Goal: Information Seeking & Learning: Learn about a topic

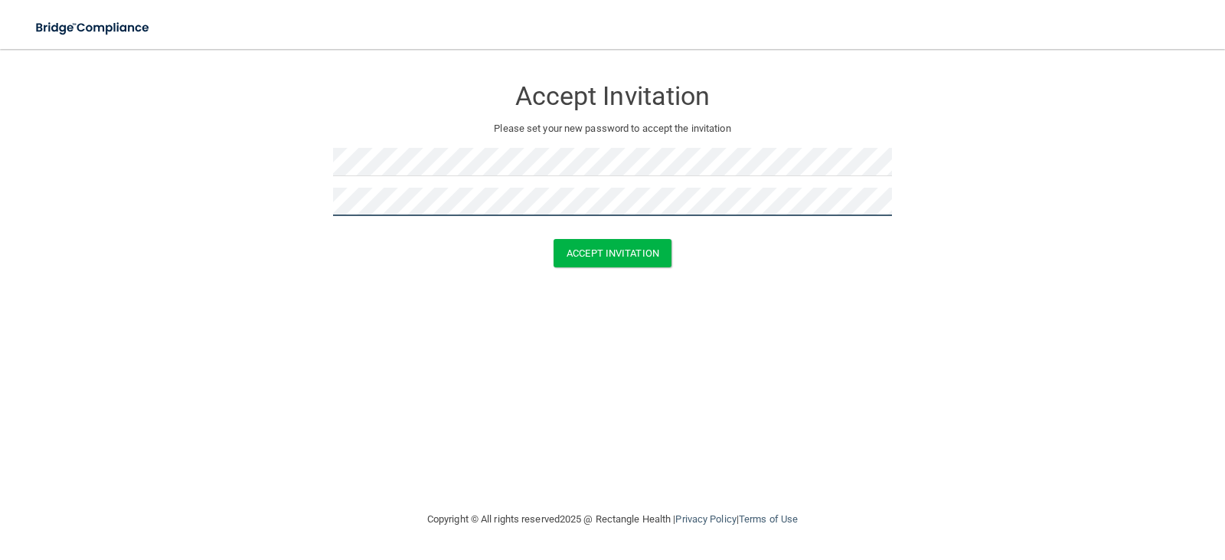
click at [554, 239] on button "Accept Invitation" at bounding box center [613, 253] width 118 height 28
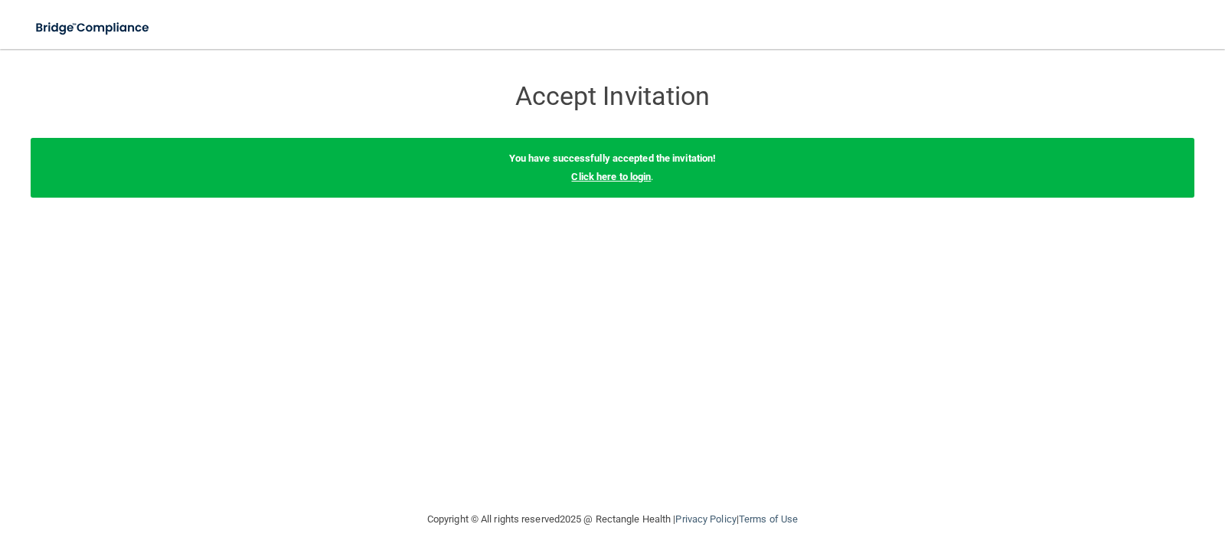
click at [609, 178] on link "Click here to login" at bounding box center [611, 176] width 80 height 11
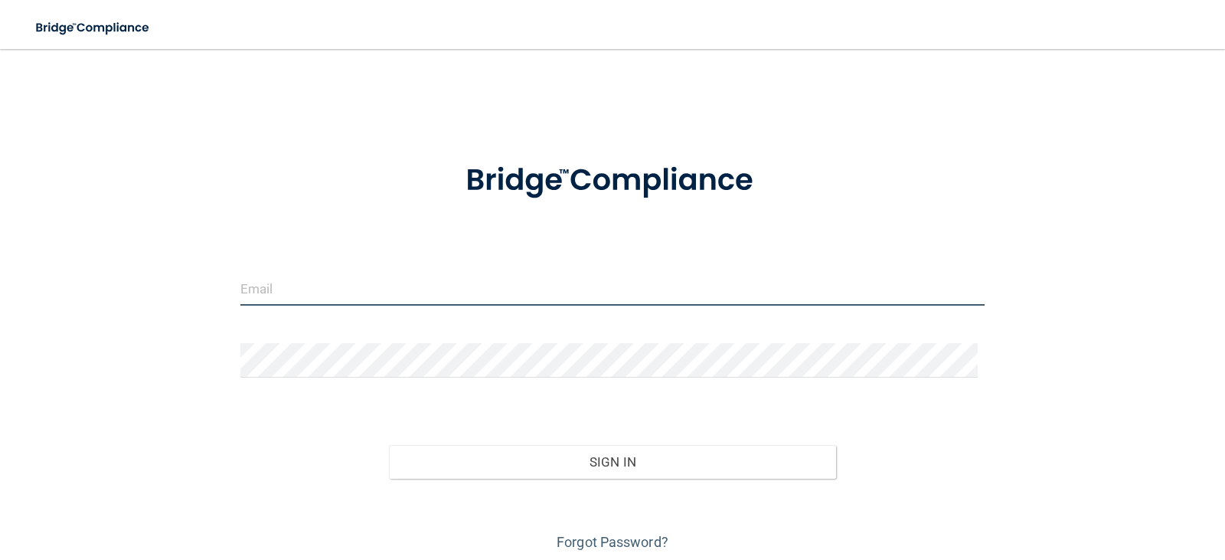
click at [302, 292] on input "email" at bounding box center [612, 288] width 745 height 34
type input "[EMAIL_ADDRESS][DOMAIN_NAME]"
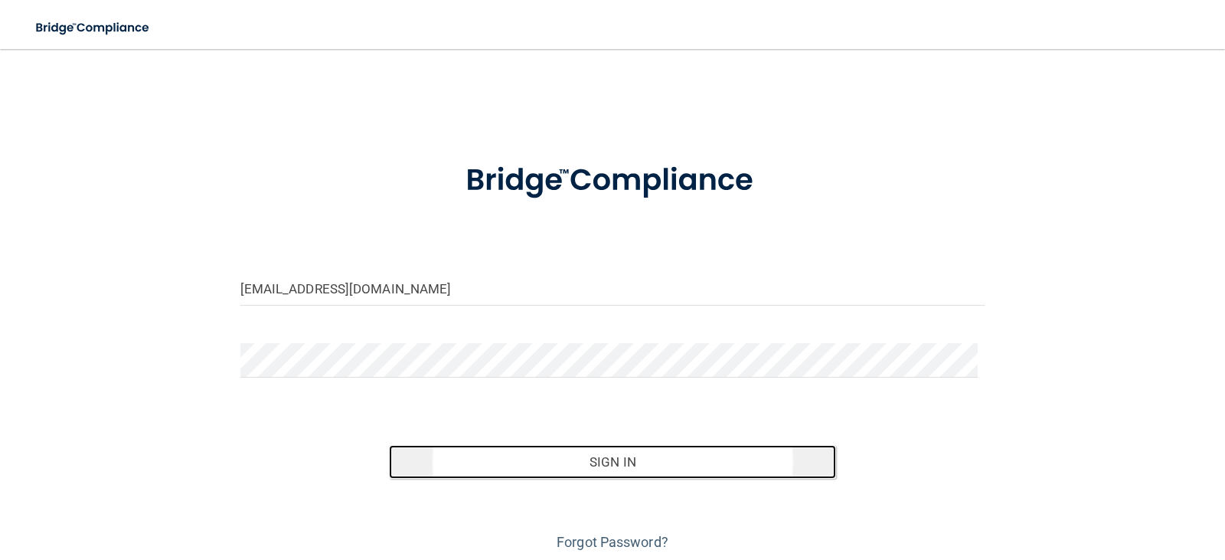
click at [496, 472] on button "Sign In" at bounding box center [612, 462] width 447 height 34
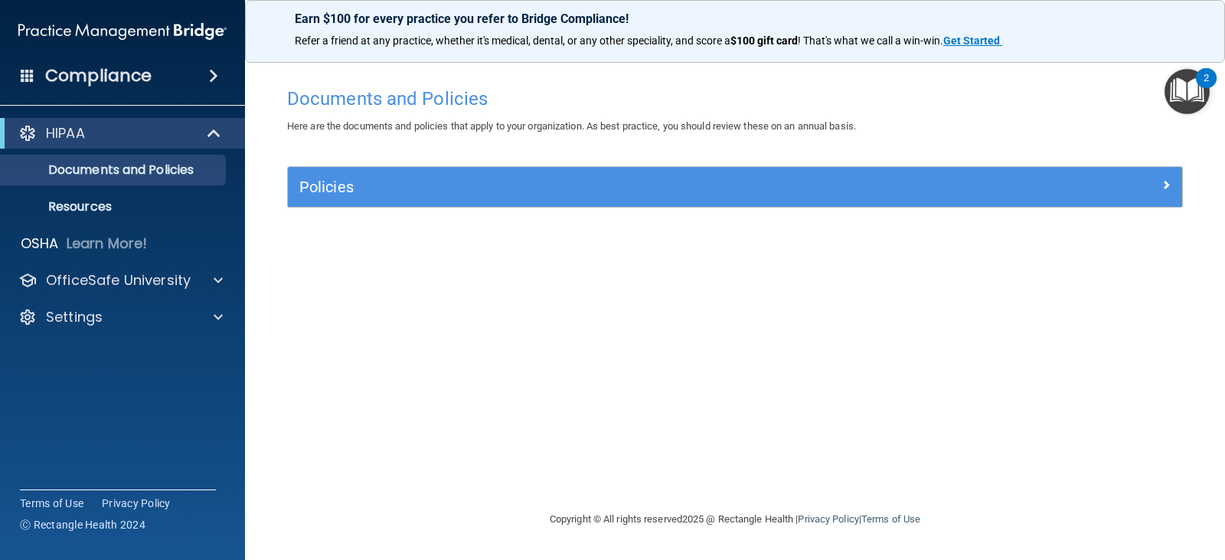
click at [843, 374] on div "Documents and Policies Here are the documents and policies that apply to your o…" at bounding box center [735, 295] width 919 height 430
click at [141, 284] on p "OfficeSafe University" at bounding box center [118, 280] width 145 height 18
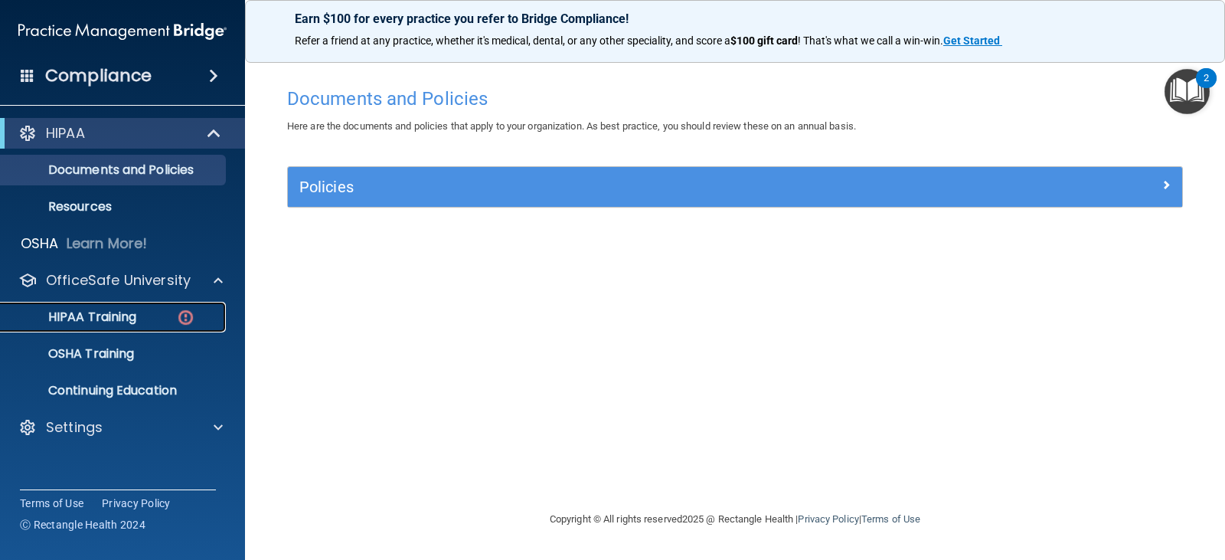
click at [116, 317] on p "HIPAA Training" at bounding box center [73, 316] width 126 height 15
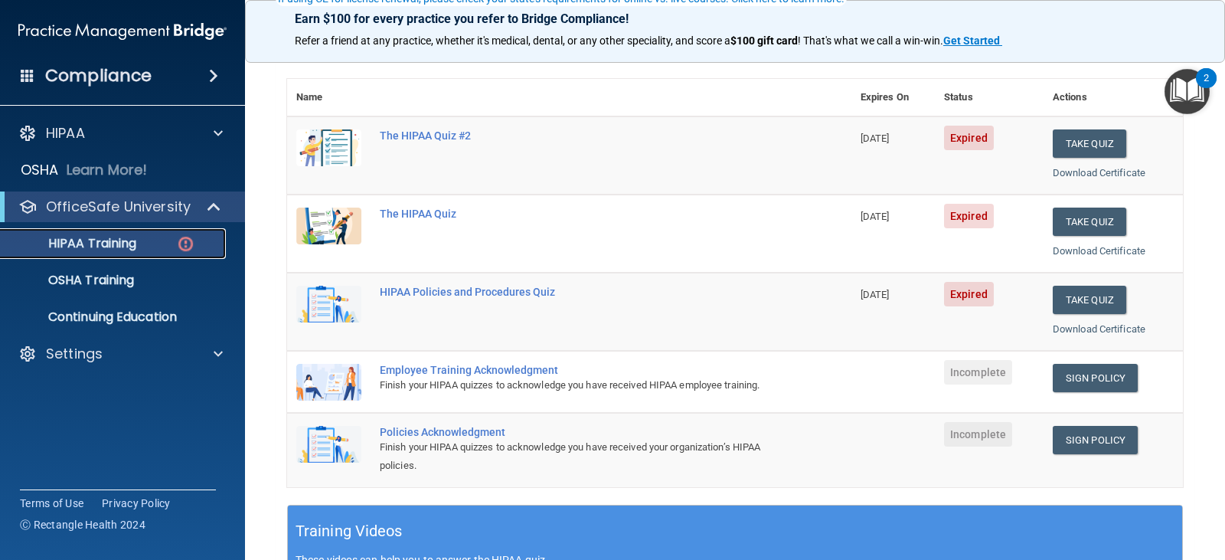
scroll to position [230, 0]
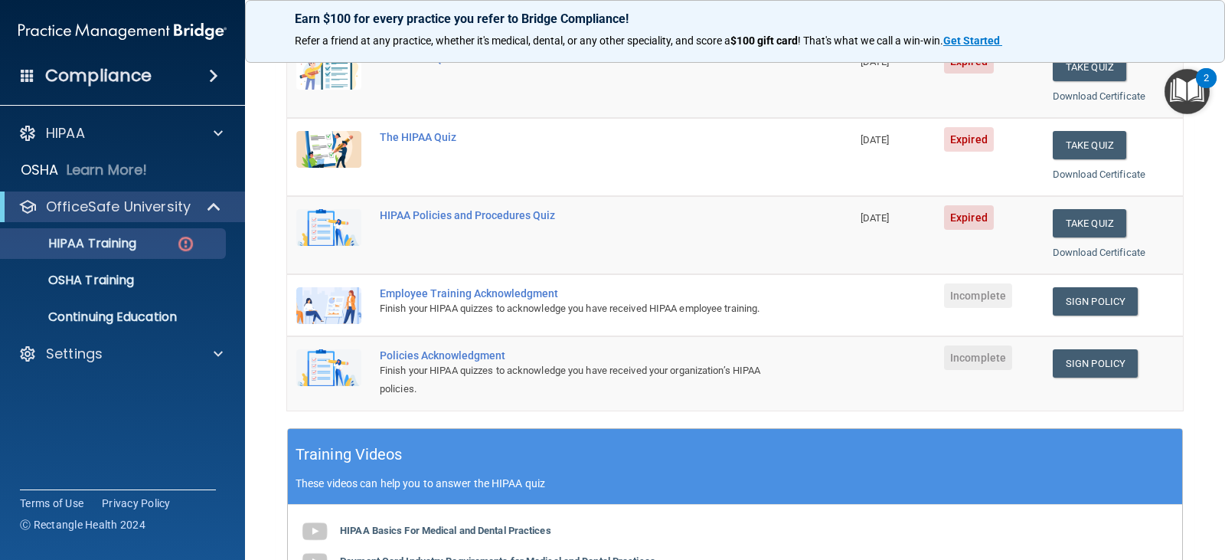
click at [355, 311] on img at bounding box center [328, 305] width 65 height 37
click at [477, 308] on div "Finish your HIPAA quizzes to acknowledge you have received HIPAA employee train…" at bounding box center [577, 308] width 395 height 18
click at [347, 304] on img at bounding box center [328, 305] width 65 height 37
click at [346, 304] on img at bounding box center [328, 305] width 65 height 37
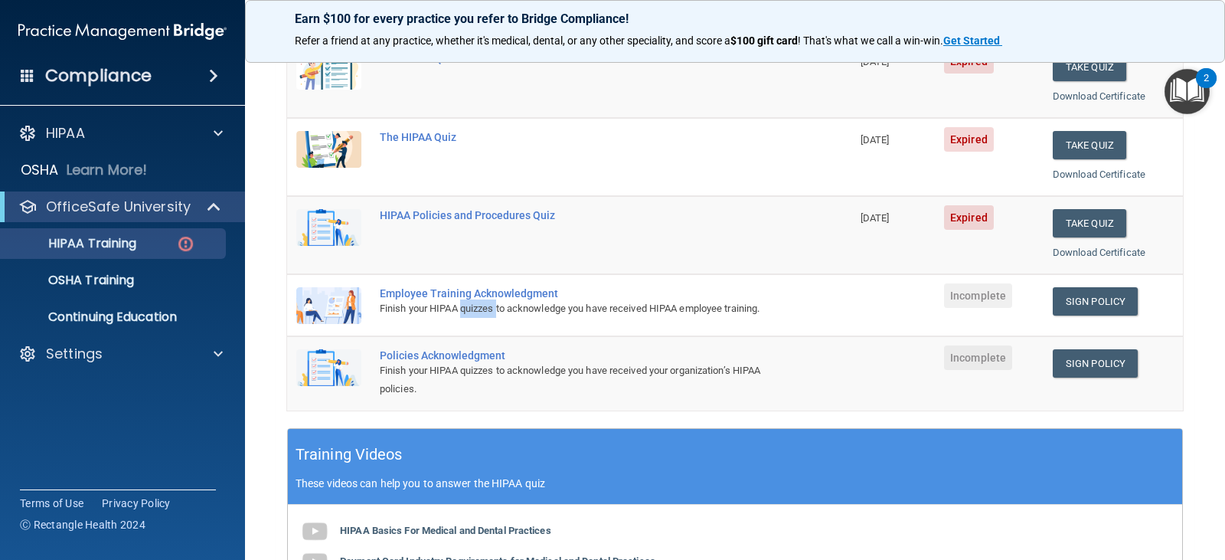
click at [316, 306] on img at bounding box center [328, 305] width 65 height 37
click at [665, 318] on div "Finish your HIPAA quizzes to acknowledge you have received HIPAA employee train…" at bounding box center [577, 308] width 395 height 18
click at [663, 318] on div "Finish your HIPAA quizzes to acknowledge you have received HIPAA employee train…" at bounding box center [577, 308] width 395 height 18
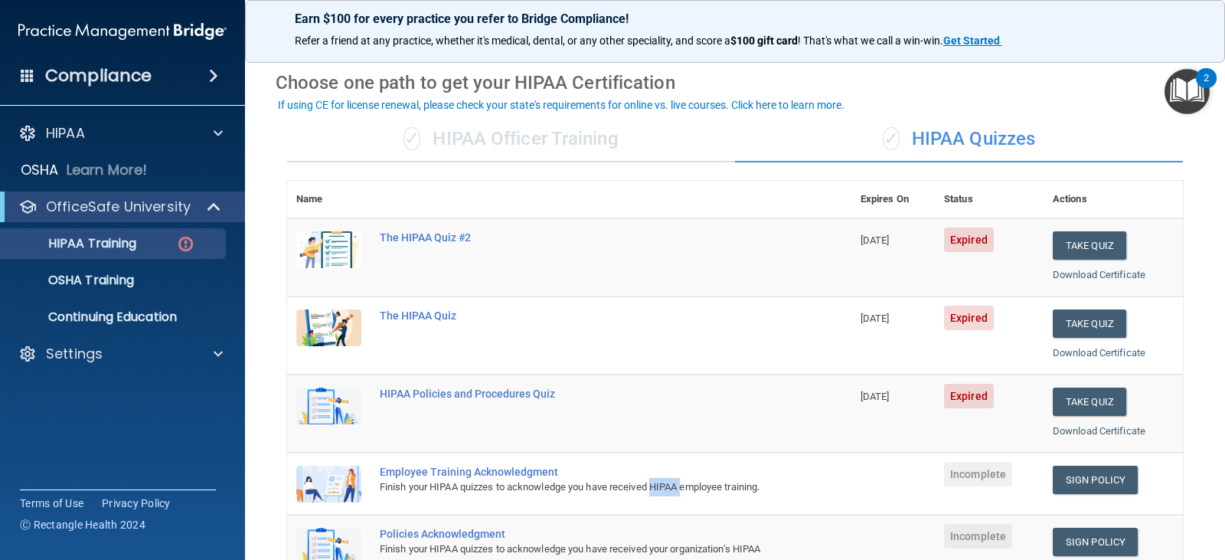
scroll to position [128, 0]
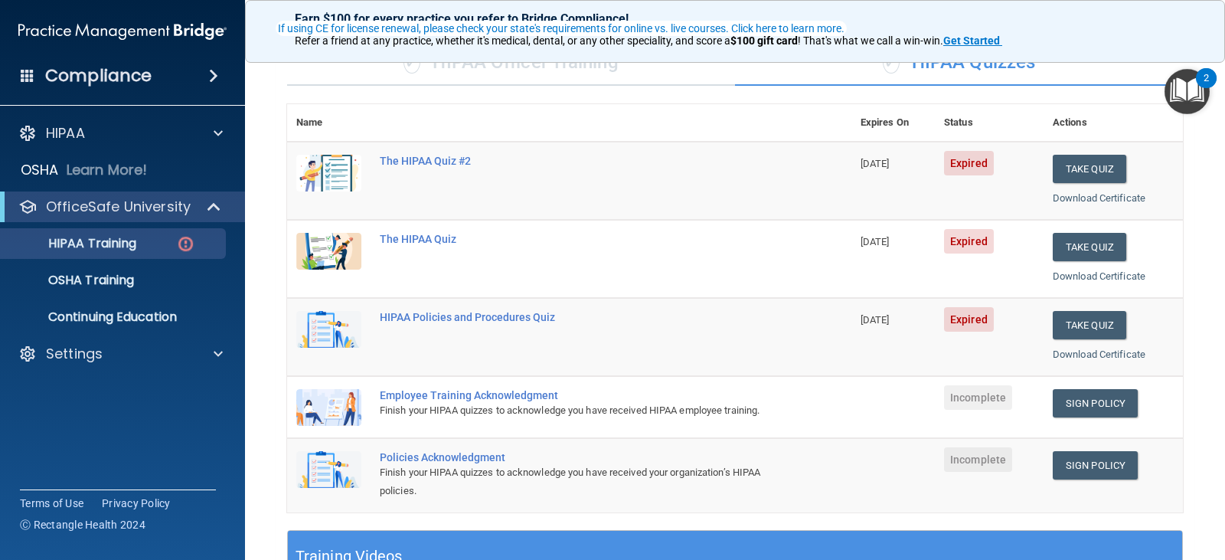
click at [527, 178] on td "The HIPAA Quiz #2" at bounding box center [611, 181] width 481 height 78
click at [528, 177] on td "The HIPAA Quiz #2" at bounding box center [611, 181] width 481 height 78
click at [528, 178] on td "The HIPAA Quiz #2" at bounding box center [611, 181] width 481 height 78
click at [449, 163] on div "The HIPAA Quiz #2" at bounding box center [577, 161] width 395 height 12
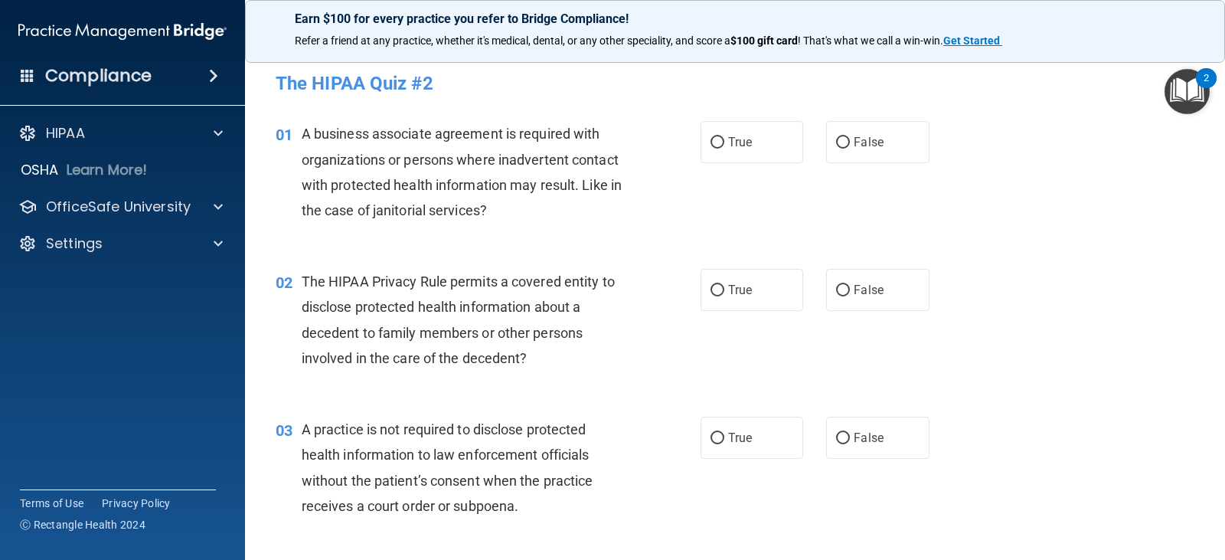
click at [1185, 85] on img "Open Resource Center, 2 new notifications" at bounding box center [1187, 91] width 45 height 45
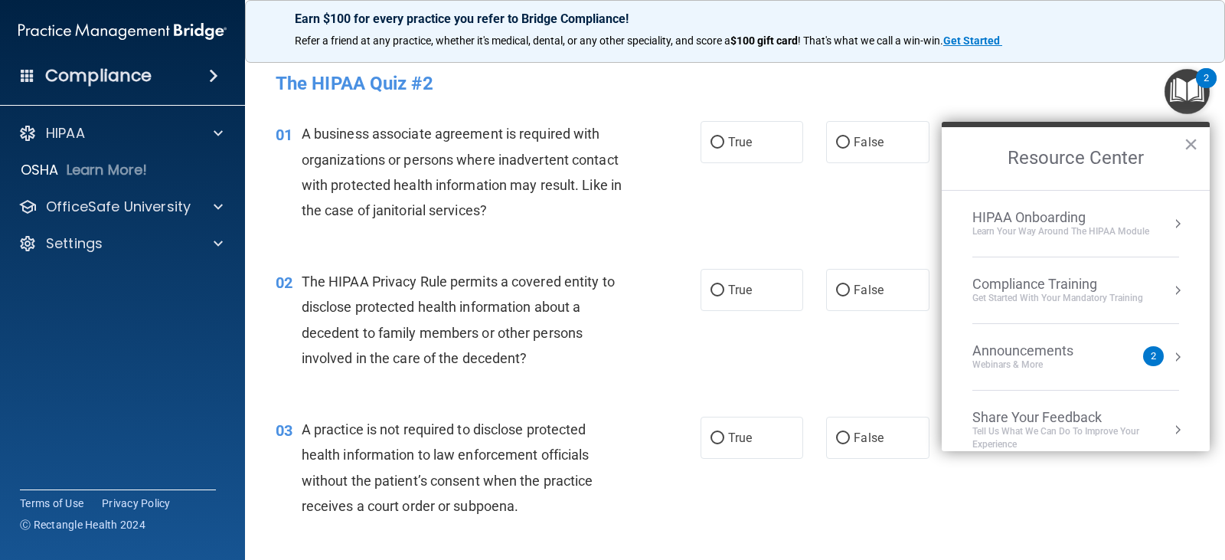
click at [839, 368] on div "02 The HIPAA Privacy Rule permits a covered entity to disclose protected health…" at bounding box center [735, 324] width 942 height 148
click at [1192, 142] on button "×" at bounding box center [1191, 144] width 15 height 25
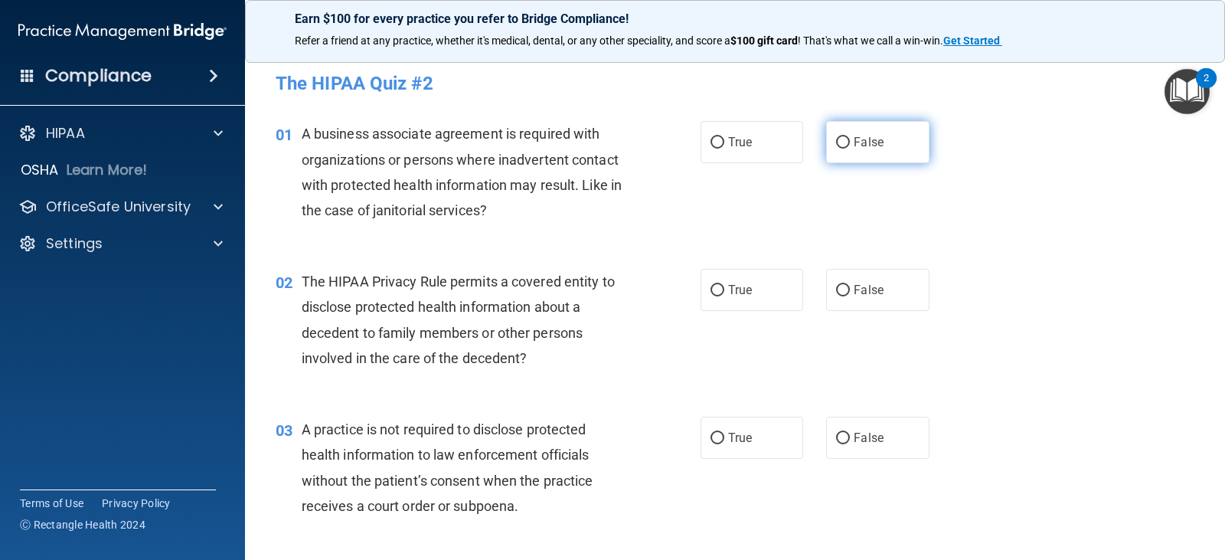
click at [838, 142] on input "False" at bounding box center [843, 142] width 14 height 11
radio input "true"
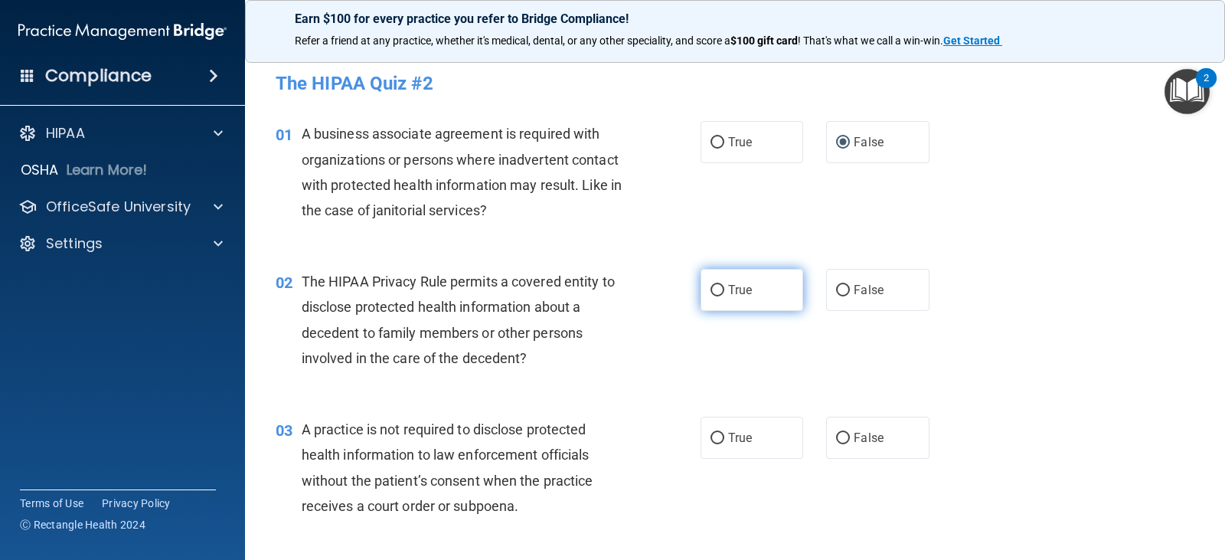
click at [711, 289] on input "True" at bounding box center [718, 290] width 14 height 11
radio input "true"
click at [837, 438] on input "False" at bounding box center [843, 438] width 14 height 11
radio input "true"
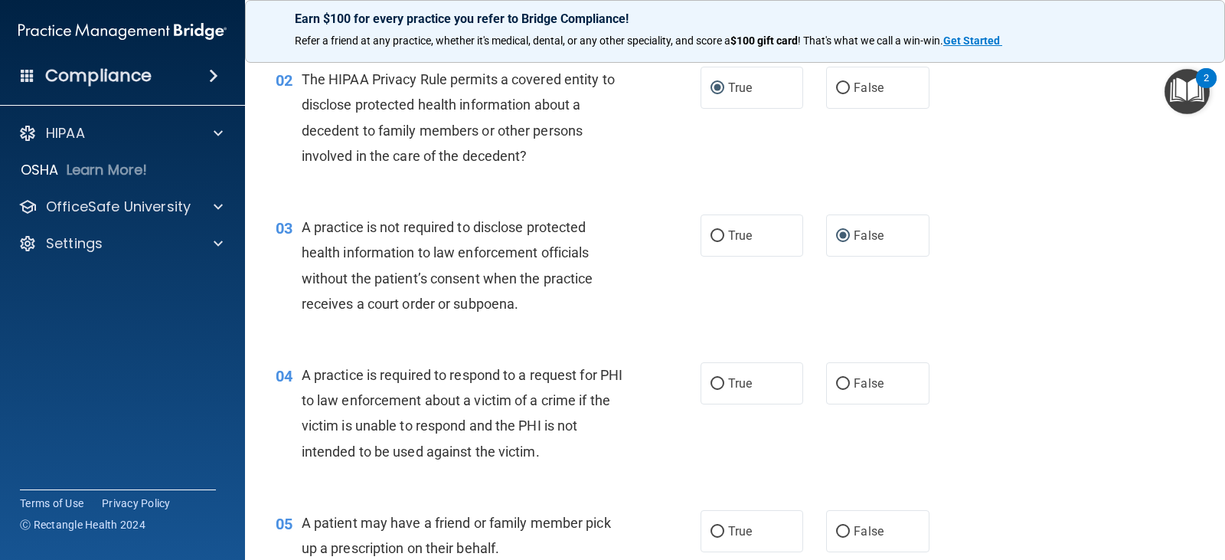
scroll to position [230, 0]
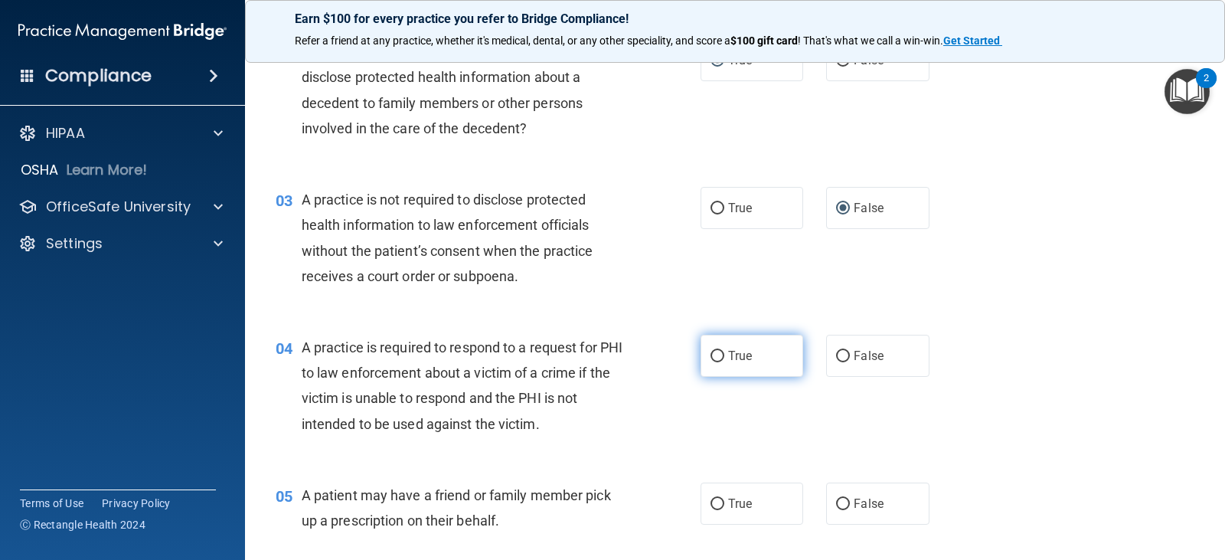
click at [713, 357] on input "True" at bounding box center [718, 356] width 14 height 11
radio input "true"
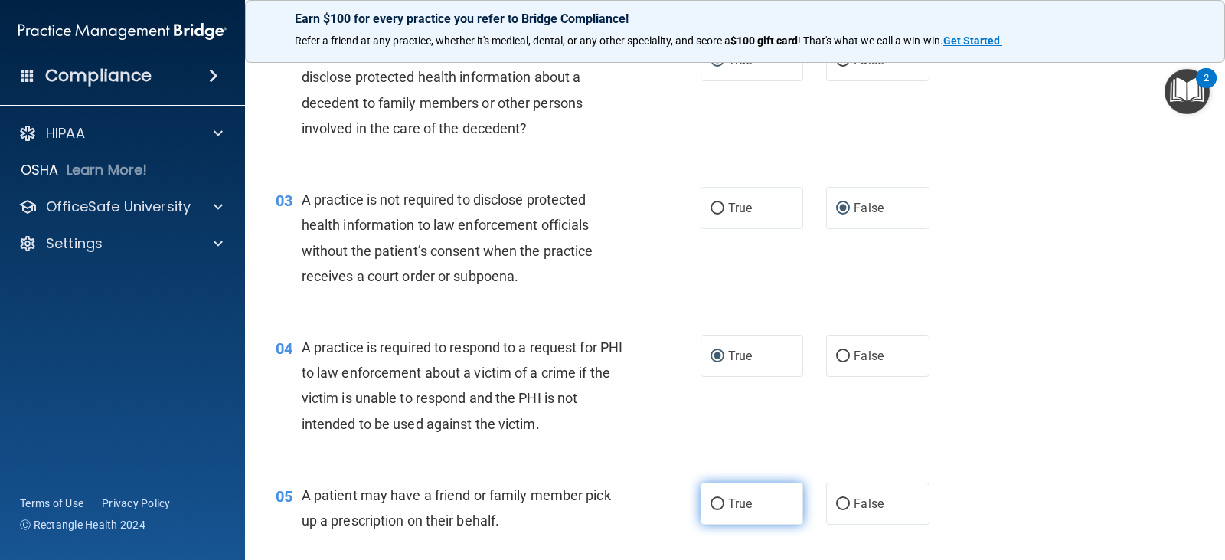
click at [718, 502] on input "True" at bounding box center [718, 503] width 14 height 11
radio input "true"
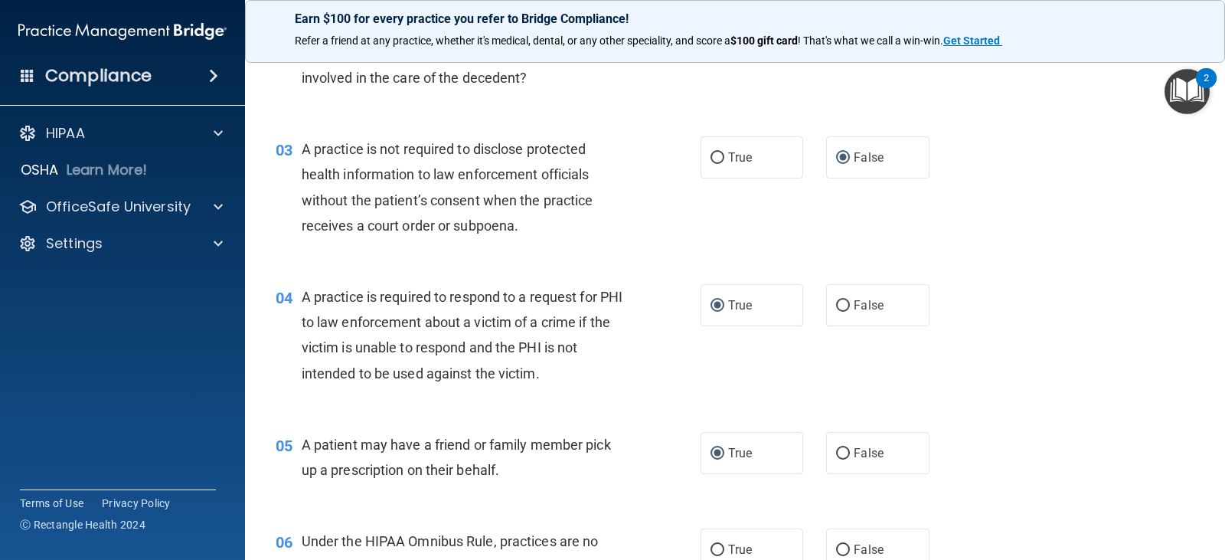
scroll to position [383, 0]
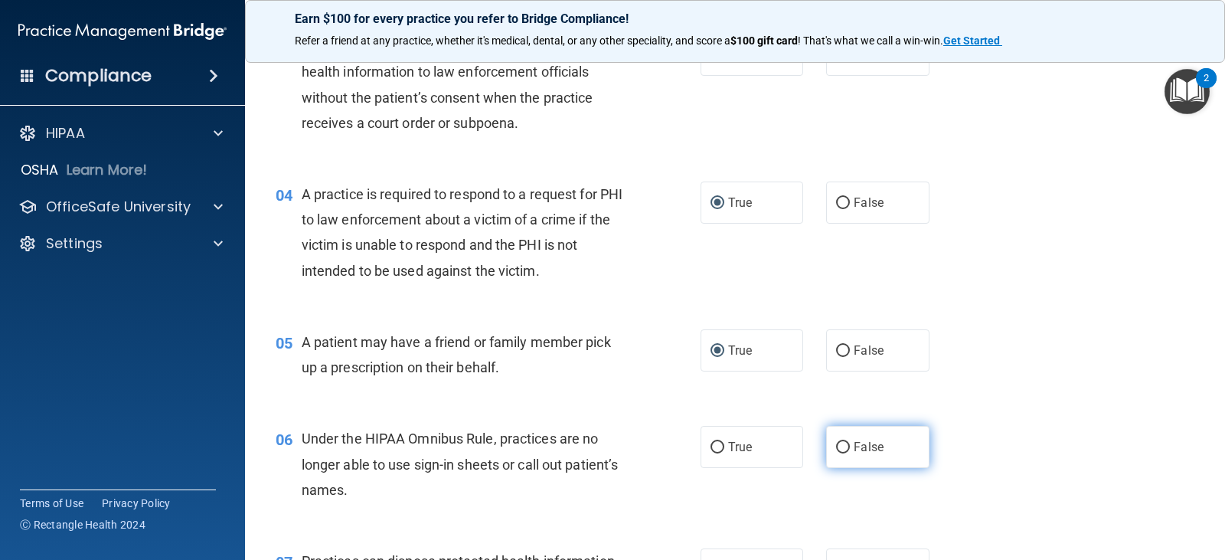
click at [838, 444] on input "False" at bounding box center [843, 447] width 14 height 11
radio input "true"
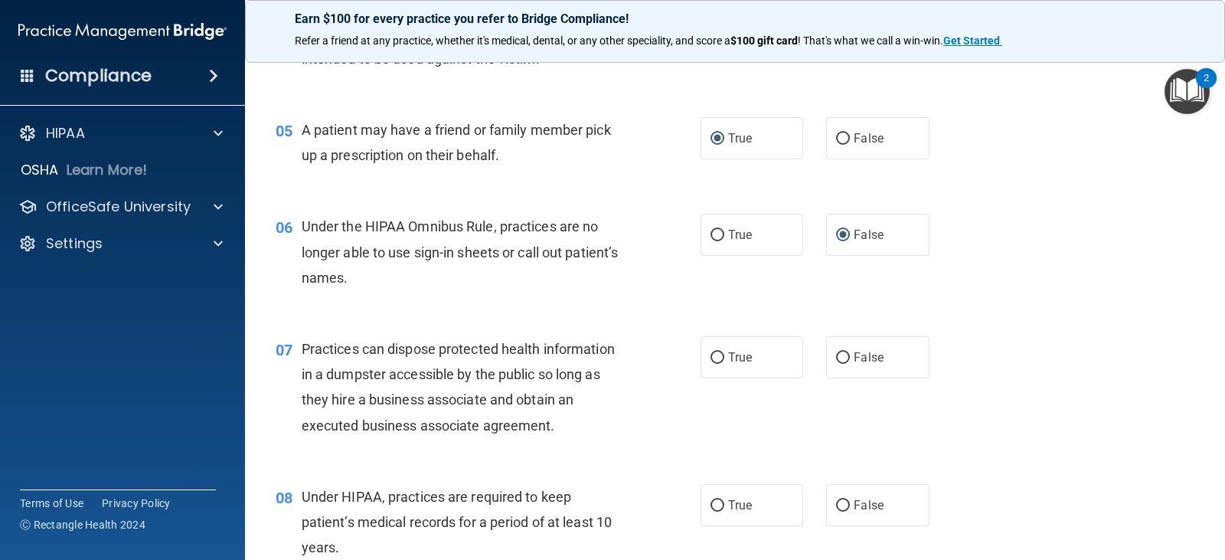
scroll to position [613, 0]
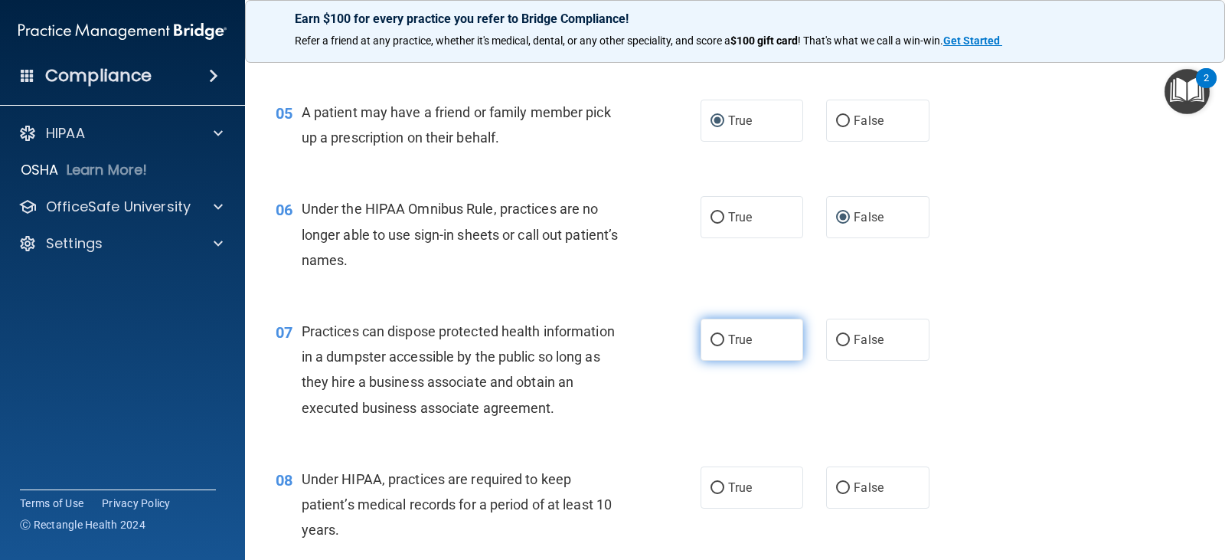
click at [714, 339] on input "True" at bounding box center [718, 340] width 14 height 11
radio input "true"
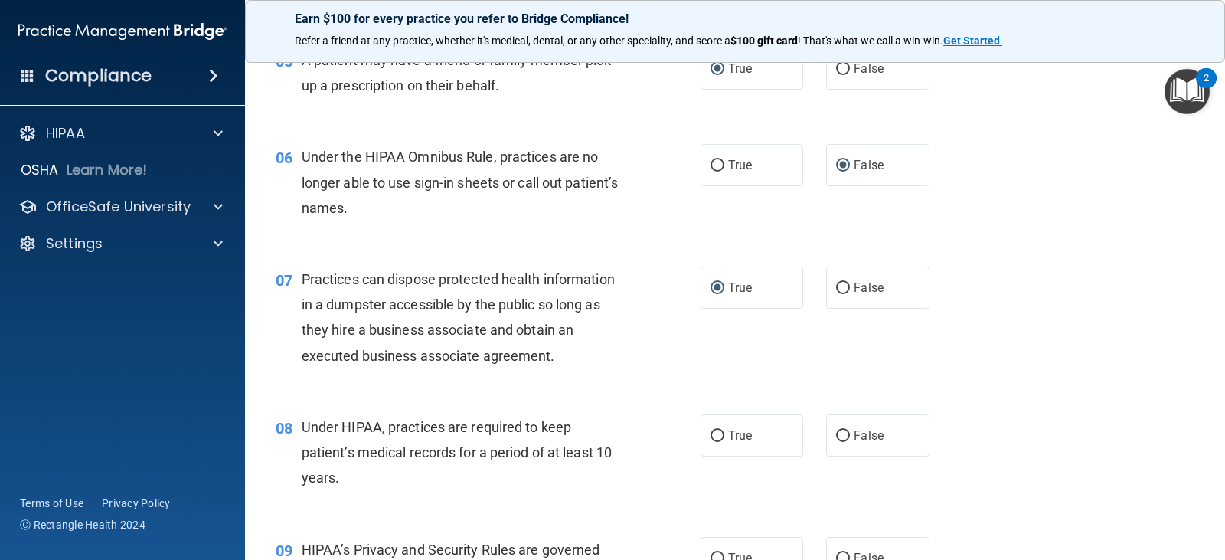
scroll to position [766, 0]
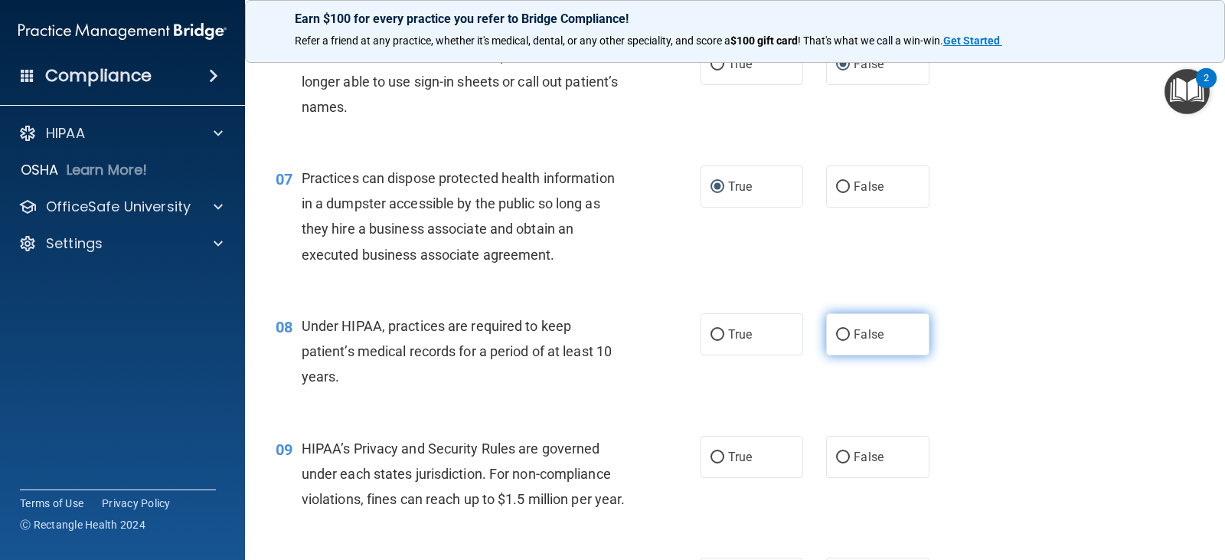
click at [836, 333] on input "False" at bounding box center [843, 334] width 14 height 11
radio input "true"
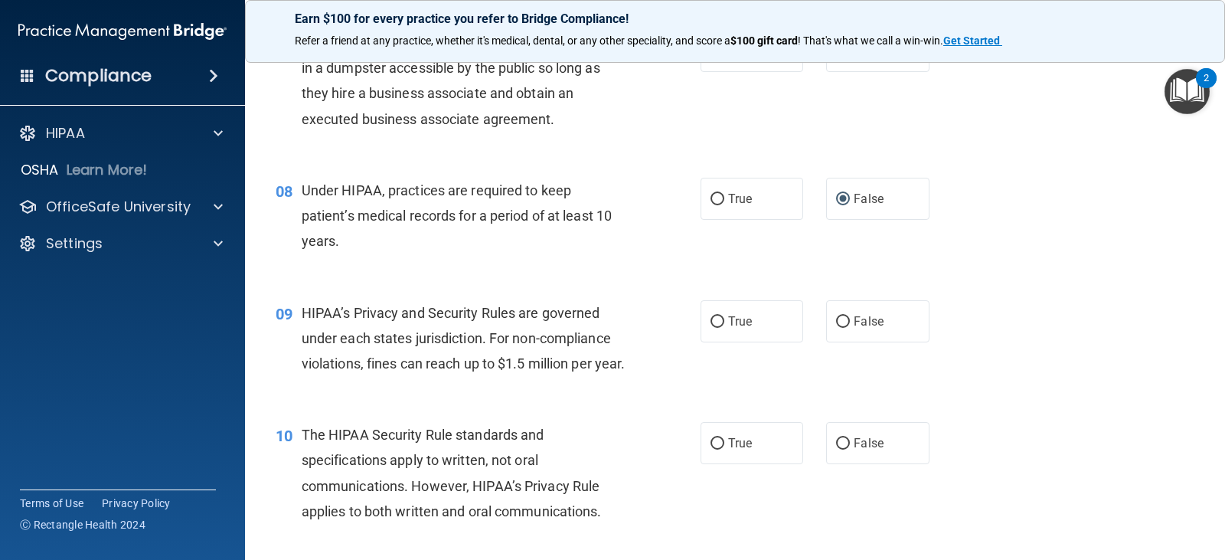
scroll to position [919, 0]
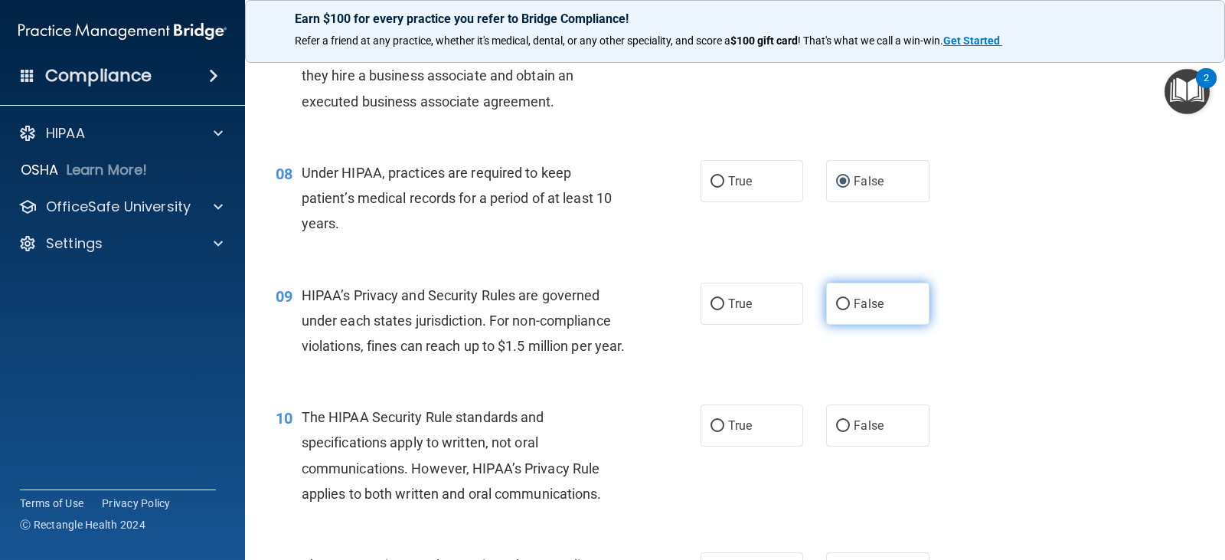
click at [838, 300] on input "False" at bounding box center [843, 304] width 14 height 11
radio input "true"
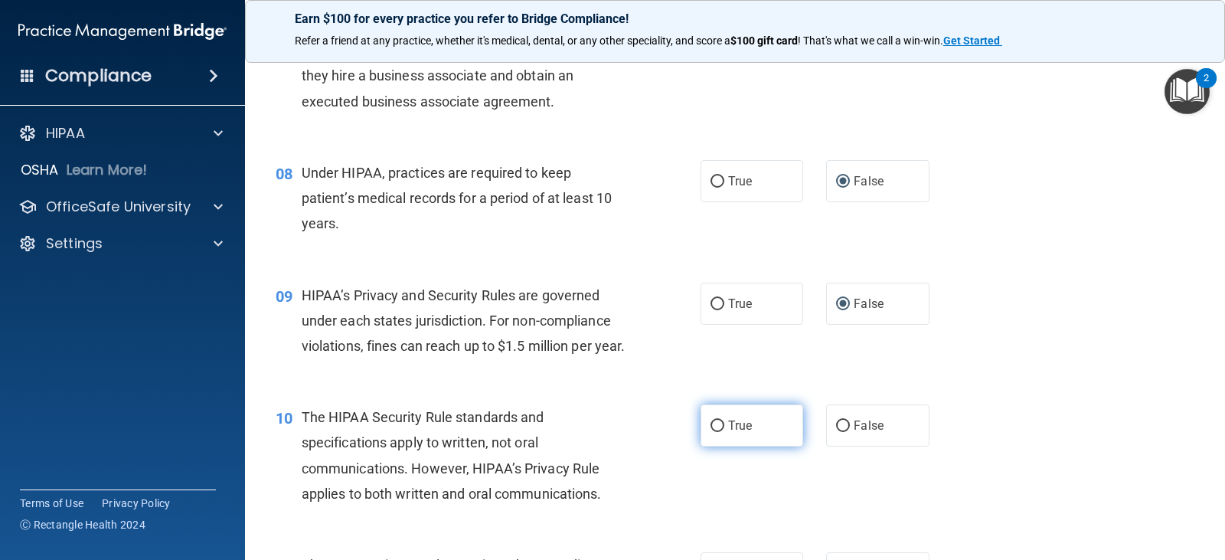
click at [711, 432] on input "True" at bounding box center [718, 425] width 14 height 11
radio input "true"
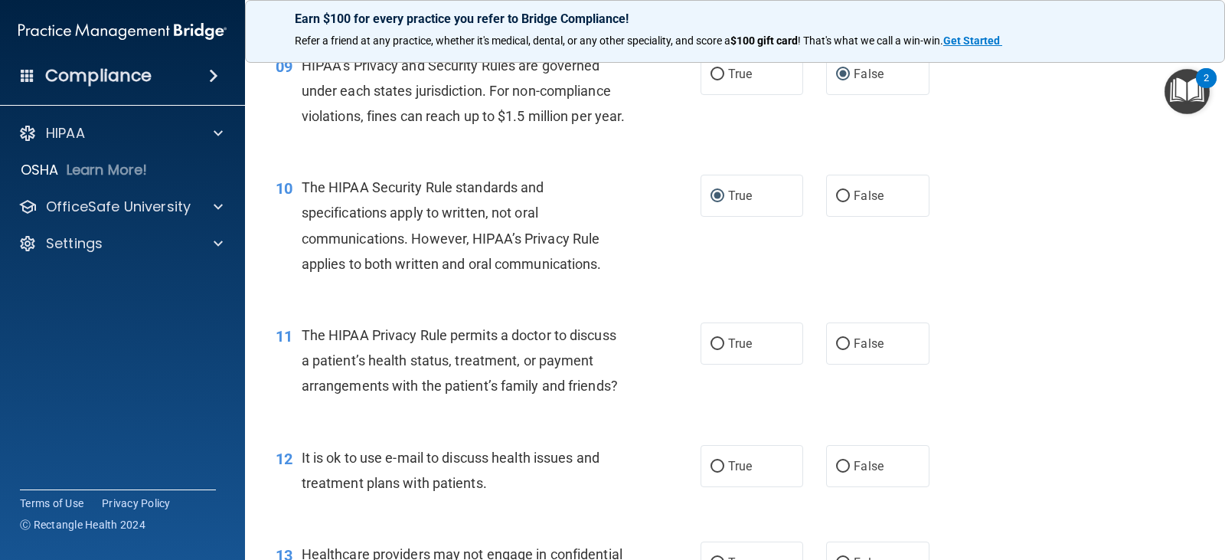
scroll to position [1225, 0]
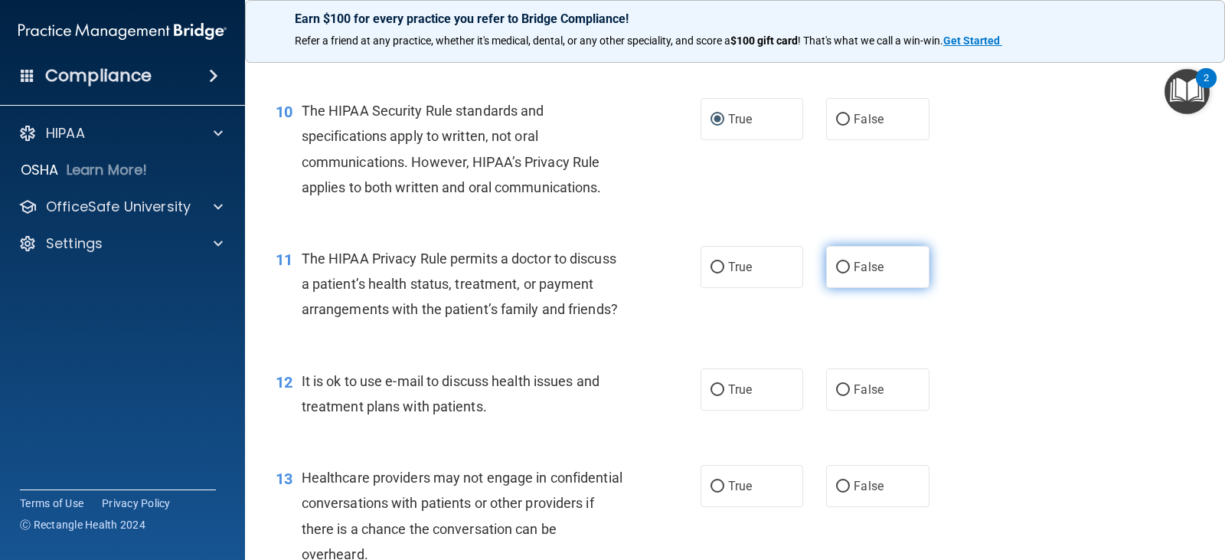
click at [838, 273] on input "False" at bounding box center [843, 267] width 14 height 11
radio input "true"
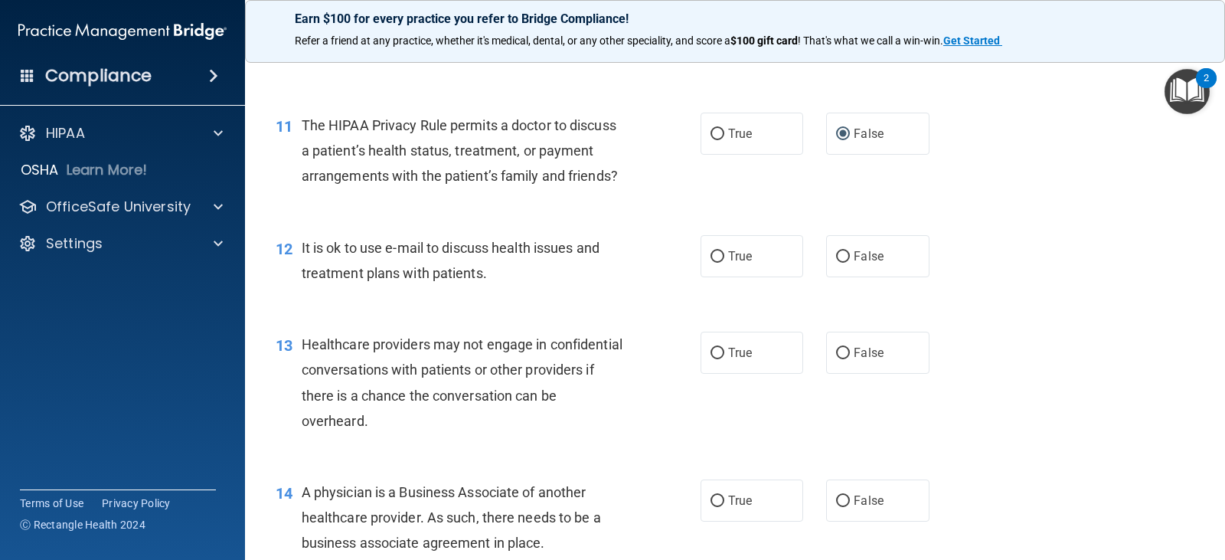
scroll to position [1378, 0]
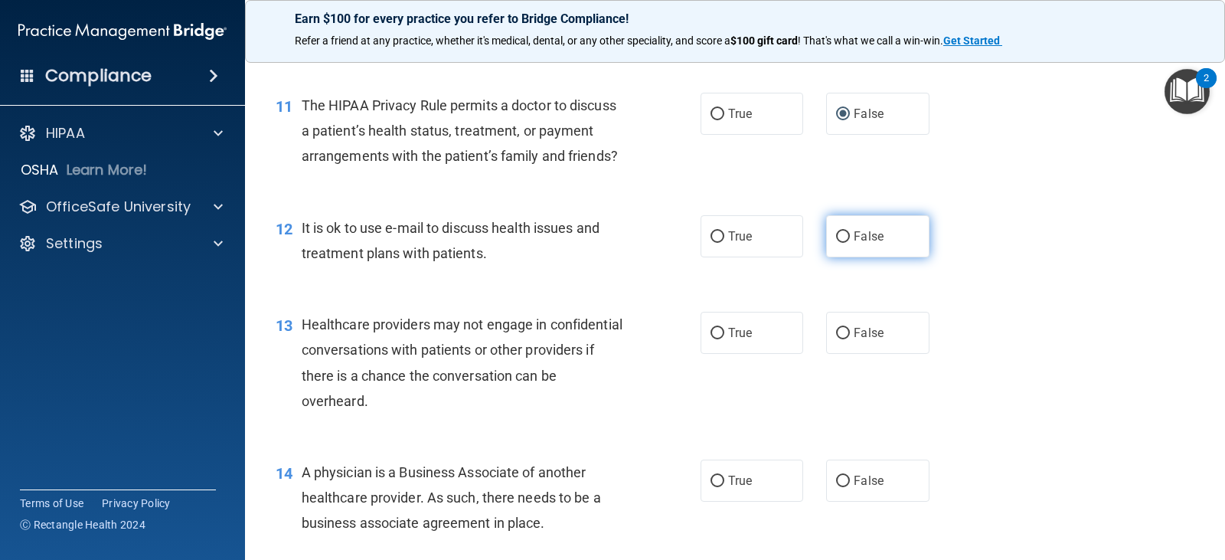
click at [836, 243] on input "False" at bounding box center [843, 236] width 14 height 11
radio input "true"
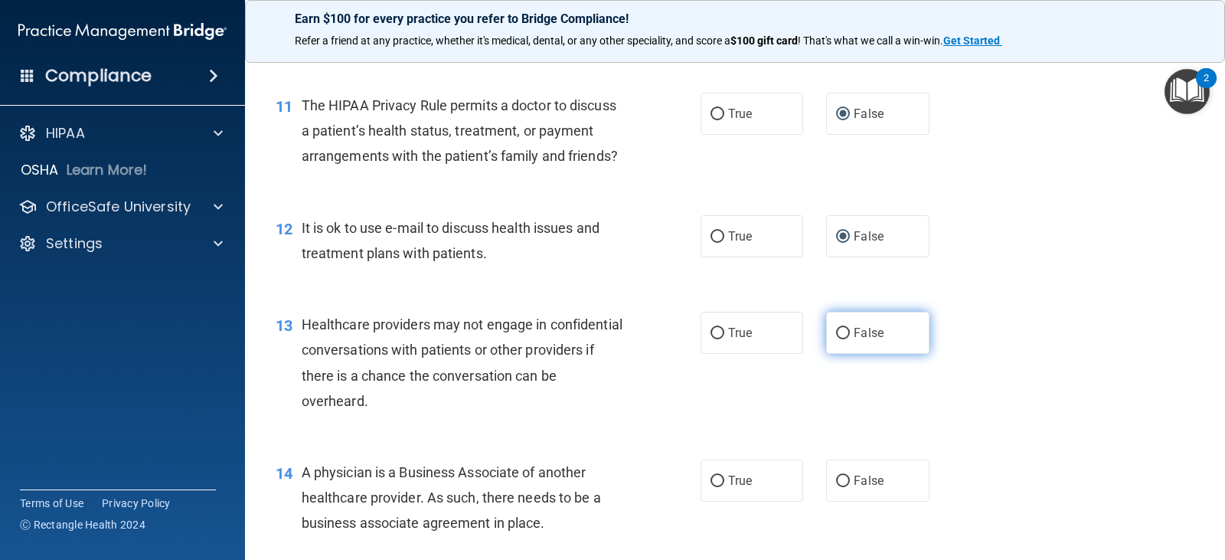
click at [838, 339] on input "False" at bounding box center [843, 333] width 14 height 11
radio input "true"
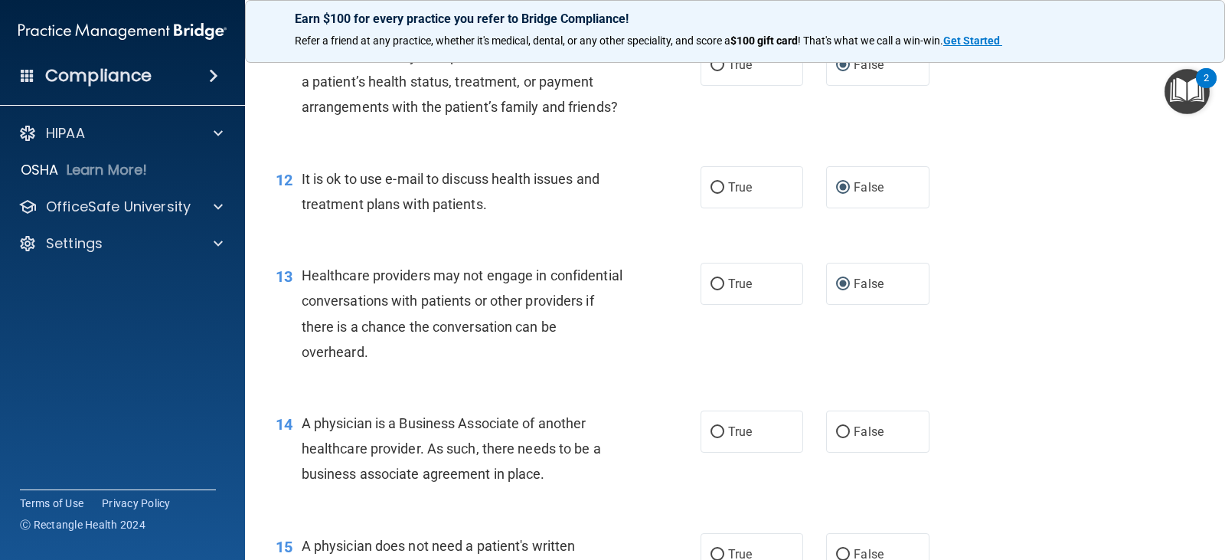
scroll to position [1455, 0]
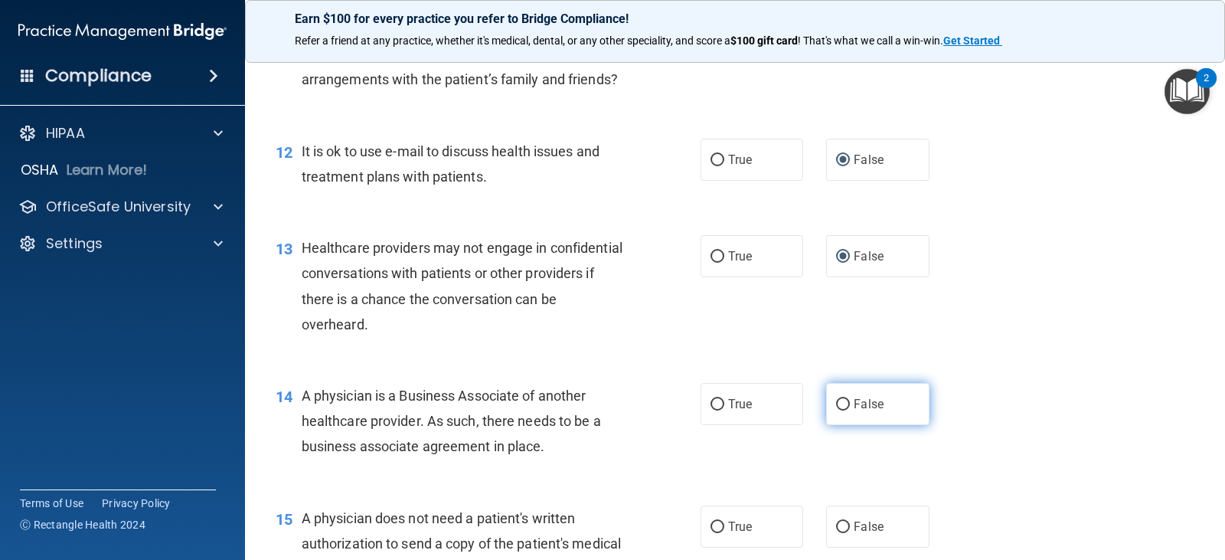
click at [836, 410] on input "False" at bounding box center [843, 404] width 14 height 11
radio input "true"
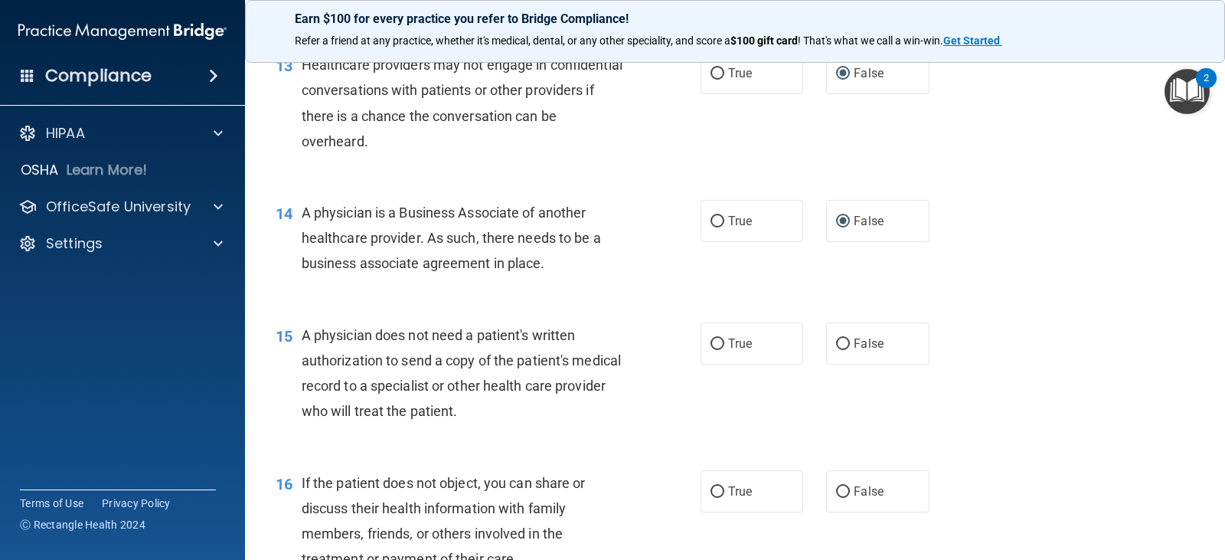
scroll to position [1685, 0]
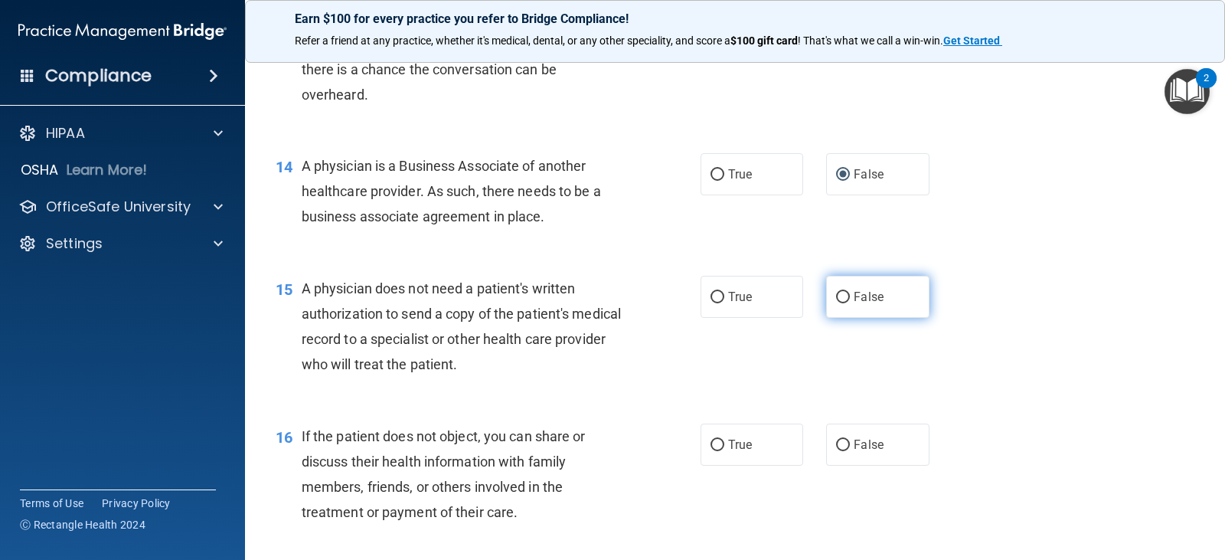
click at [837, 303] on input "False" at bounding box center [843, 297] width 14 height 11
radio input "true"
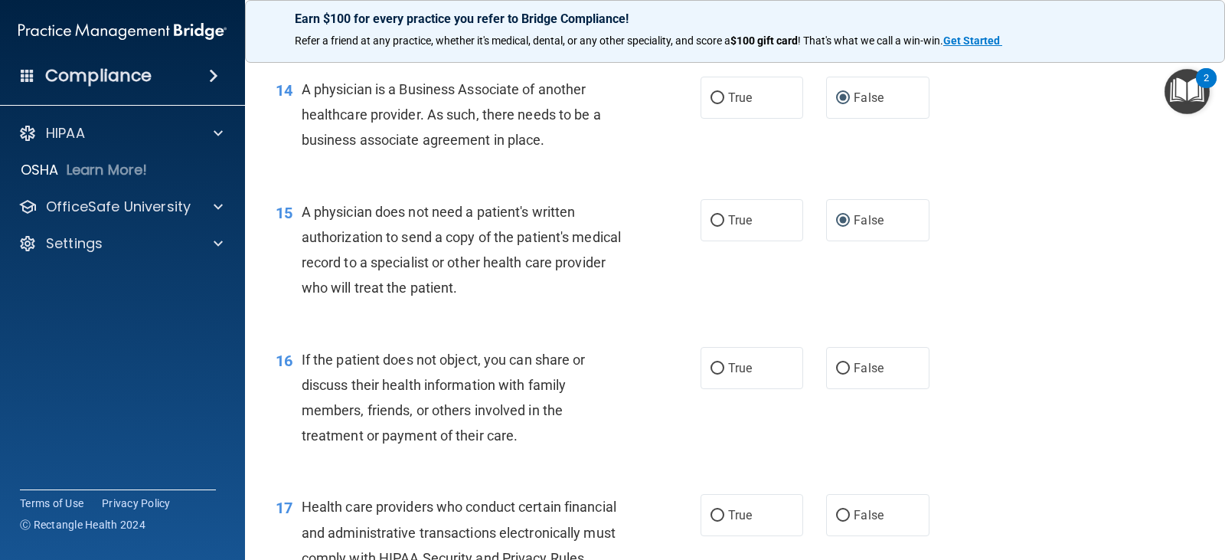
scroll to position [1838, 0]
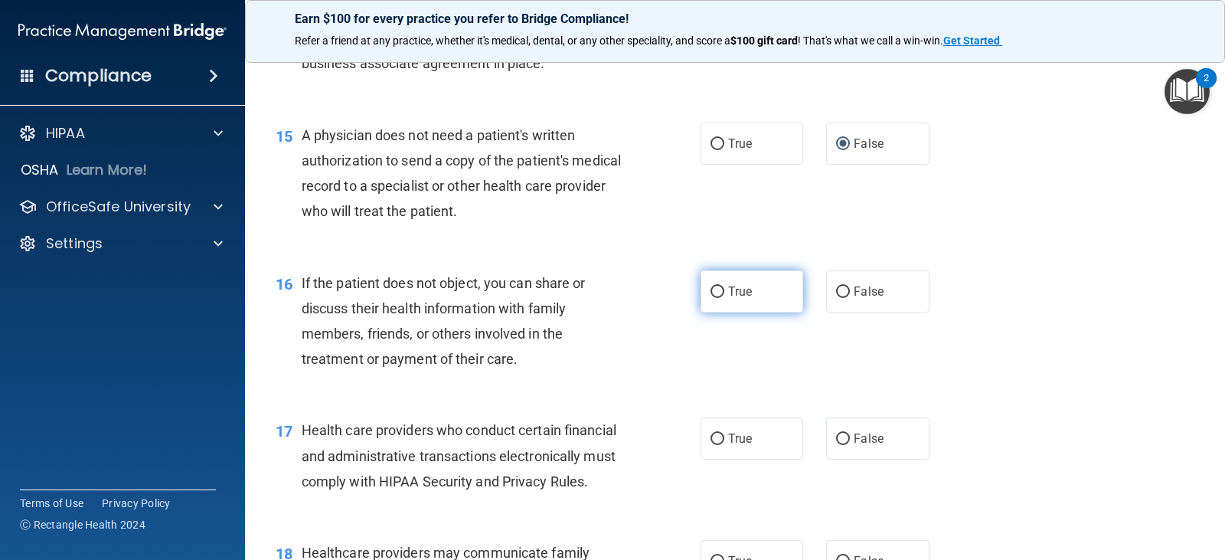
click at [711, 298] on input "True" at bounding box center [718, 291] width 14 height 11
radio input "true"
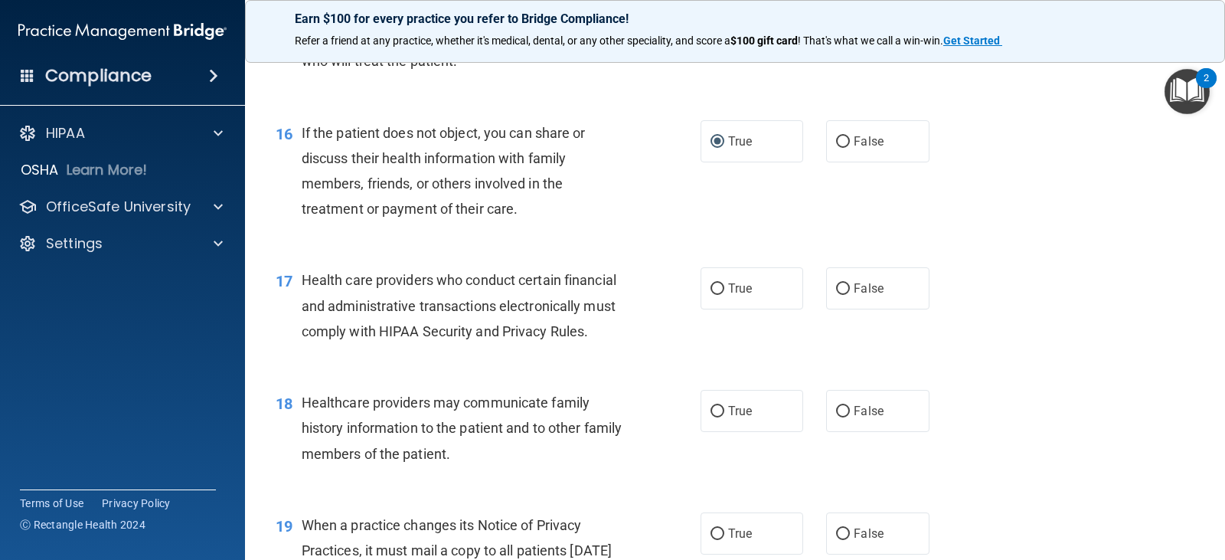
scroll to position [1991, 0]
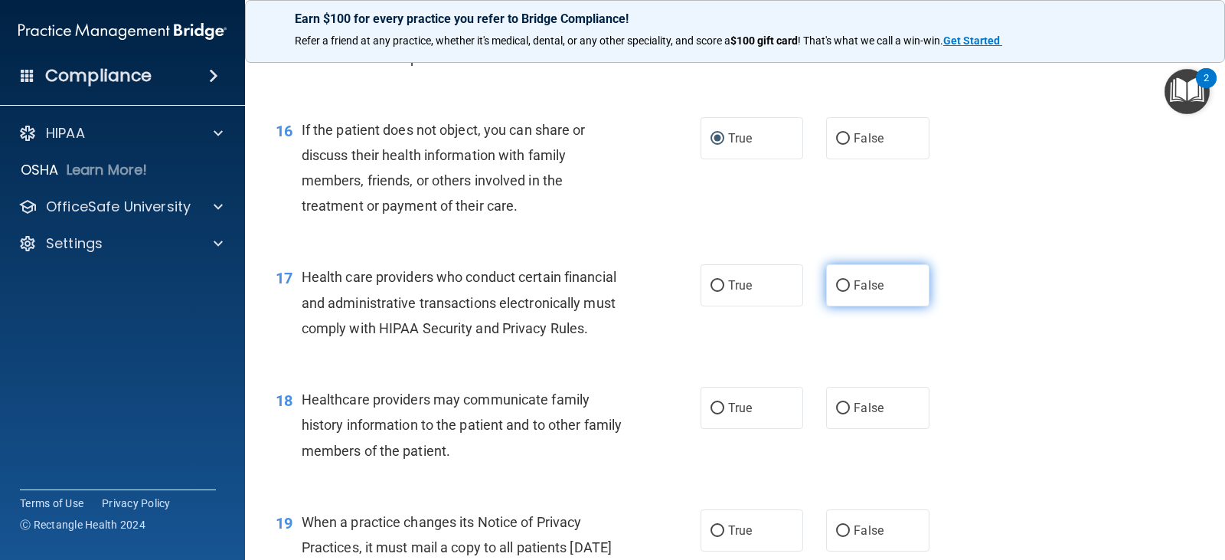
click at [838, 292] on input "False" at bounding box center [843, 285] width 14 height 11
radio input "true"
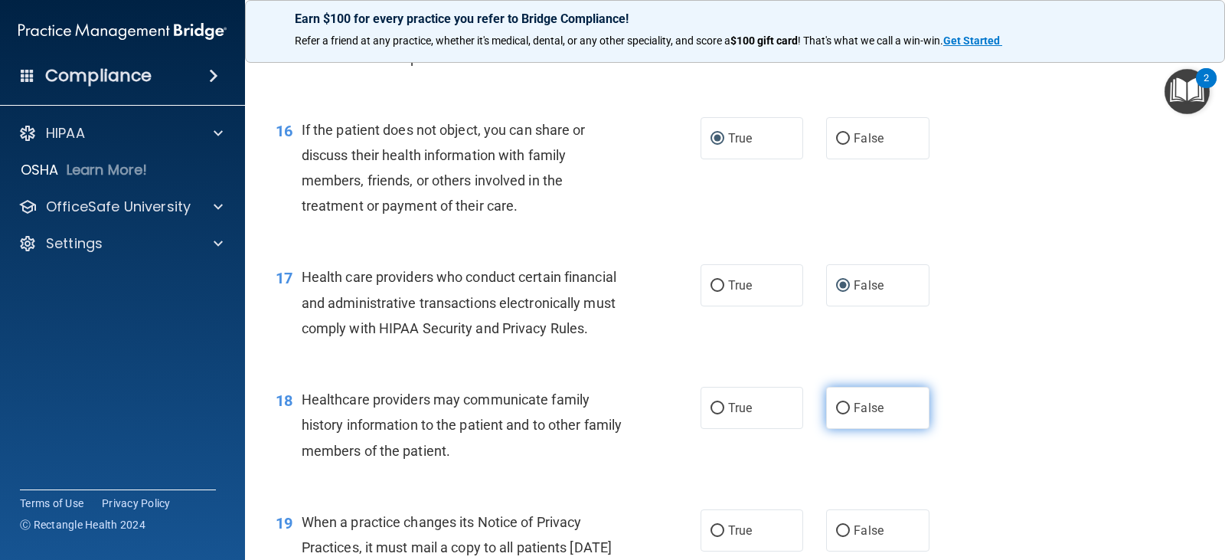
click at [836, 414] on input "False" at bounding box center [843, 408] width 14 height 11
radio input "true"
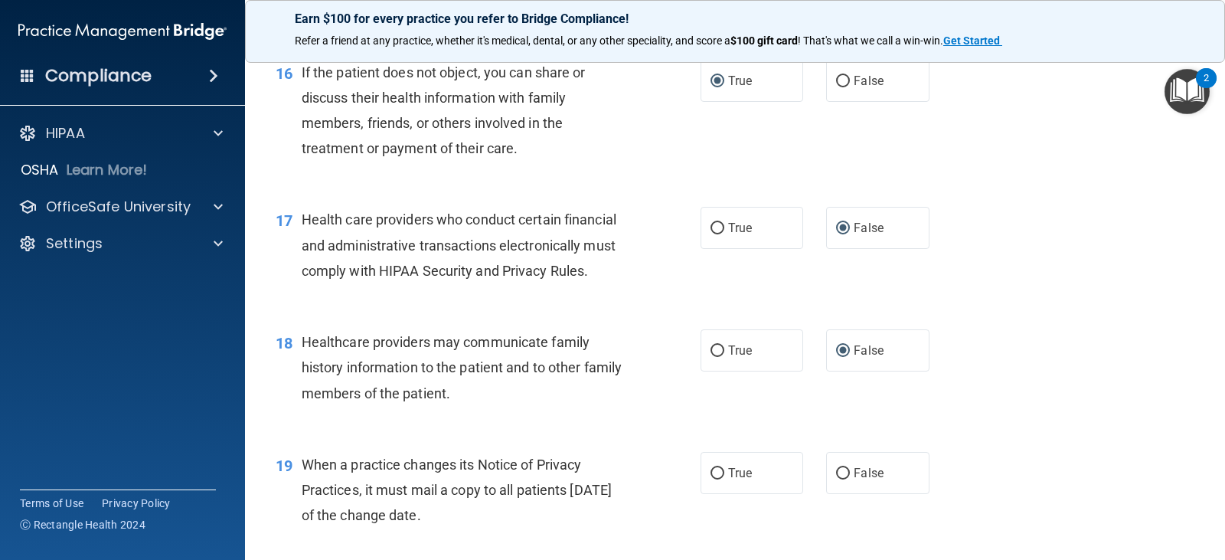
scroll to position [2220, 0]
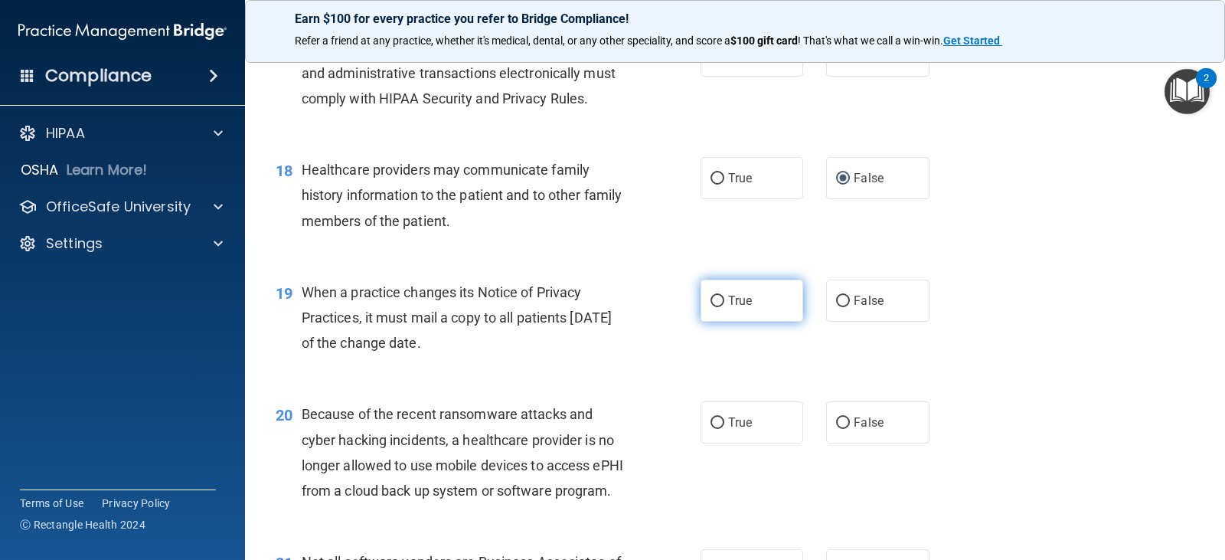
click at [714, 307] on input "True" at bounding box center [718, 301] width 14 height 11
radio input "true"
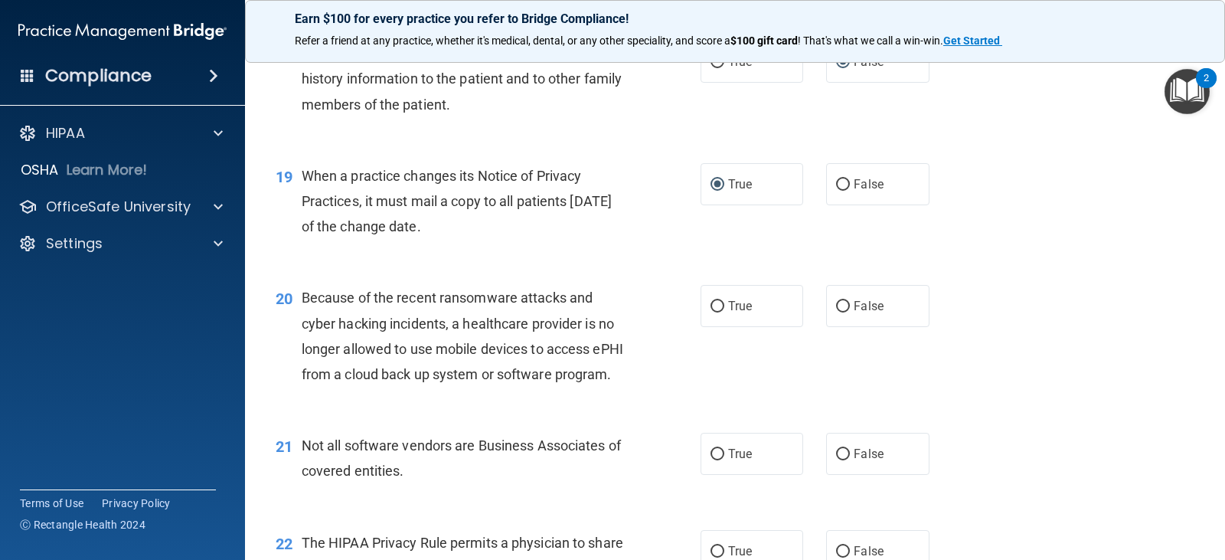
scroll to position [2374, 0]
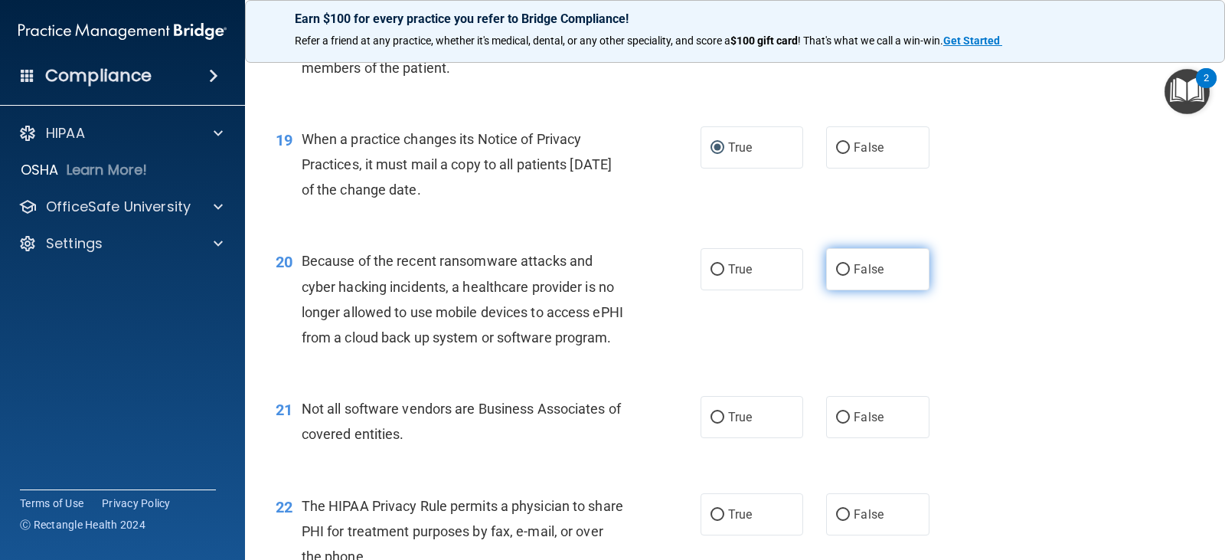
click at [836, 276] on input "False" at bounding box center [843, 269] width 14 height 11
radio input "true"
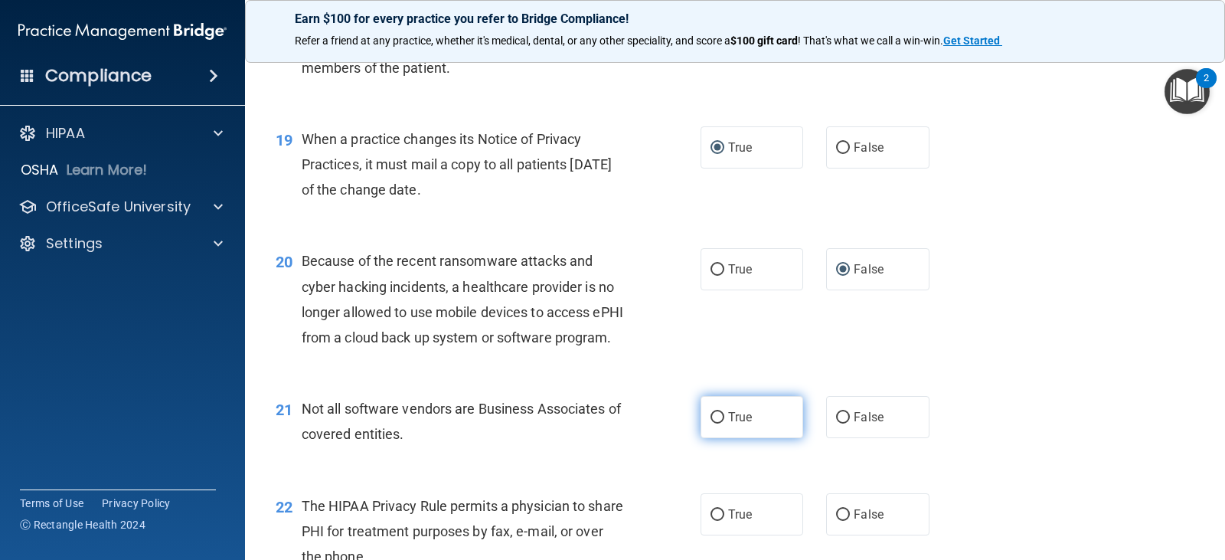
click at [711, 423] on input "True" at bounding box center [718, 417] width 14 height 11
radio input "true"
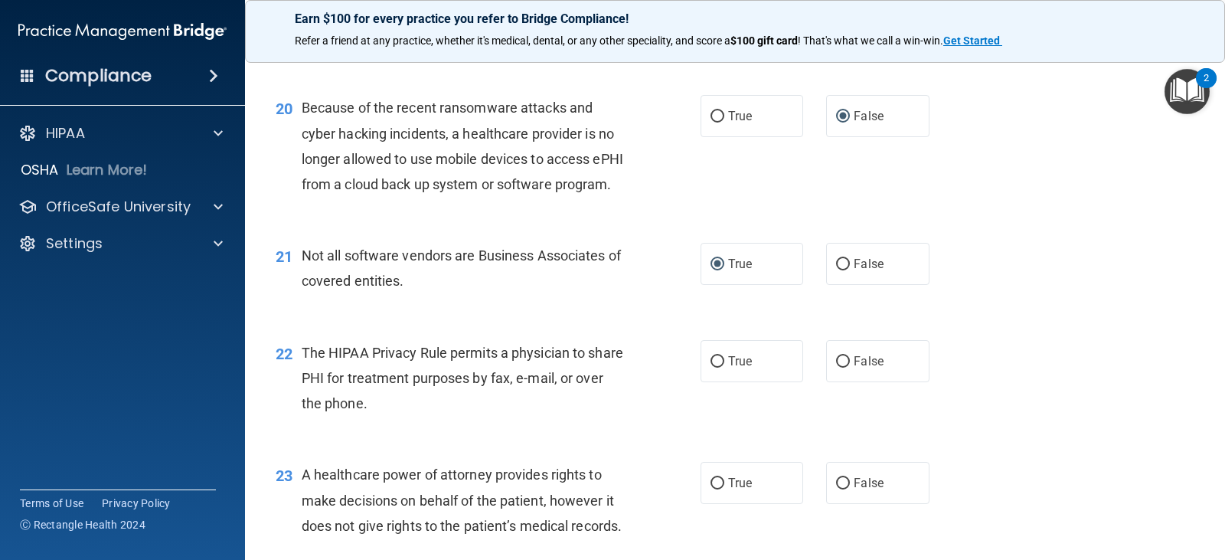
scroll to position [2603, 0]
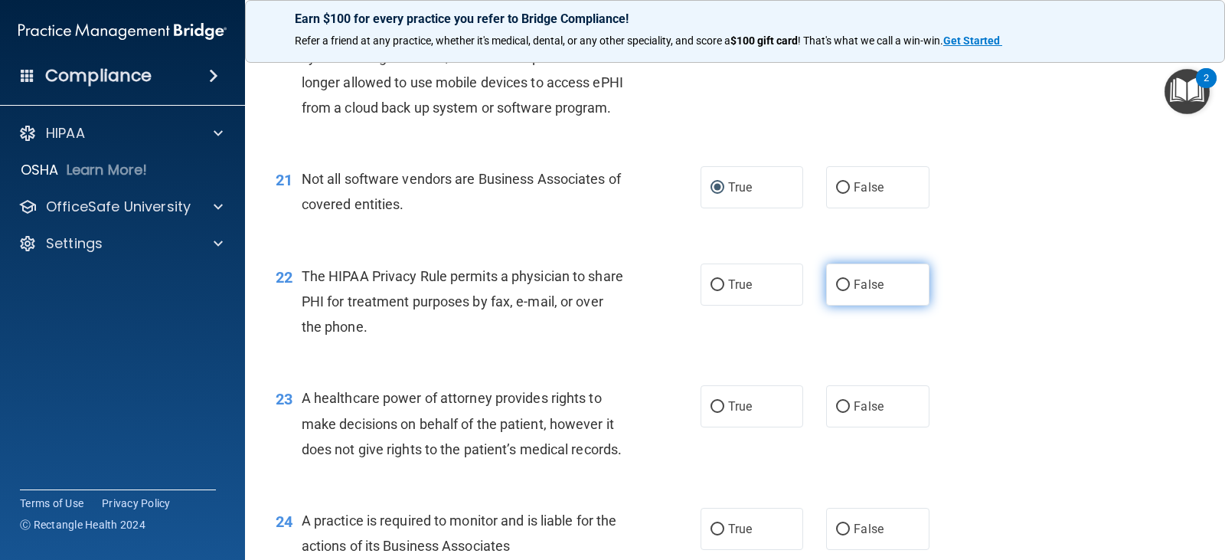
click at [836, 291] on input "False" at bounding box center [843, 284] width 14 height 11
radio input "true"
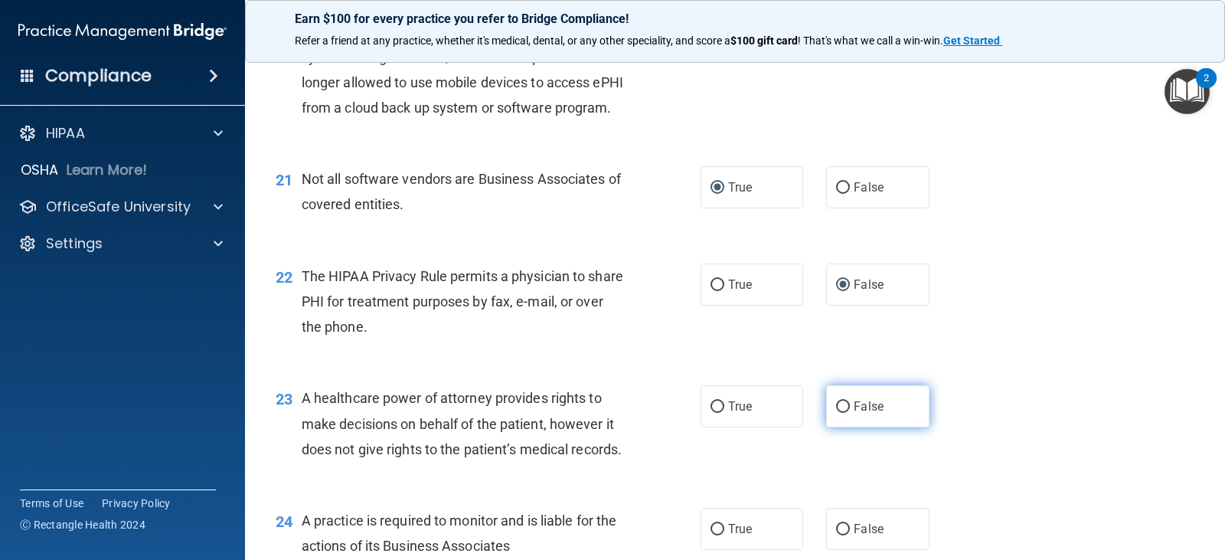
click at [838, 413] on input "False" at bounding box center [843, 406] width 14 height 11
radio input "true"
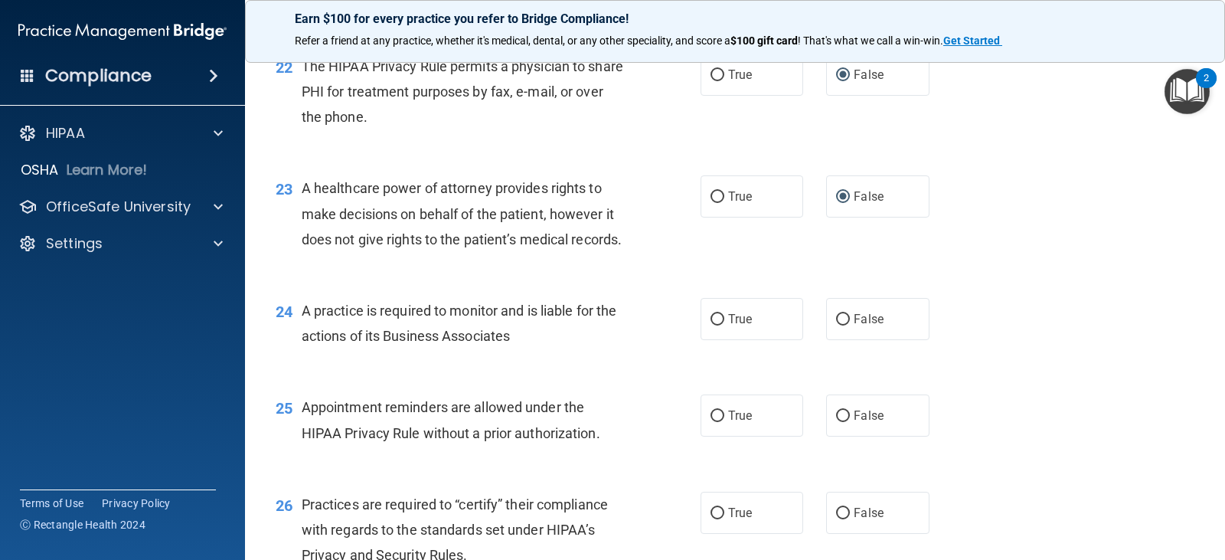
scroll to position [2833, 0]
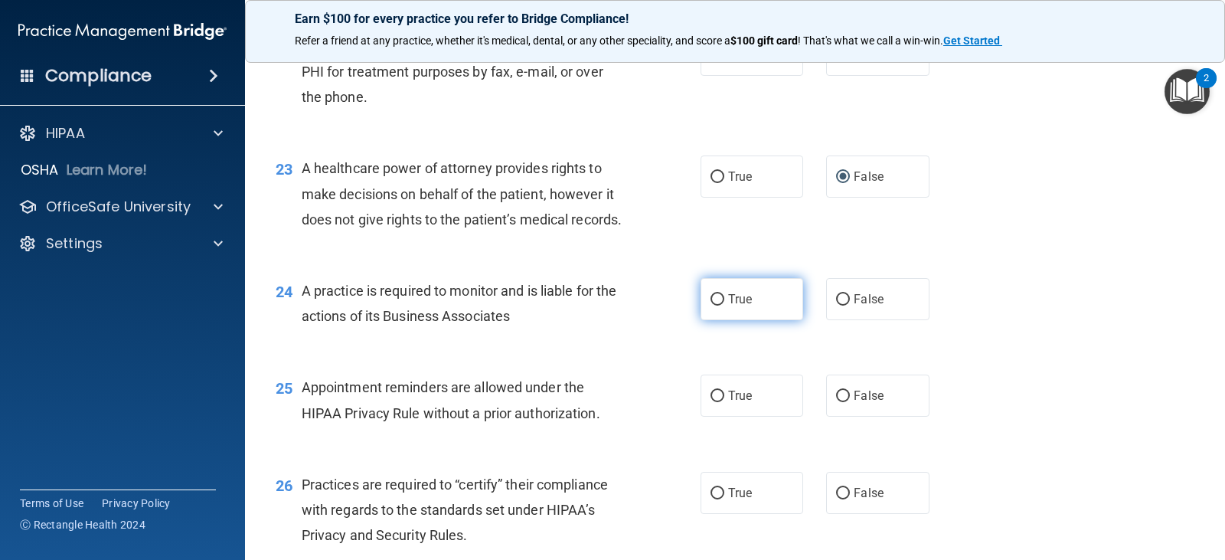
click at [711, 306] on input "True" at bounding box center [718, 299] width 14 height 11
radio input "true"
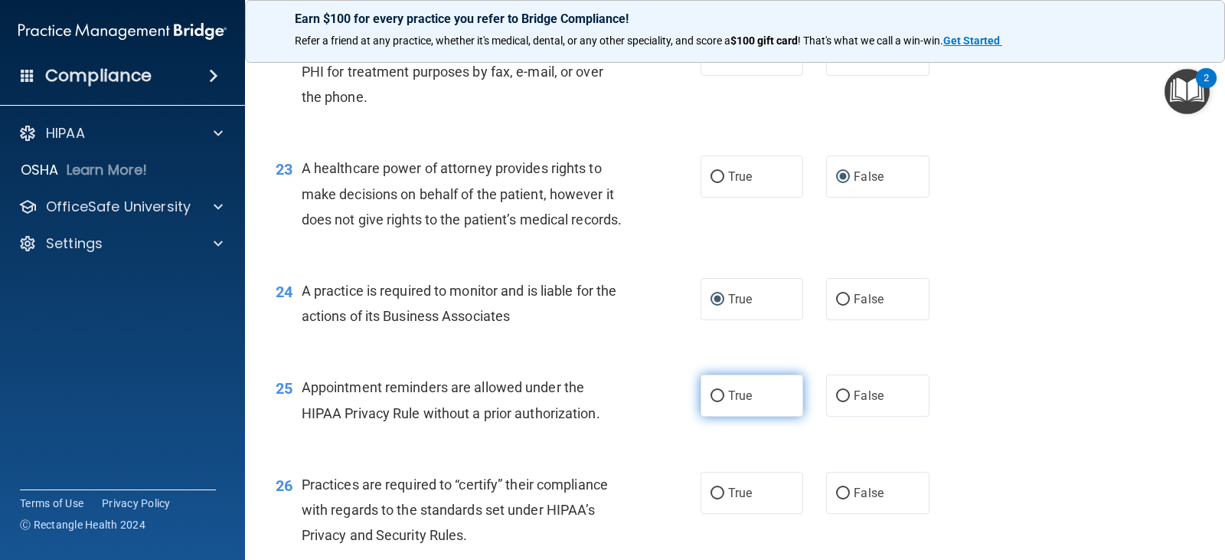
click at [713, 402] on input "True" at bounding box center [718, 395] width 14 height 11
radio input "true"
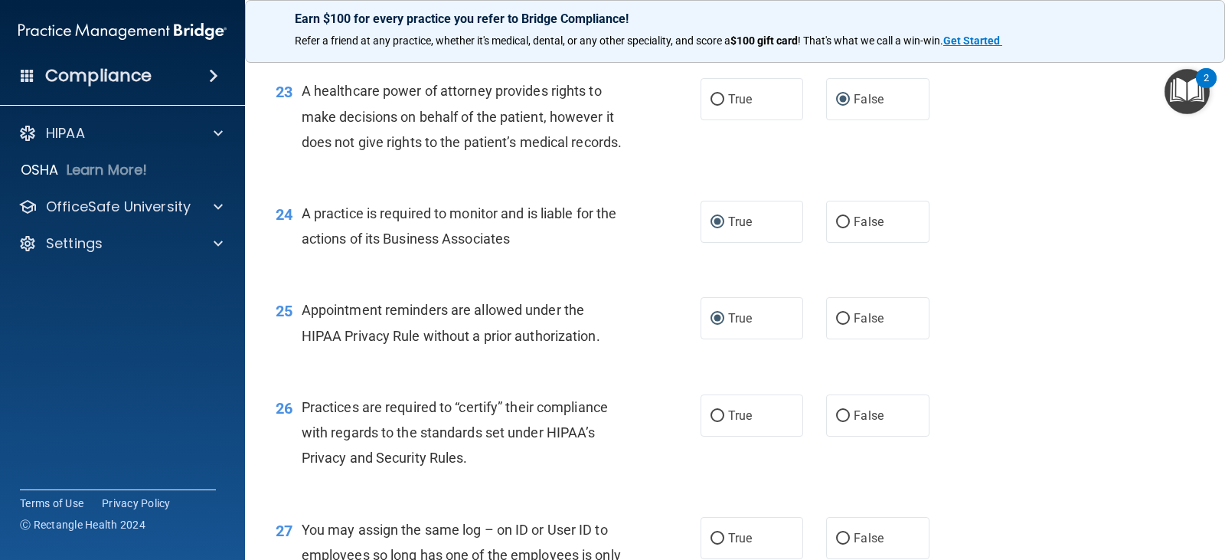
scroll to position [2986, 0]
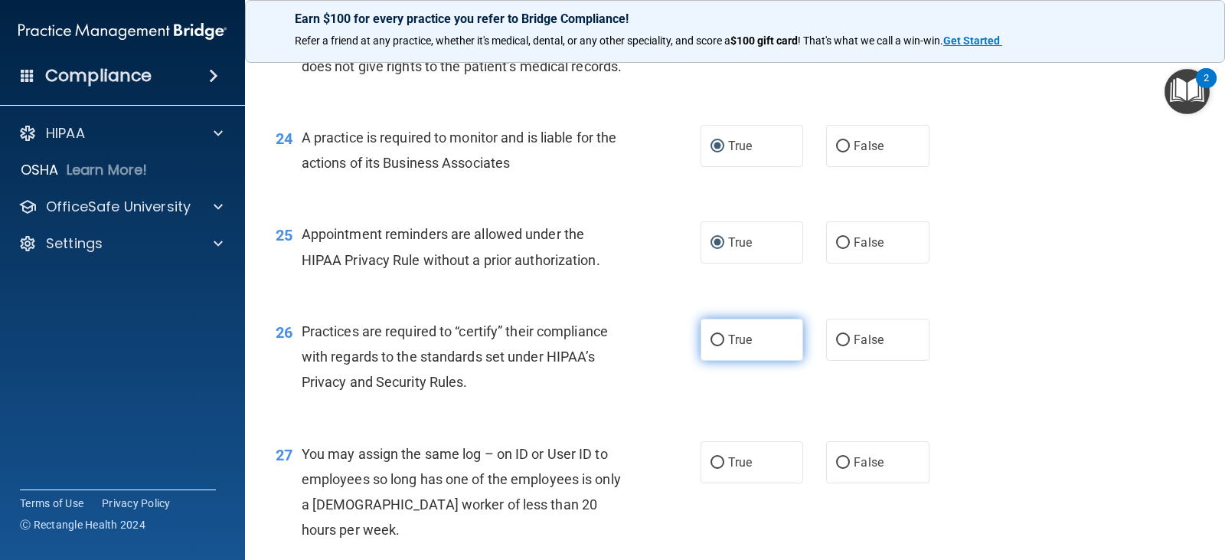
click at [712, 346] on input "True" at bounding box center [718, 340] width 14 height 11
radio input "true"
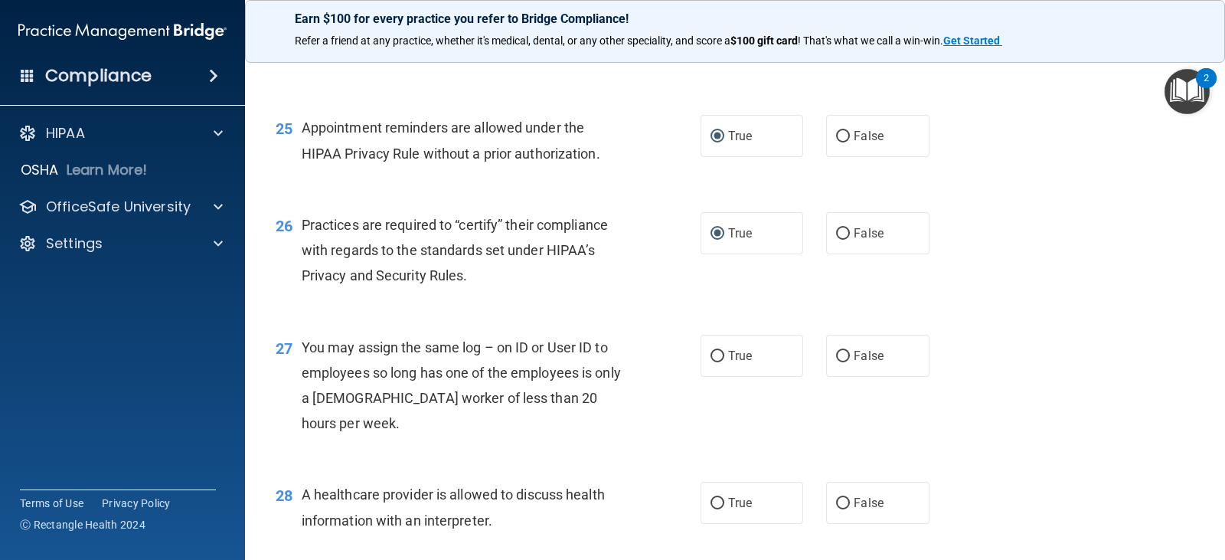
scroll to position [3139, 0]
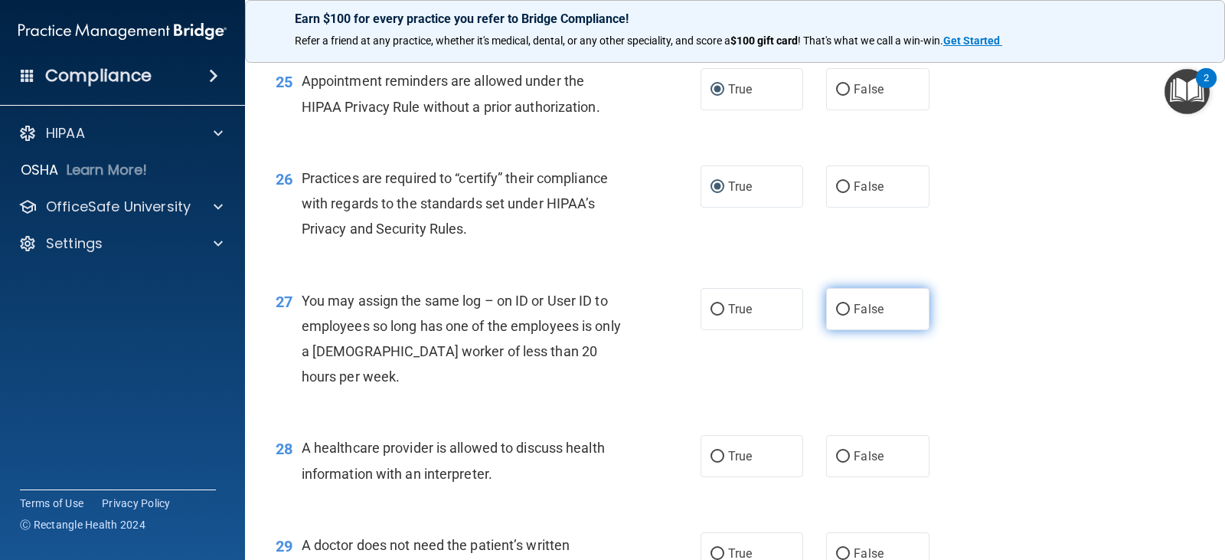
drag, startPoint x: 832, startPoint y: 386, endPoint x: 834, endPoint y: 397, distance: 11.6
click at [836, 315] on input "False" at bounding box center [843, 309] width 14 height 11
radio input "true"
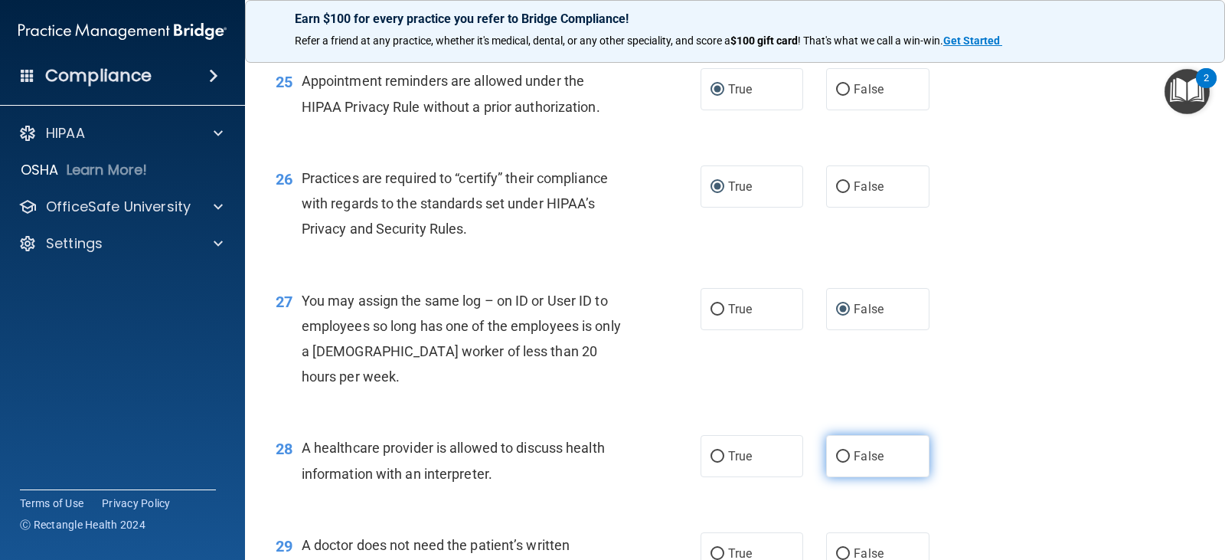
click at [841, 462] on input "False" at bounding box center [843, 456] width 14 height 11
radio input "true"
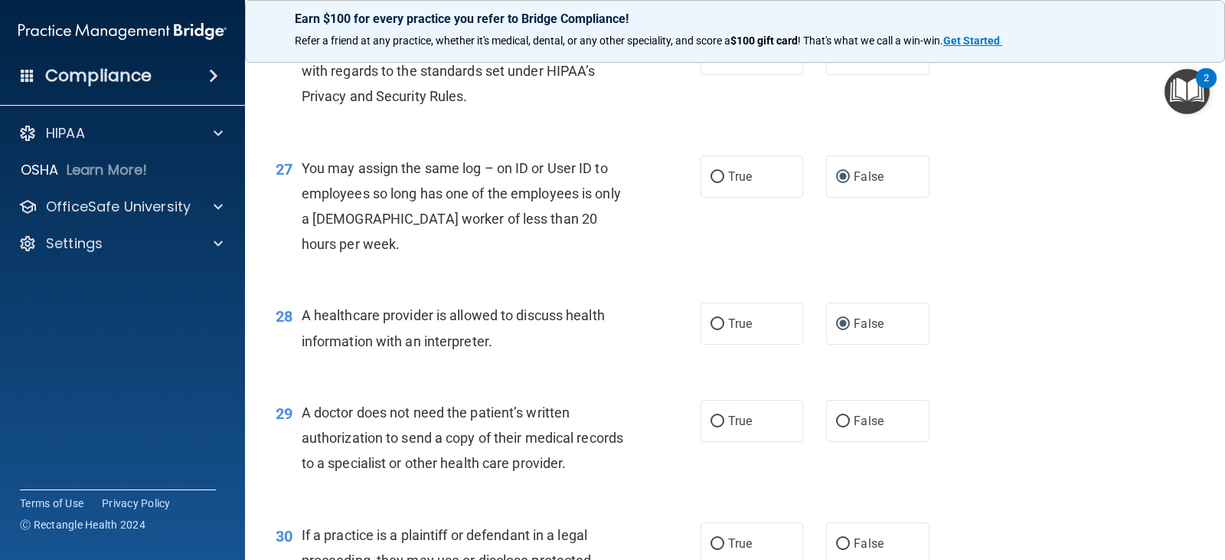
scroll to position [3369, 0]
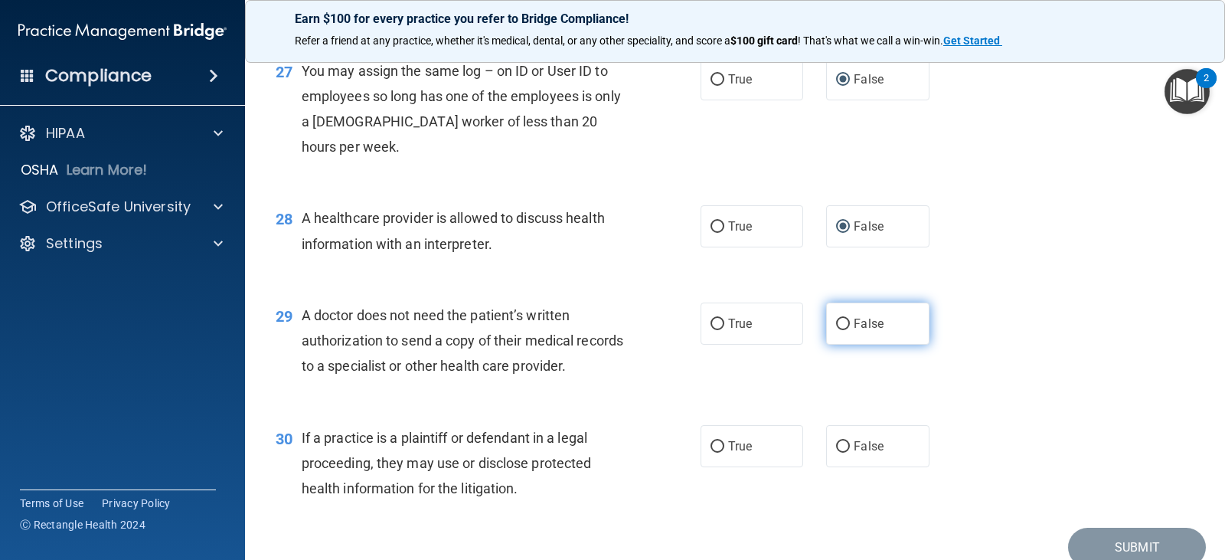
click at [836, 330] on input "False" at bounding box center [843, 324] width 14 height 11
radio input "true"
drag, startPoint x: 714, startPoint y: 400, endPoint x: 747, endPoint y: 417, distance: 36.6
click at [716, 330] on input "True" at bounding box center [718, 324] width 14 height 11
radio input "true"
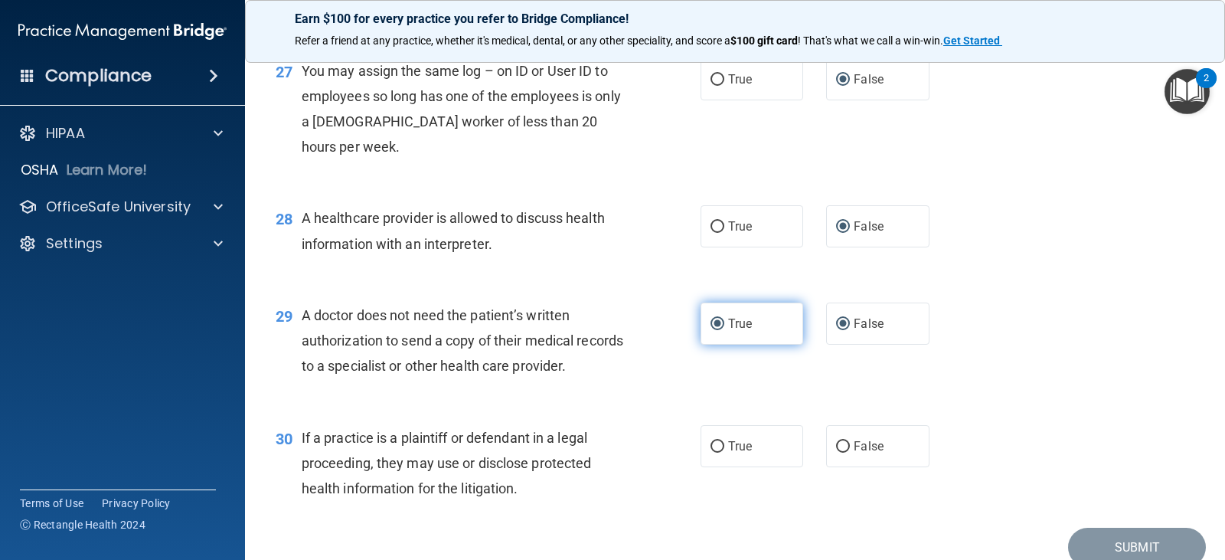
radio input "false"
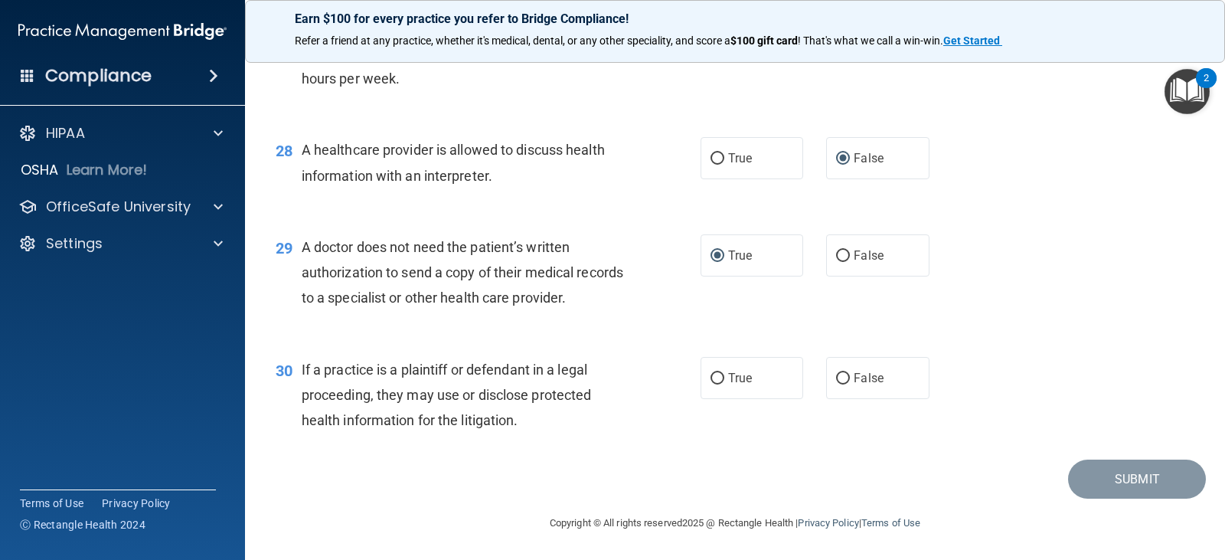
scroll to position [3513, 0]
click at [836, 377] on input "False" at bounding box center [843, 378] width 14 height 11
radio input "true"
click at [1126, 475] on button "Submit" at bounding box center [1137, 478] width 138 height 39
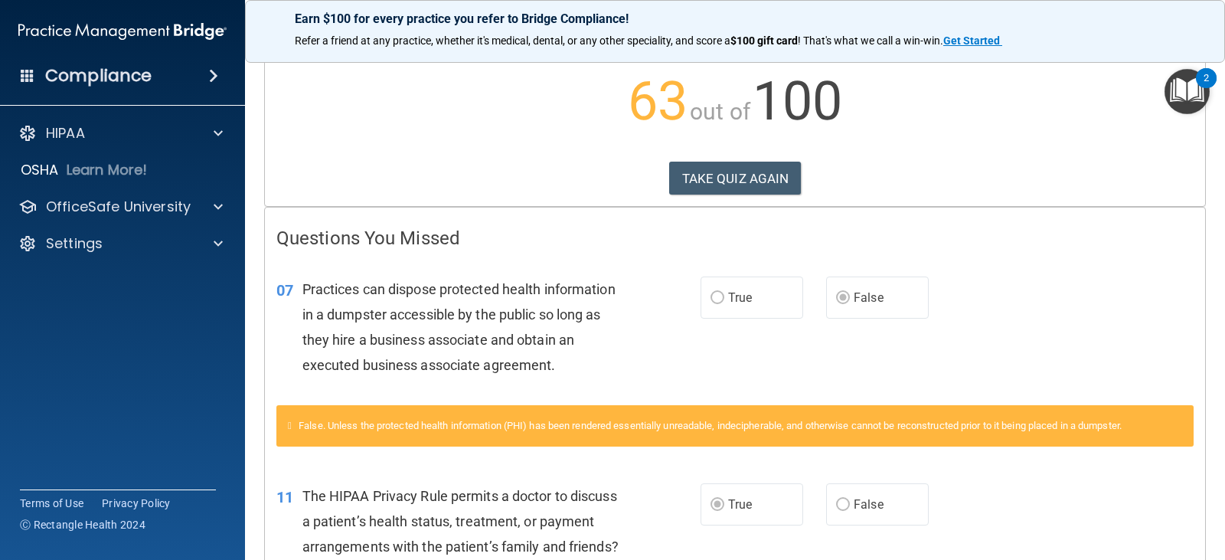
scroll to position [153, 0]
click at [732, 178] on button "TAKE QUIZ AGAIN" at bounding box center [735, 179] width 132 height 34
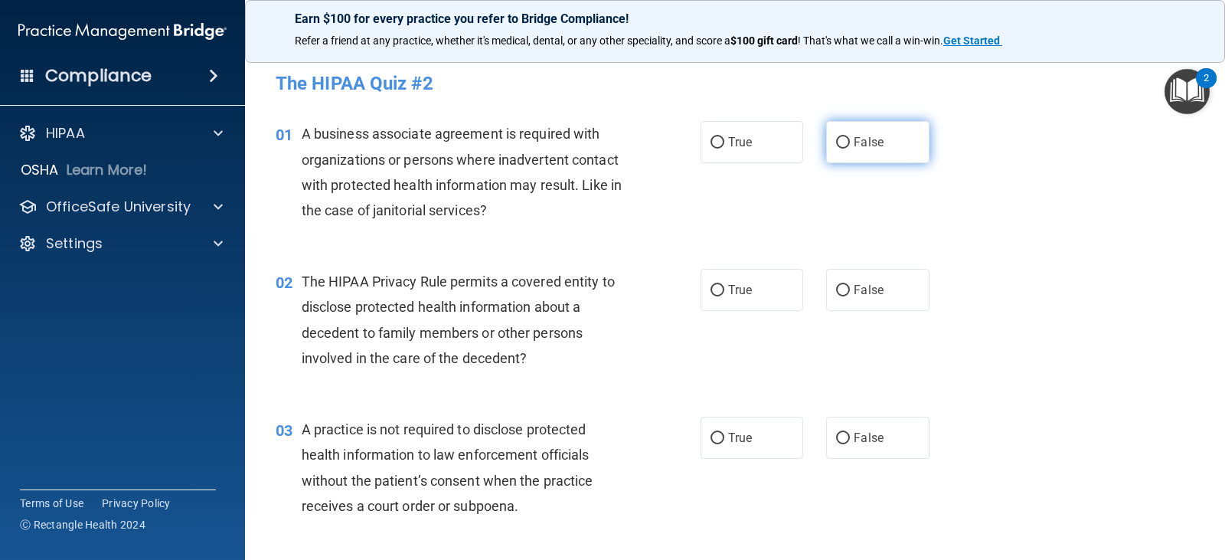
click at [841, 145] on input "False" at bounding box center [843, 142] width 14 height 11
radio input "true"
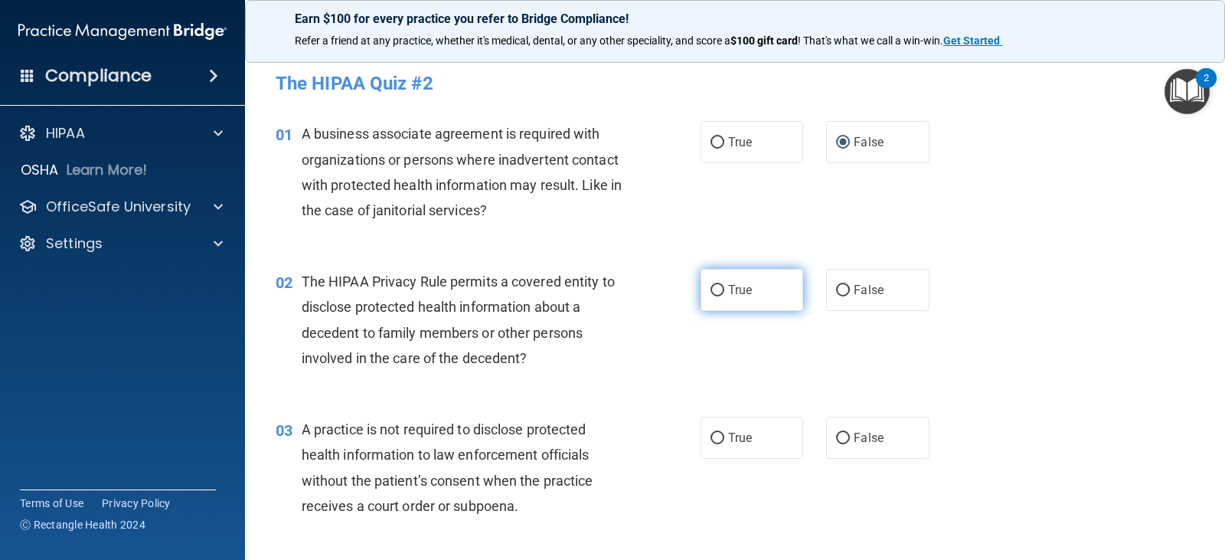
click at [711, 290] on input "True" at bounding box center [718, 290] width 14 height 11
radio input "true"
click at [838, 437] on input "False" at bounding box center [843, 438] width 14 height 11
radio input "true"
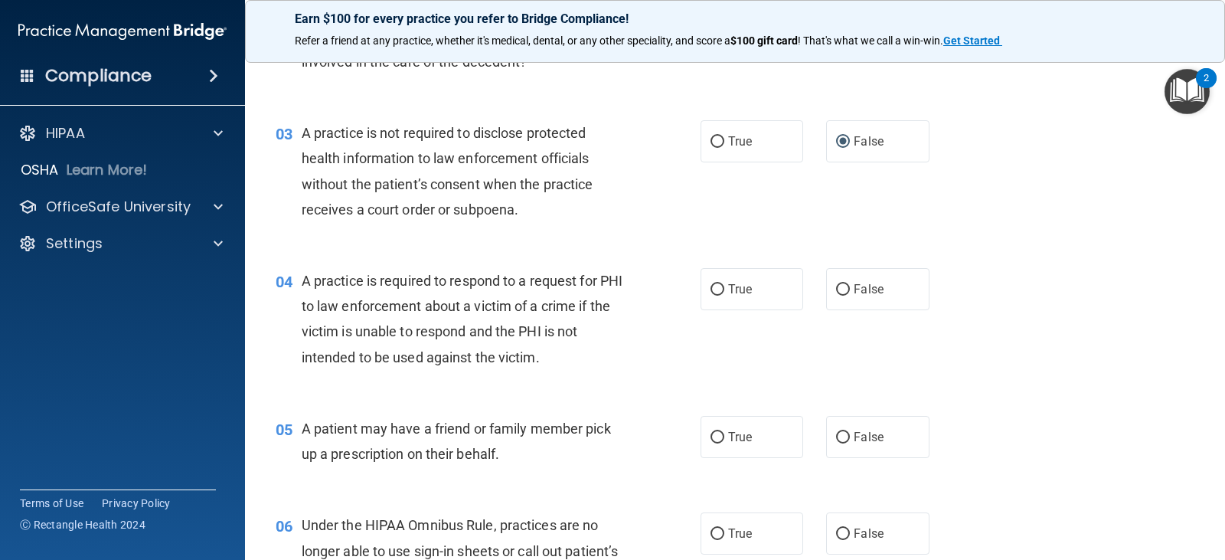
scroll to position [306, 0]
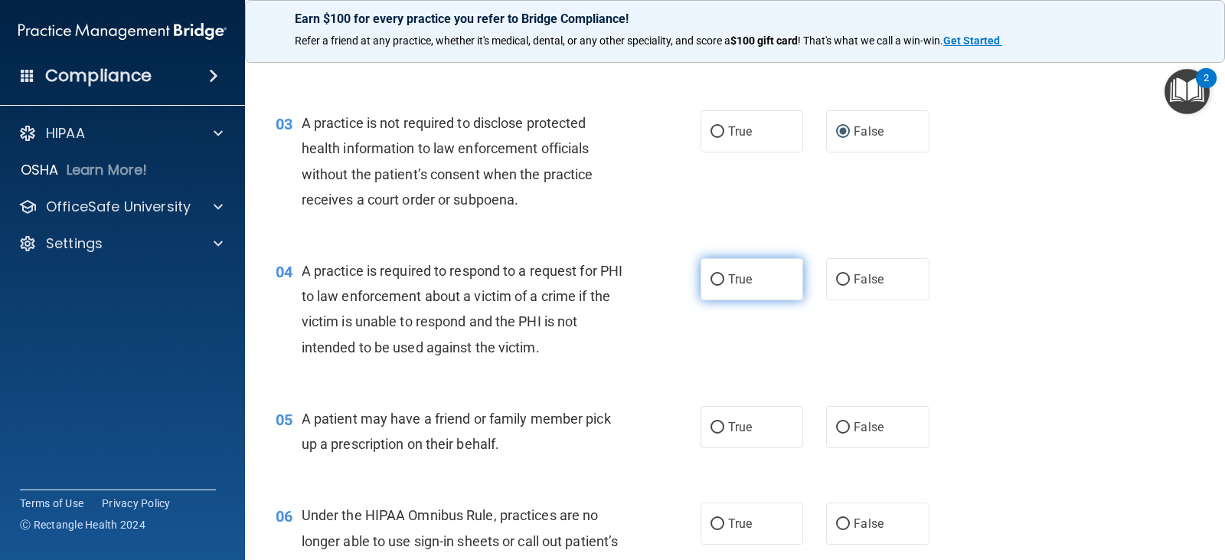
click at [714, 280] on input "True" at bounding box center [718, 279] width 14 height 11
radio input "true"
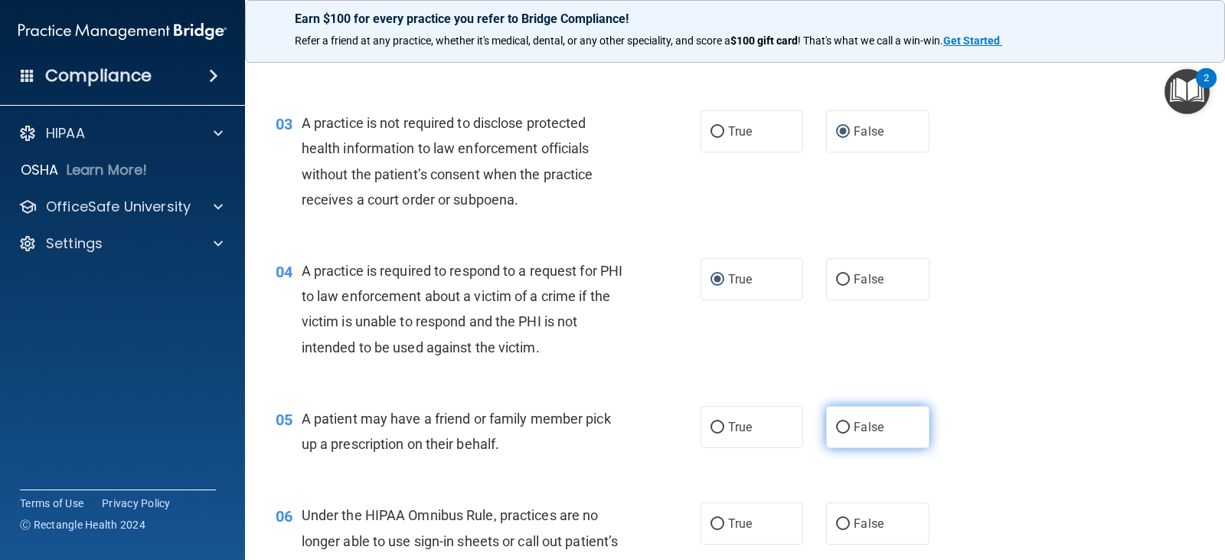
drag, startPoint x: 717, startPoint y: 426, endPoint x: 894, endPoint y: 422, distance: 176.9
click at [717, 426] on input "True" at bounding box center [718, 427] width 14 height 11
radio input "true"
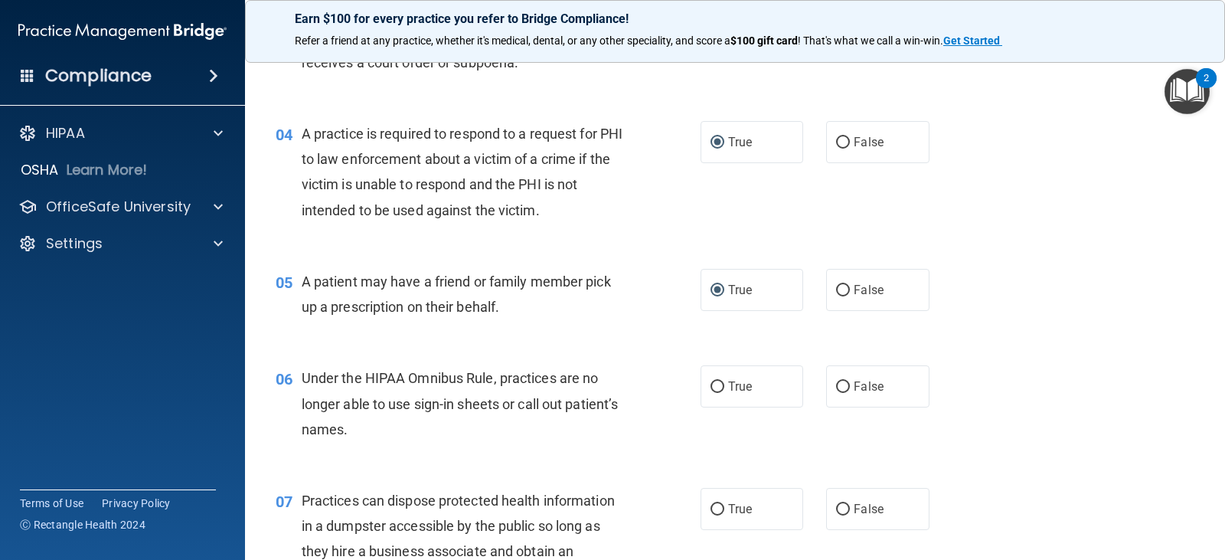
scroll to position [459, 0]
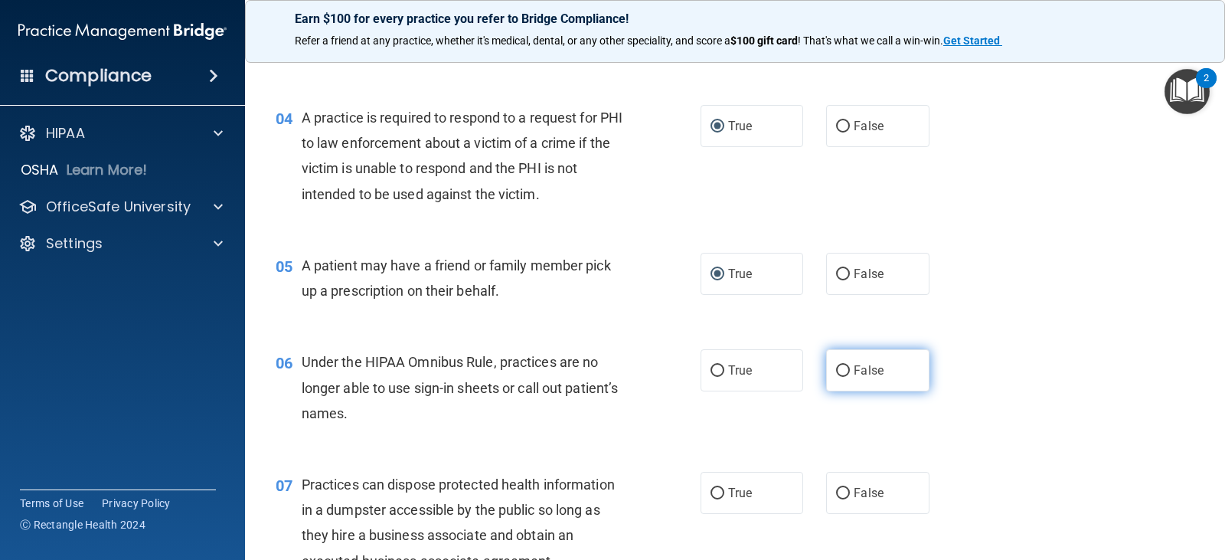
click at [837, 370] on input "False" at bounding box center [843, 370] width 14 height 11
radio input "true"
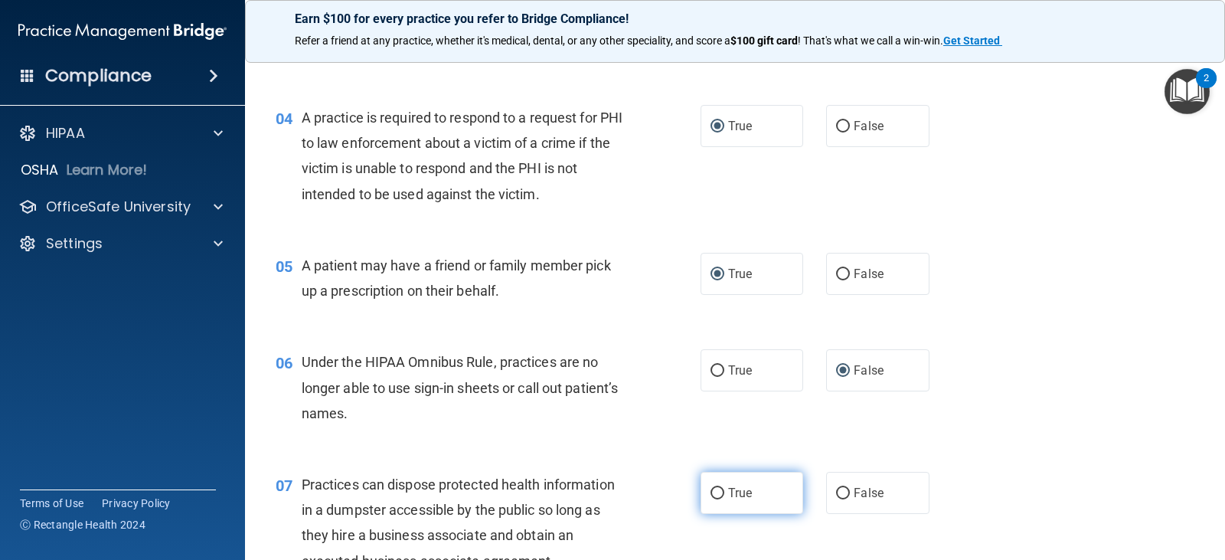
click at [717, 491] on input "True" at bounding box center [718, 493] width 14 height 11
radio input "true"
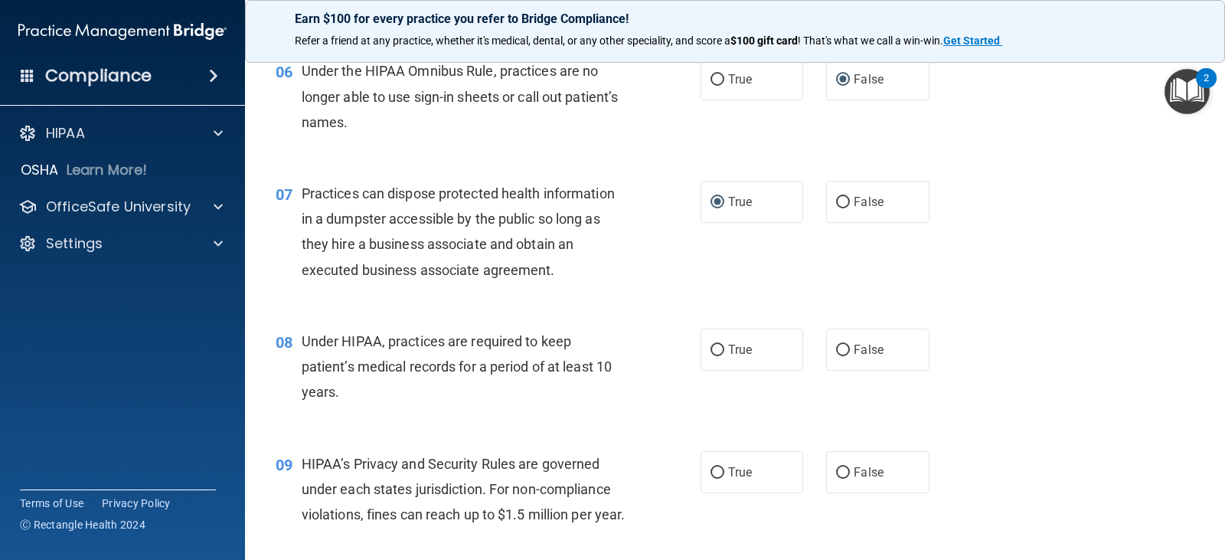
scroll to position [766, 0]
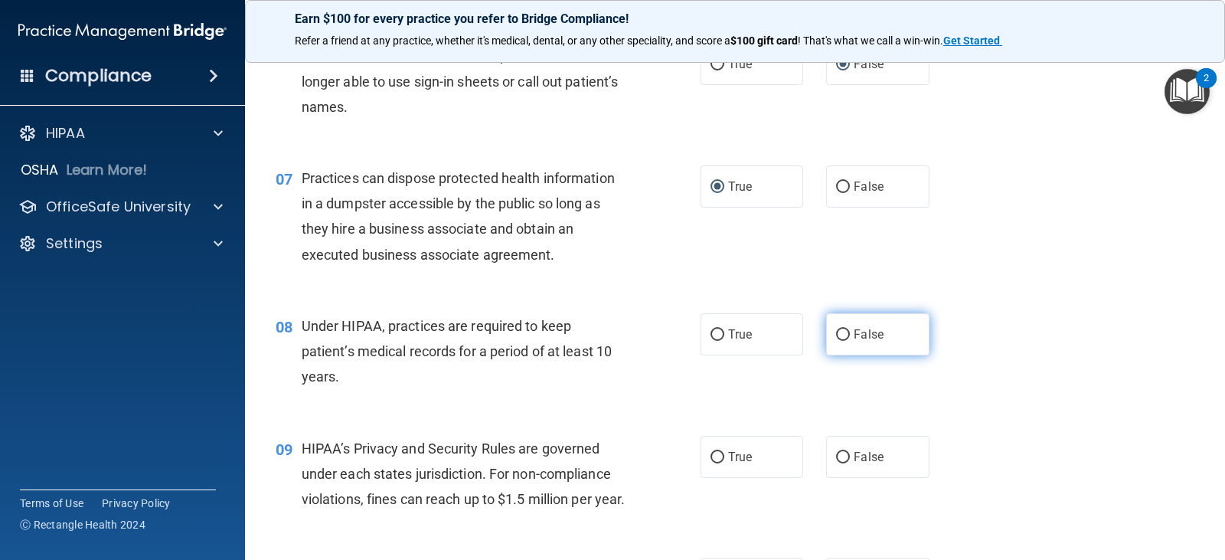
click at [836, 329] on input "False" at bounding box center [843, 334] width 14 height 11
radio input "true"
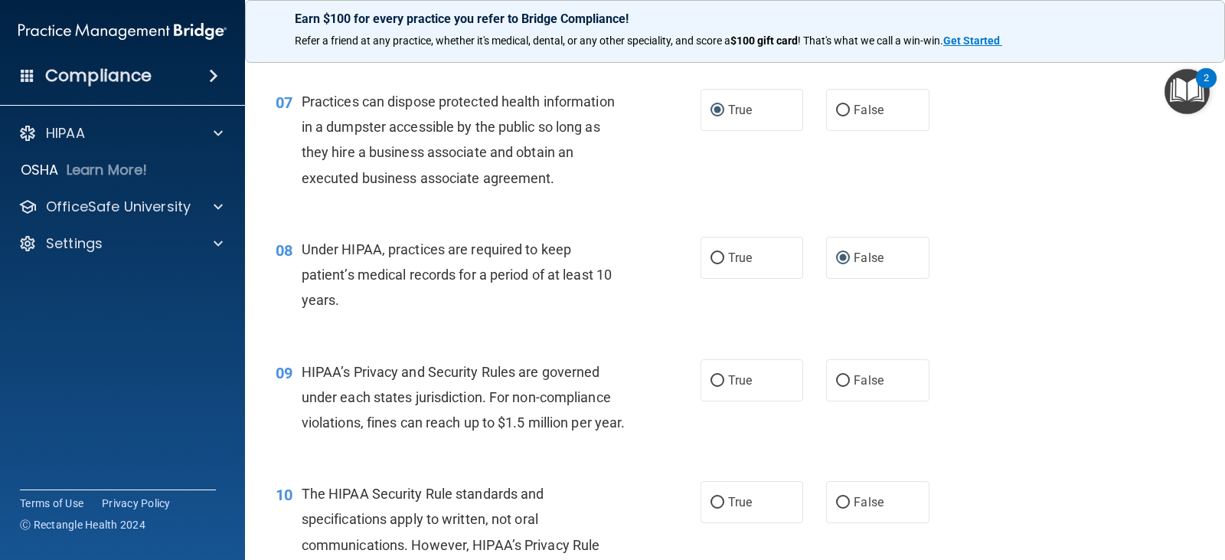
scroll to position [919, 0]
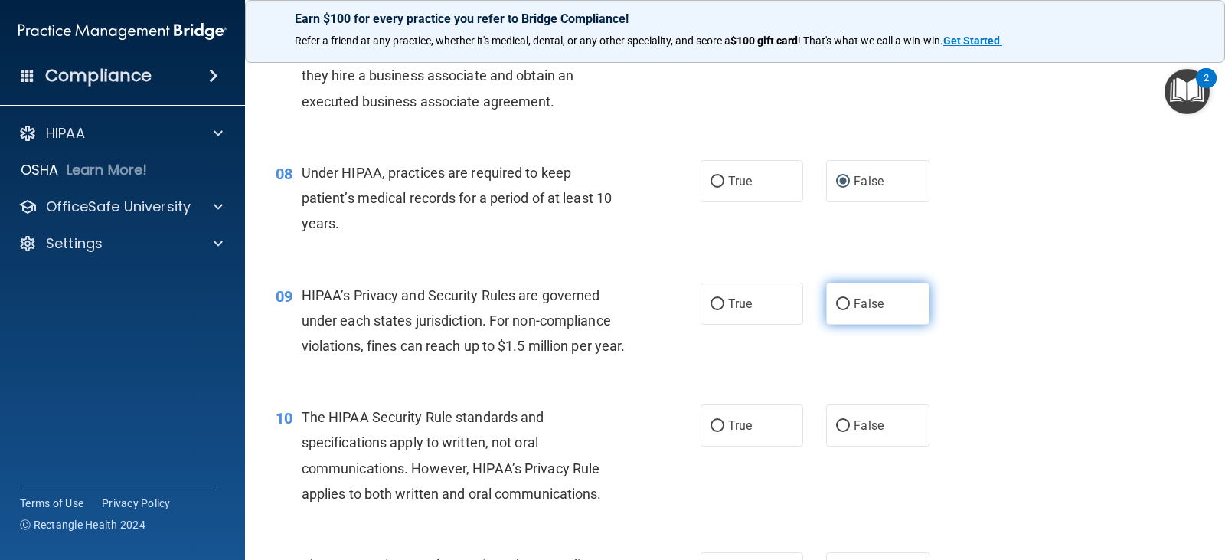
click at [836, 303] on input "False" at bounding box center [843, 304] width 14 height 11
radio input "true"
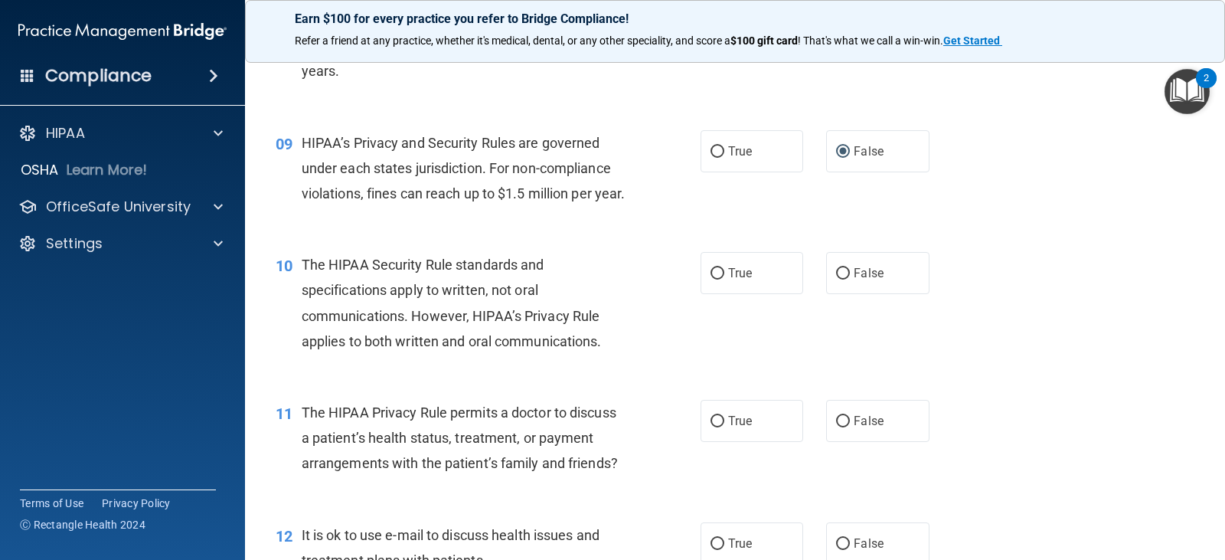
scroll to position [1149, 0]
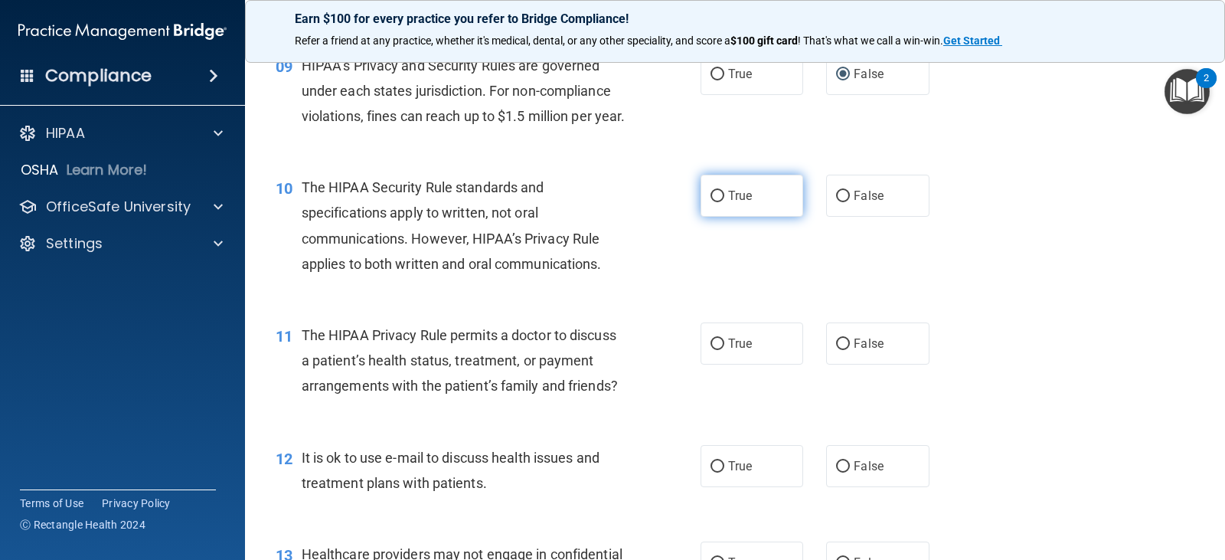
click at [711, 202] on input "True" at bounding box center [718, 196] width 14 height 11
radio input "true"
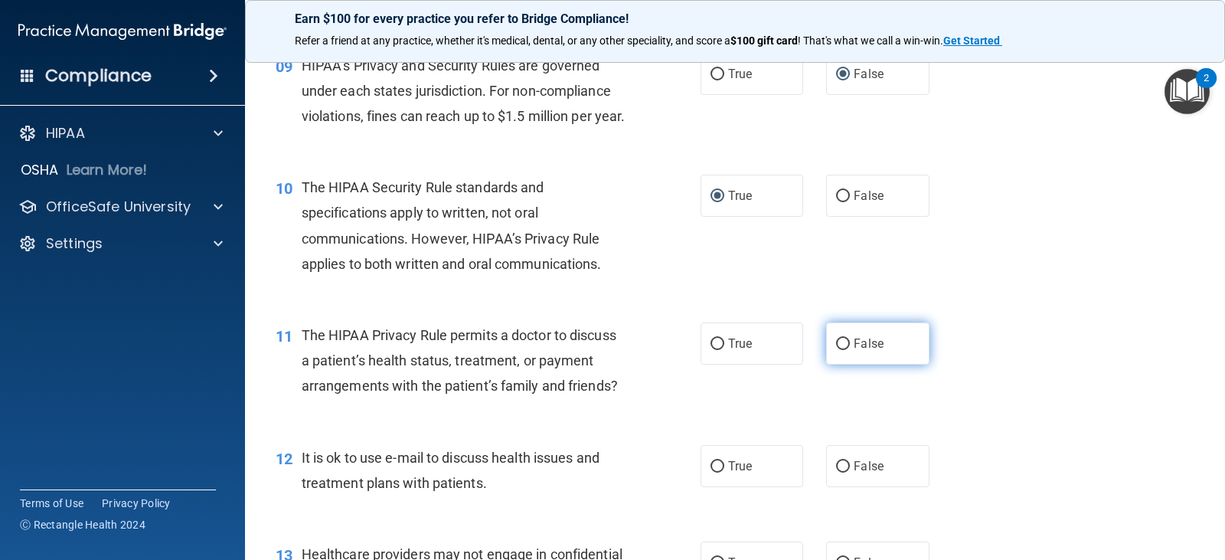
click at [836, 350] on input "False" at bounding box center [843, 343] width 14 height 11
radio input "true"
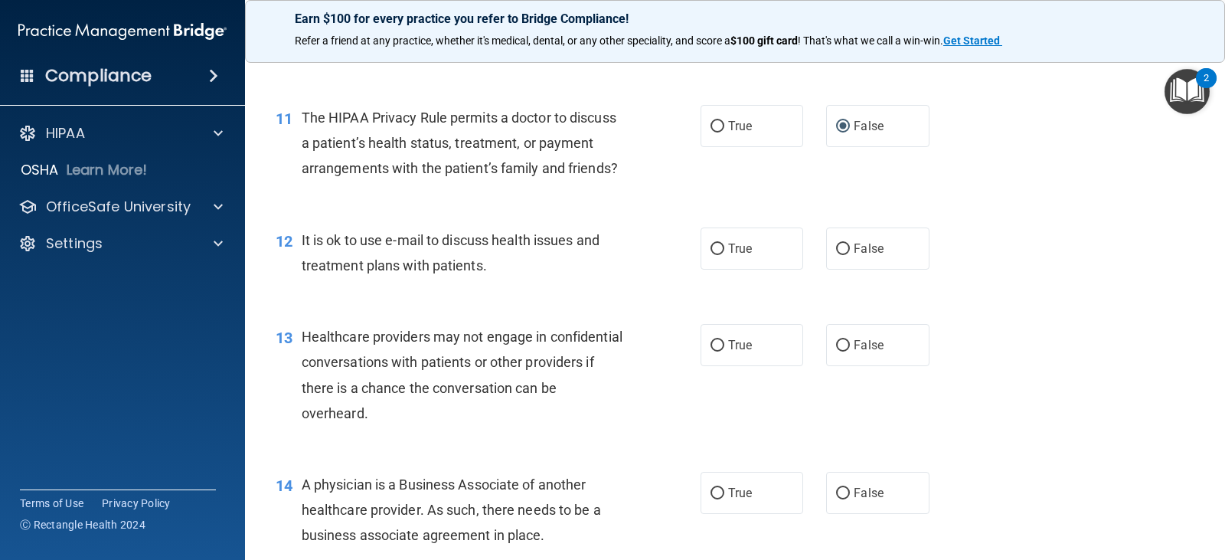
scroll to position [1378, 0]
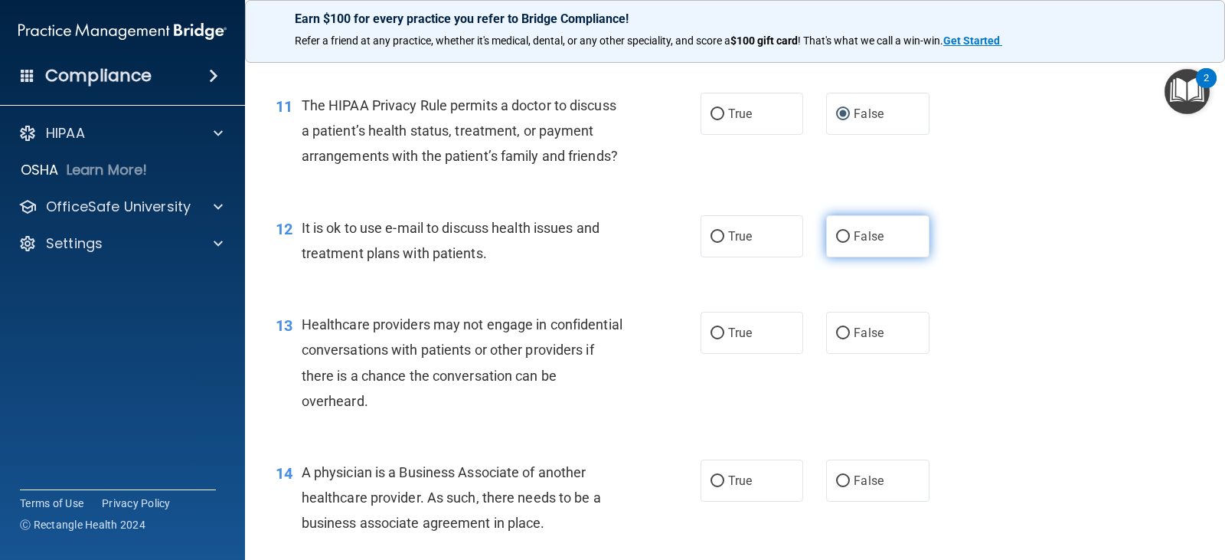
click at [836, 243] on input "False" at bounding box center [843, 236] width 14 height 11
radio input "true"
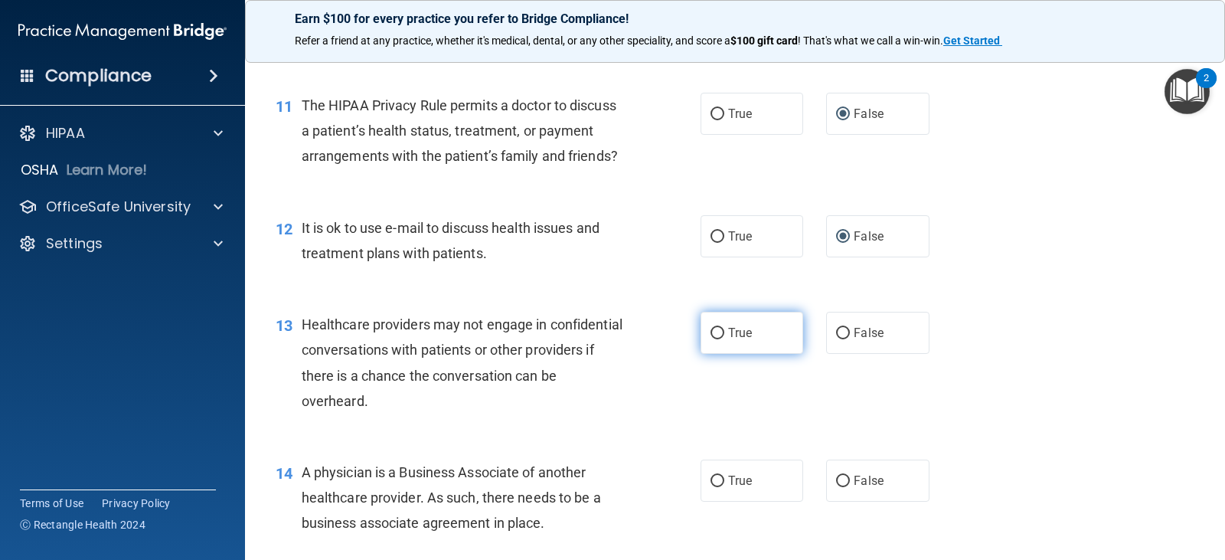
click at [713, 339] on input "True" at bounding box center [718, 333] width 14 height 11
radio input "true"
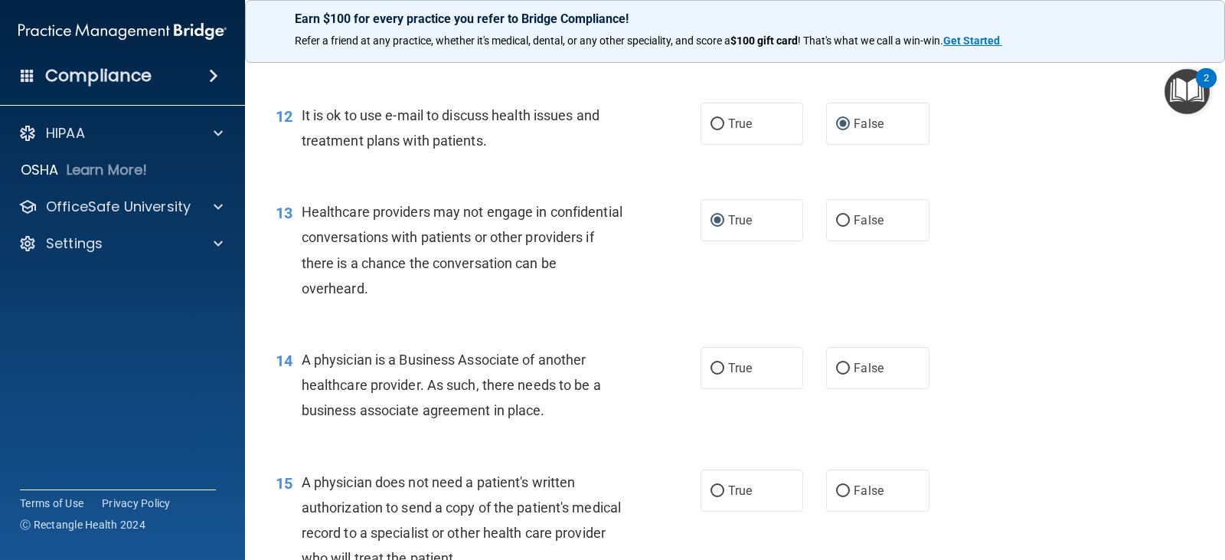
scroll to position [1531, 0]
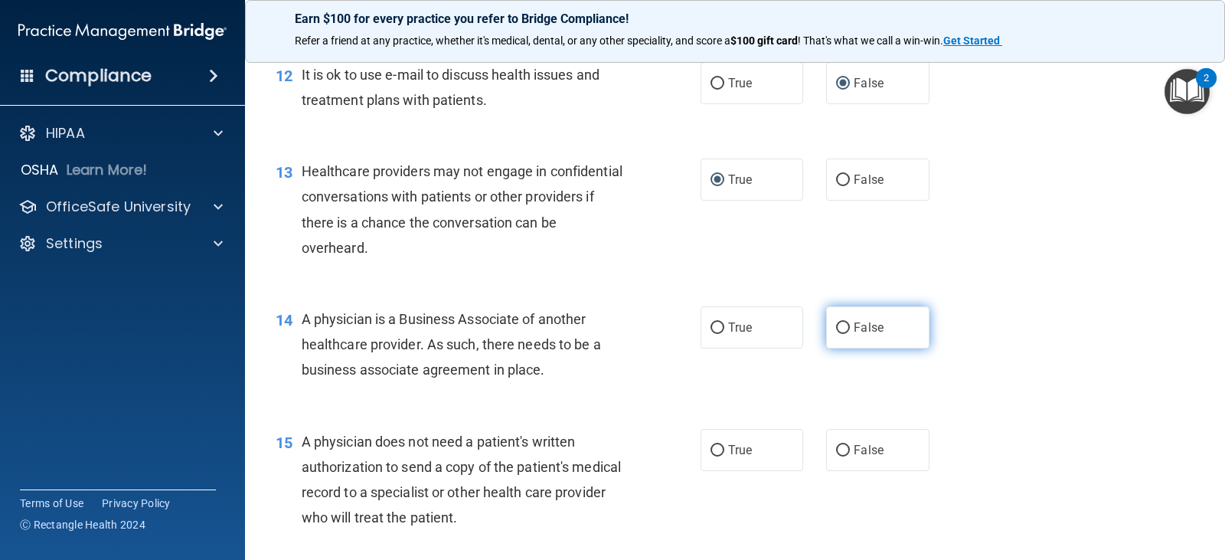
click at [840, 334] on input "False" at bounding box center [843, 327] width 14 height 11
radio input "true"
click at [836, 456] on input "False" at bounding box center [843, 450] width 14 height 11
radio input "true"
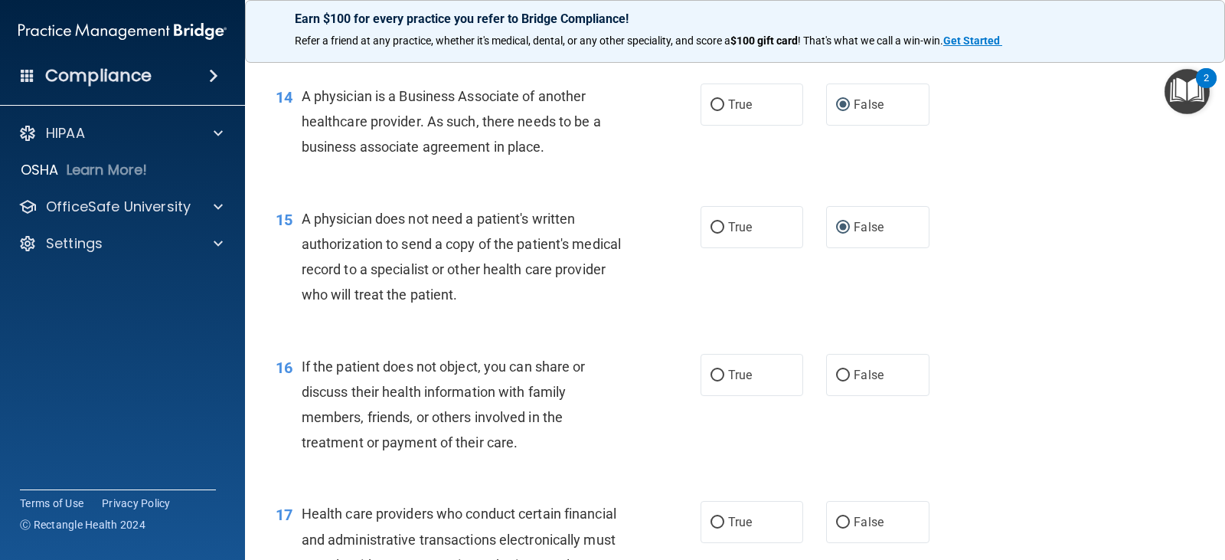
scroll to position [1761, 0]
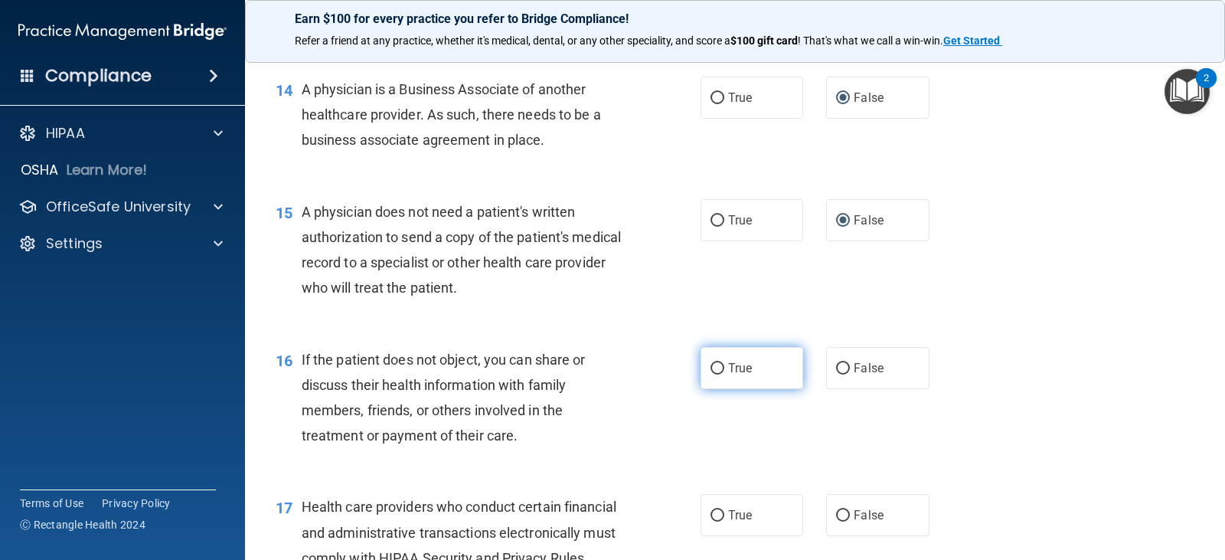
click at [717, 374] on input "True" at bounding box center [718, 368] width 14 height 11
radio input "true"
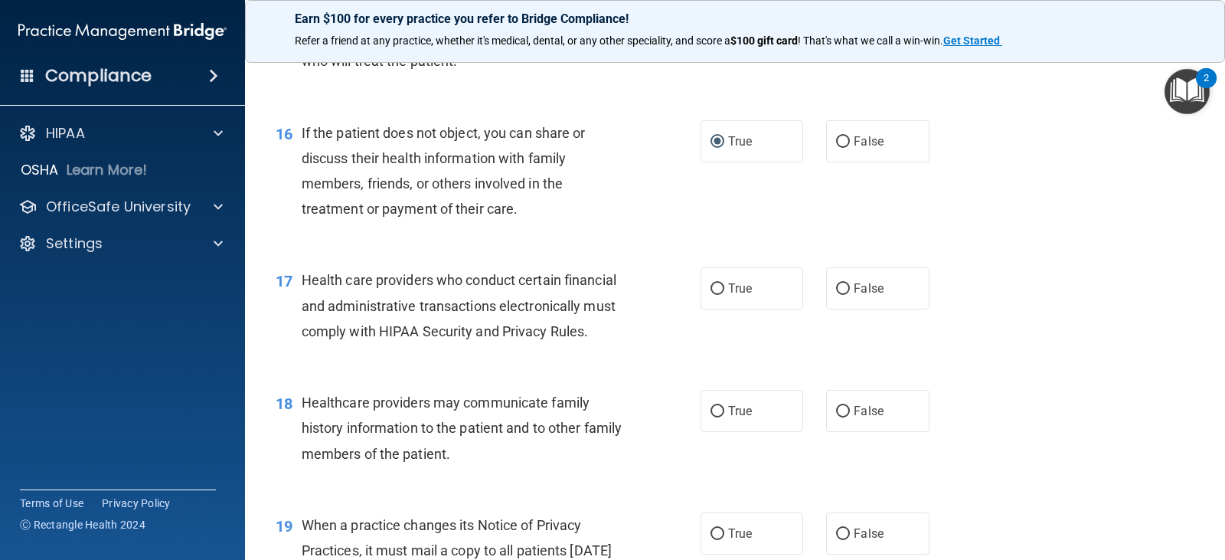
scroll to position [1991, 0]
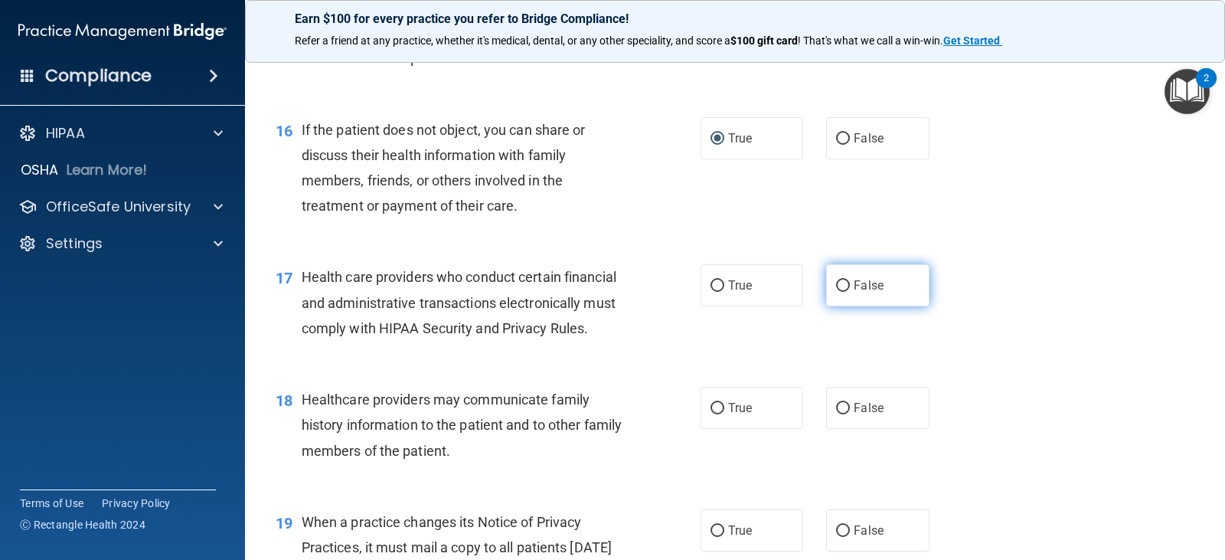
click at [836, 292] on input "False" at bounding box center [843, 285] width 14 height 11
radio input "true"
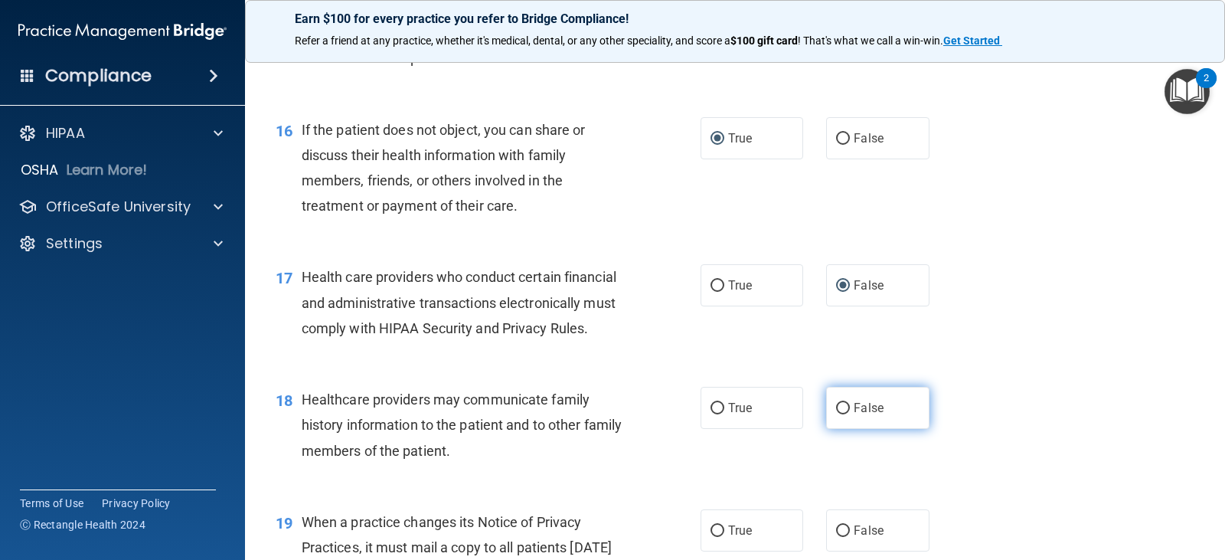
click at [838, 414] on input "False" at bounding box center [843, 408] width 14 height 11
radio input "true"
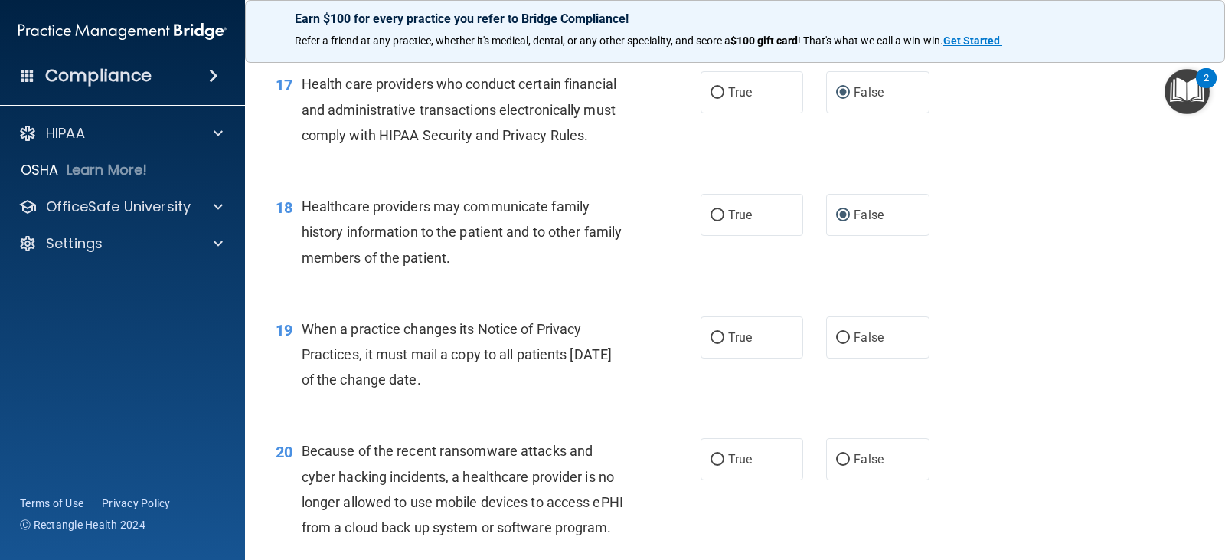
scroll to position [2220, 0]
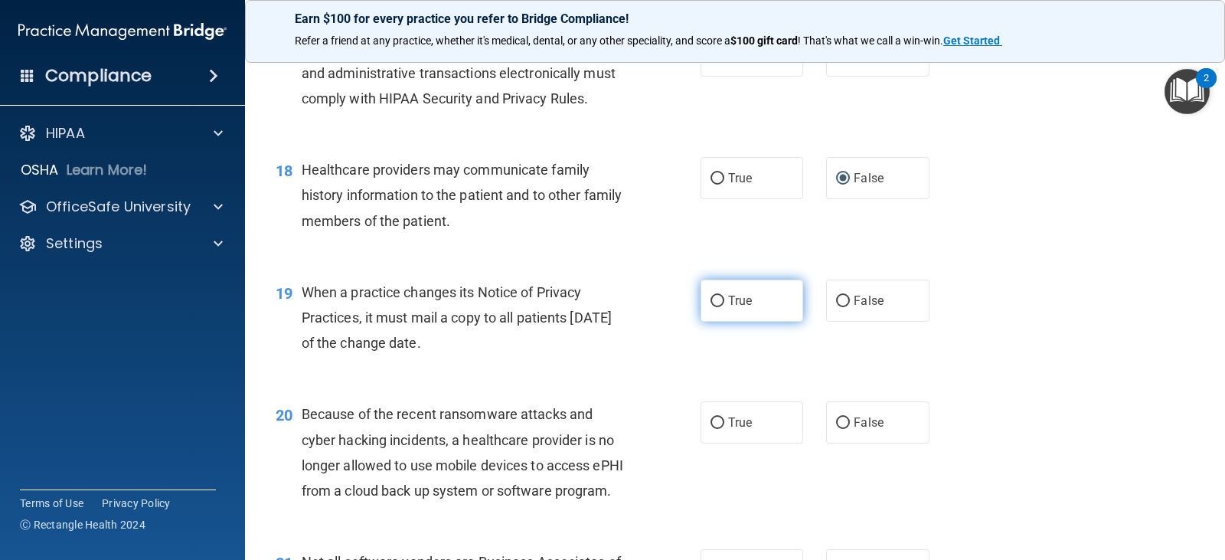
click at [711, 307] on input "True" at bounding box center [718, 301] width 14 height 11
radio input "true"
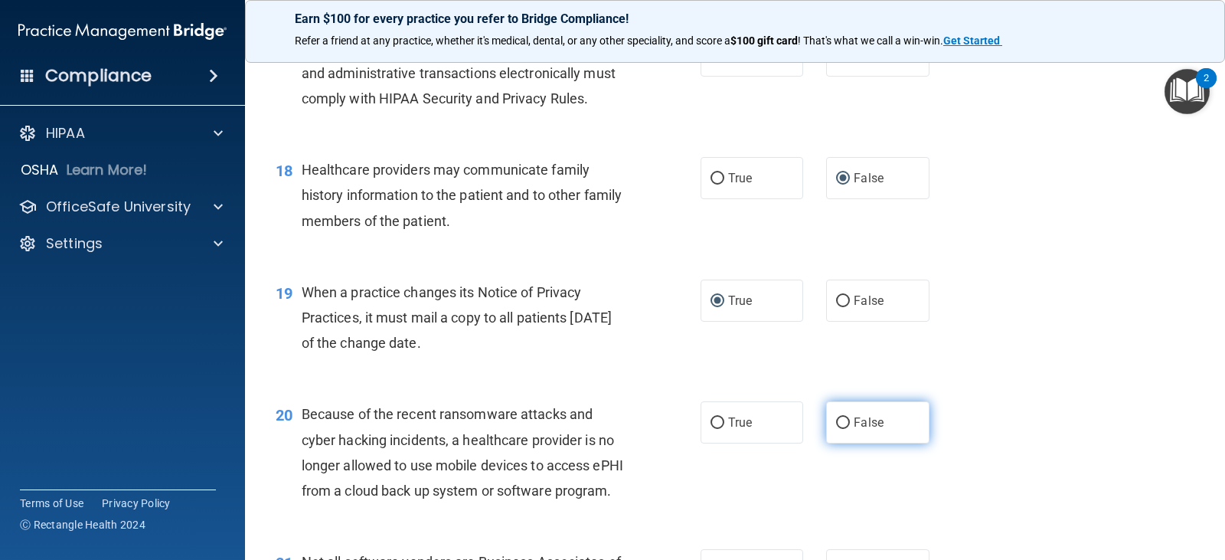
click at [836, 429] on input "False" at bounding box center [843, 422] width 14 height 11
radio input "true"
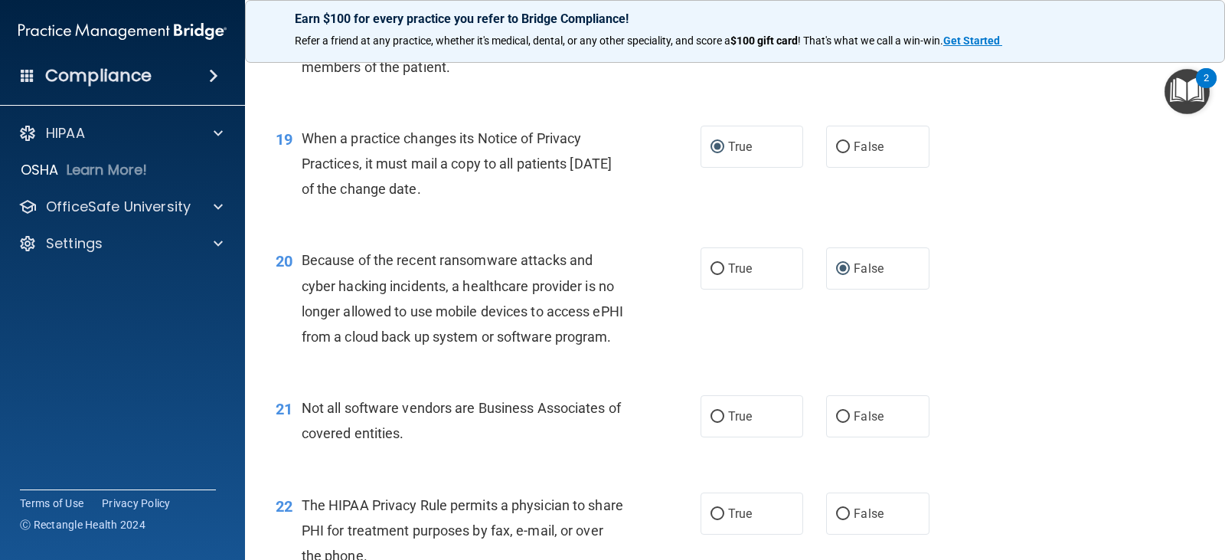
scroll to position [2450, 0]
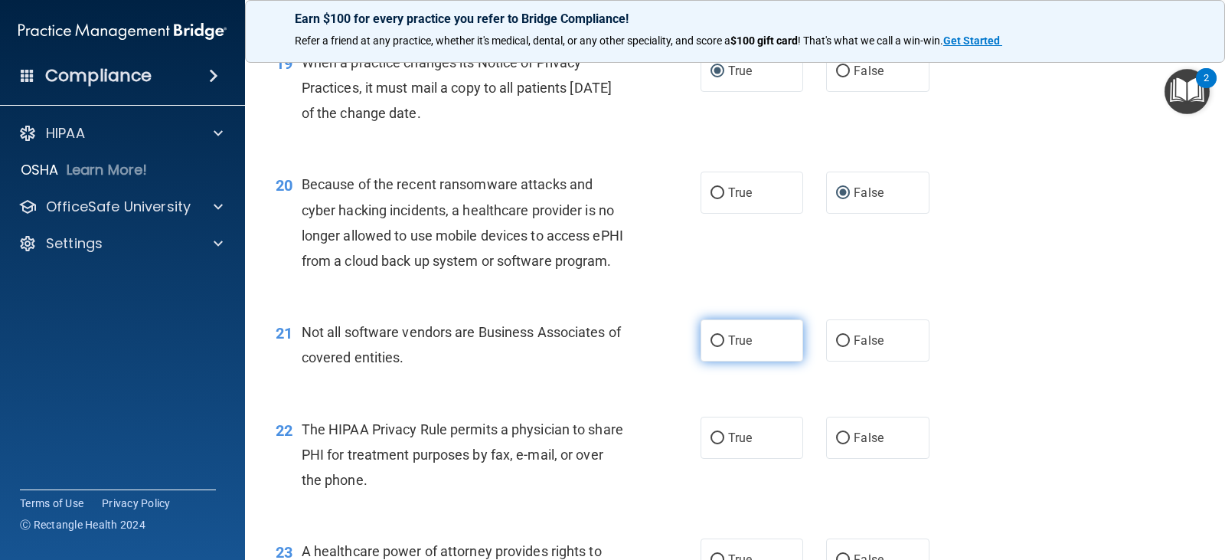
click at [711, 347] on input "True" at bounding box center [718, 340] width 14 height 11
radio input "true"
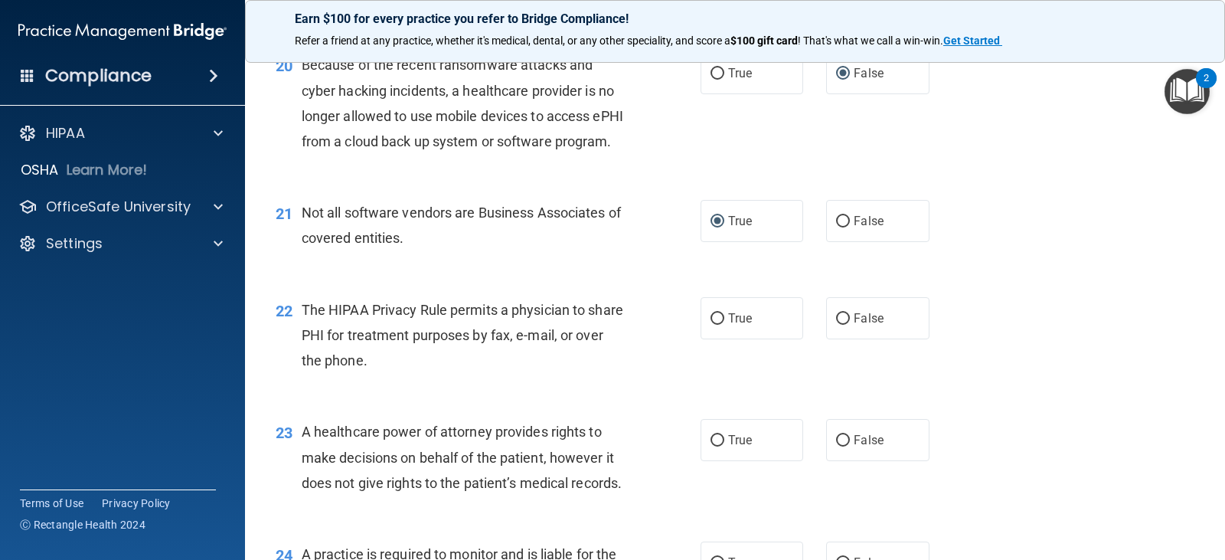
scroll to position [2603, 0]
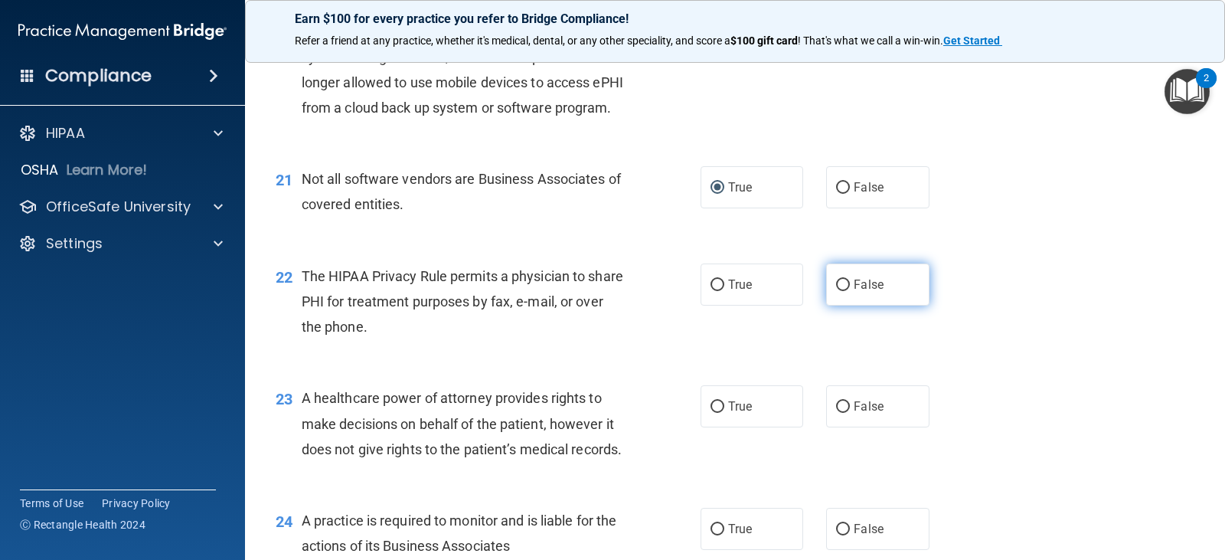
click at [836, 291] on input "False" at bounding box center [843, 284] width 14 height 11
radio input "true"
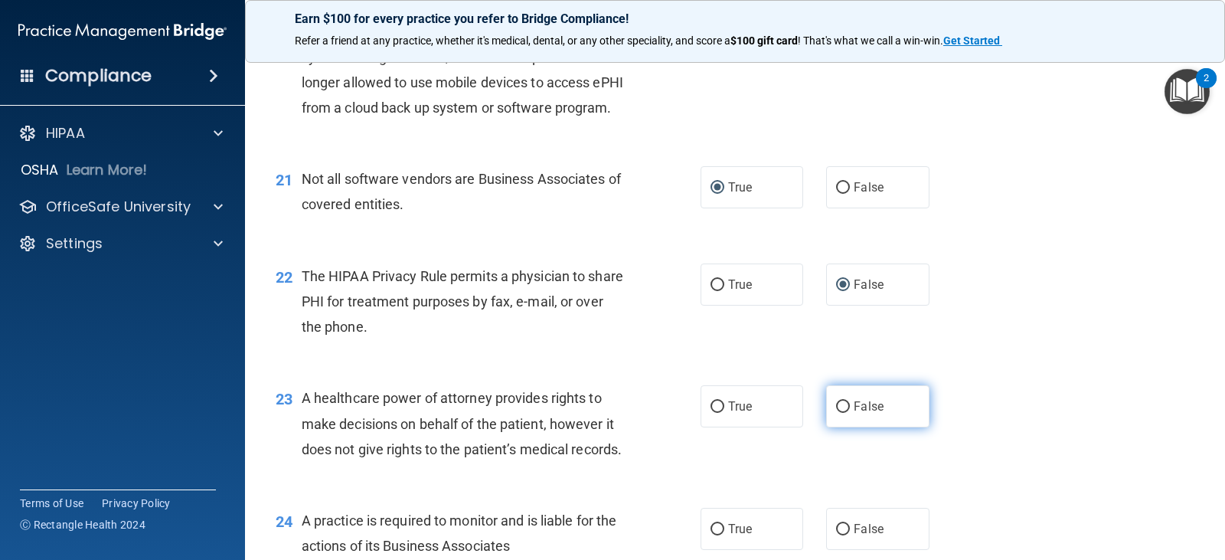
click at [836, 413] on input "False" at bounding box center [843, 406] width 14 height 11
radio input "true"
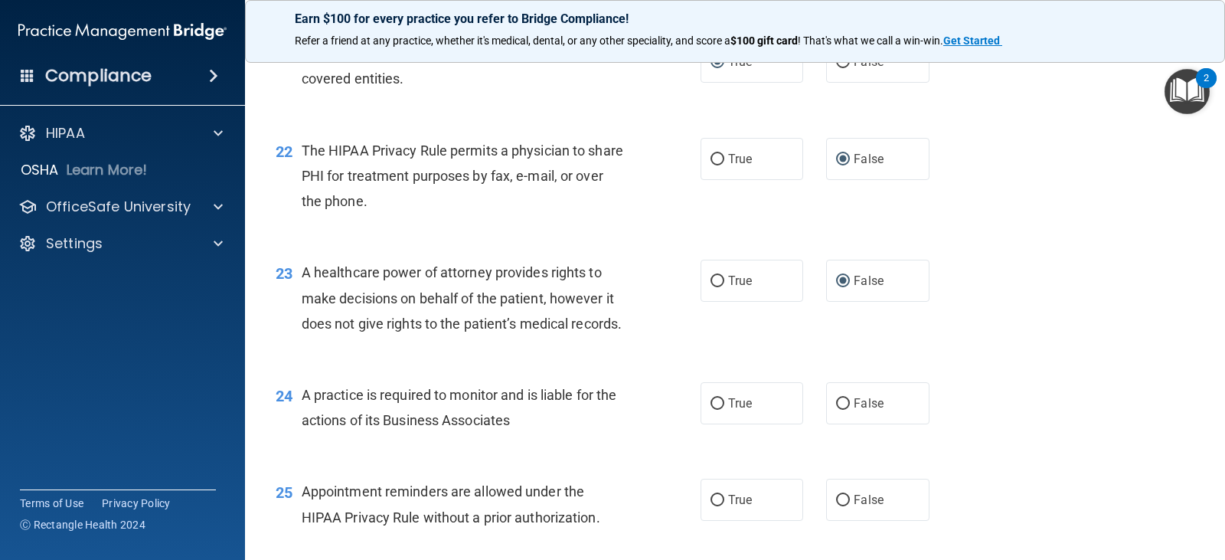
scroll to position [2756, 0]
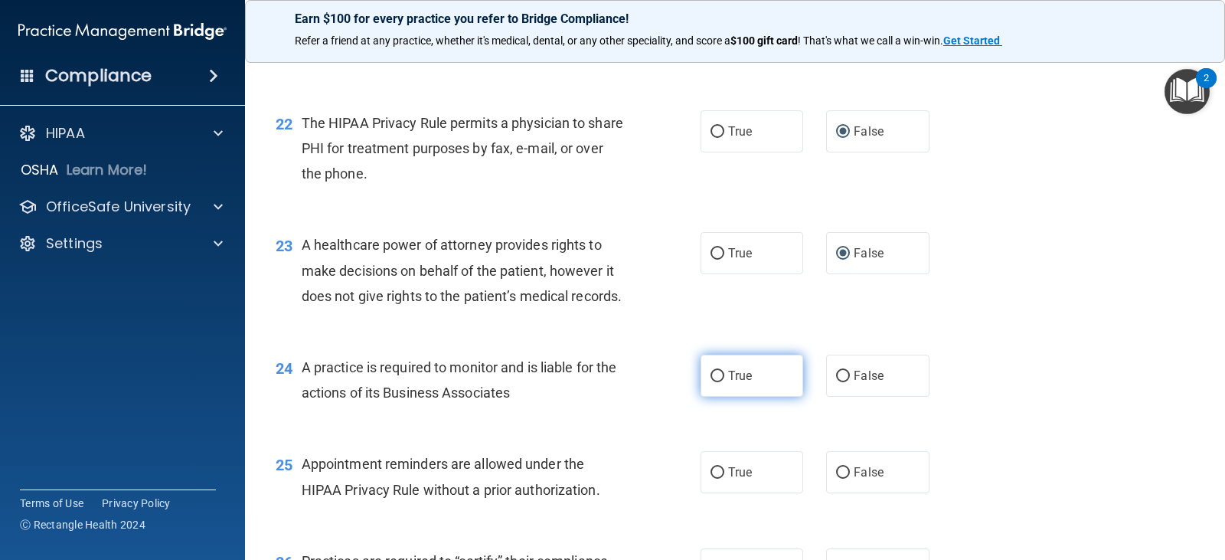
click at [711, 382] on input "True" at bounding box center [718, 376] width 14 height 11
radio input "true"
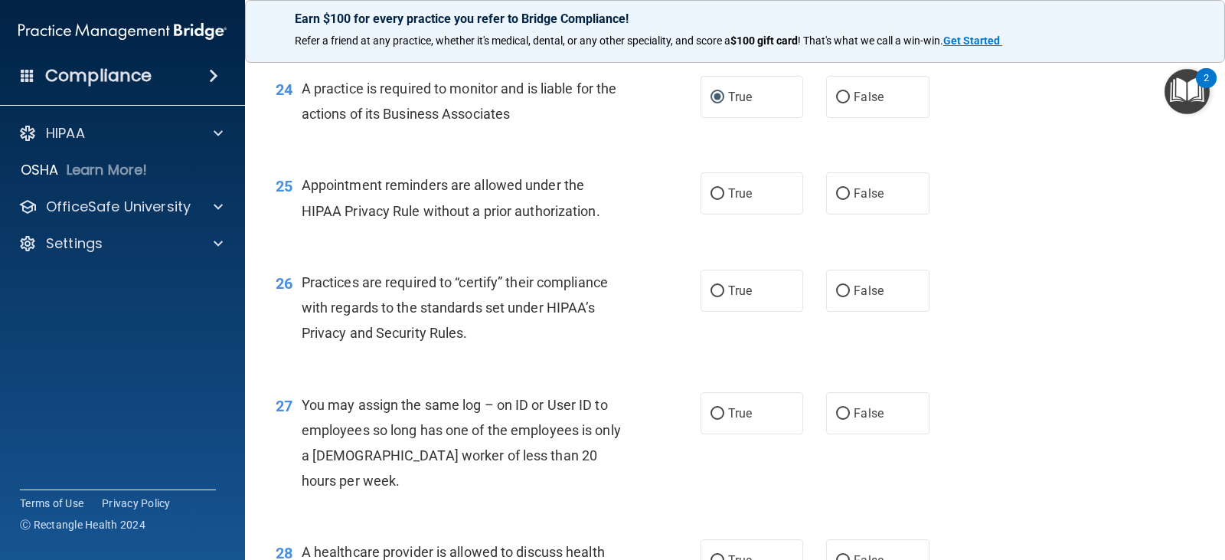
scroll to position [3063, 0]
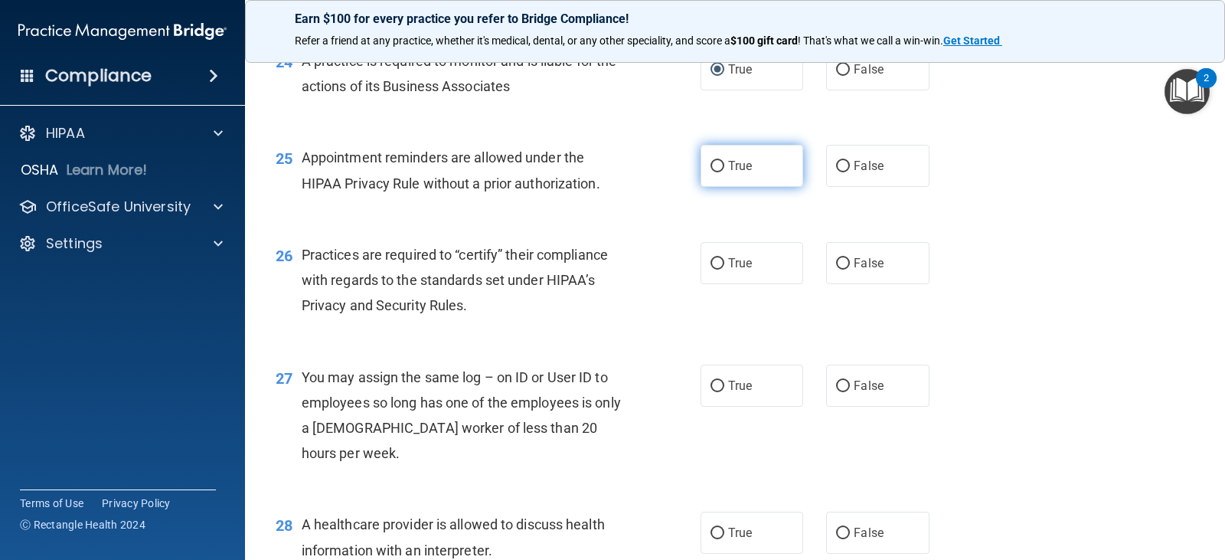
click at [712, 172] on input "True" at bounding box center [718, 166] width 14 height 11
radio input "true"
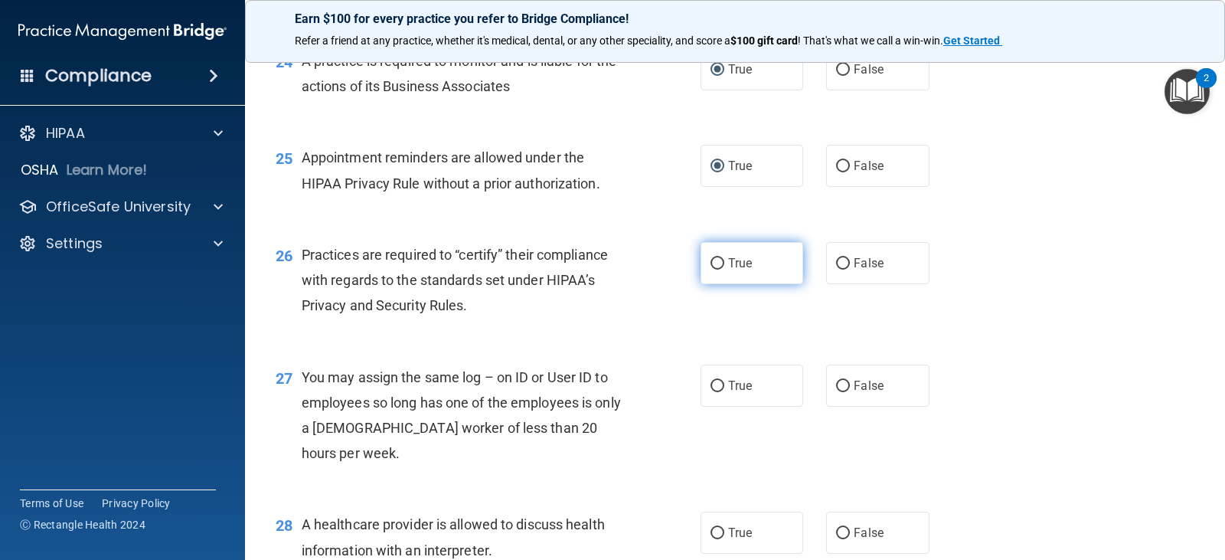
click at [711, 270] on input "True" at bounding box center [718, 263] width 14 height 11
radio input "true"
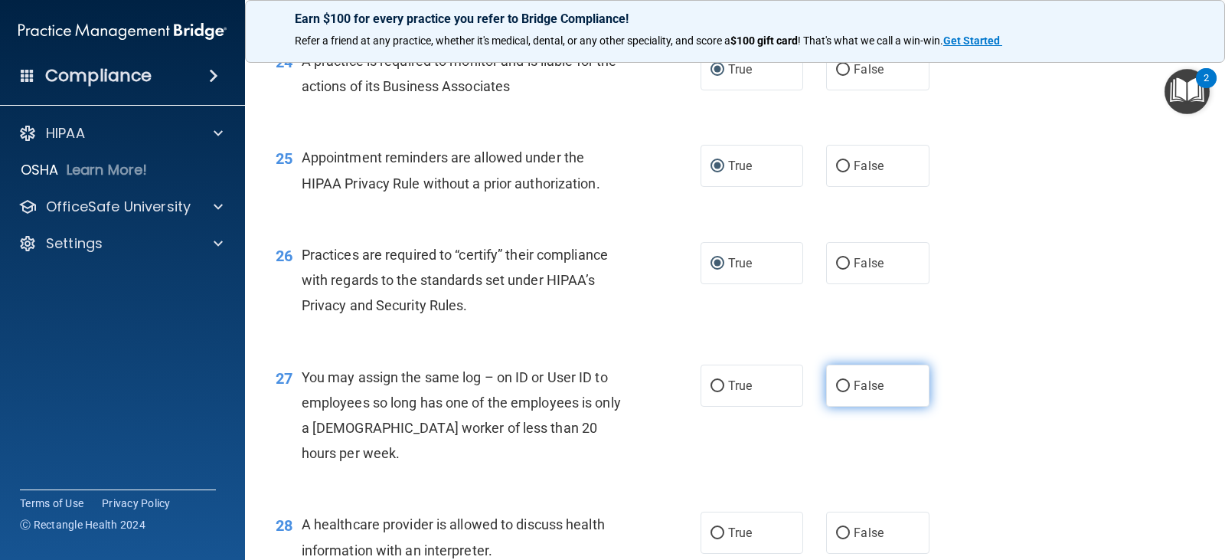
click at [836, 392] on input "False" at bounding box center [843, 386] width 14 height 11
radio input "true"
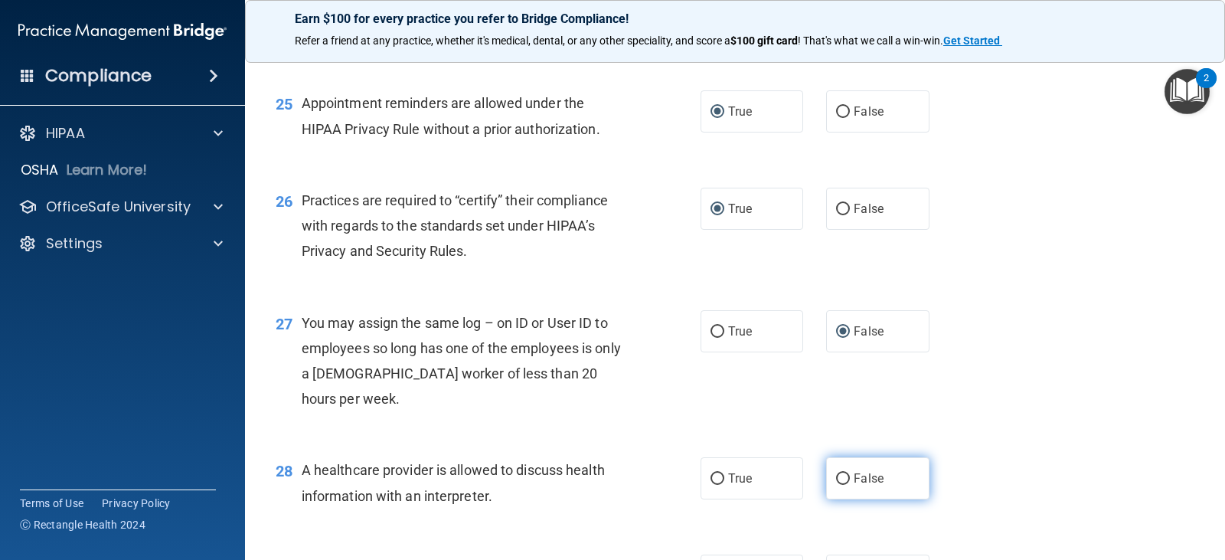
scroll to position [3216, 0]
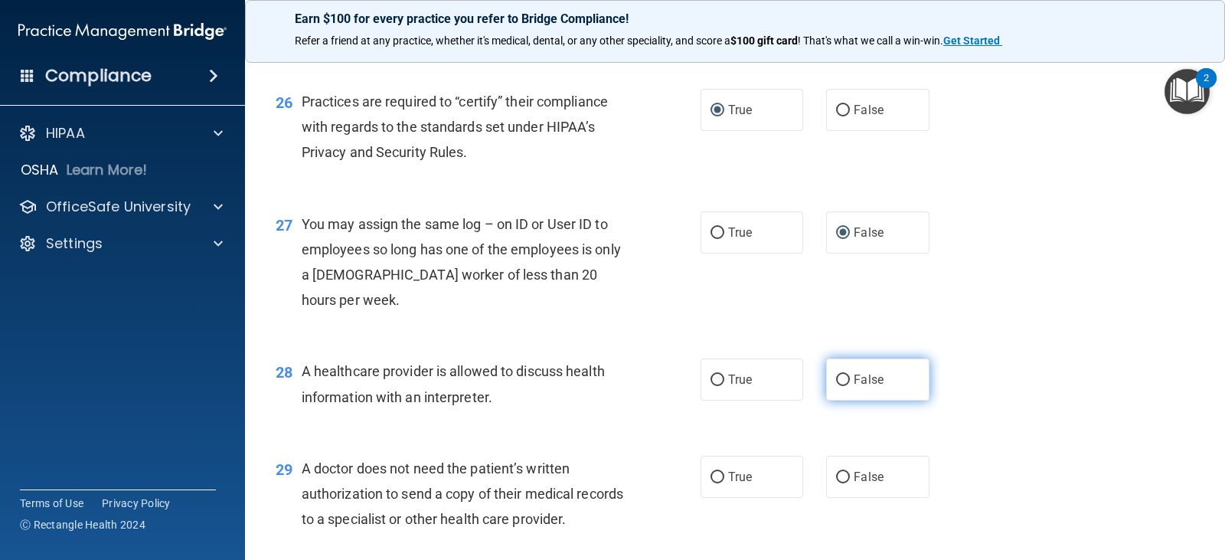
click at [838, 386] on input "False" at bounding box center [843, 379] width 14 height 11
radio input "true"
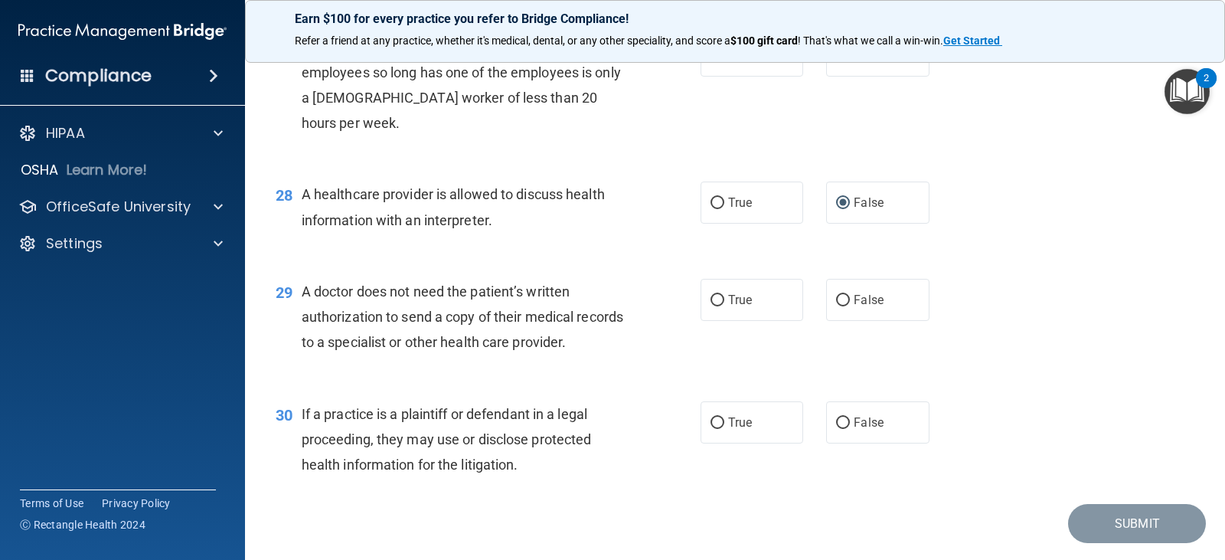
scroll to position [3446, 0]
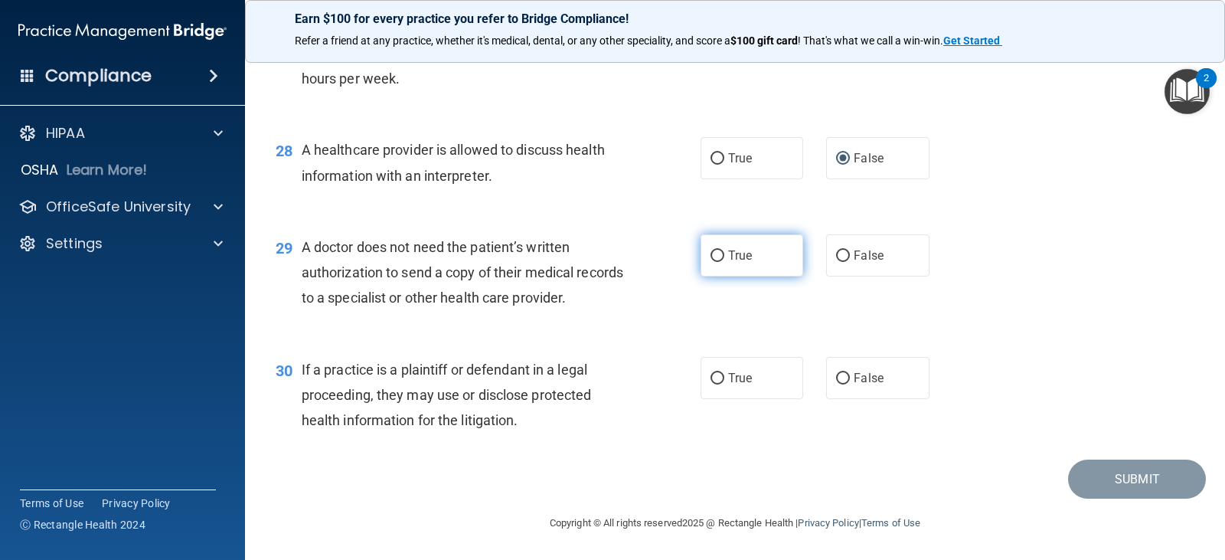
click at [711, 262] on input "True" at bounding box center [718, 255] width 14 height 11
radio input "true"
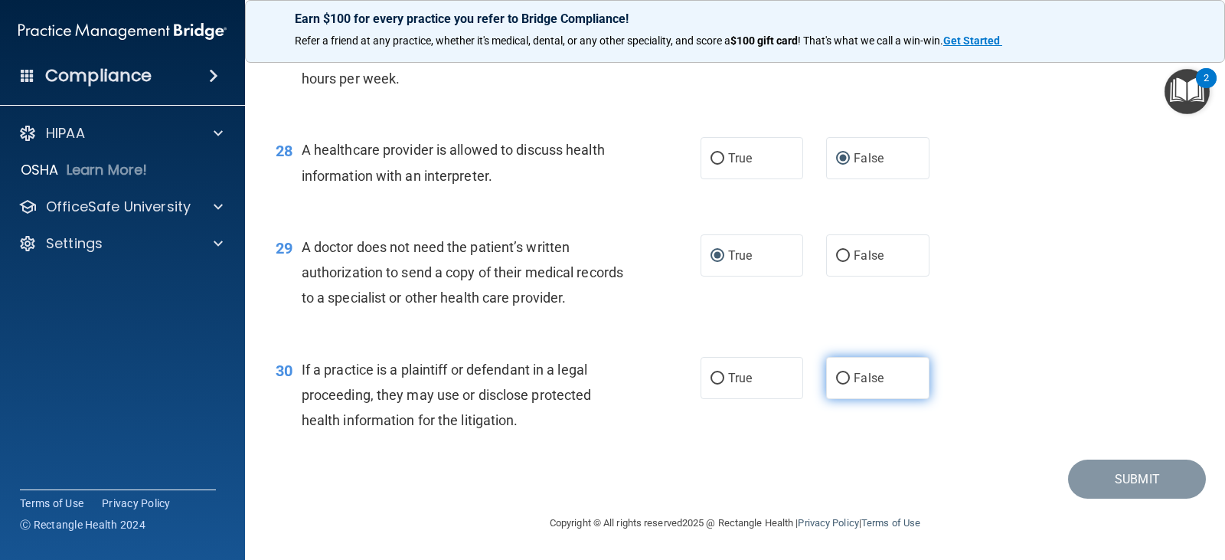
click at [837, 384] on input "False" at bounding box center [843, 378] width 14 height 11
radio input "true"
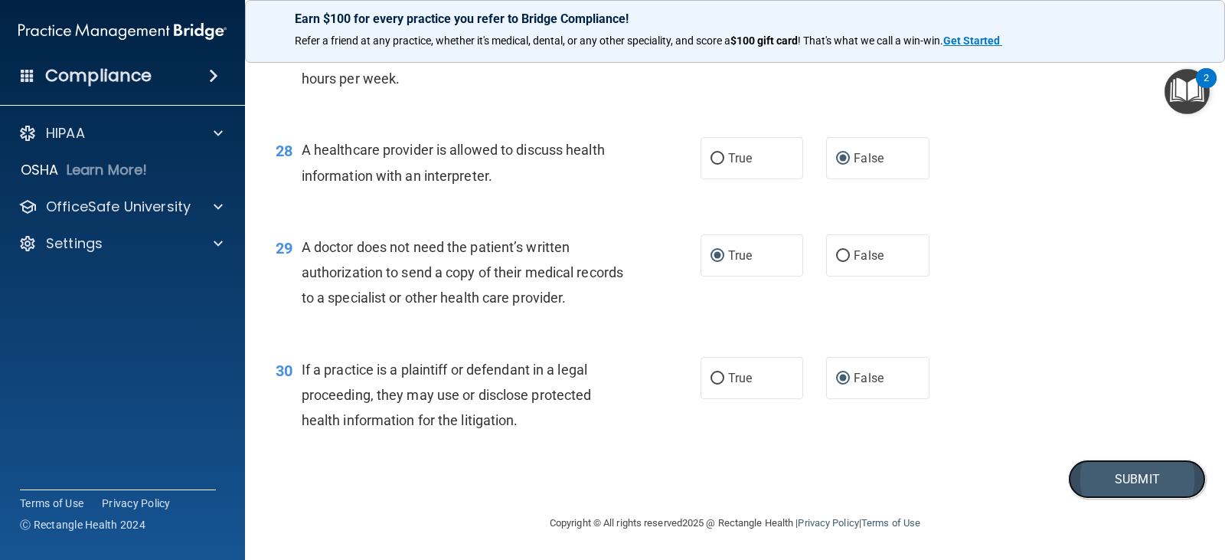
click at [1139, 498] on button "Submit" at bounding box center [1137, 478] width 138 height 39
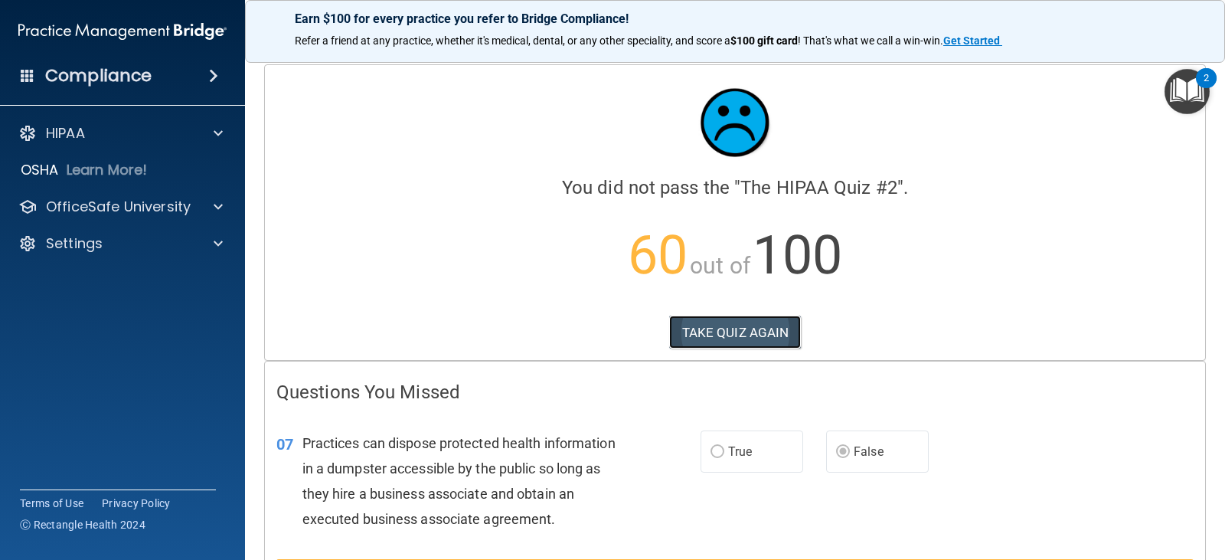
click at [749, 328] on button "TAKE QUIZ AGAIN" at bounding box center [735, 332] width 132 height 34
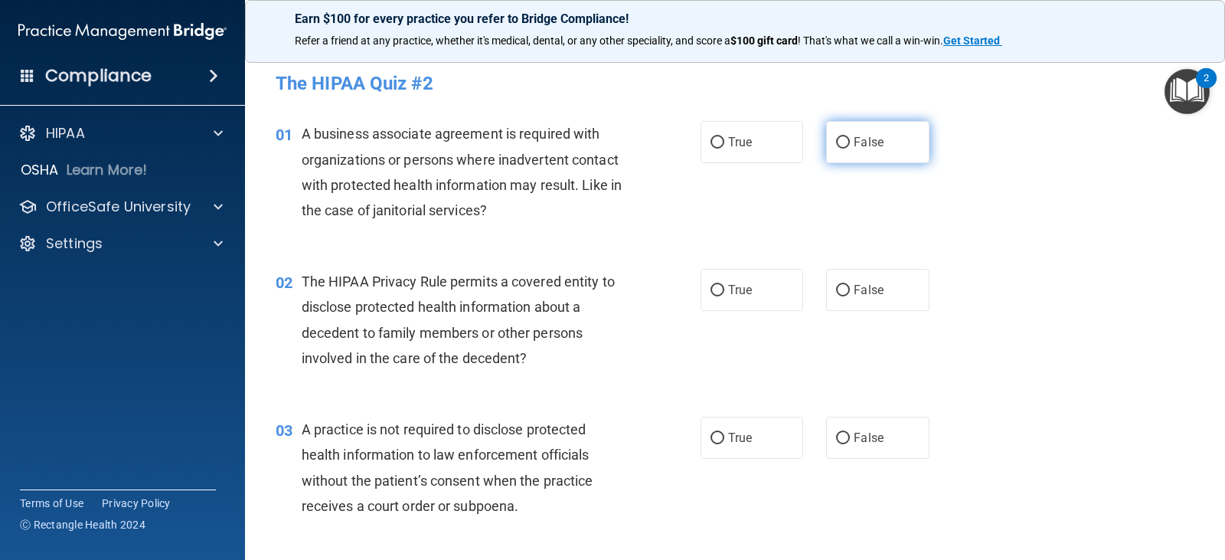
click at [840, 142] on input "False" at bounding box center [843, 142] width 14 height 11
radio input "true"
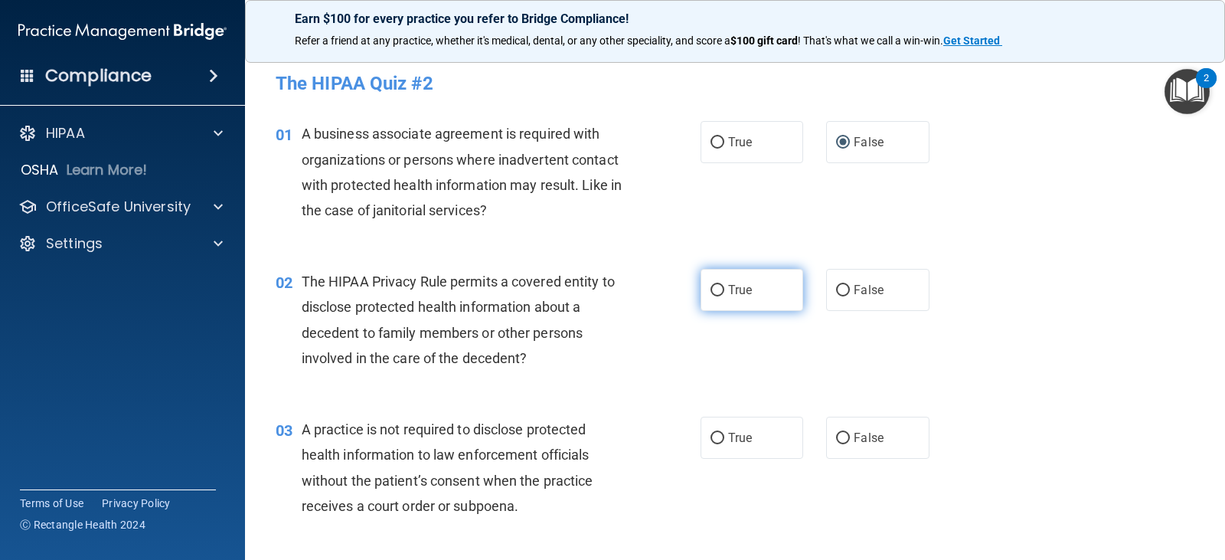
click at [714, 288] on input "True" at bounding box center [718, 290] width 14 height 11
radio input "true"
click at [840, 436] on input "False" at bounding box center [843, 438] width 14 height 11
radio input "true"
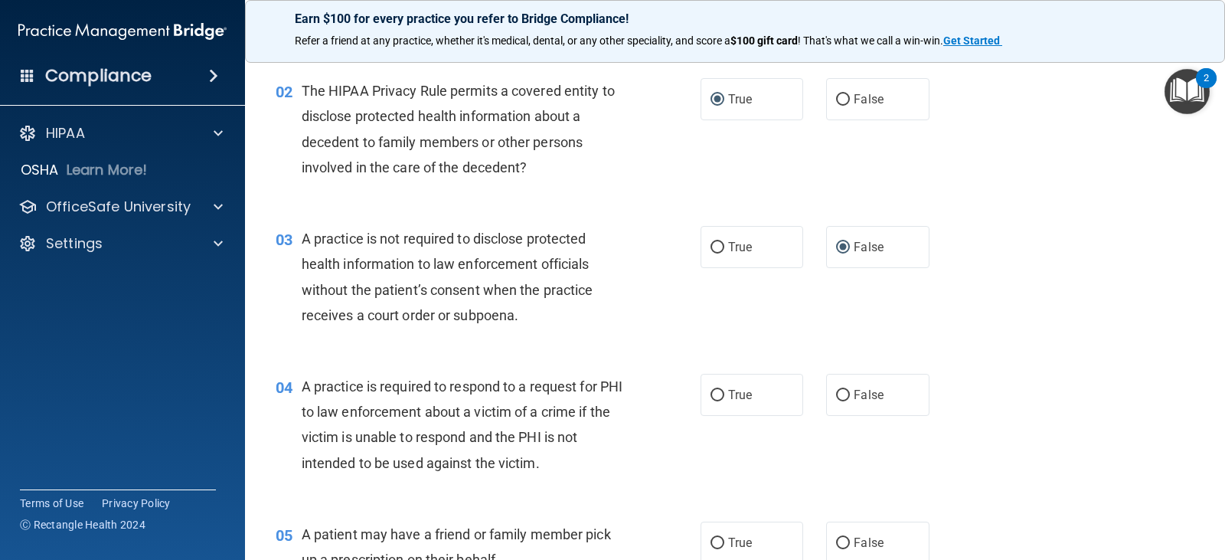
scroll to position [230, 0]
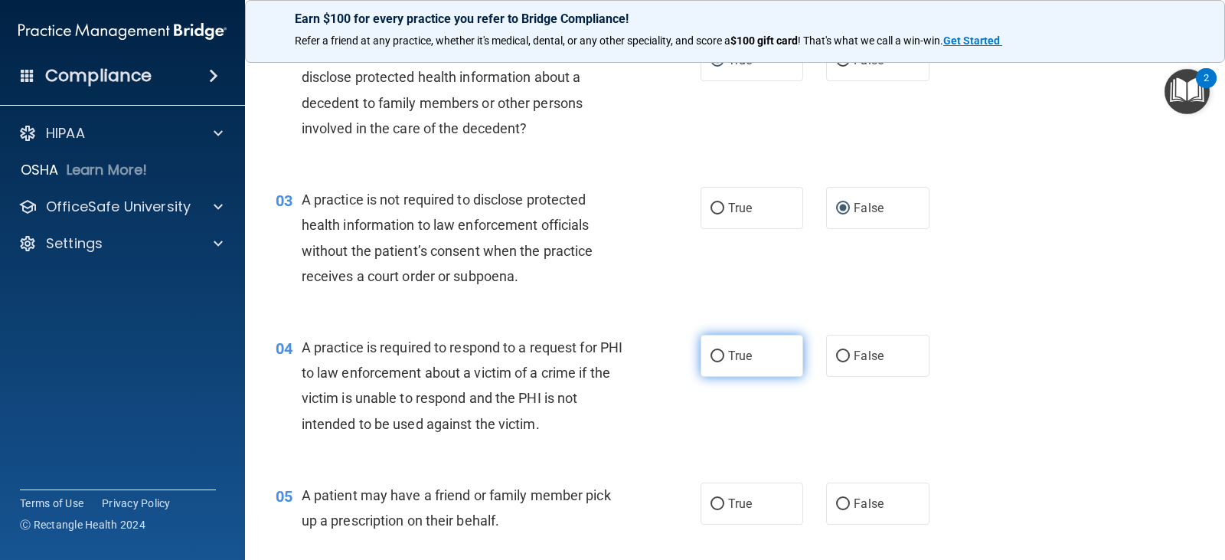
click at [716, 353] on input "True" at bounding box center [718, 356] width 14 height 11
radio input "true"
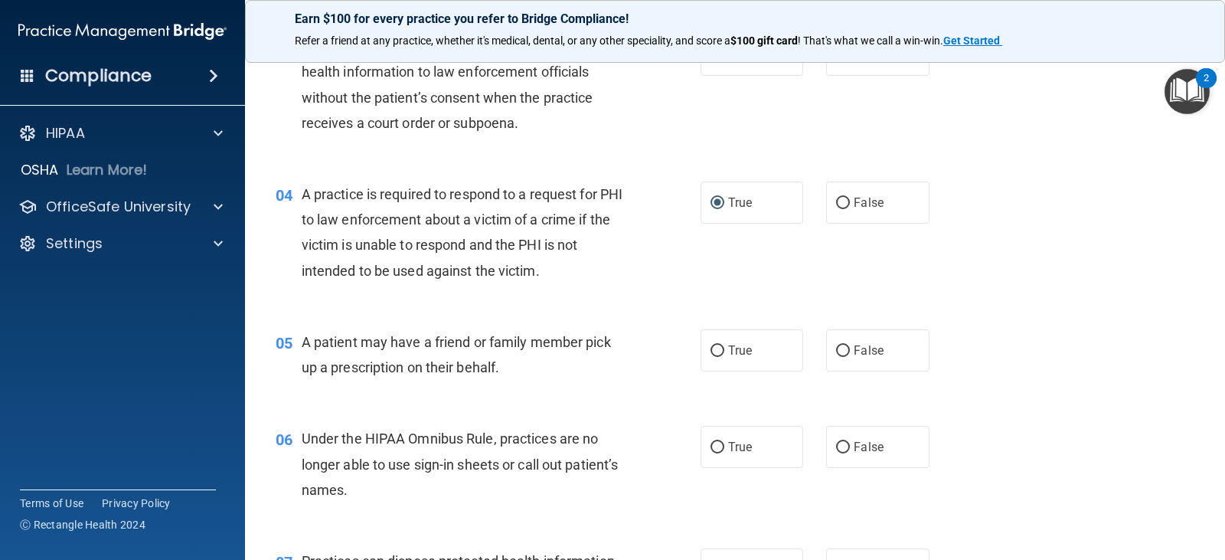
scroll to position [459, 0]
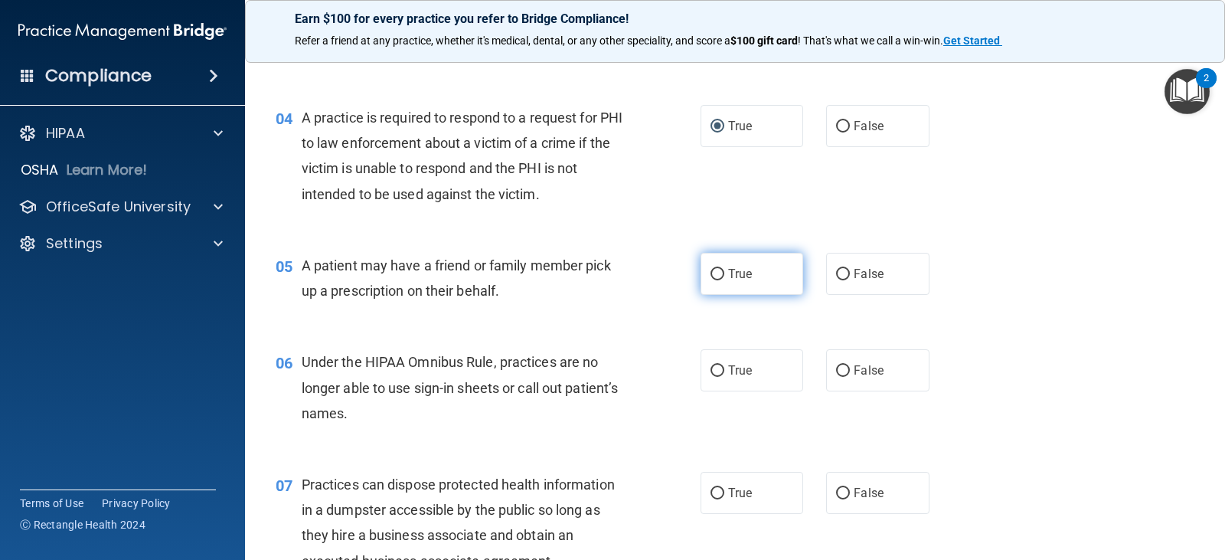
click at [712, 272] on input "True" at bounding box center [718, 274] width 14 height 11
radio input "true"
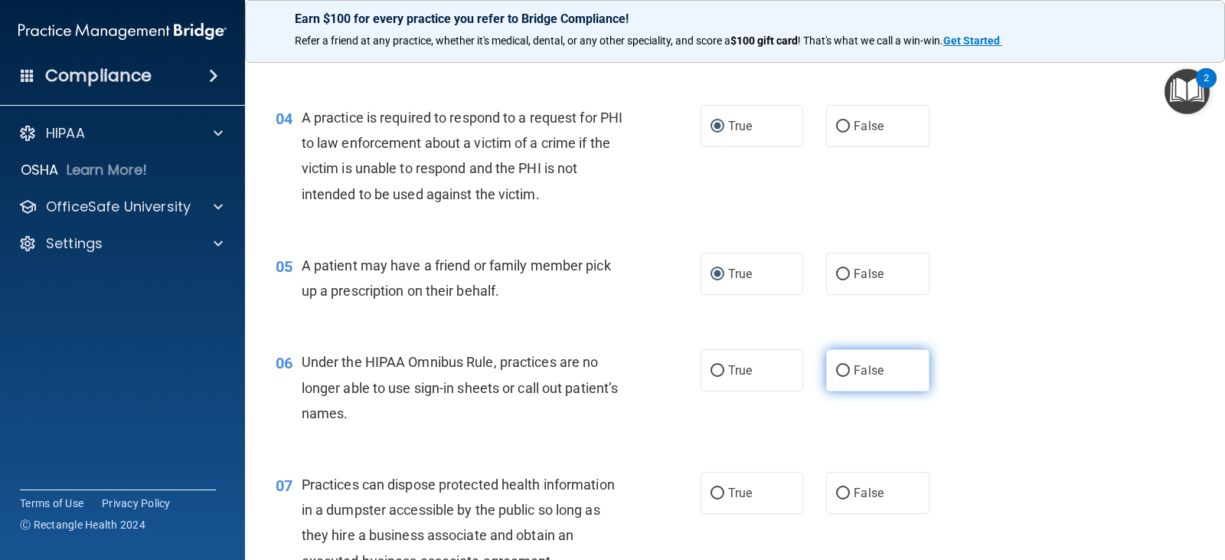
click at [836, 369] on input "False" at bounding box center [843, 370] width 14 height 11
radio input "true"
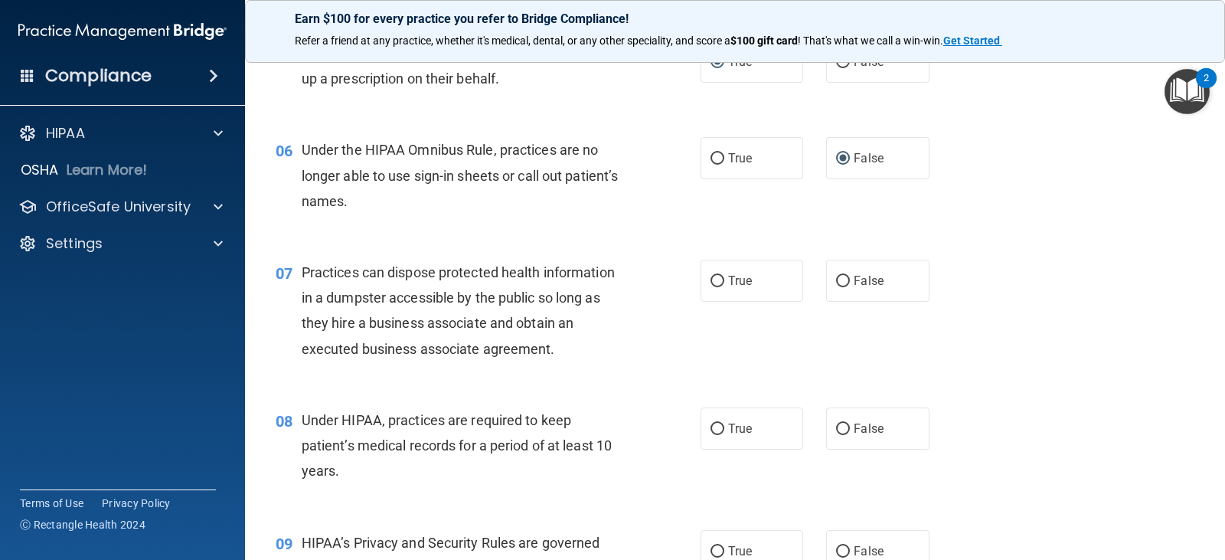
scroll to position [689, 0]
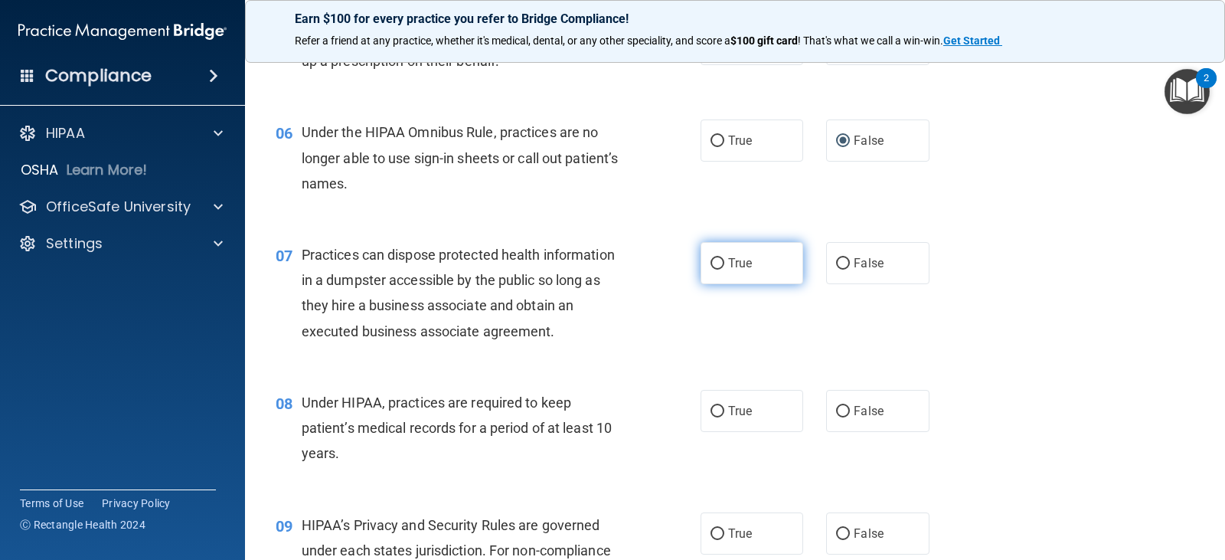
click at [711, 265] on input "True" at bounding box center [718, 263] width 14 height 11
radio input "true"
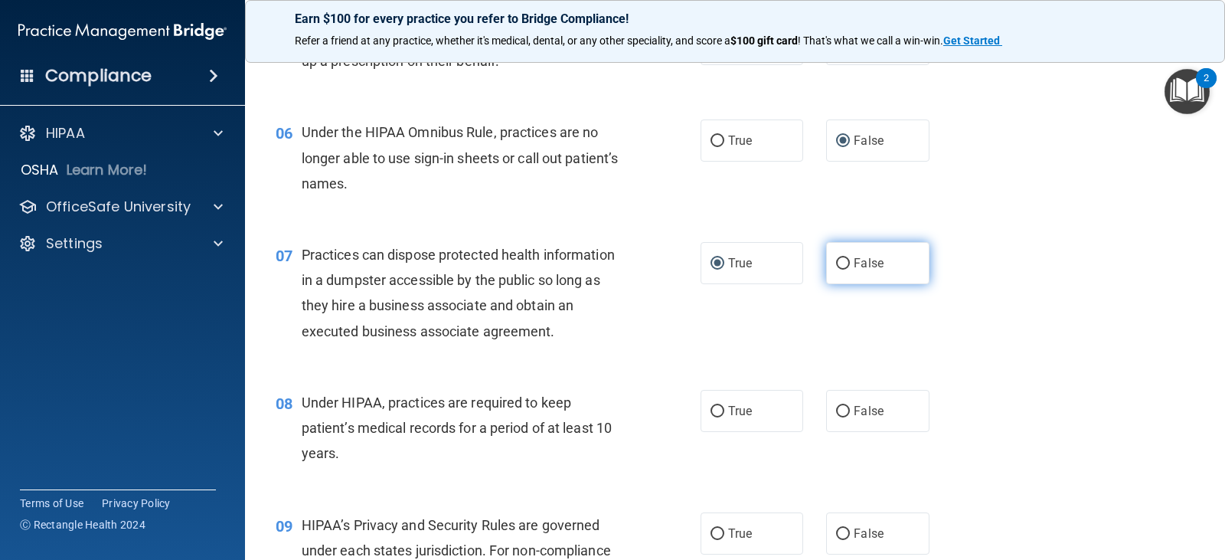
click at [838, 263] on input "False" at bounding box center [843, 263] width 14 height 11
radio input "true"
radio input "false"
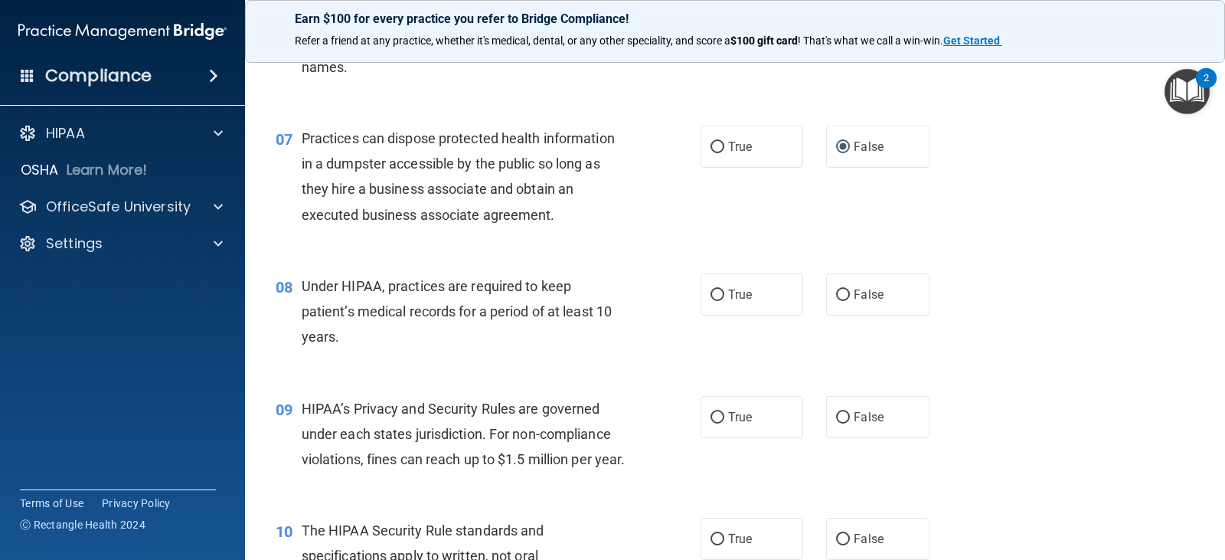
scroll to position [842, 0]
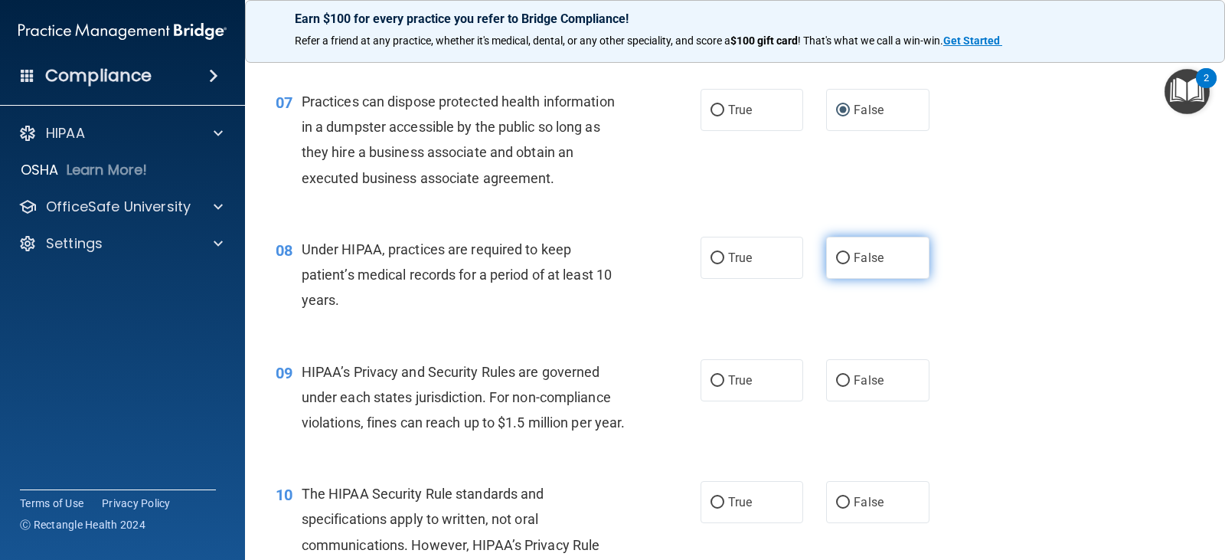
click at [839, 257] on input "False" at bounding box center [843, 258] width 14 height 11
radio input "true"
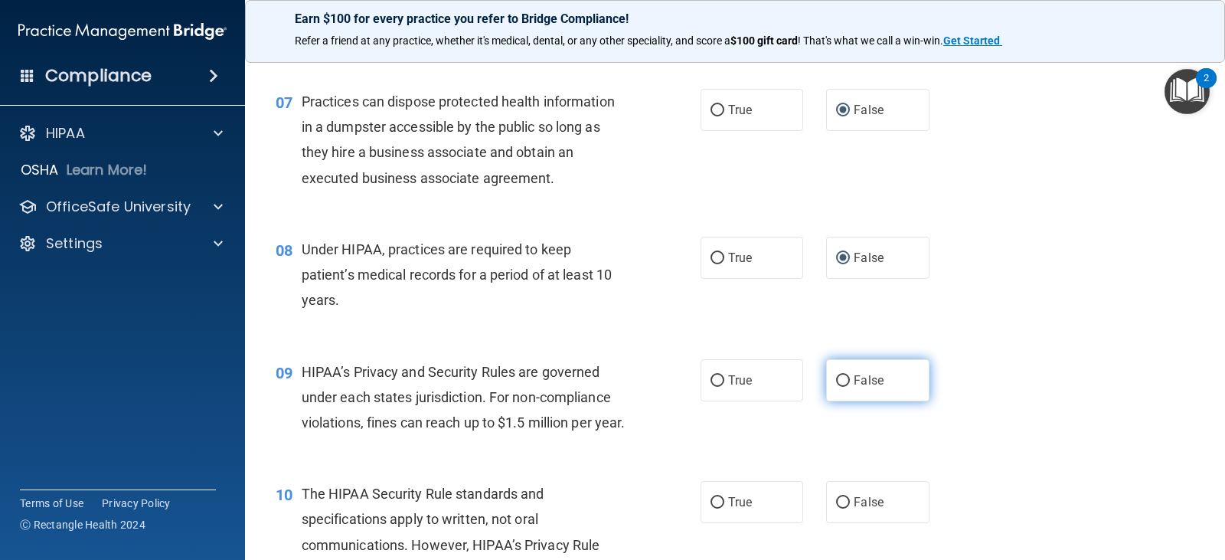
click at [840, 381] on input "False" at bounding box center [843, 380] width 14 height 11
radio input "true"
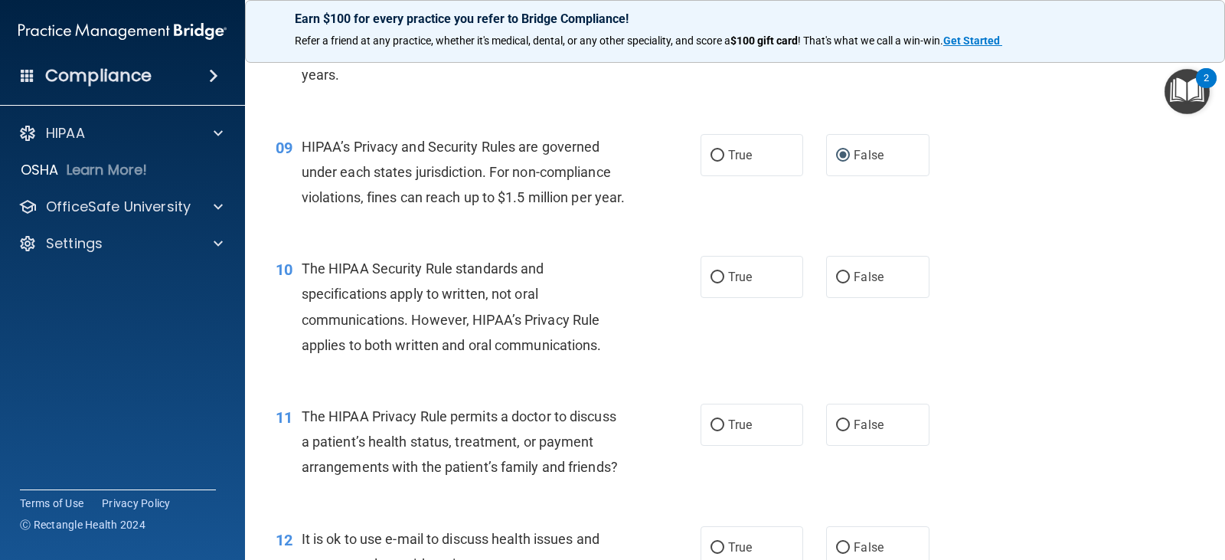
scroll to position [1072, 0]
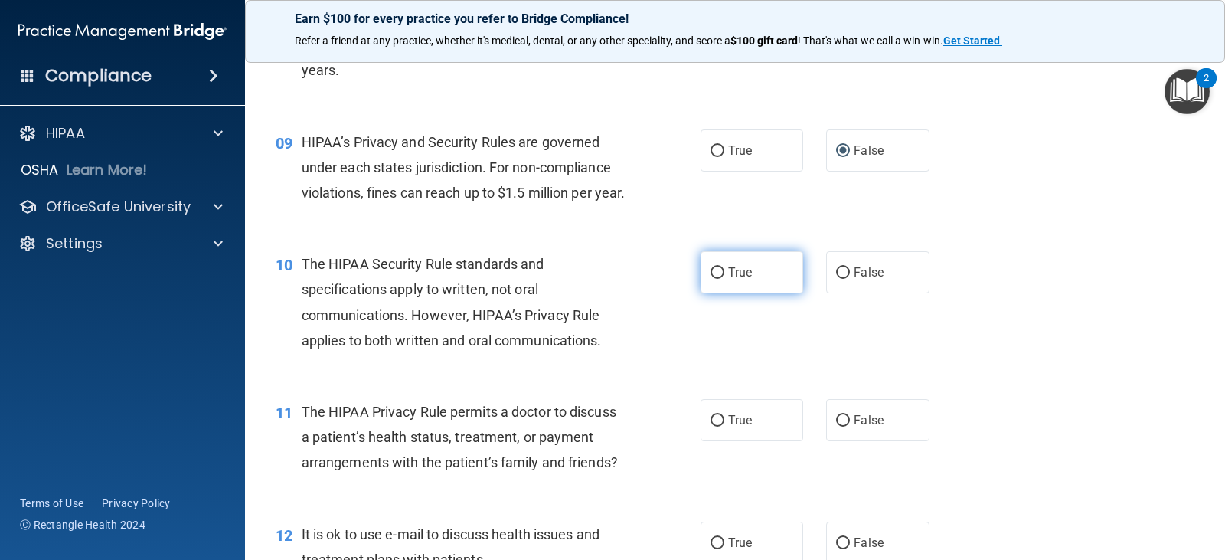
click at [720, 293] on label "True" at bounding box center [752, 272] width 103 height 42
click at [720, 279] on input "True" at bounding box center [718, 272] width 14 height 11
radio input "true"
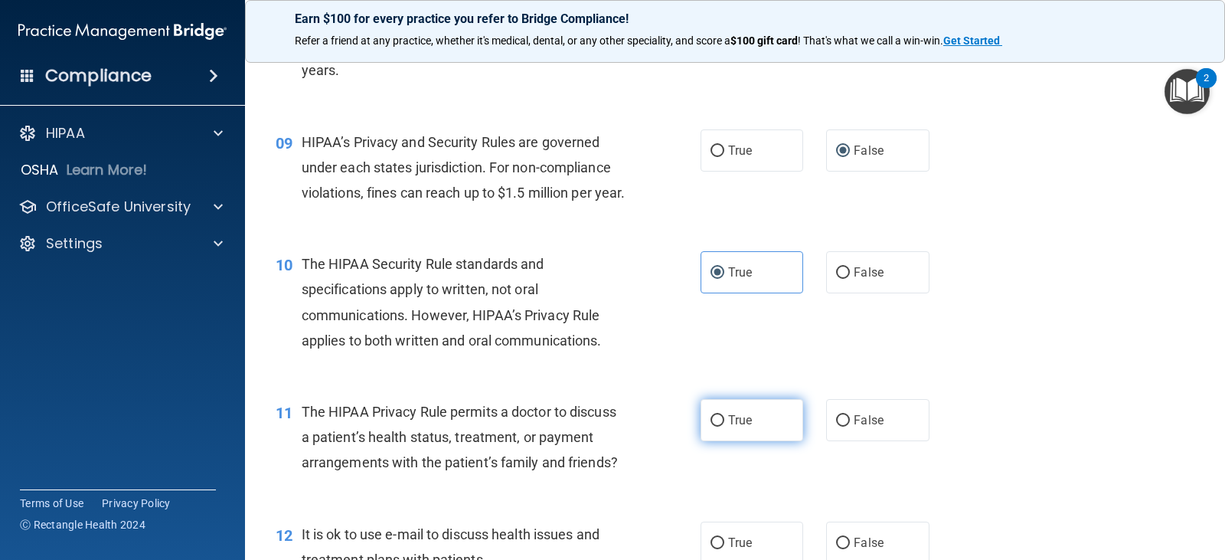
click at [711, 426] on input "True" at bounding box center [718, 420] width 14 height 11
radio input "true"
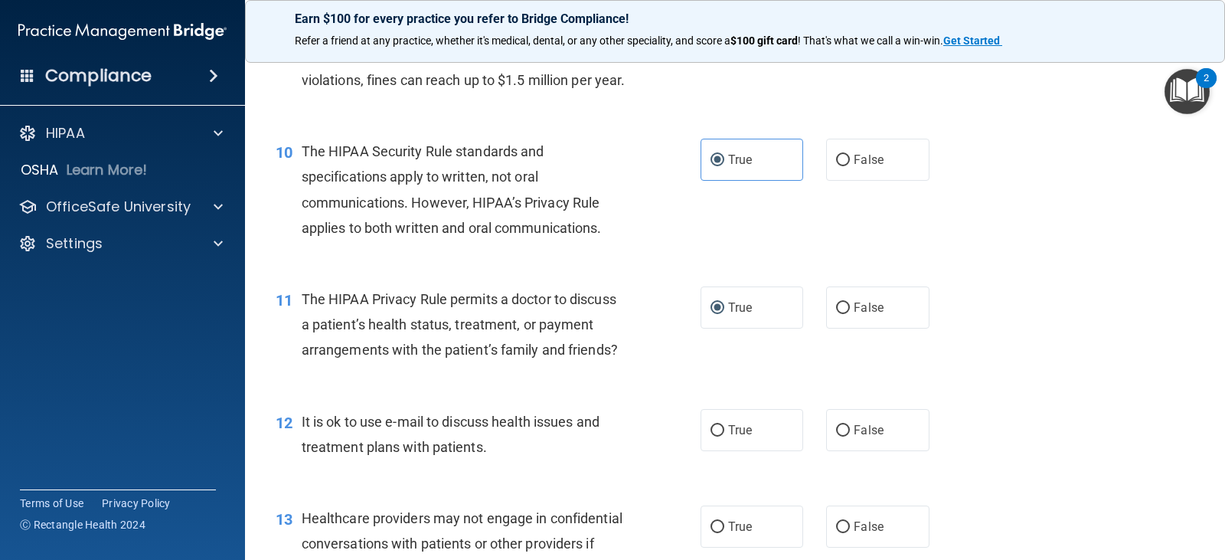
scroll to position [1225, 0]
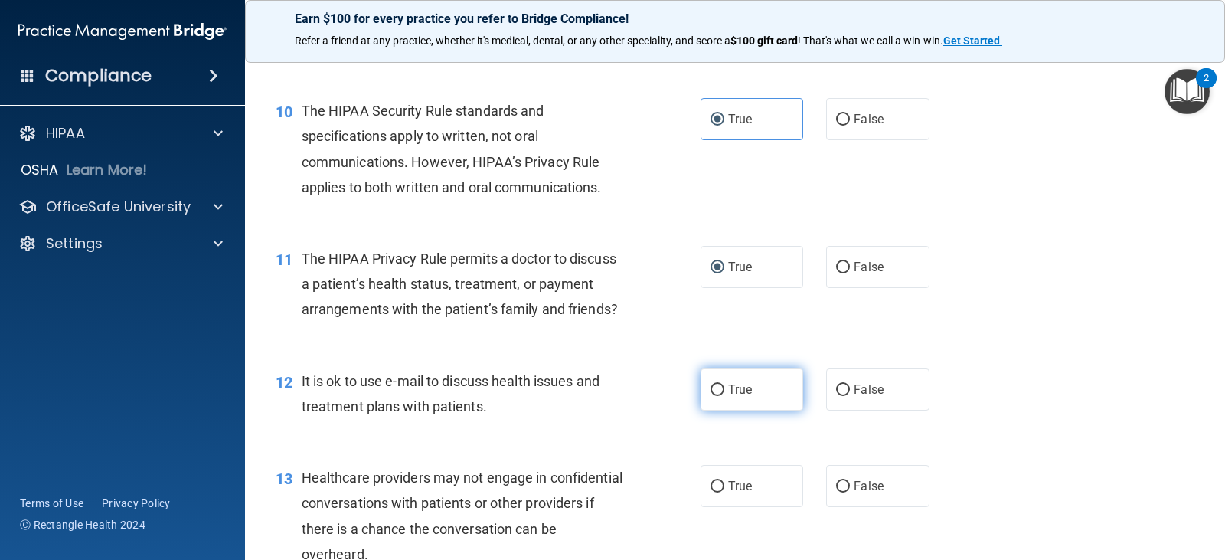
click at [714, 396] on input "True" at bounding box center [718, 389] width 14 height 11
radio input "true"
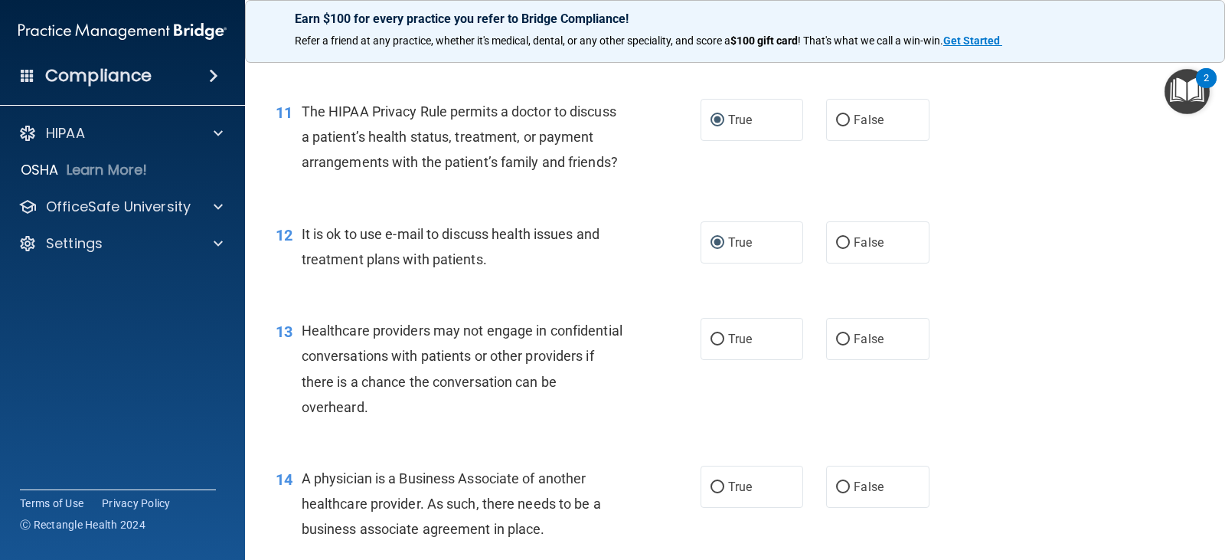
scroll to position [1378, 0]
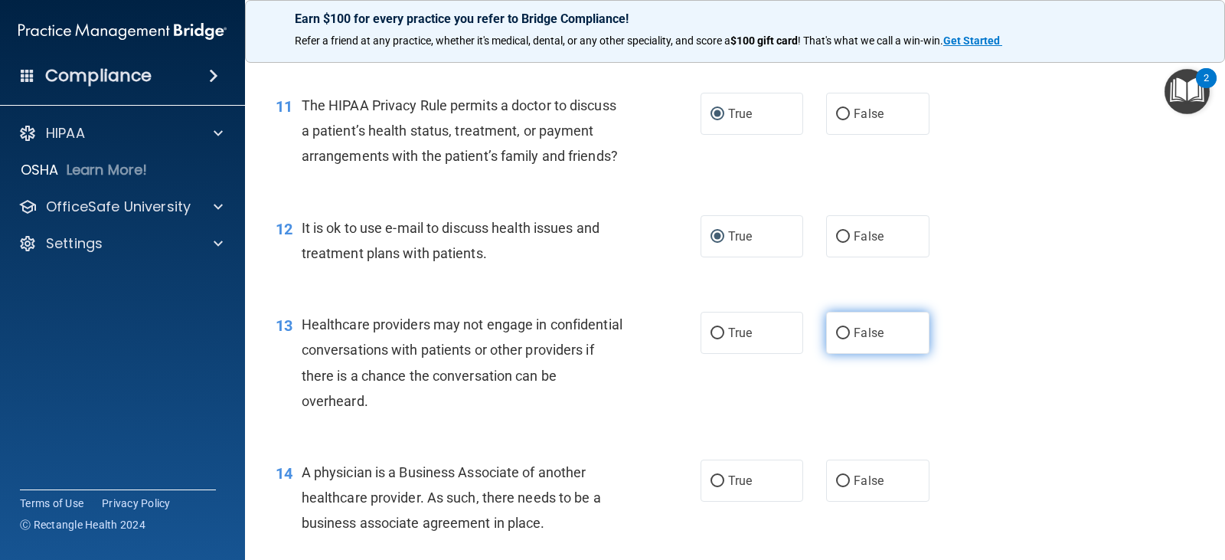
click at [838, 339] on input "False" at bounding box center [843, 333] width 14 height 11
radio input "true"
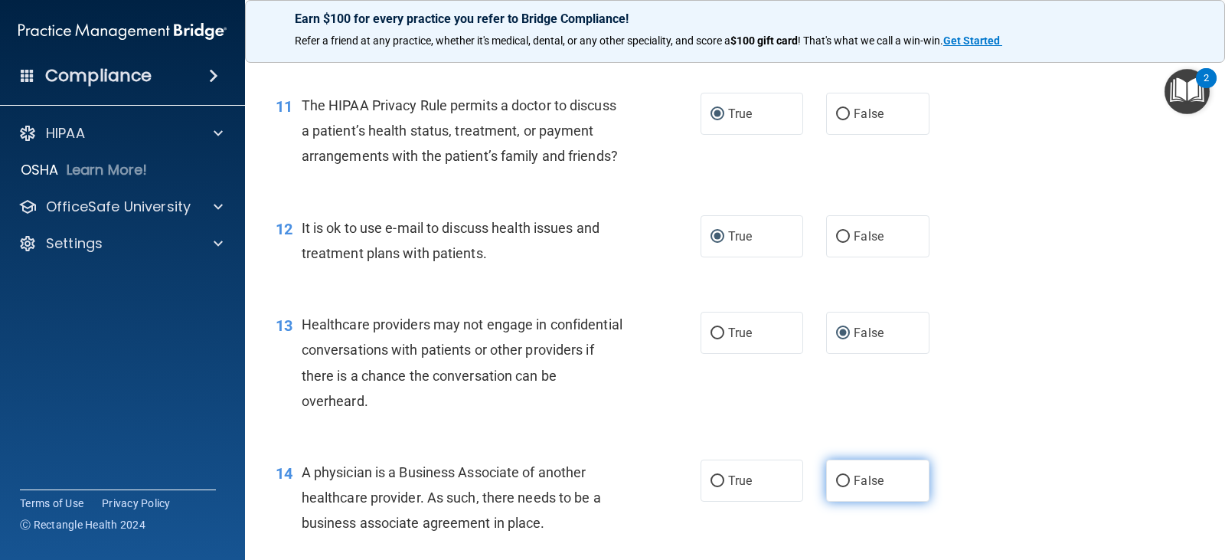
click at [840, 487] on input "False" at bounding box center [843, 480] width 14 height 11
radio input "true"
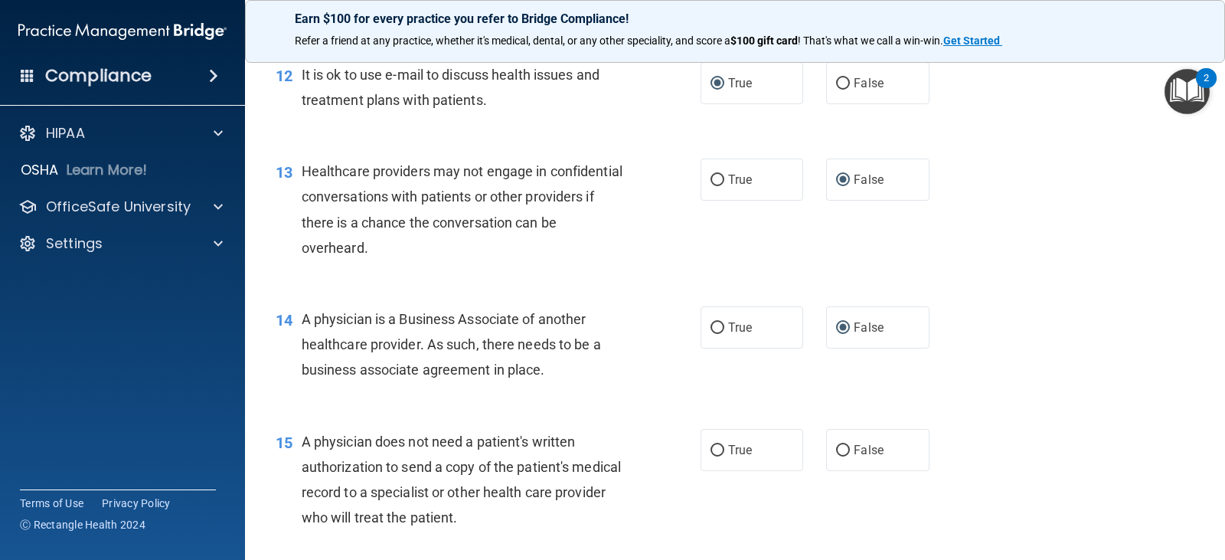
scroll to position [1608, 0]
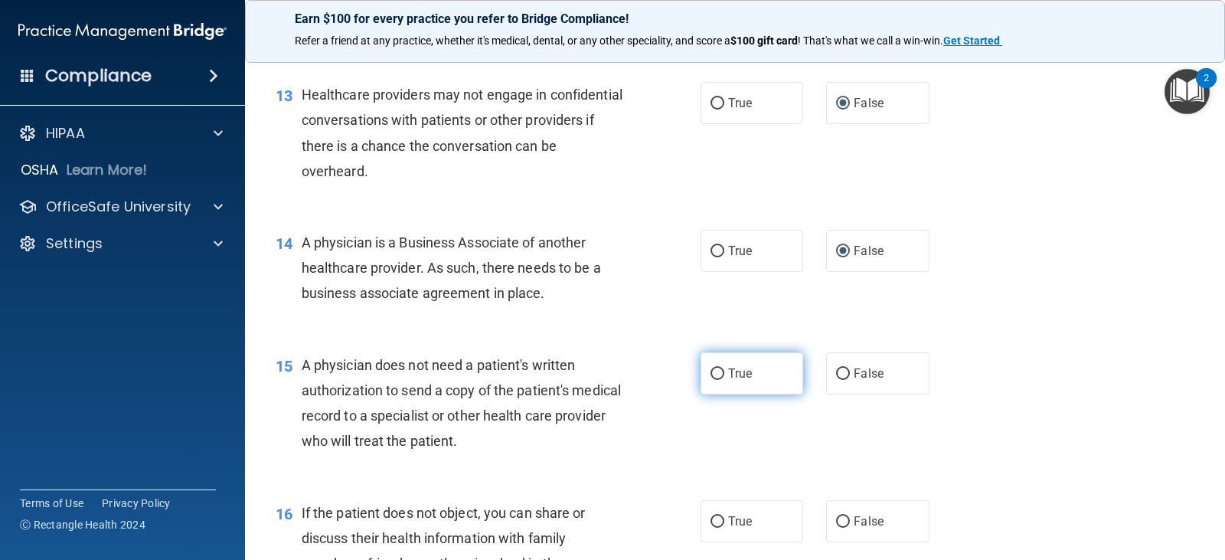
click at [711, 380] on input "True" at bounding box center [718, 373] width 14 height 11
radio input "true"
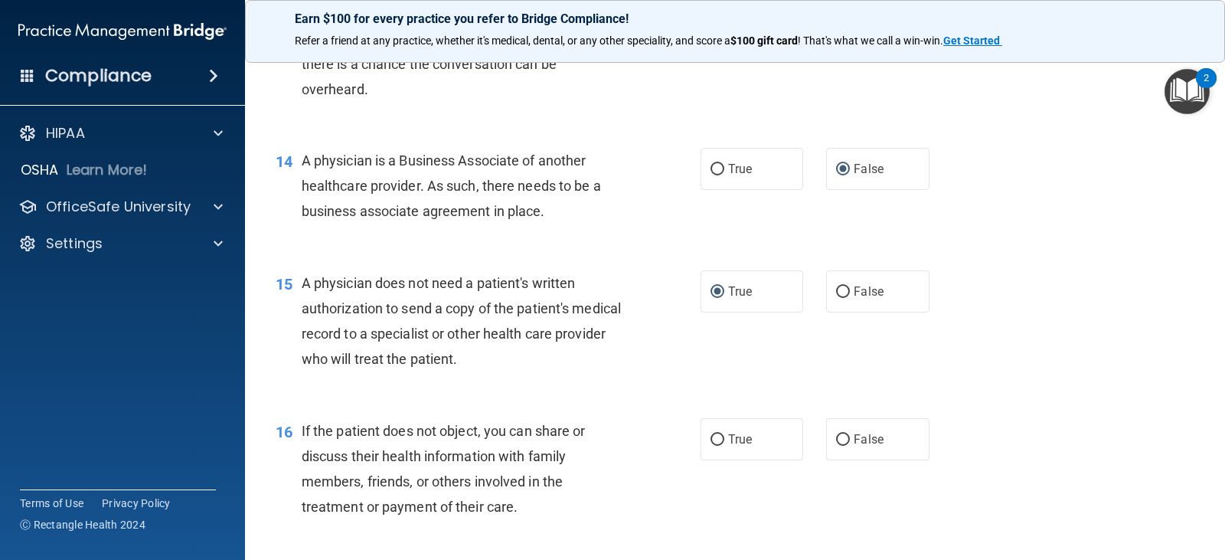
scroll to position [1761, 0]
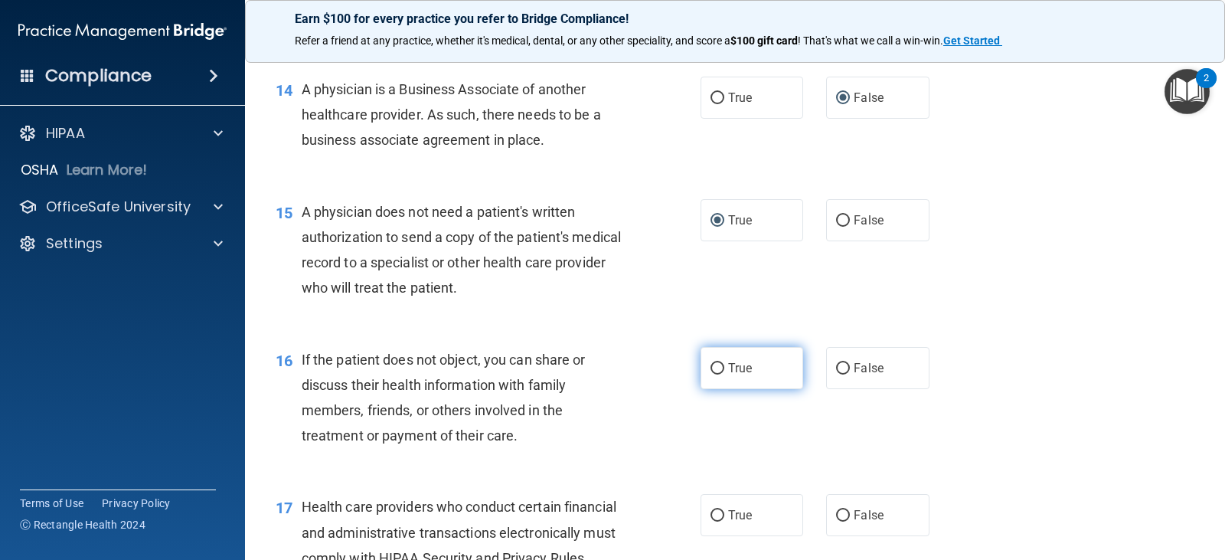
click at [711, 374] on input "True" at bounding box center [718, 368] width 14 height 11
radio input "true"
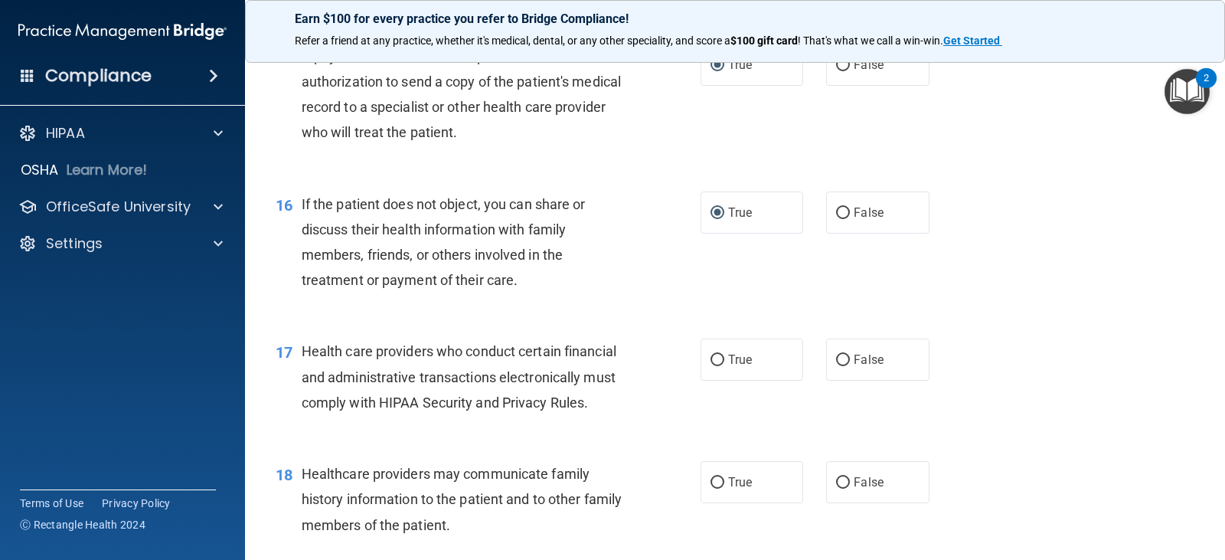
scroll to position [1914, 0]
click at [711, 368] on input "True" at bounding box center [718, 362] width 14 height 11
radio input "true"
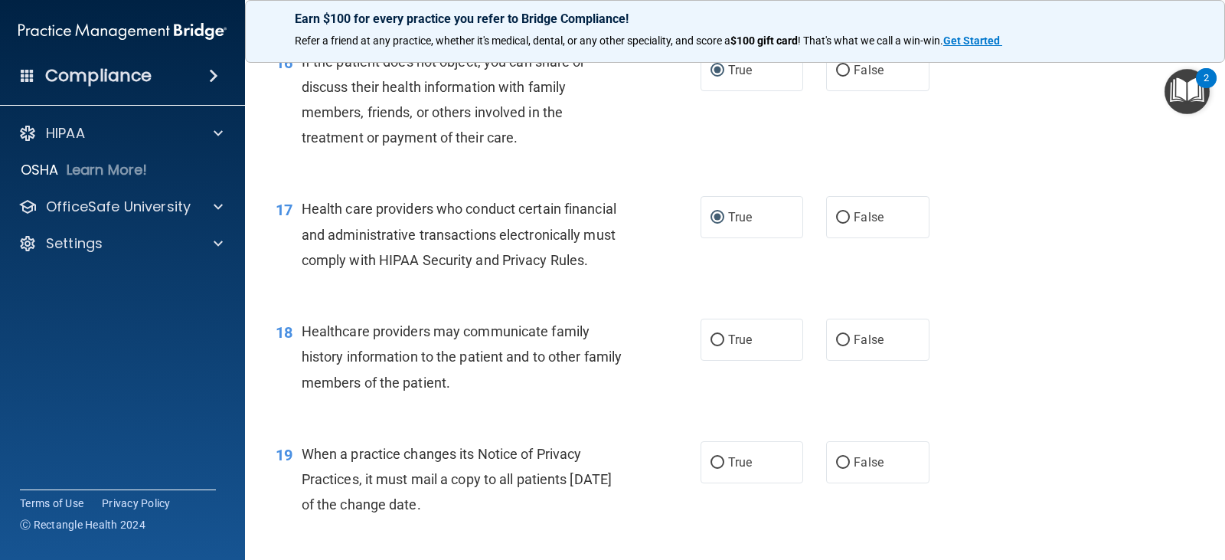
scroll to position [2067, 0]
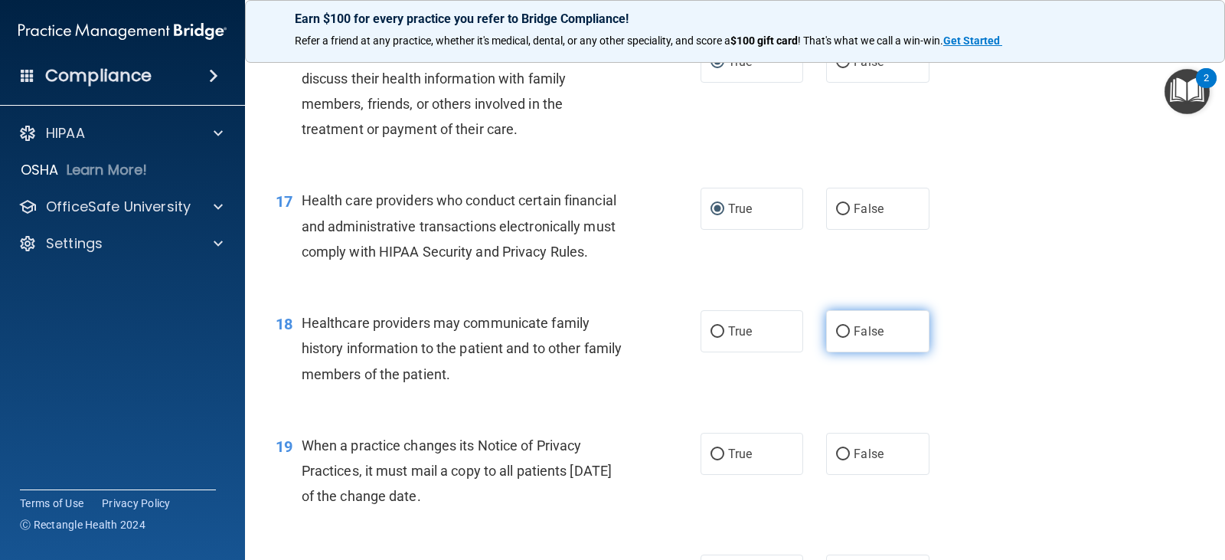
click at [836, 338] on input "False" at bounding box center [843, 331] width 14 height 11
radio input "true"
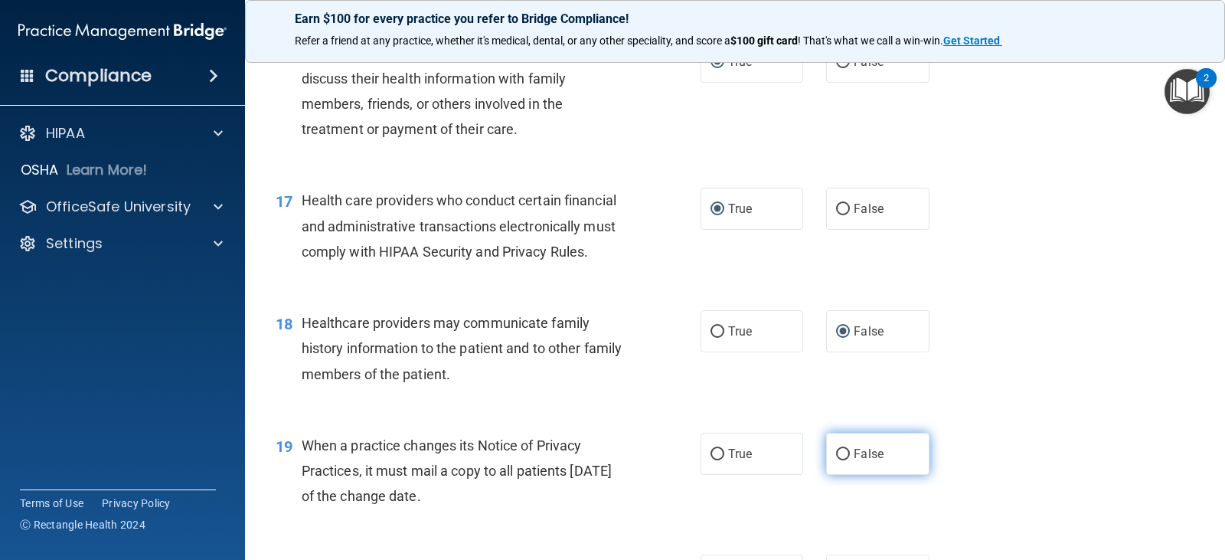
click at [838, 460] on input "False" at bounding box center [843, 454] width 14 height 11
radio input "true"
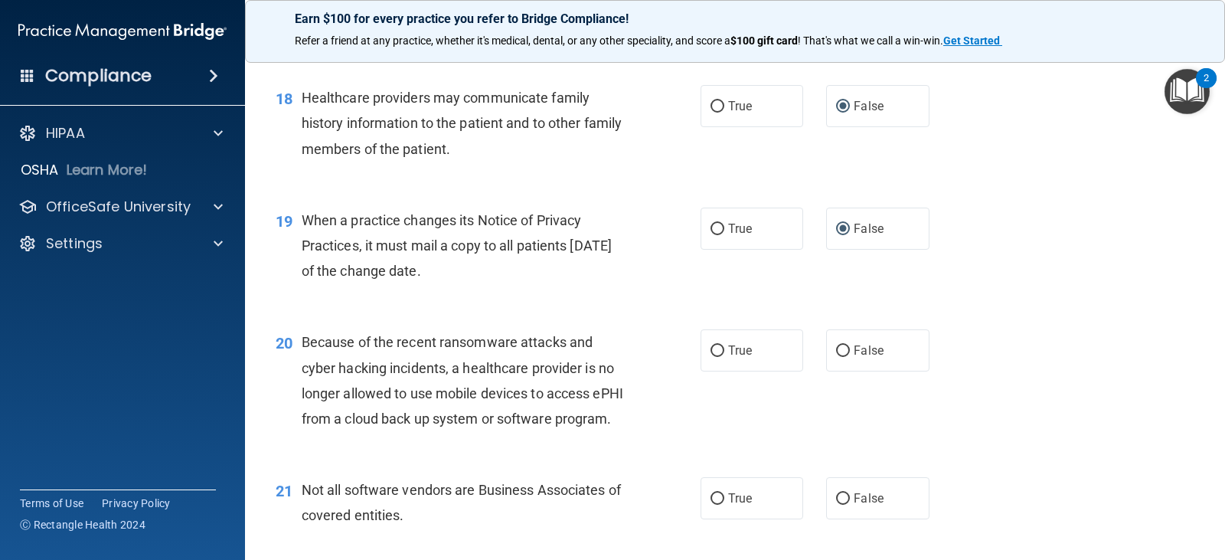
scroll to position [2297, 0]
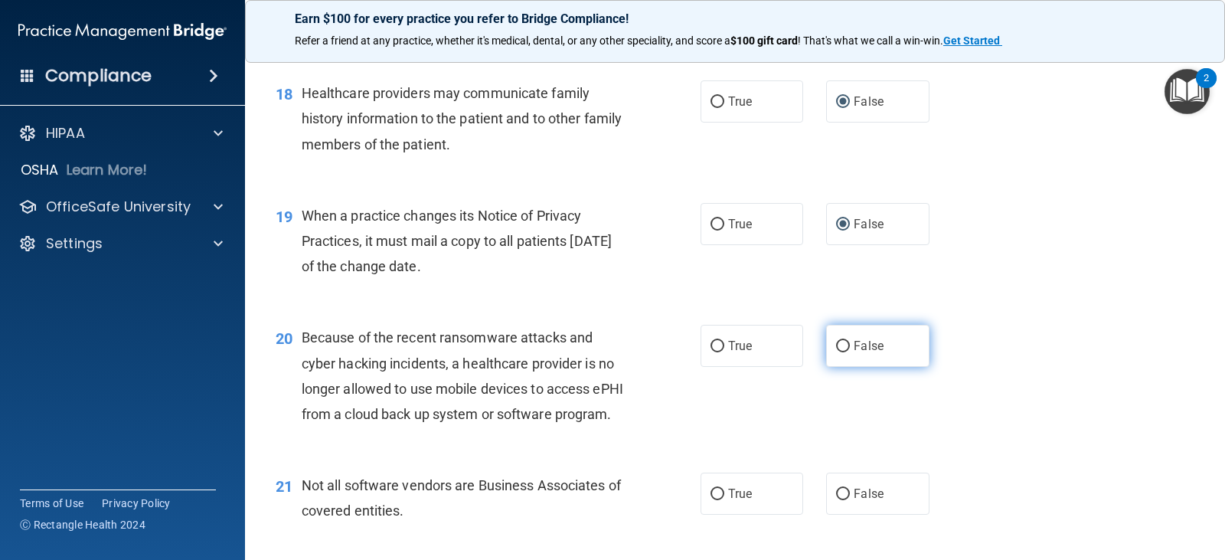
click at [838, 352] on input "False" at bounding box center [843, 346] width 14 height 11
radio input "true"
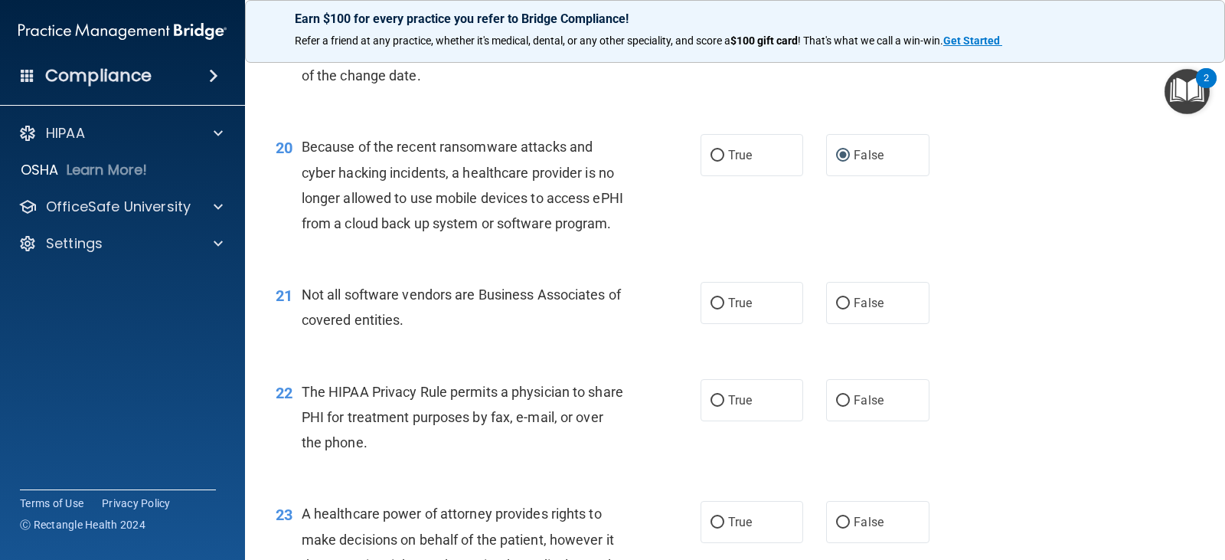
scroll to position [2527, 0]
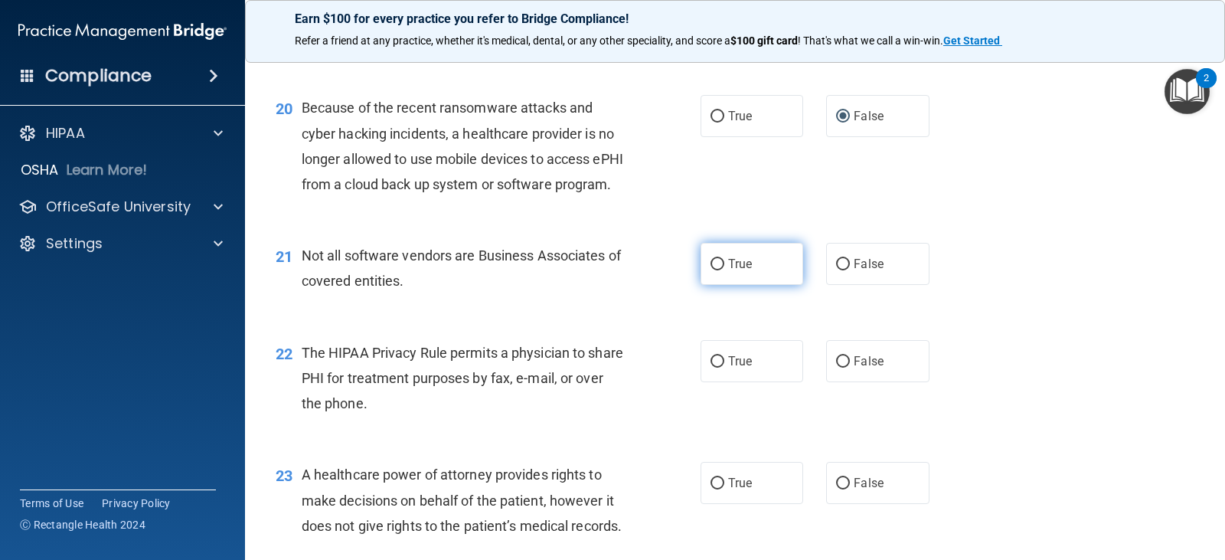
click at [717, 270] on input "True" at bounding box center [718, 264] width 14 height 11
radio input "true"
click at [836, 368] on input "False" at bounding box center [843, 361] width 14 height 11
radio input "true"
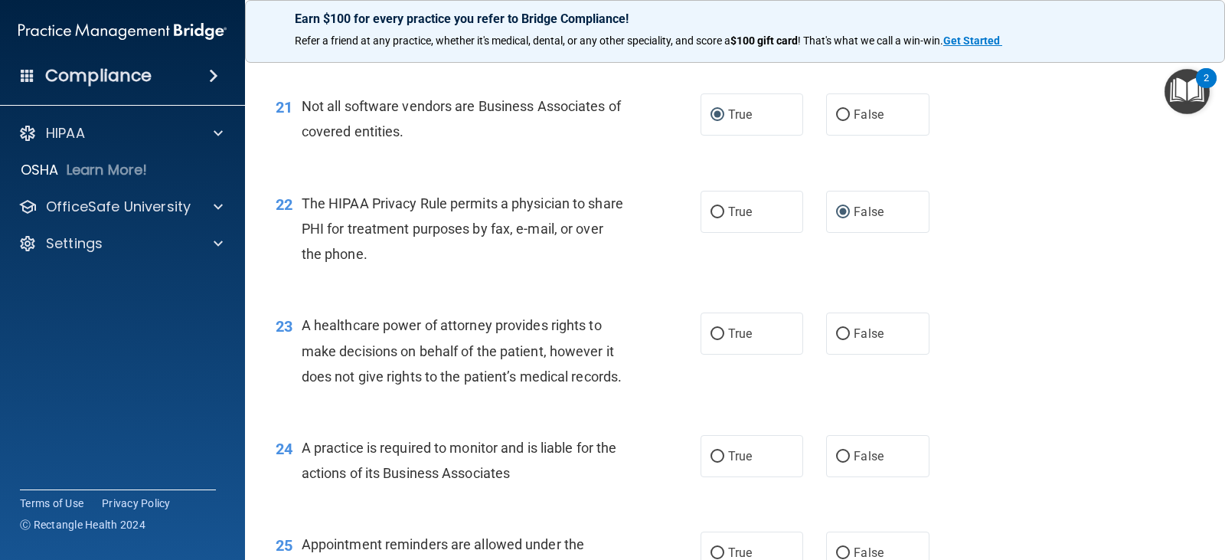
scroll to position [2680, 0]
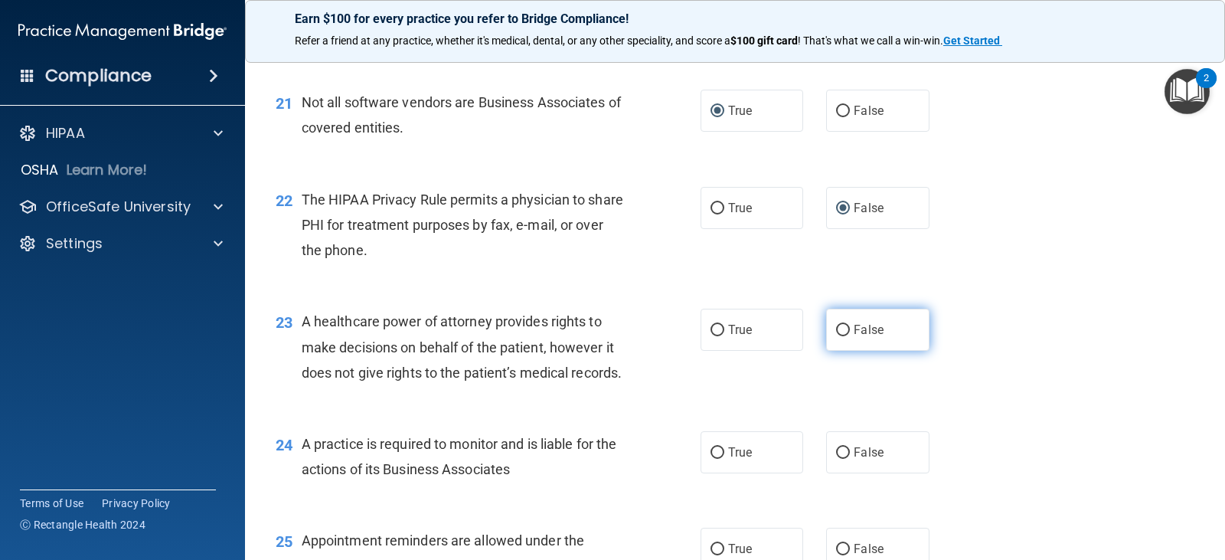
click at [836, 336] on input "False" at bounding box center [843, 330] width 14 height 11
radio input "true"
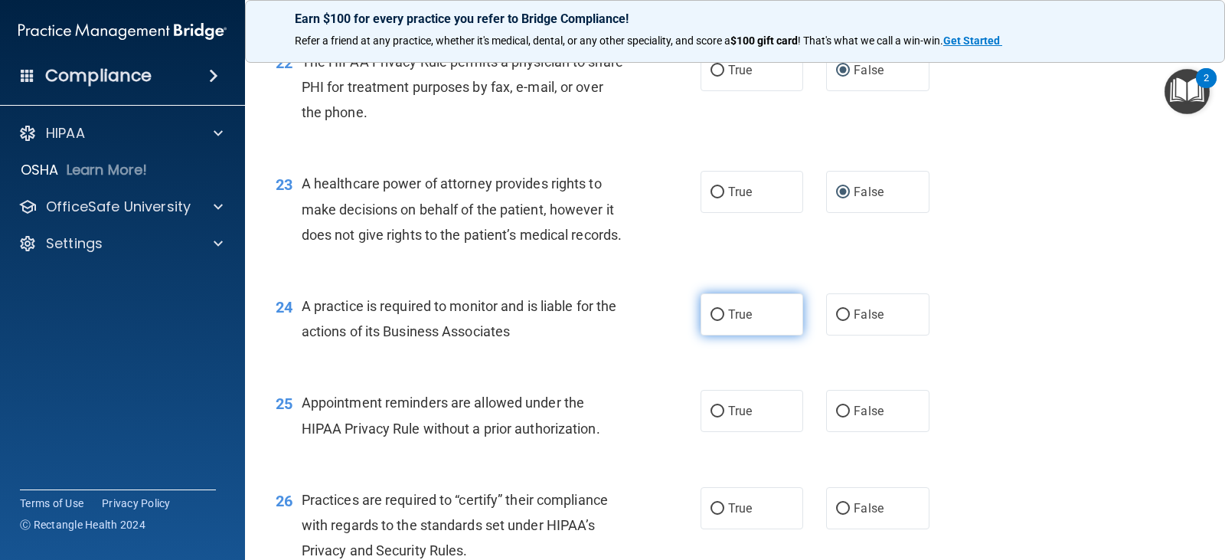
scroll to position [2833, 0]
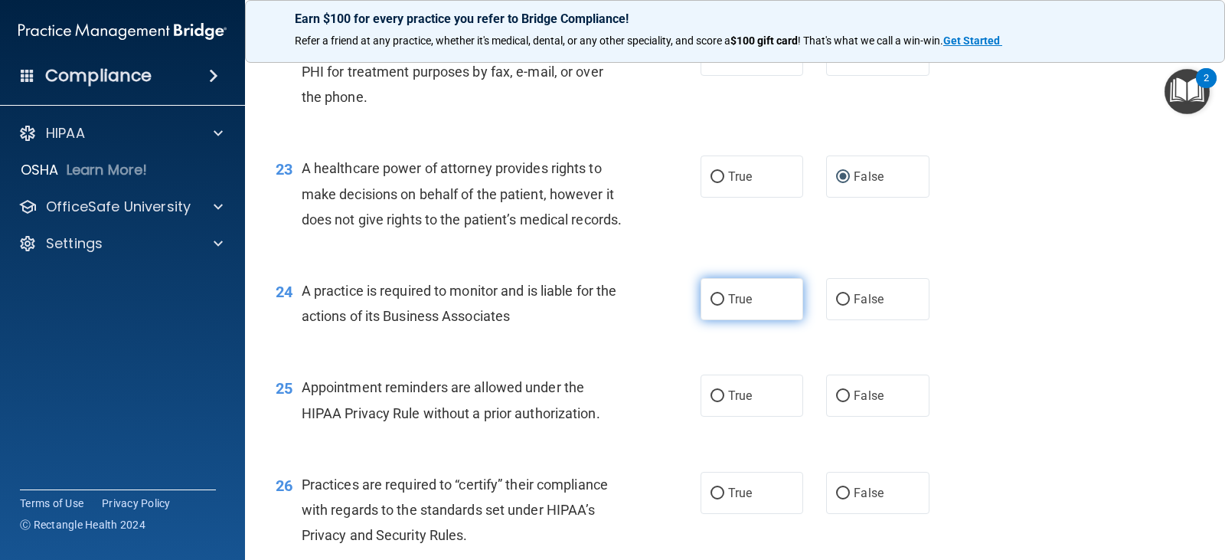
click at [711, 306] on input "True" at bounding box center [718, 299] width 14 height 11
radio input "true"
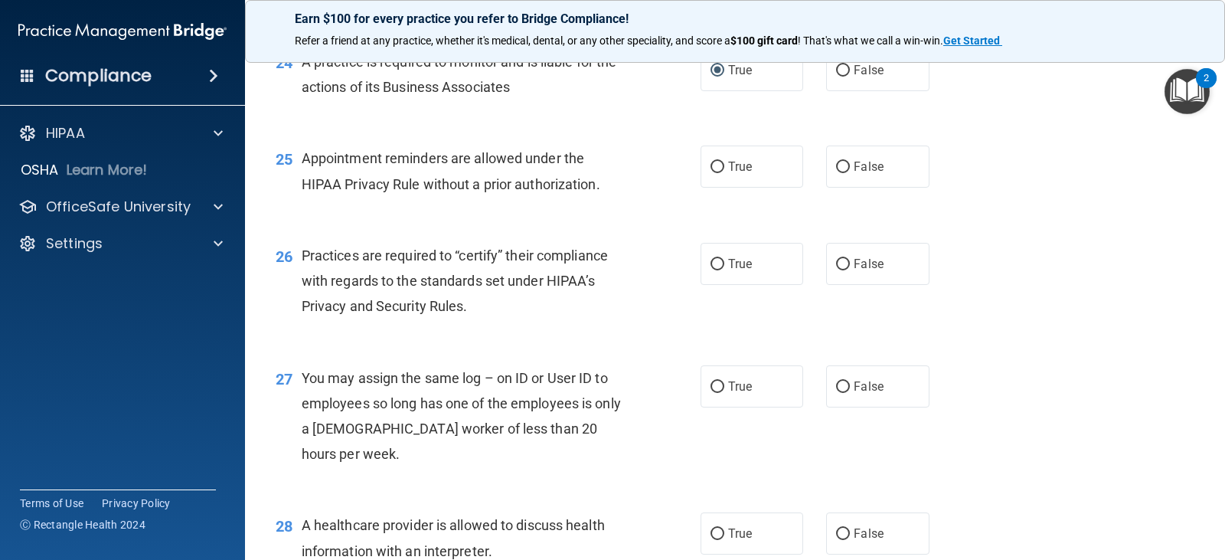
scroll to position [3063, 0]
click at [711, 172] on input "True" at bounding box center [718, 166] width 14 height 11
radio input "true"
click at [711, 270] on input "True" at bounding box center [718, 263] width 14 height 11
radio input "true"
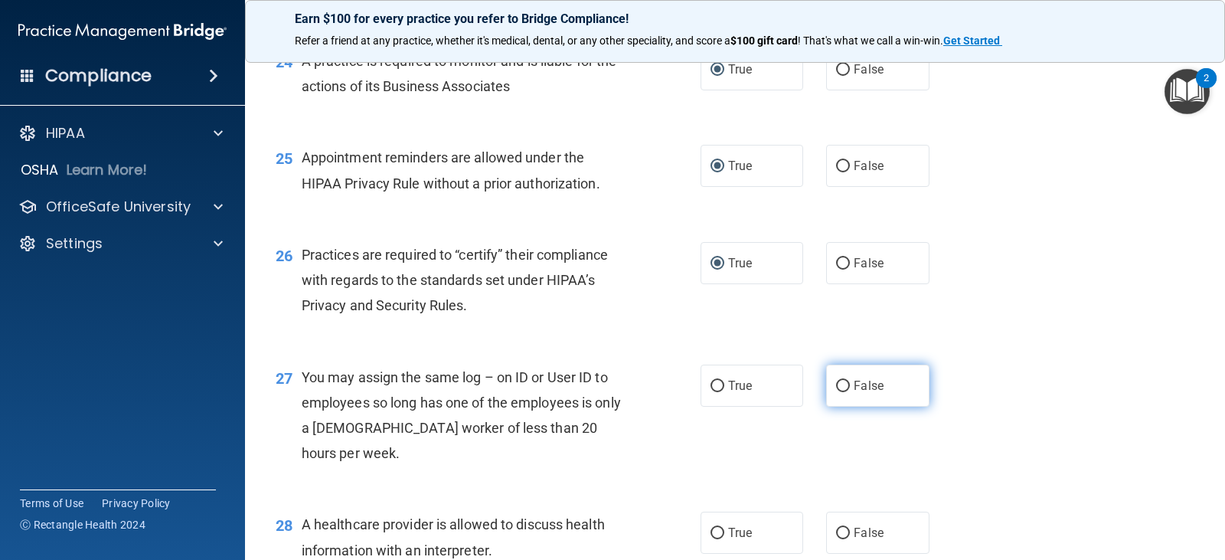
click at [836, 392] on input "False" at bounding box center [843, 386] width 14 height 11
radio input "true"
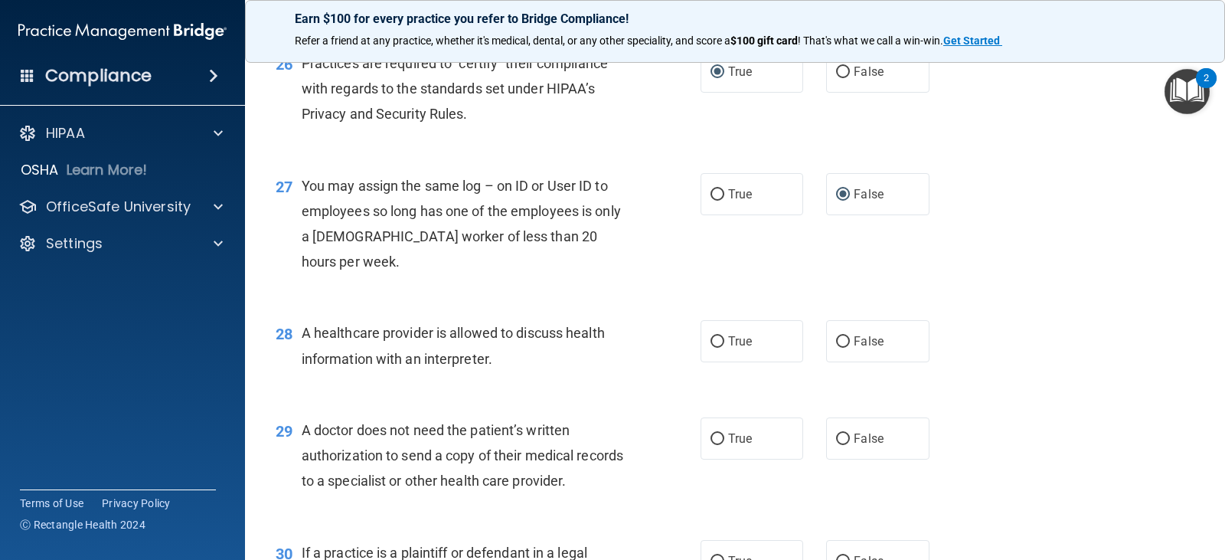
scroll to position [3292, 0]
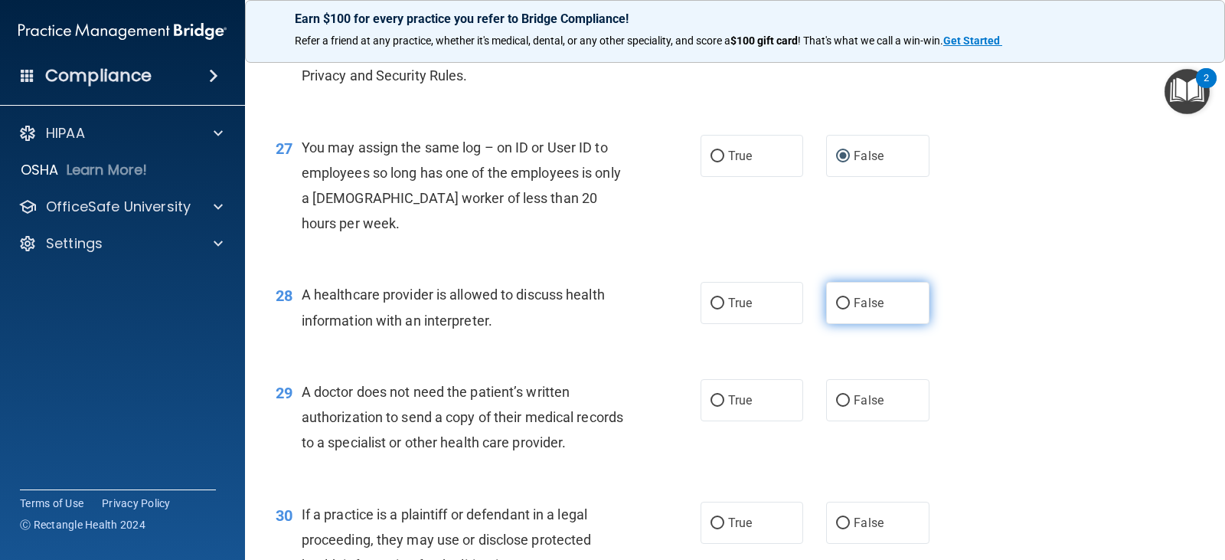
click at [836, 309] on input "False" at bounding box center [843, 303] width 14 height 11
radio input "true"
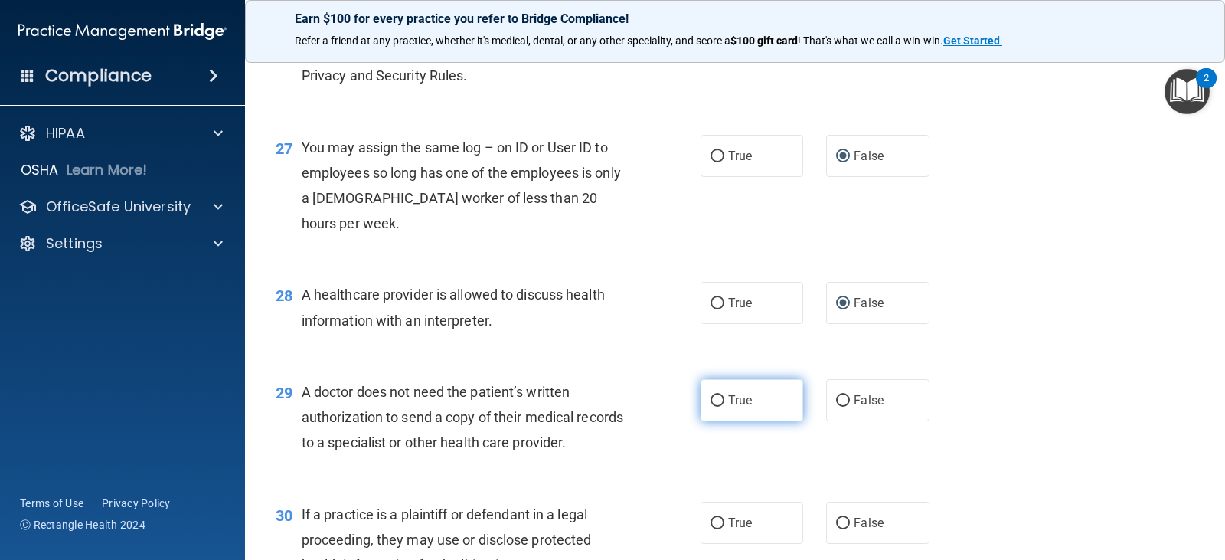
click at [711, 407] on input "True" at bounding box center [718, 400] width 14 height 11
radio input "true"
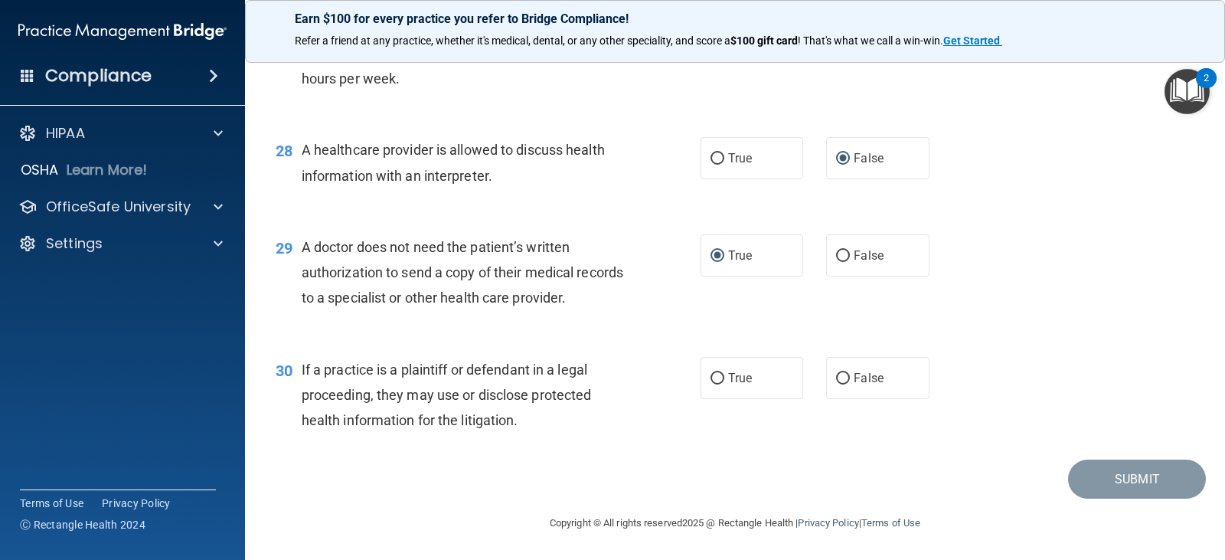
scroll to position [3513, 0]
click at [836, 374] on input "False" at bounding box center [843, 378] width 14 height 11
radio input "true"
click at [1103, 475] on button "Submit" at bounding box center [1137, 478] width 138 height 39
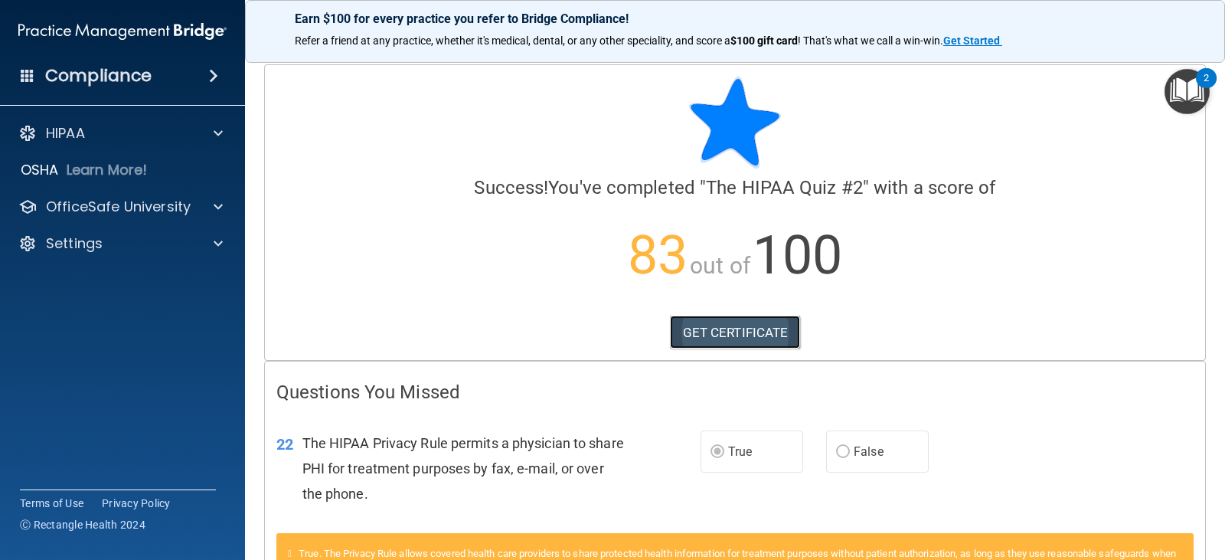
click at [733, 333] on link "GET CERTIFICATE" at bounding box center [735, 332] width 131 height 34
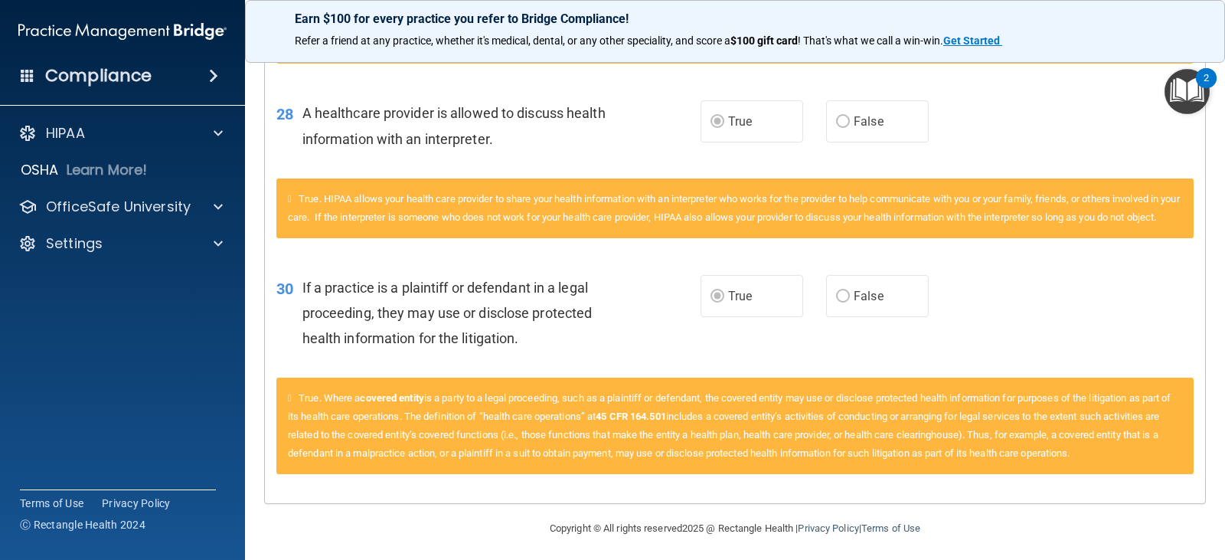
scroll to position [945, 0]
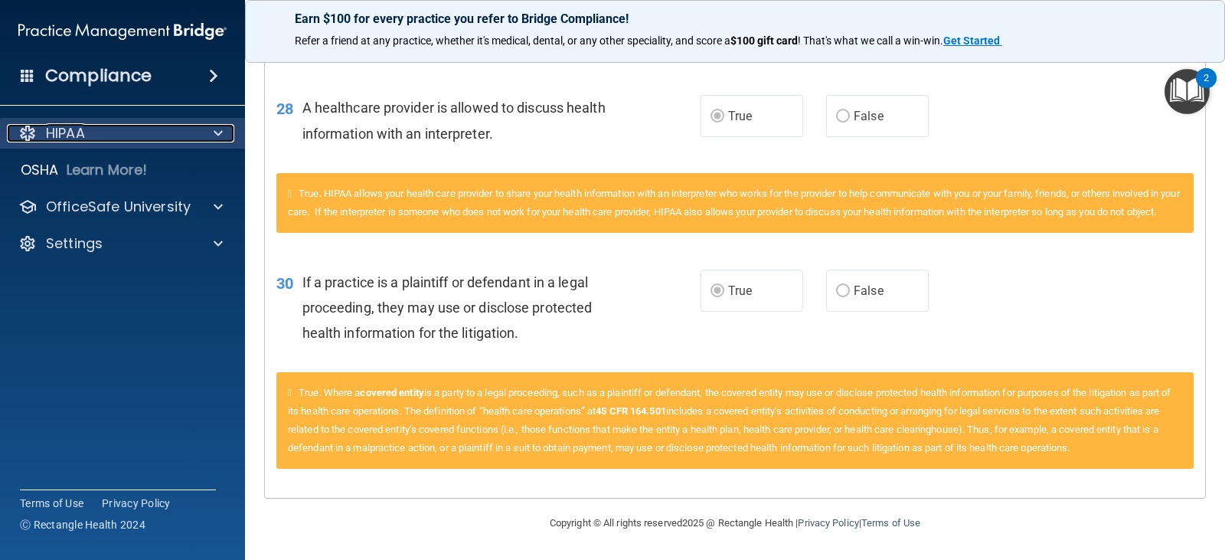
click at [185, 134] on div "HIPAA" at bounding box center [102, 133] width 190 height 18
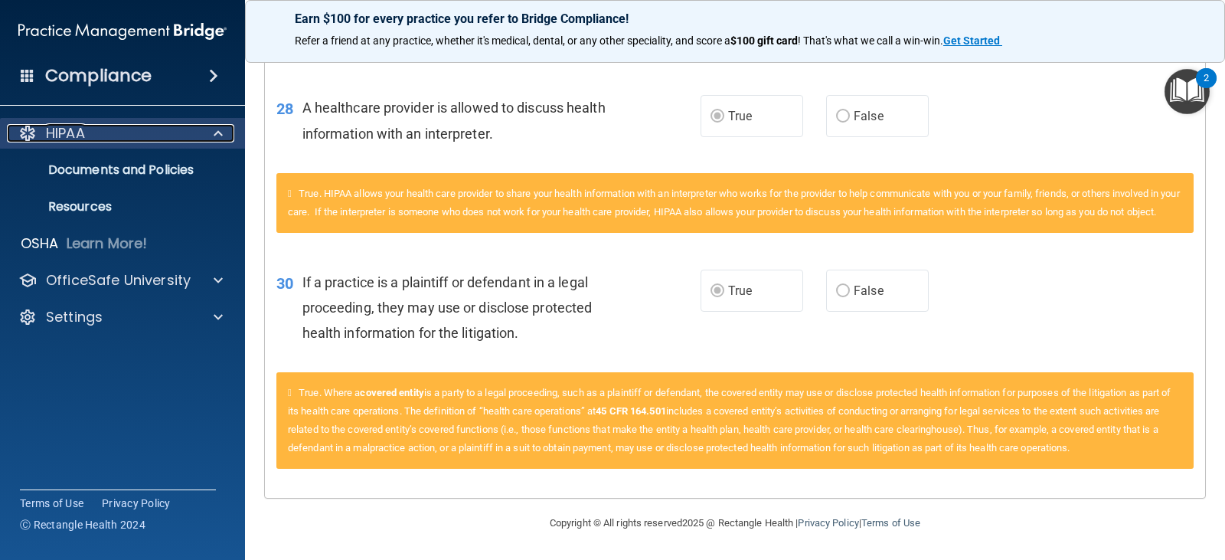
click at [187, 139] on div "HIPAA" at bounding box center [102, 133] width 190 height 18
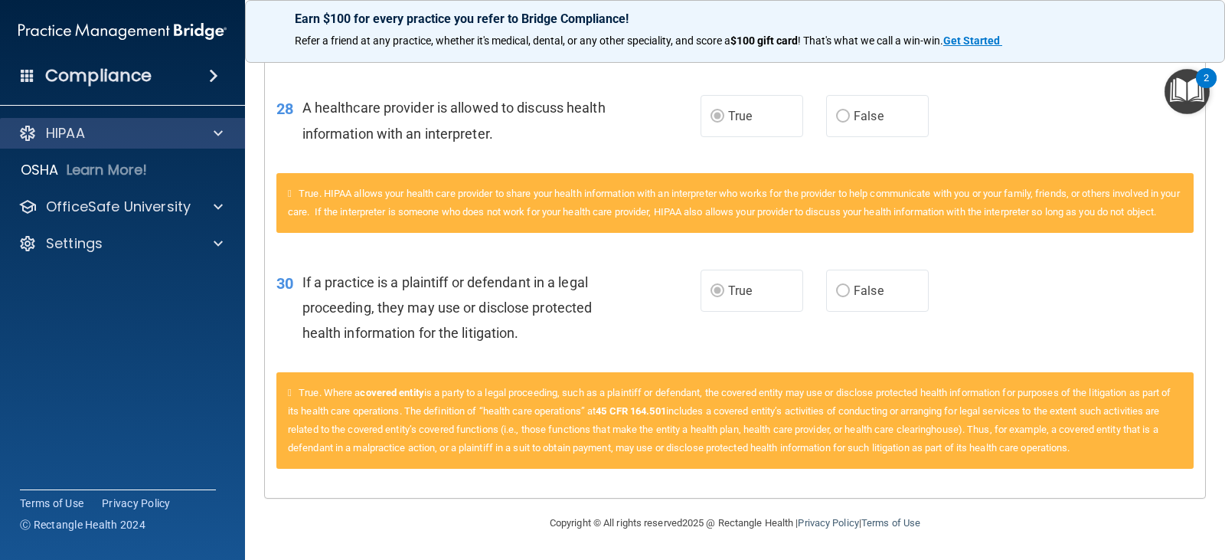
click at [184, 122] on div "HIPAA" at bounding box center [123, 133] width 246 height 31
click at [184, 132] on div "HIPAA" at bounding box center [102, 133] width 190 height 18
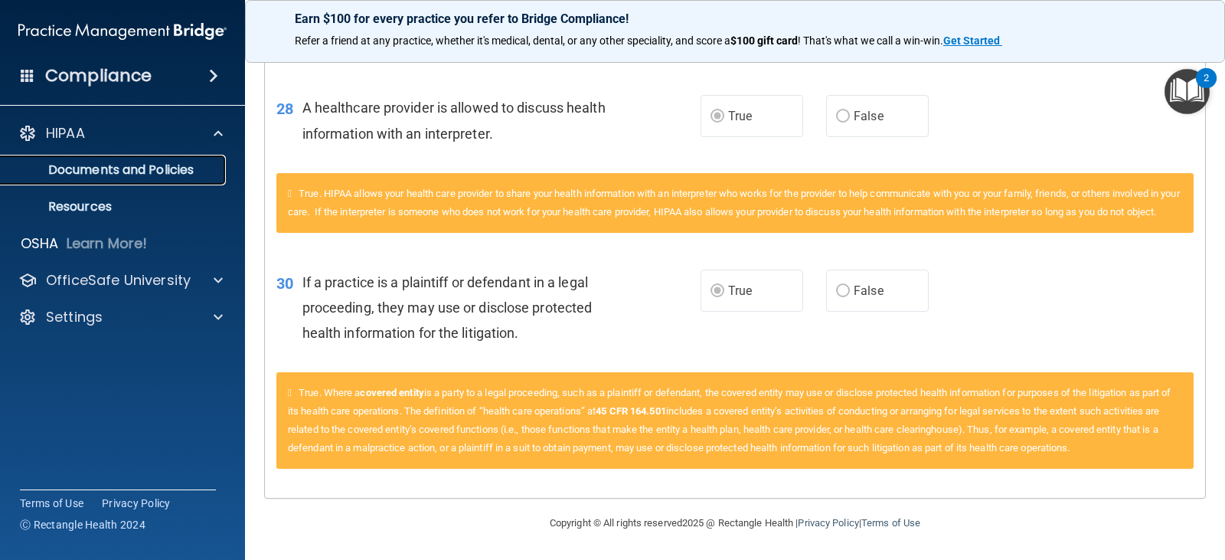
click at [181, 169] on p "Documents and Policies" at bounding box center [114, 169] width 209 height 15
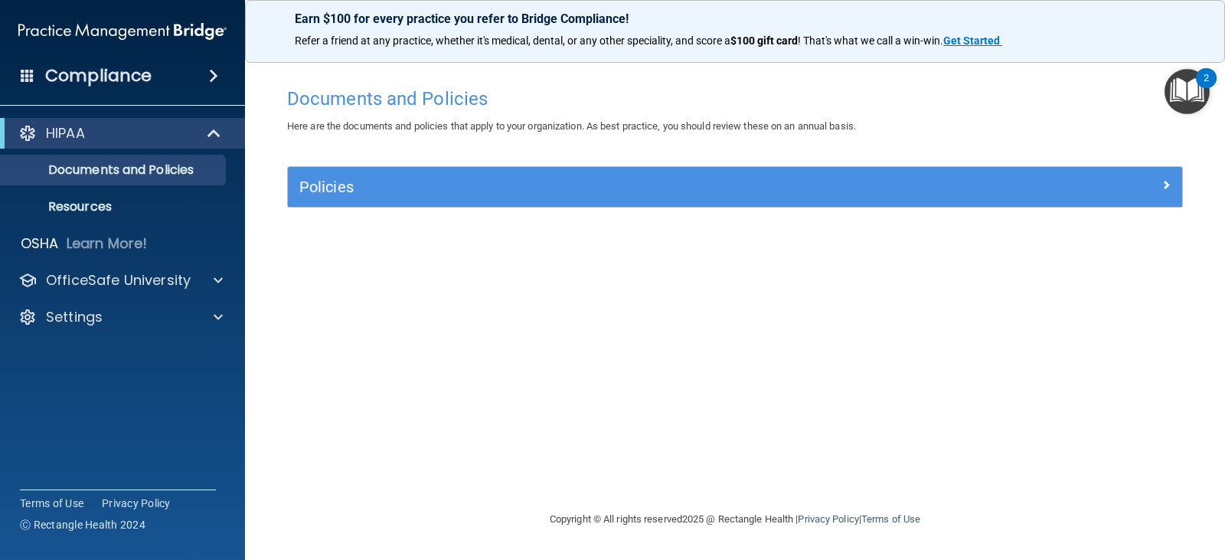
click at [178, 70] on div "Compliance" at bounding box center [122, 76] width 245 height 34
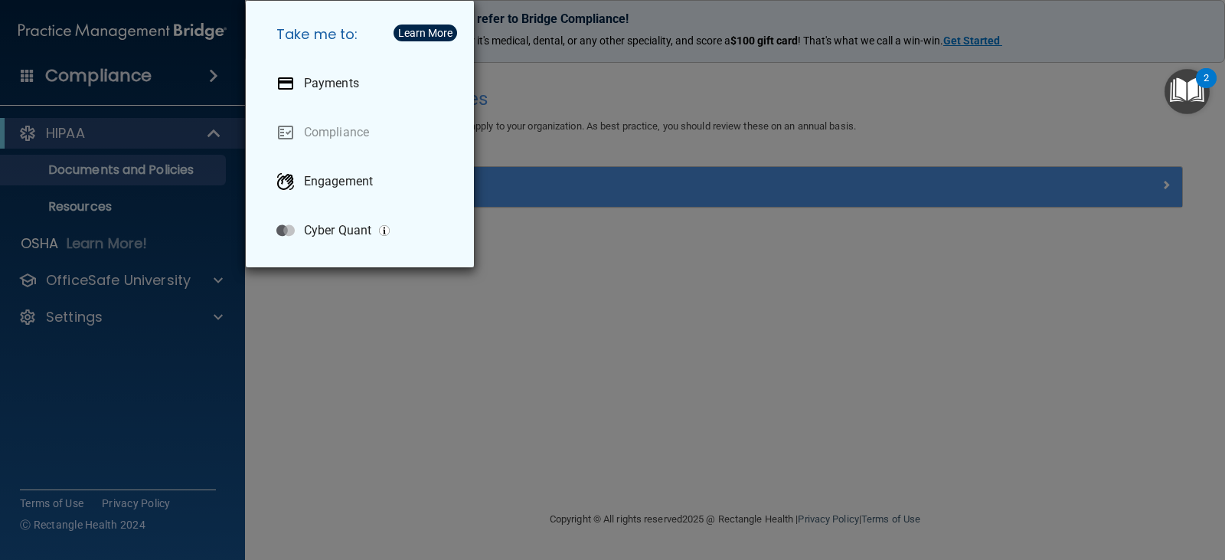
click at [123, 165] on div "Take me to: Payments Compliance Engagement Cyber Quant" at bounding box center [612, 280] width 1225 height 560
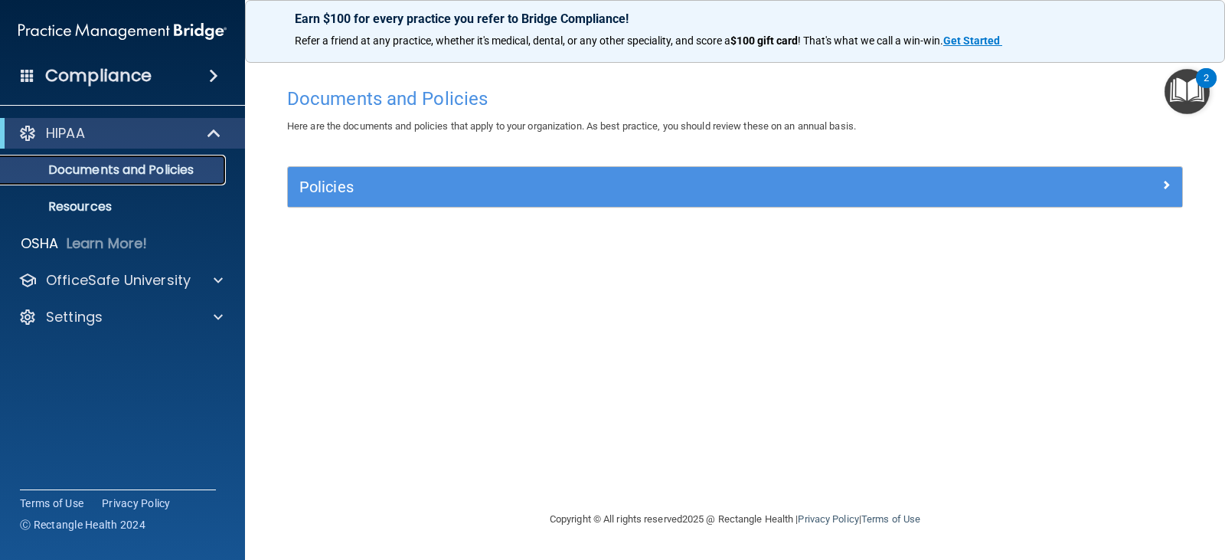
click at [123, 168] on p "Documents and Policies" at bounding box center [114, 169] width 209 height 15
click at [116, 206] on p "Resources" at bounding box center [114, 206] width 209 height 15
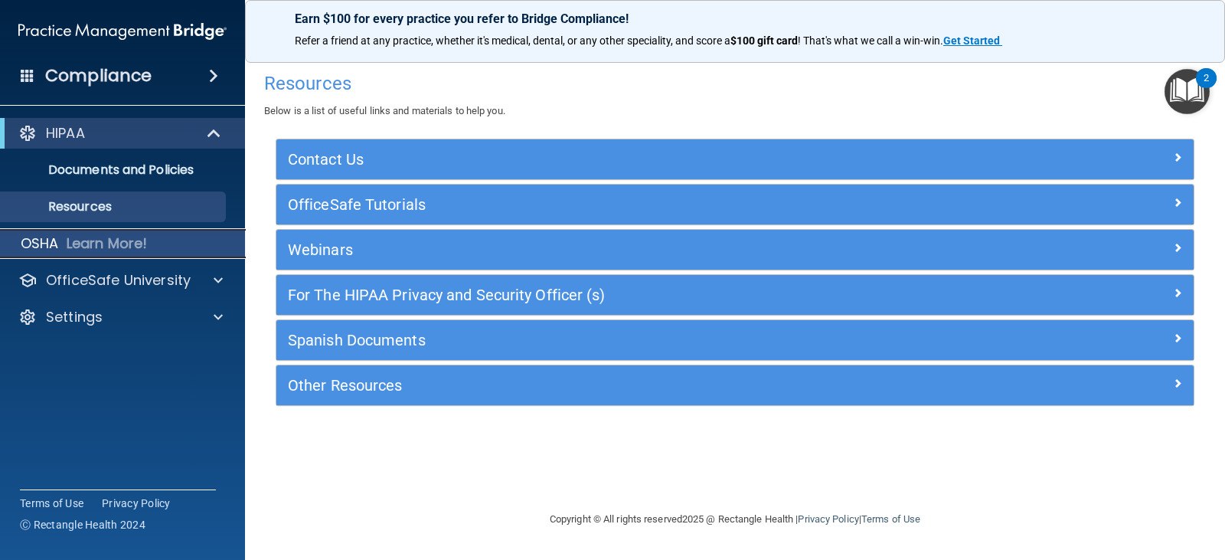
click at [114, 238] on p "Learn More!" at bounding box center [107, 243] width 81 height 18
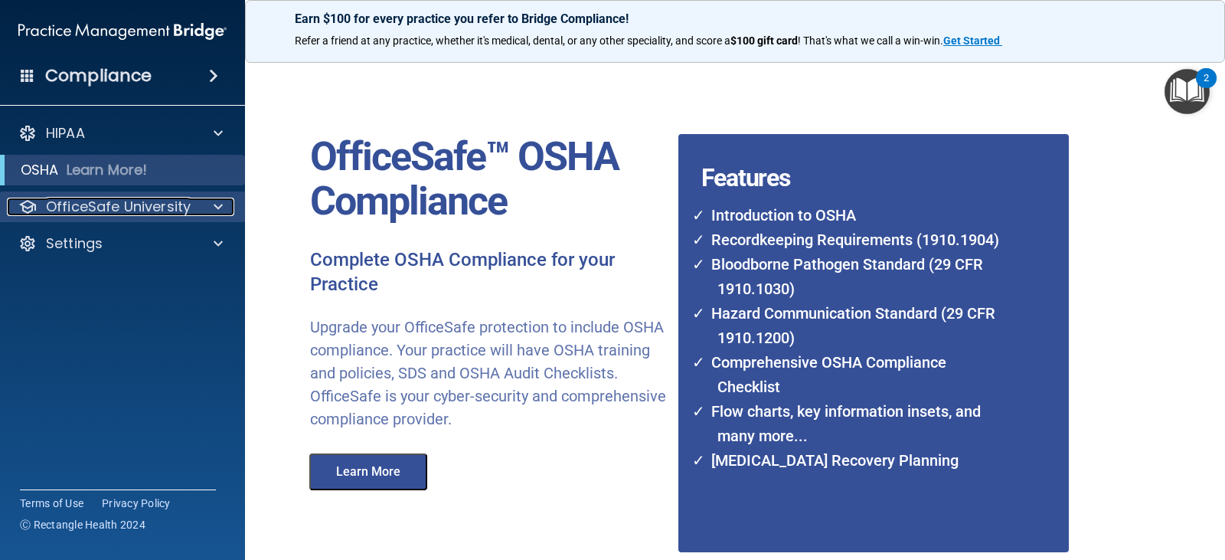
click at [116, 204] on p "OfficeSafe University" at bounding box center [118, 207] width 145 height 18
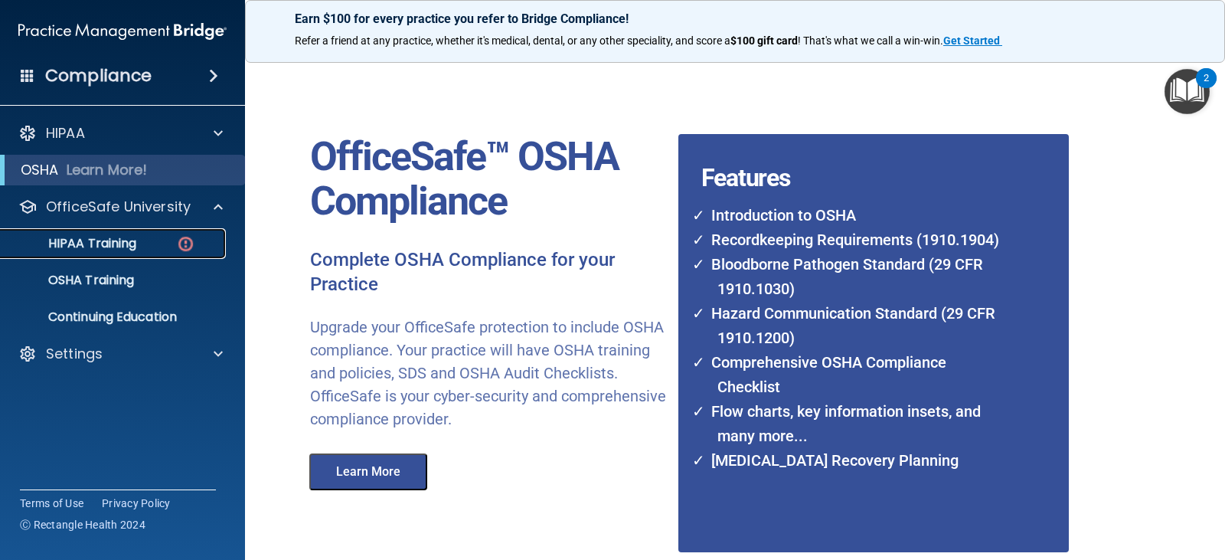
click at [139, 241] on div "HIPAA Training" at bounding box center [114, 243] width 209 height 15
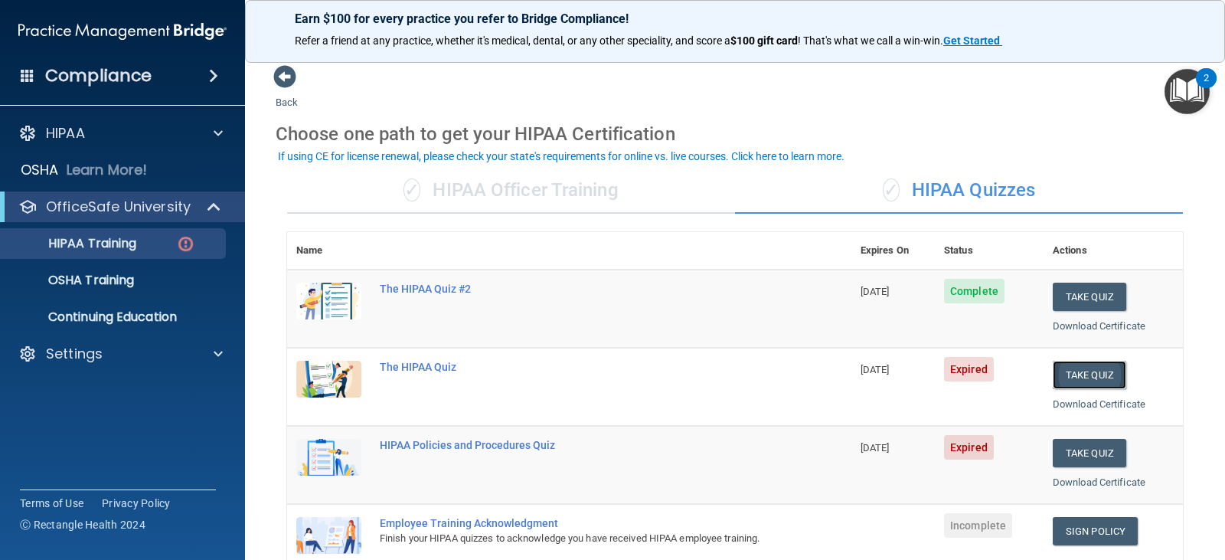
click at [1073, 377] on button "Take Quiz" at bounding box center [1090, 375] width 74 height 28
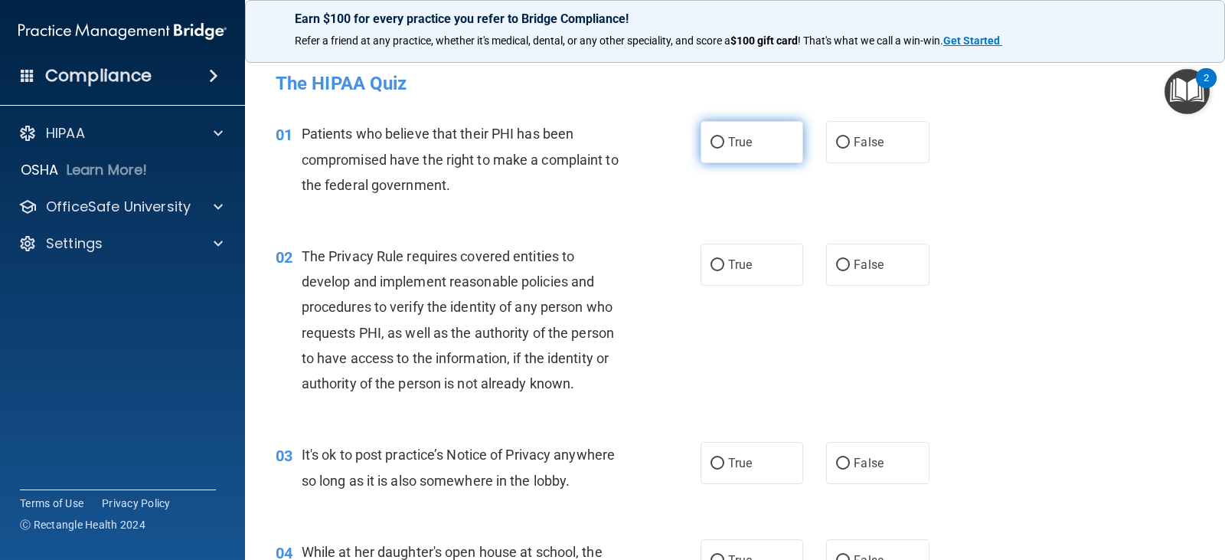
click at [717, 139] on input "True" at bounding box center [718, 142] width 14 height 11
radio input "true"
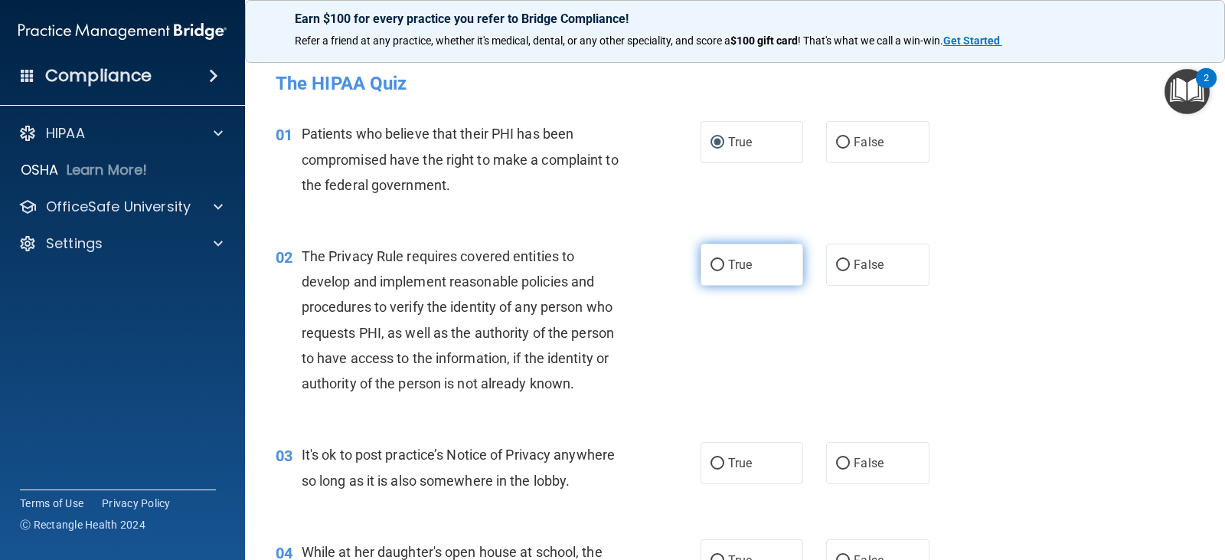
drag, startPoint x: 710, startPoint y: 269, endPoint x: 737, endPoint y: 391, distance: 125.4
click at [711, 270] on input "True" at bounding box center [718, 265] width 14 height 11
radio input "true"
click at [839, 464] on input "False" at bounding box center [843, 463] width 14 height 11
radio input "true"
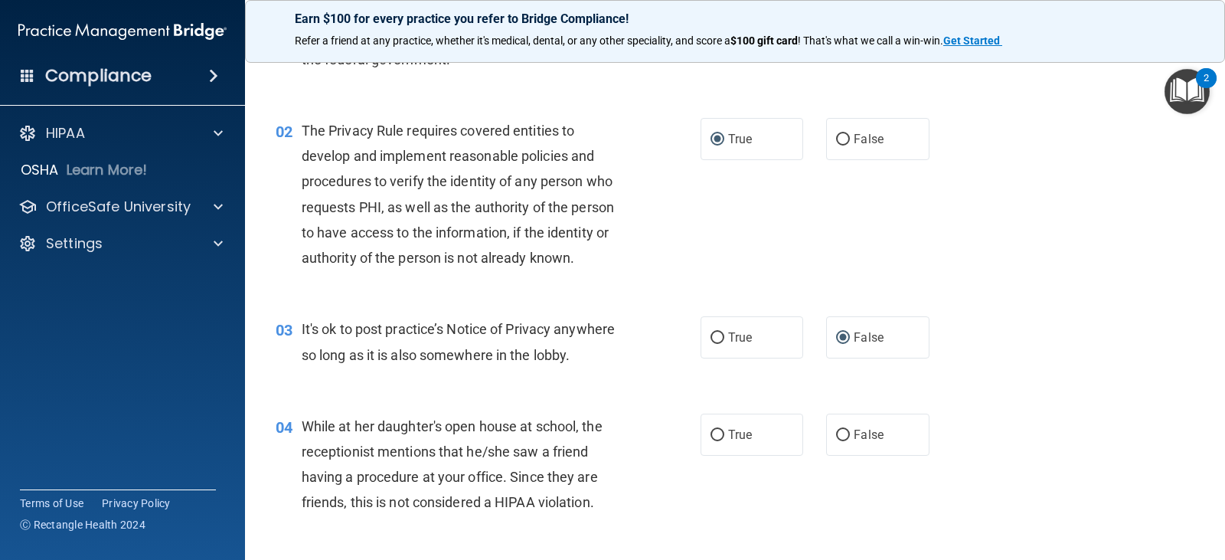
scroll to position [153, 0]
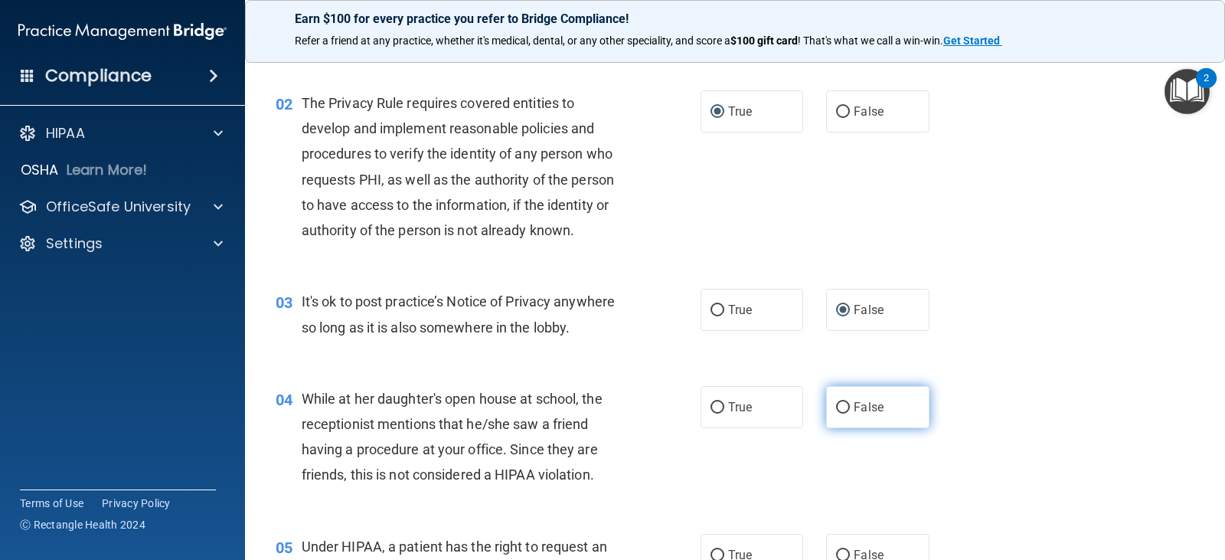
click at [836, 410] on input "False" at bounding box center [843, 407] width 14 height 11
radio input "true"
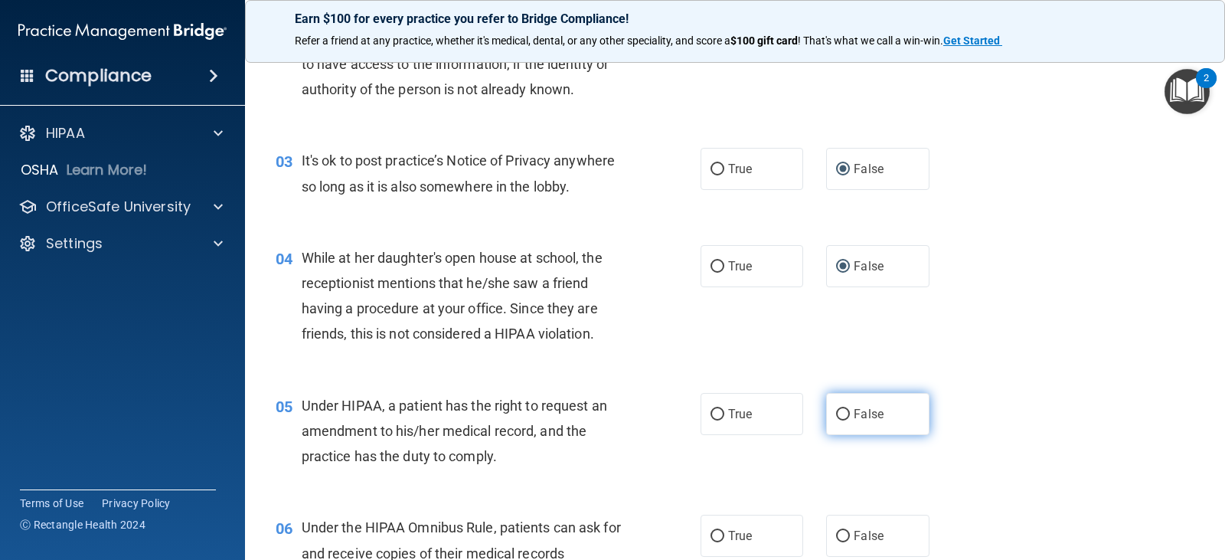
scroll to position [306, 0]
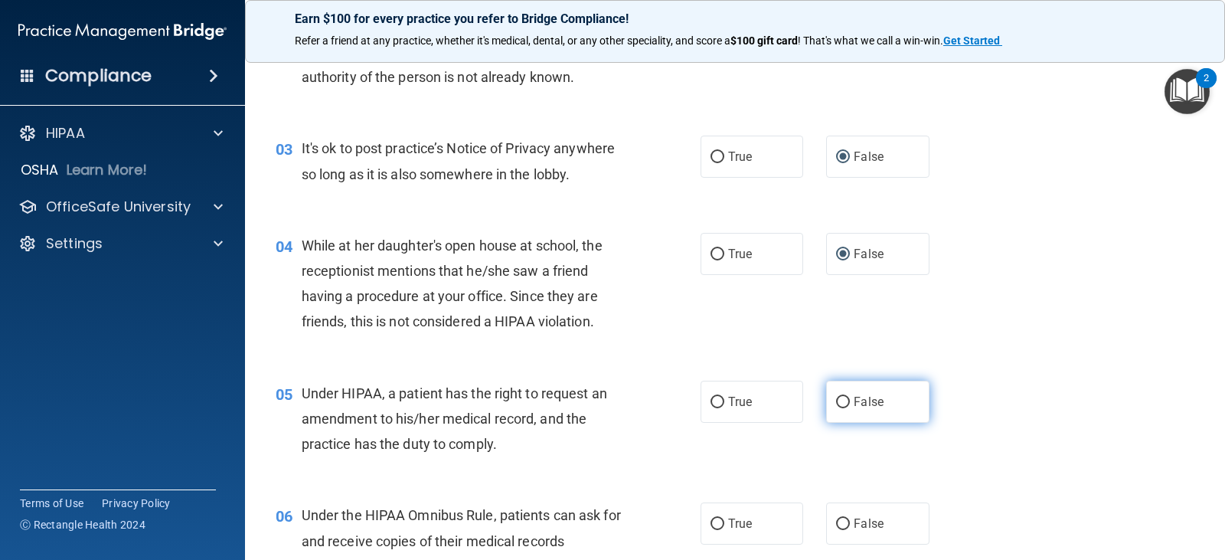
click at [839, 404] on input "False" at bounding box center [843, 402] width 14 height 11
radio input "true"
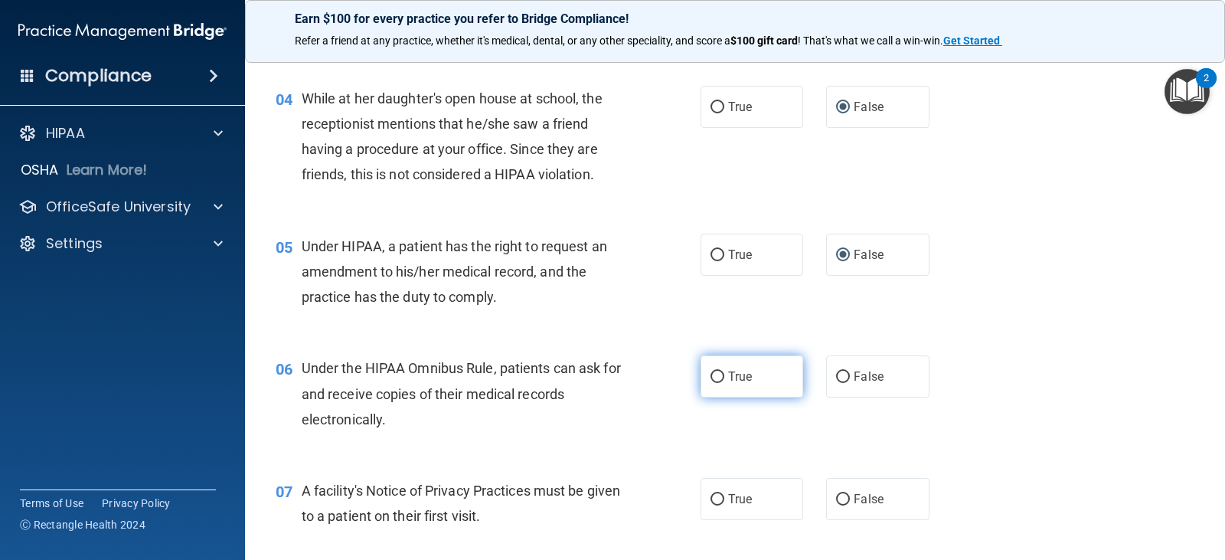
scroll to position [459, 0]
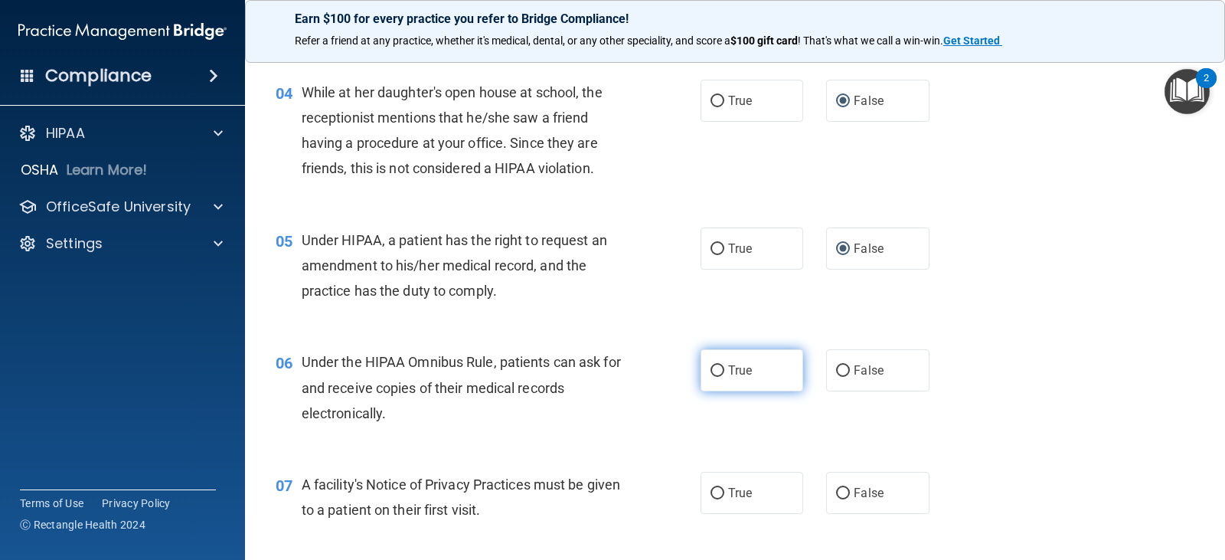
click at [711, 372] on input "True" at bounding box center [718, 370] width 14 height 11
radio input "true"
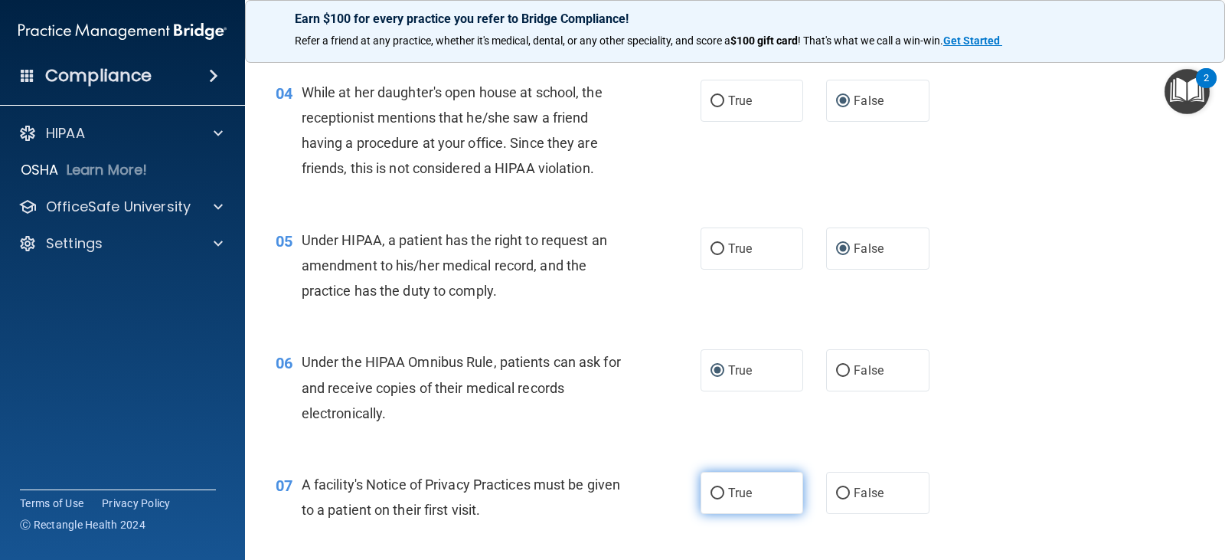
click at [711, 491] on input "True" at bounding box center [718, 493] width 14 height 11
radio input "true"
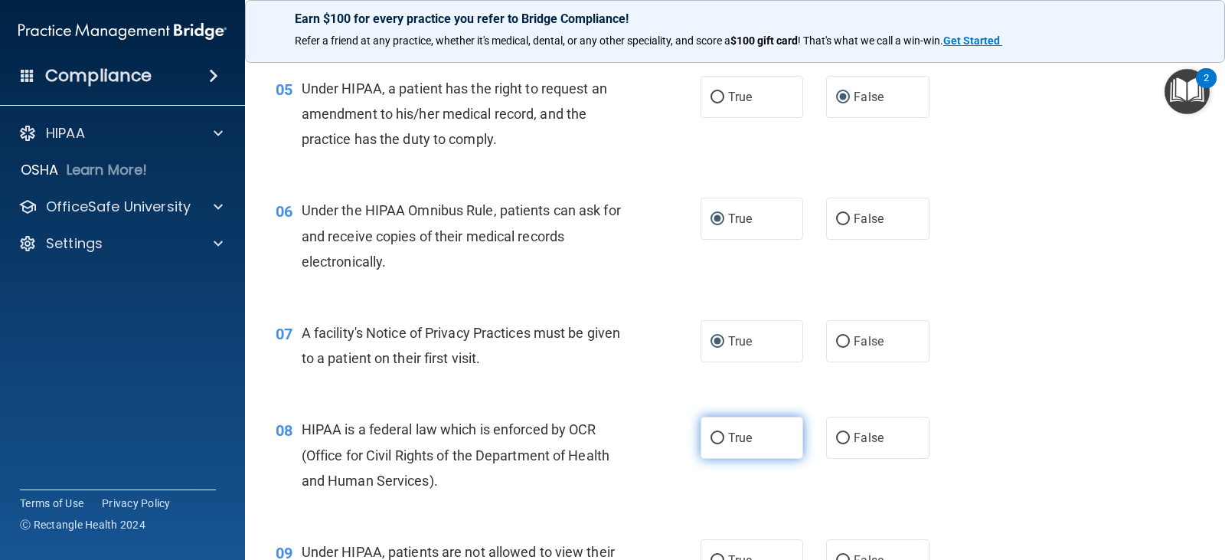
scroll to position [613, 0]
click at [713, 436] on input "True" at bounding box center [718, 436] width 14 height 11
radio input "true"
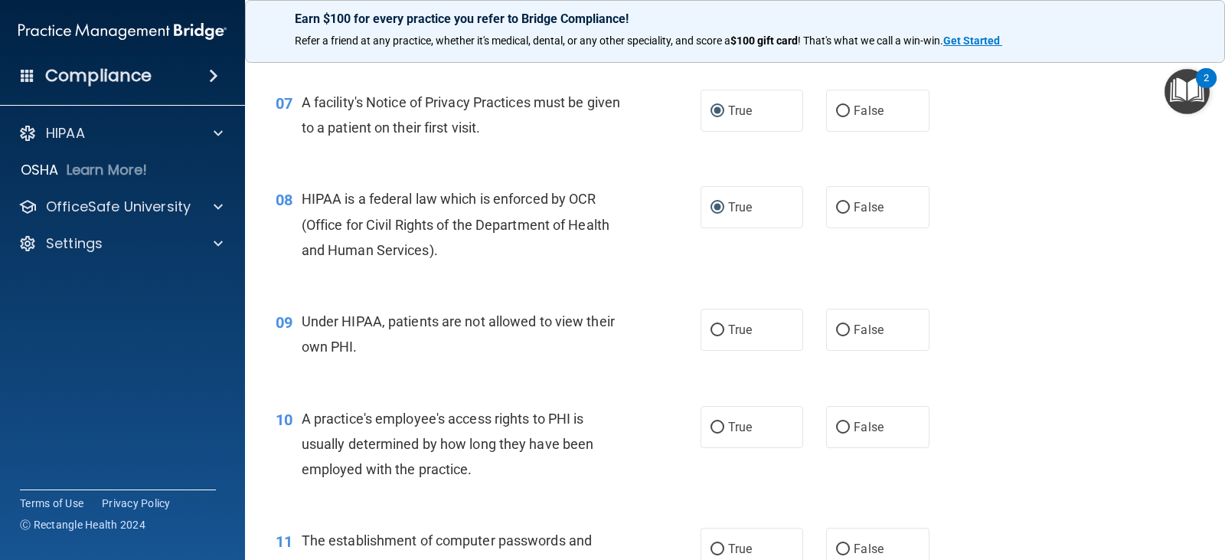
scroll to position [842, 0]
click at [837, 328] on input "False" at bounding box center [843, 329] width 14 height 11
radio input "true"
click at [836, 426] on input "False" at bounding box center [843, 426] width 14 height 11
radio input "true"
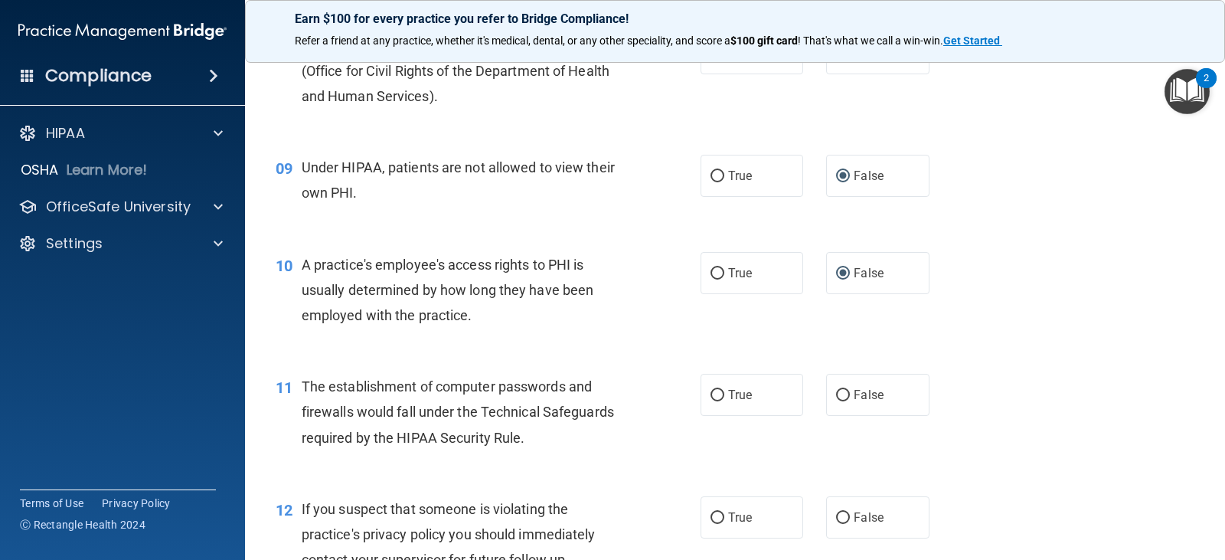
scroll to position [1072, 0]
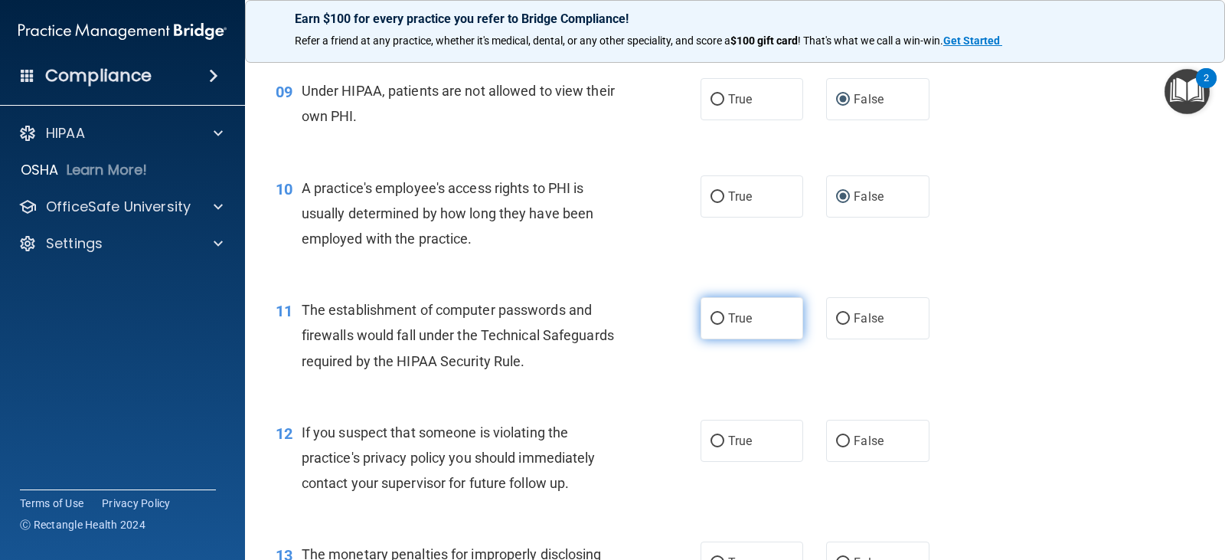
click at [714, 315] on input "True" at bounding box center [718, 318] width 14 height 11
radio input "true"
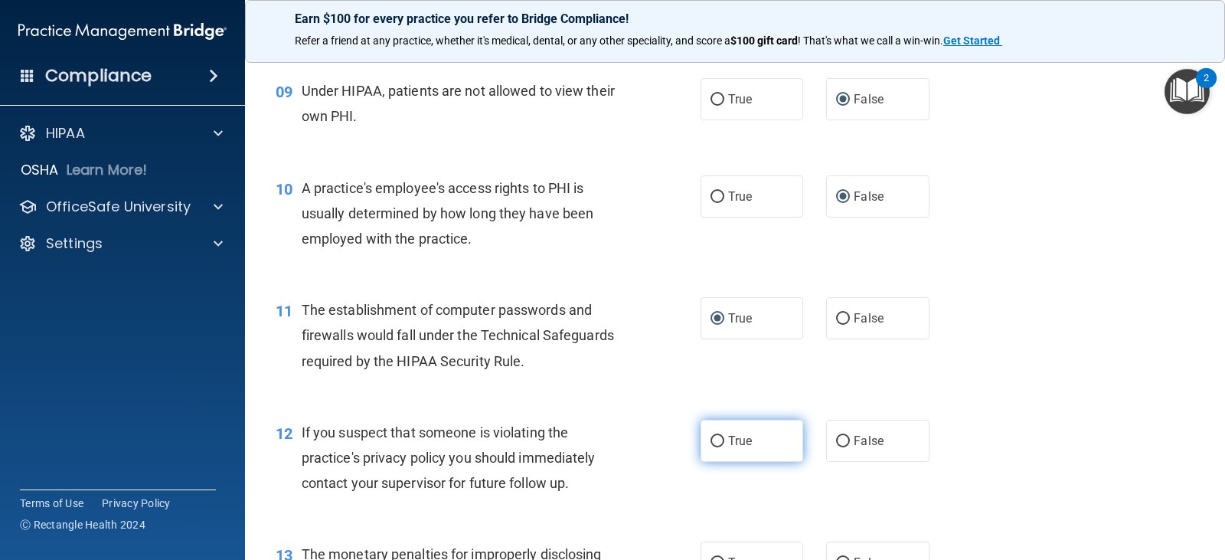
click at [712, 439] on input "True" at bounding box center [718, 441] width 14 height 11
radio input "true"
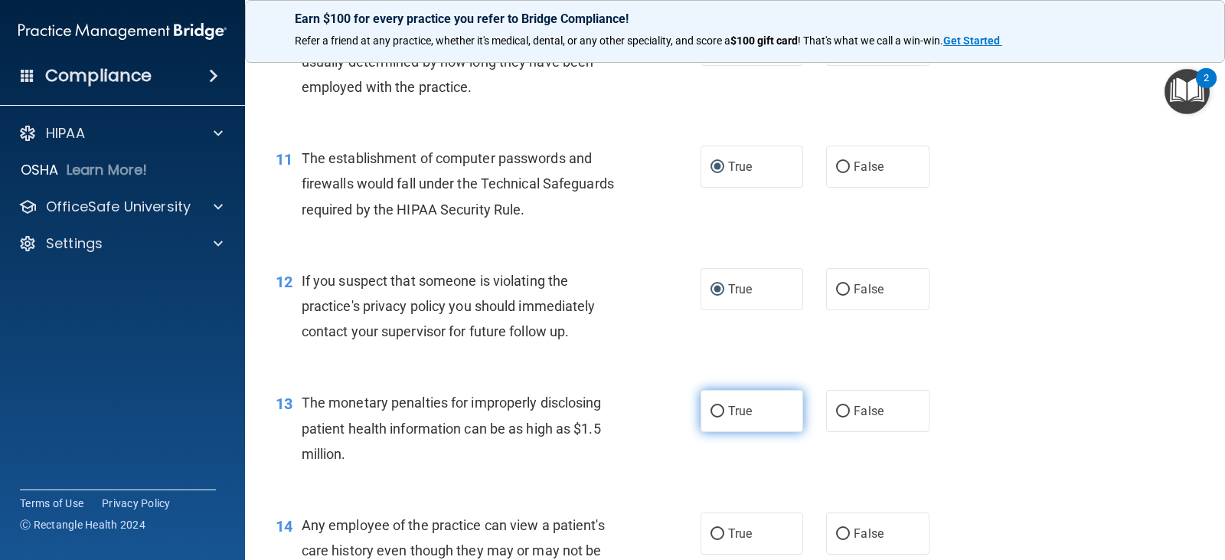
scroll to position [1225, 0]
click at [714, 407] on input "True" at bounding box center [718, 409] width 14 height 11
radio input "true"
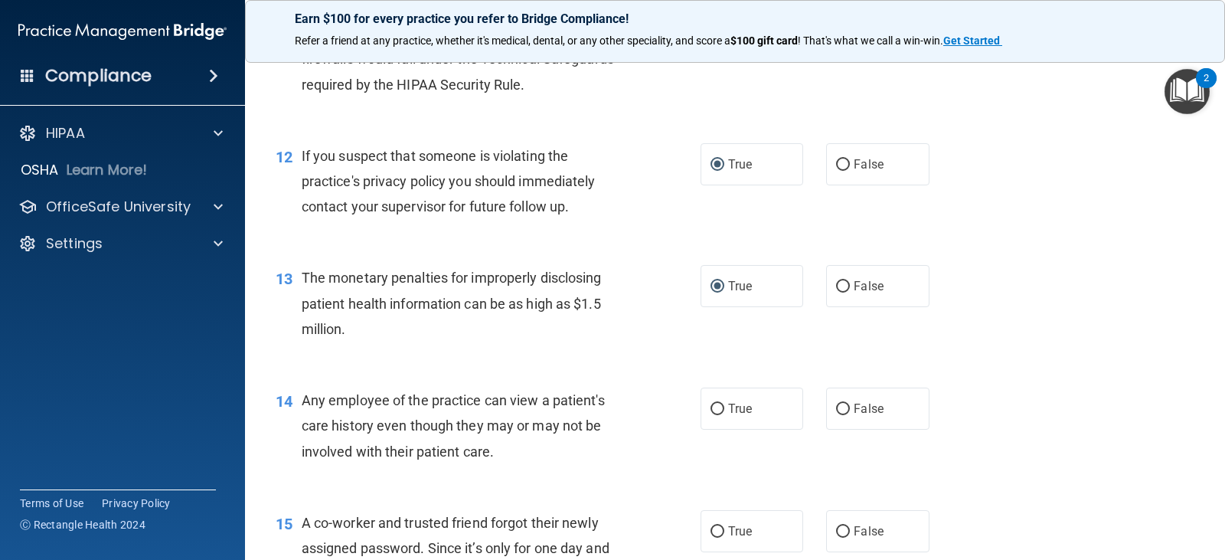
scroll to position [1378, 0]
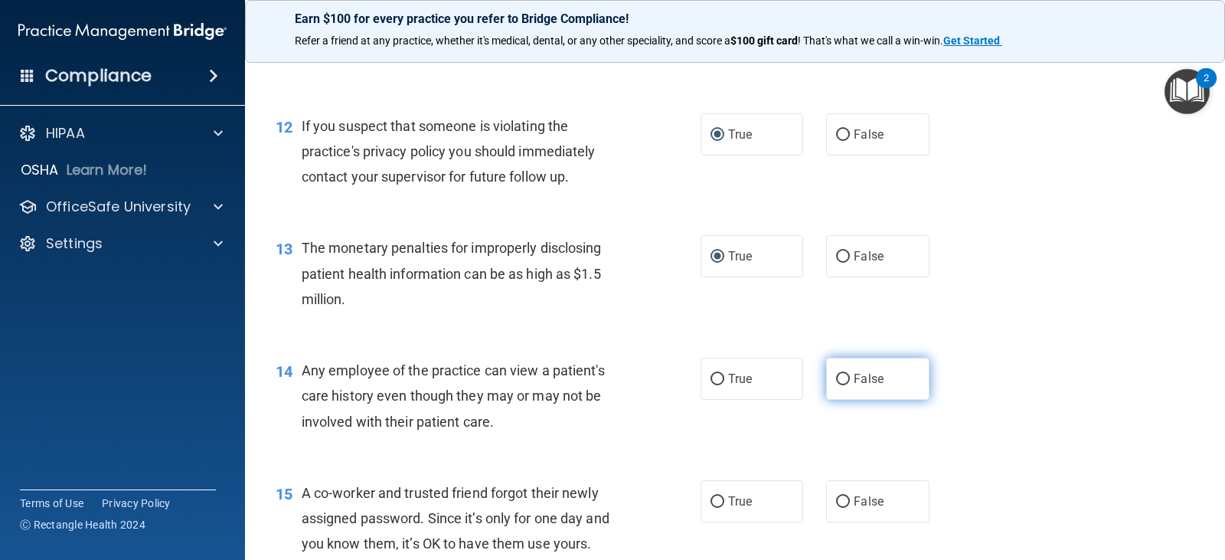
drag, startPoint x: 833, startPoint y: 375, endPoint x: 835, endPoint y: 390, distance: 15.4
click at [836, 376] on input "False" at bounding box center [843, 379] width 14 height 11
radio input "true"
click at [836, 504] on input "False" at bounding box center [843, 501] width 14 height 11
radio input "true"
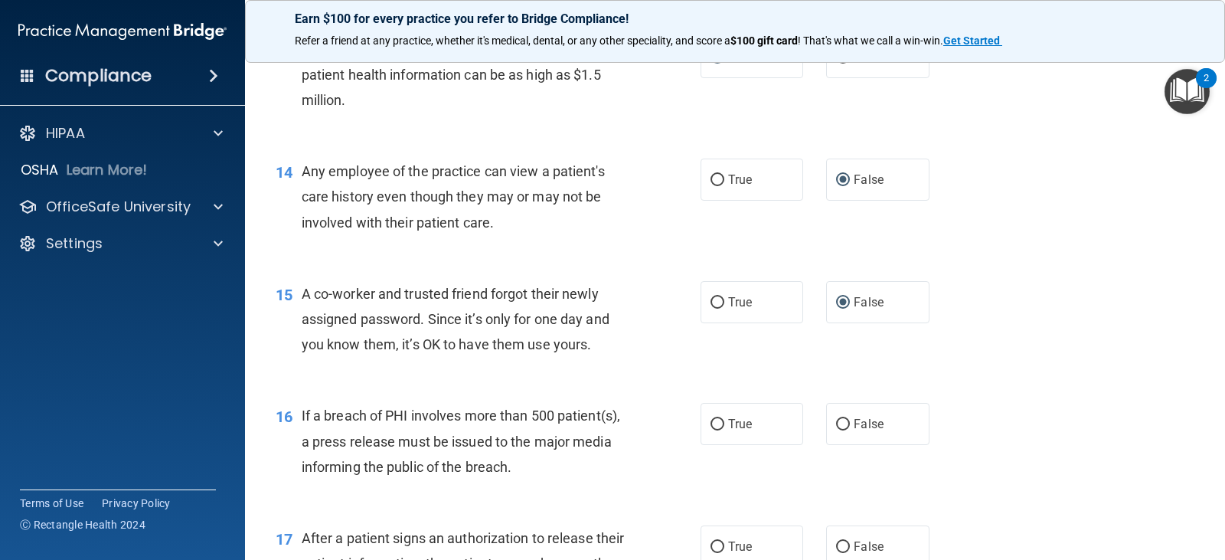
scroll to position [1608, 0]
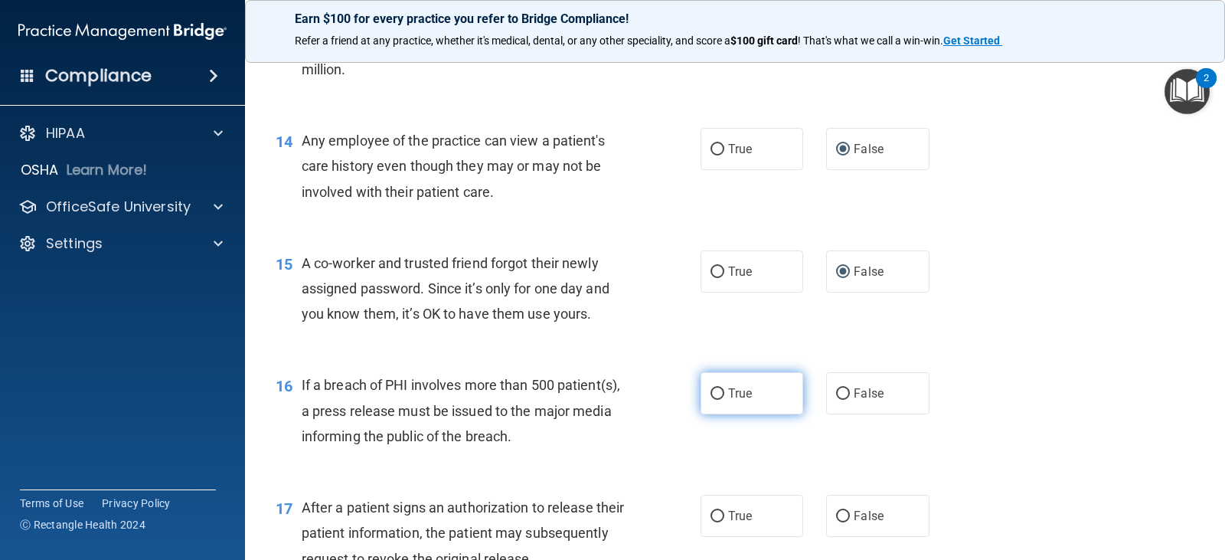
click at [715, 393] on input "True" at bounding box center [718, 393] width 14 height 11
radio input "true"
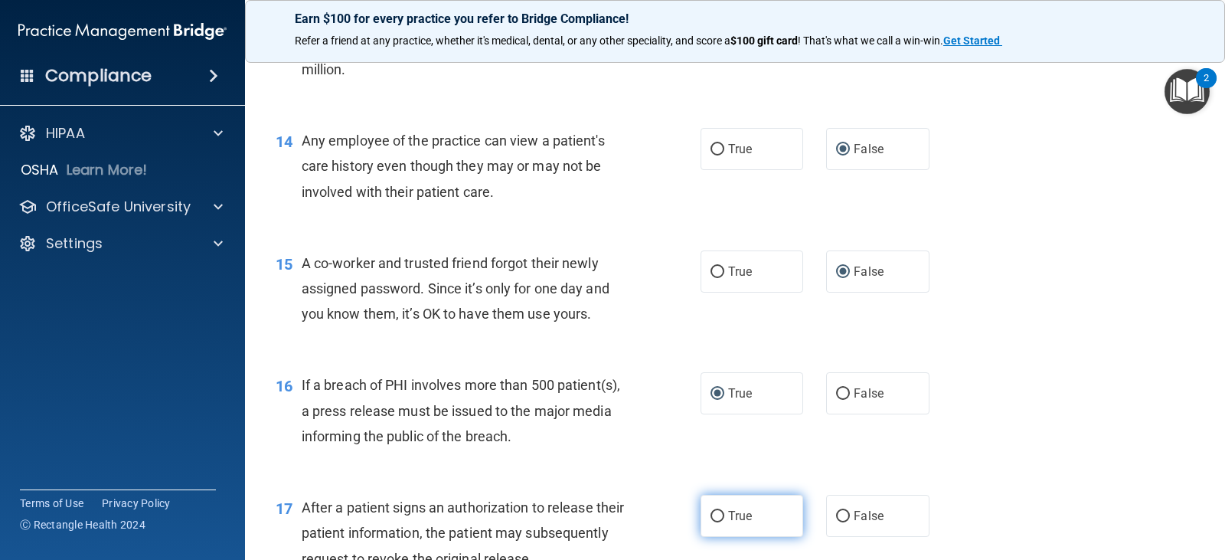
click at [711, 515] on input "True" at bounding box center [718, 516] width 14 height 11
radio input "true"
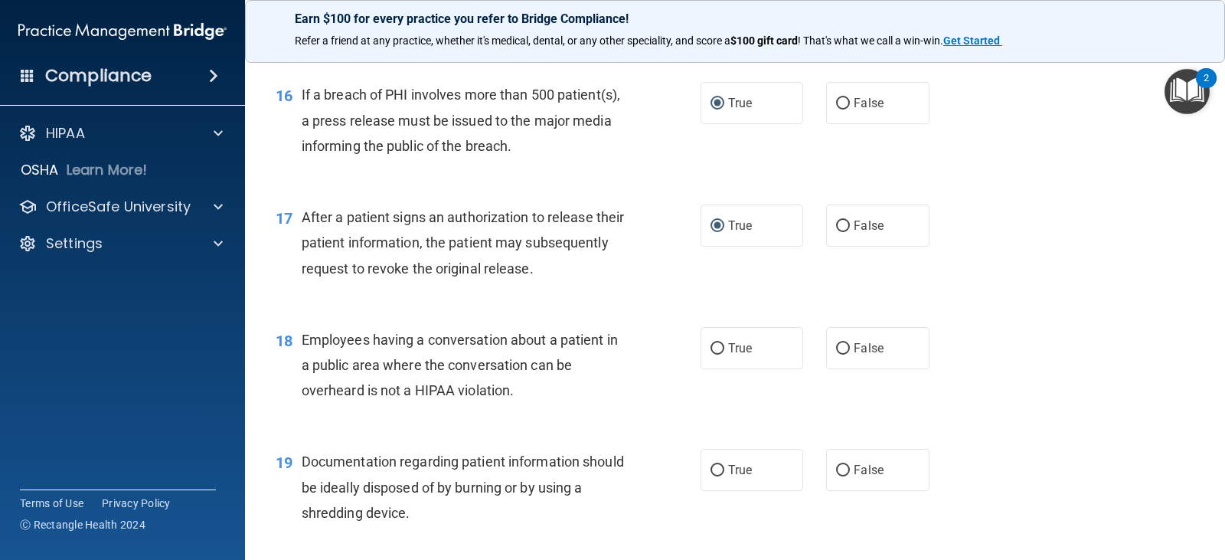
scroll to position [1991, 0]
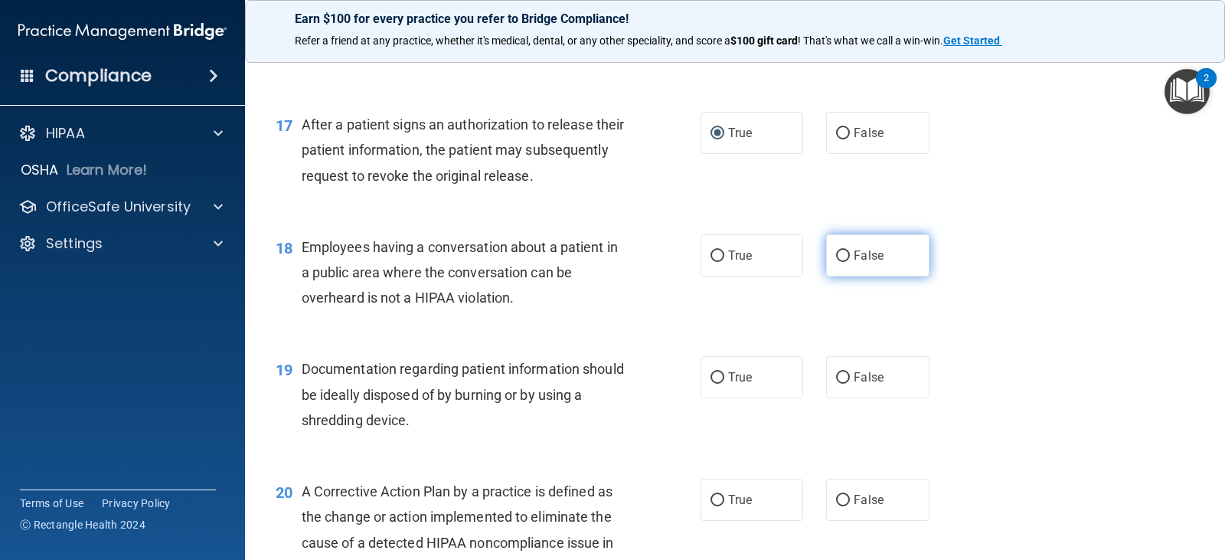
click at [836, 257] on input "False" at bounding box center [843, 255] width 14 height 11
radio input "true"
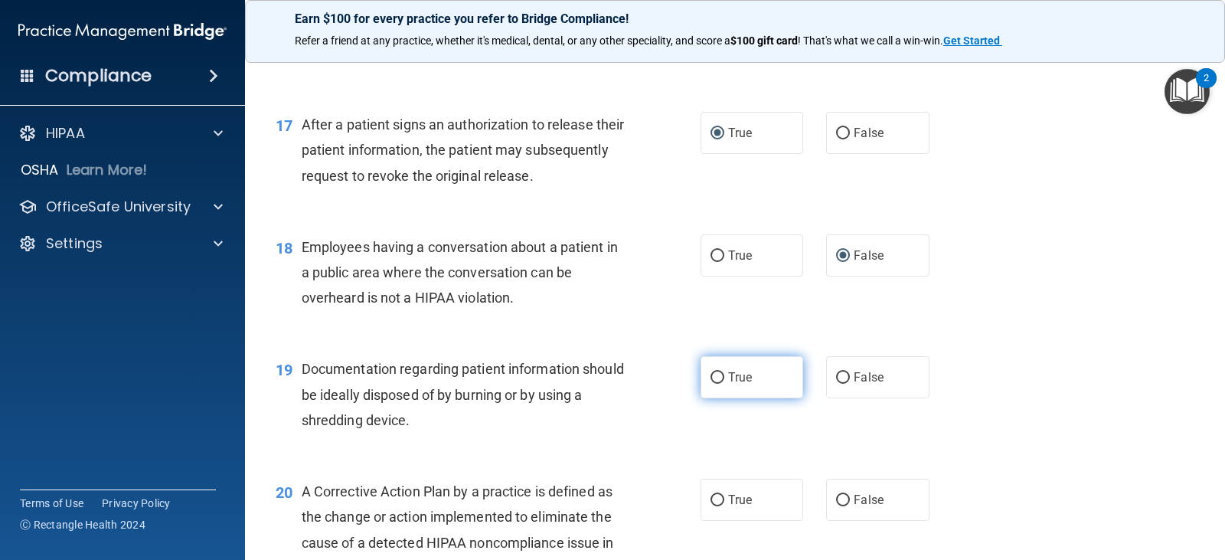
click at [713, 372] on input "True" at bounding box center [718, 377] width 14 height 11
radio input "true"
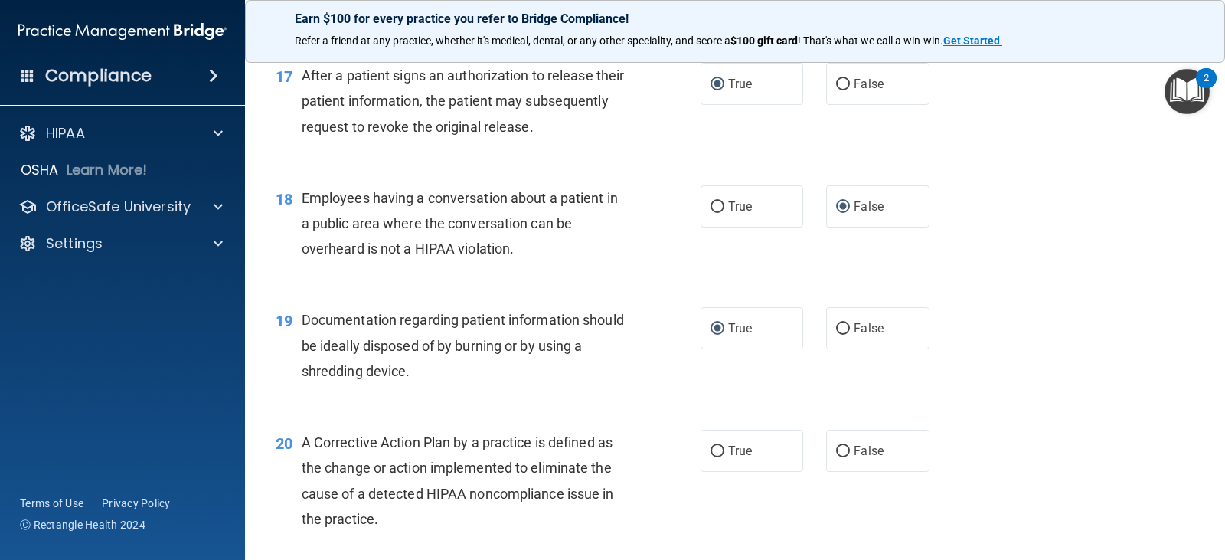
scroll to position [2067, 0]
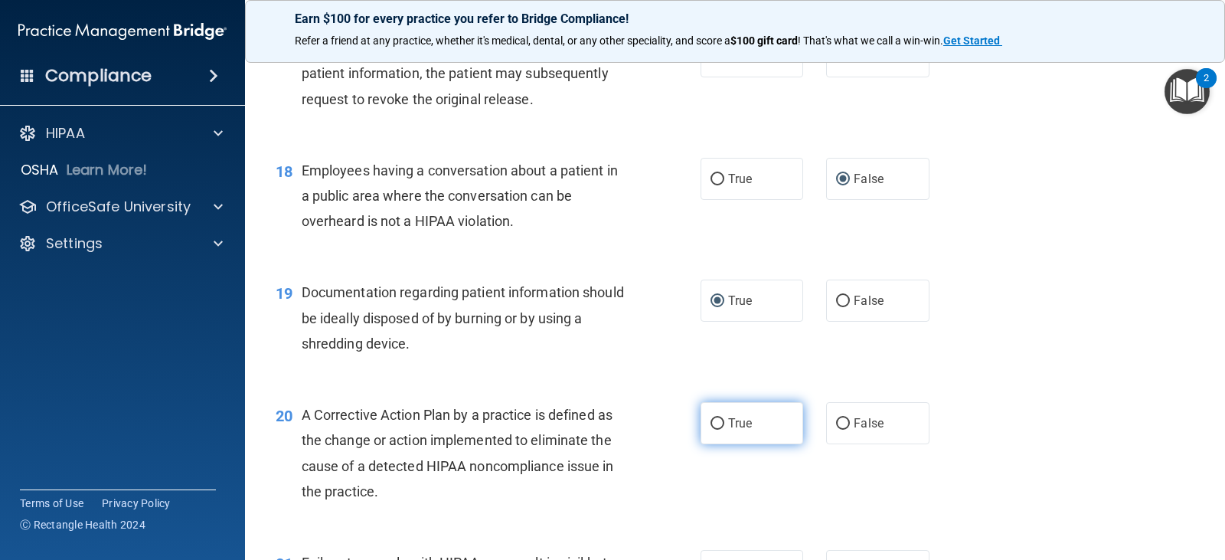
click at [712, 423] on input "True" at bounding box center [718, 423] width 14 height 11
radio input "true"
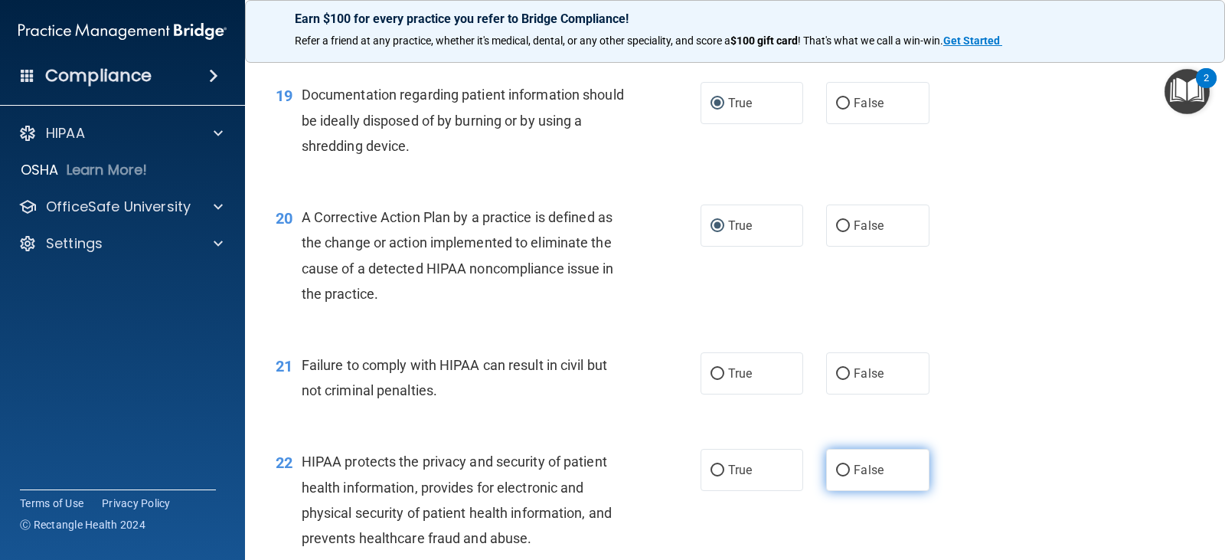
scroll to position [2297, 0]
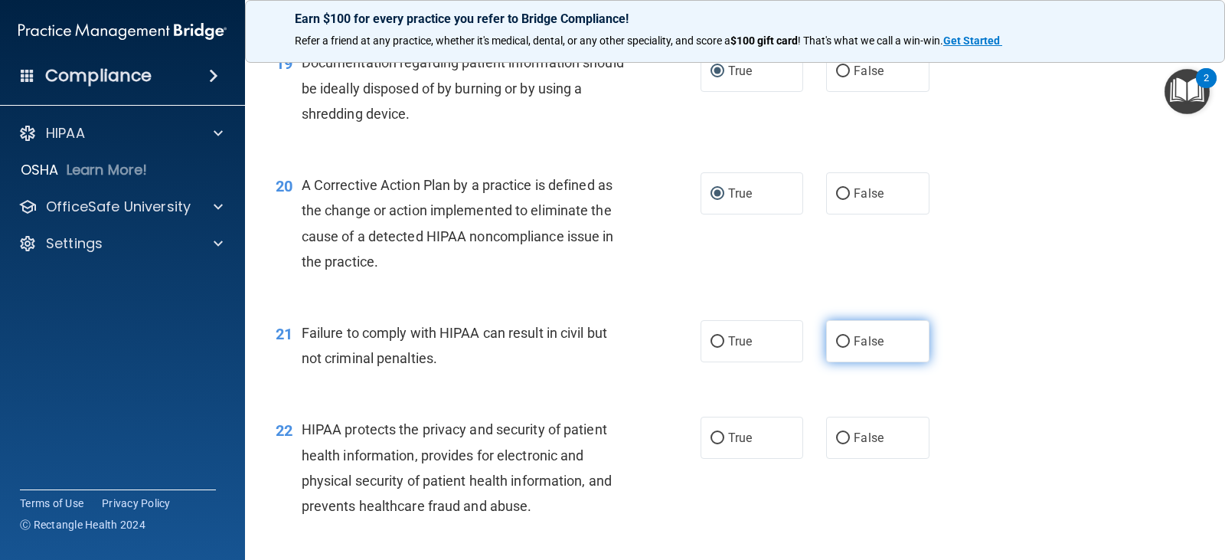
click at [836, 339] on input "False" at bounding box center [843, 341] width 14 height 11
radio input "true"
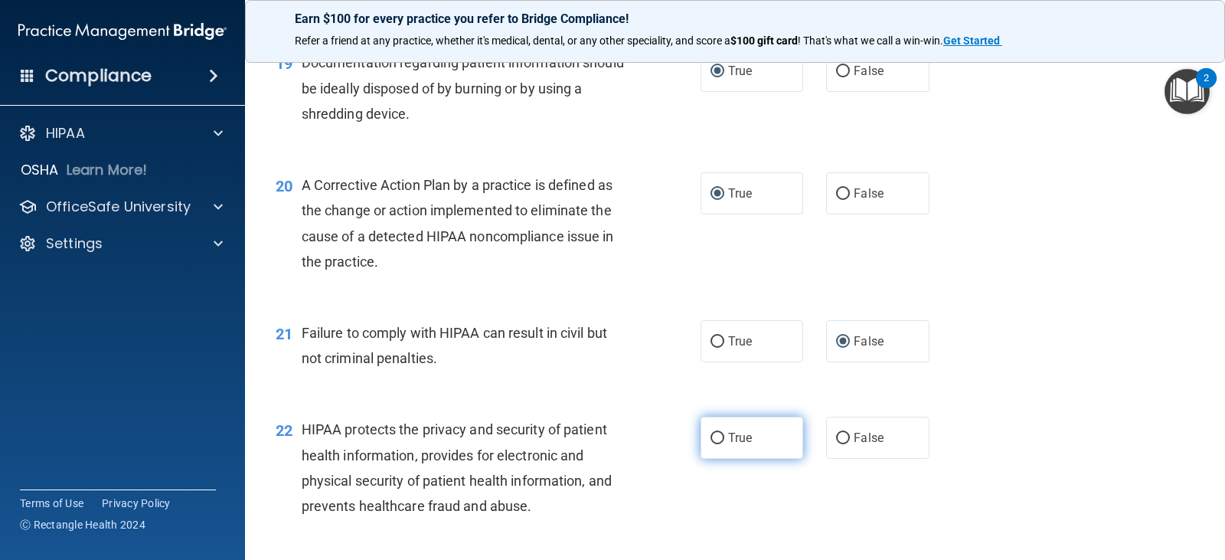
click at [712, 437] on input "True" at bounding box center [718, 438] width 14 height 11
radio input "true"
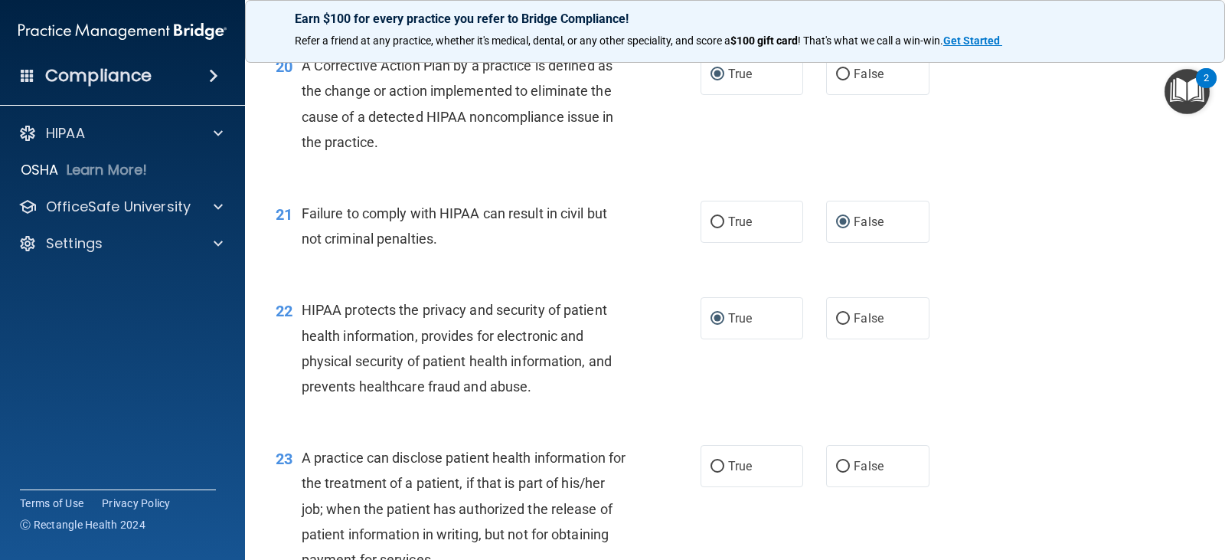
scroll to position [2450, 0]
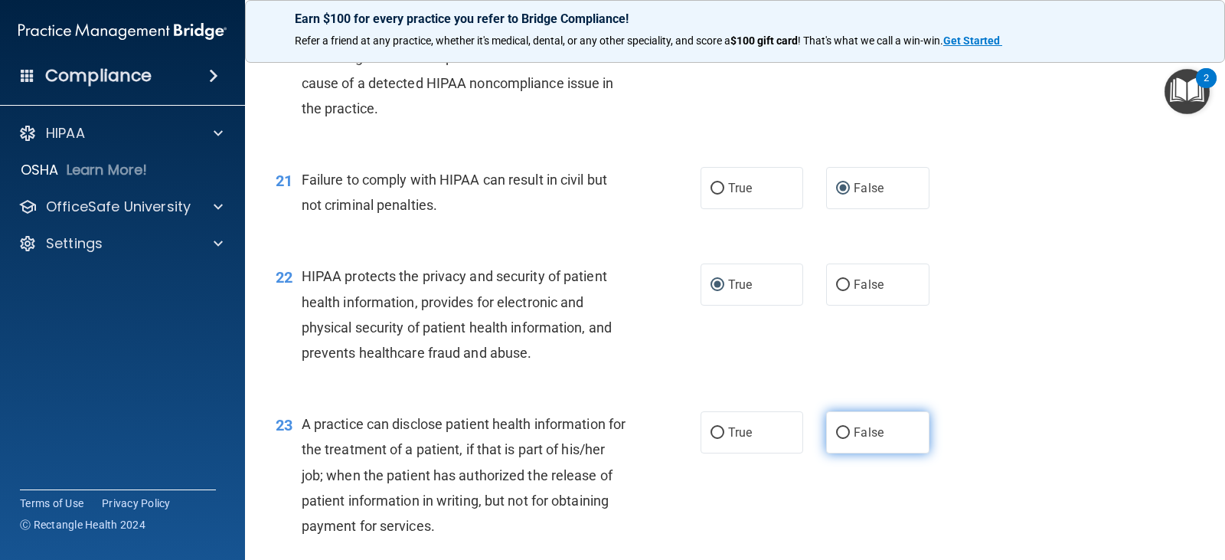
drag, startPoint x: 834, startPoint y: 433, endPoint x: 842, endPoint y: 437, distance: 9.3
click at [836, 433] on input "False" at bounding box center [843, 432] width 14 height 11
radio input "true"
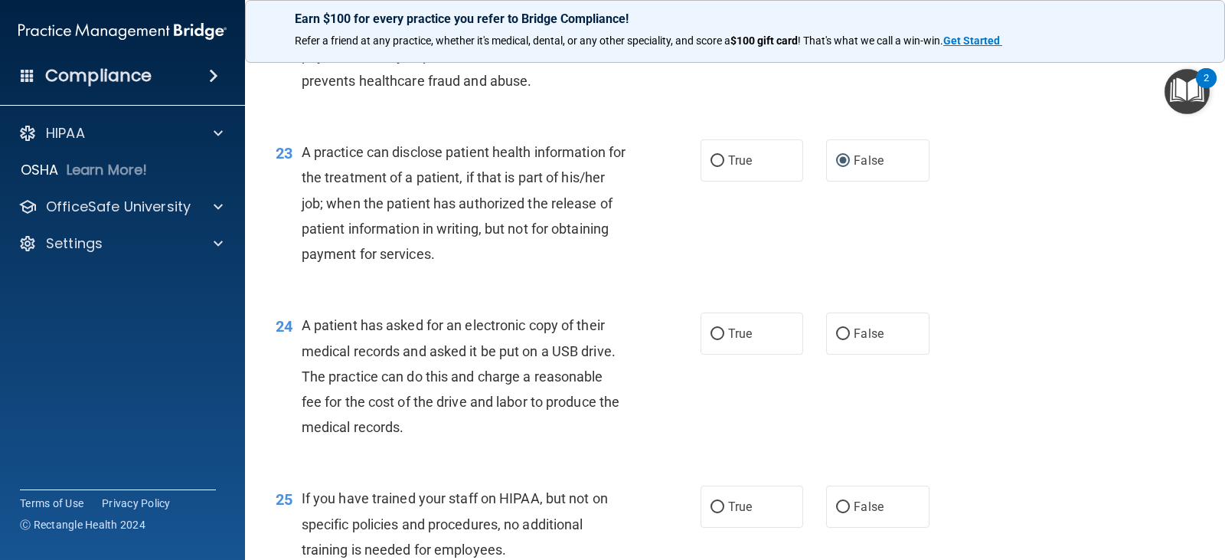
scroll to position [2756, 0]
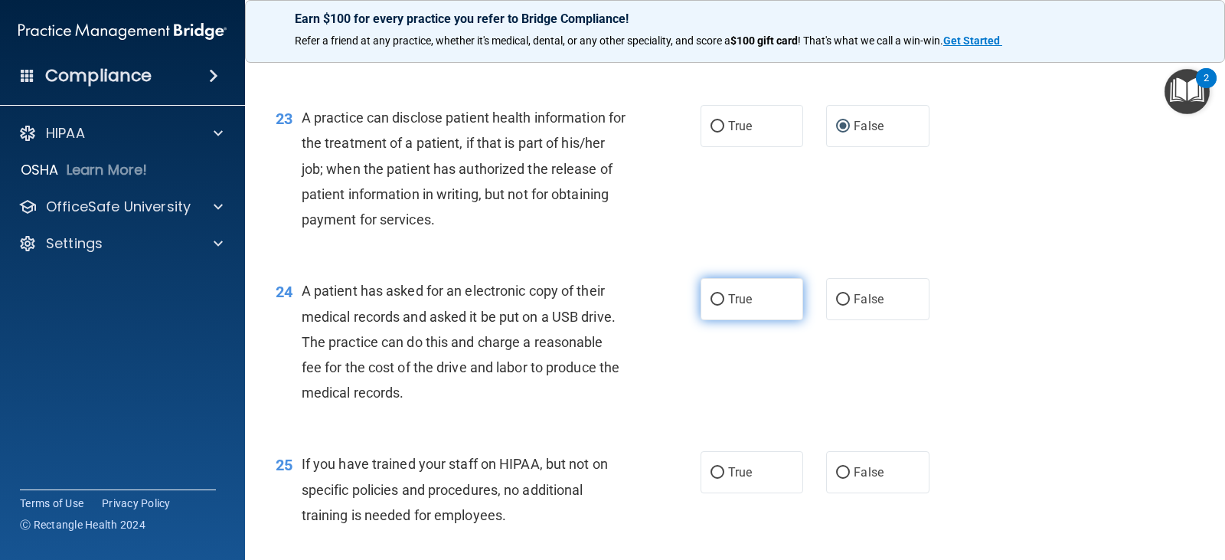
click at [714, 298] on input "True" at bounding box center [718, 299] width 14 height 11
radio input "true"
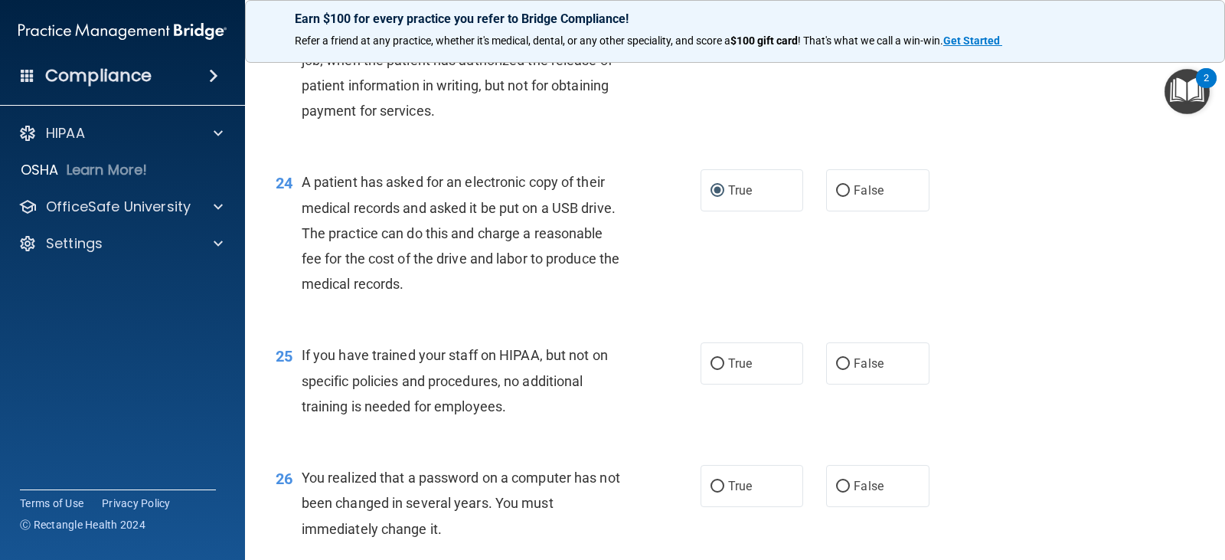
scroll to position [2910, 0]
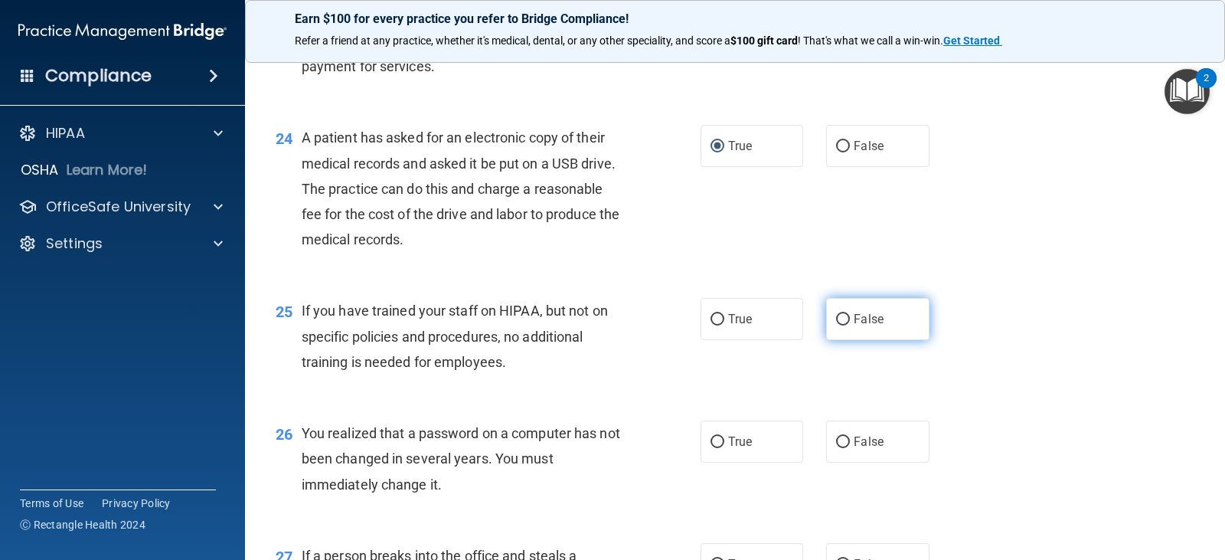
click at [836, 318] on input "False" at bounding box center [843, 319] width 14 height 11
radio input "true"
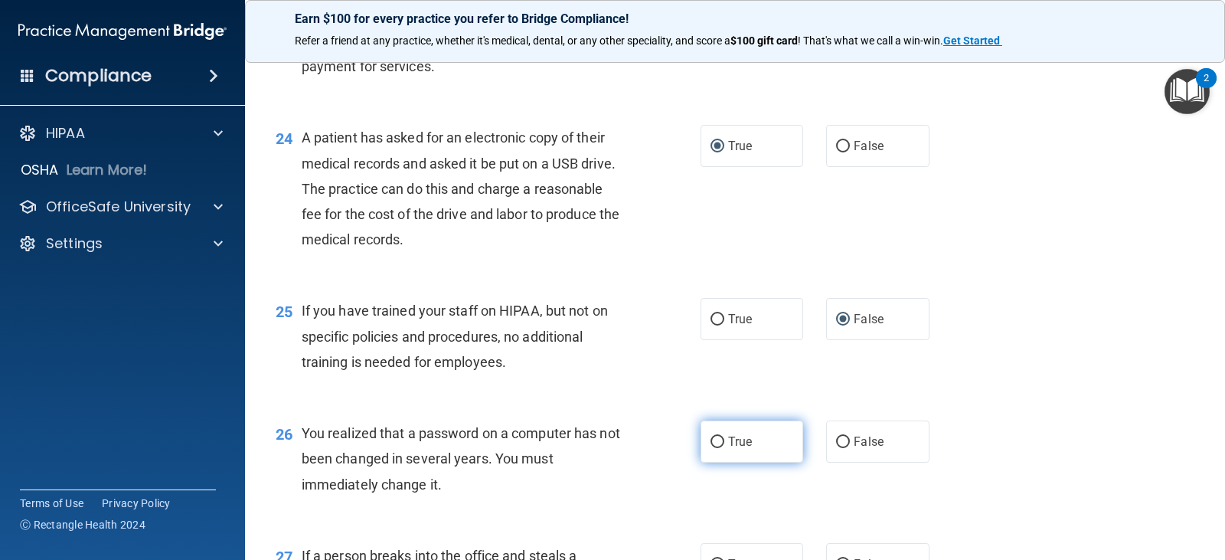
click at [717, 440] on input "True" at bounding box center [718, 441] width 14 height 11
radio input "true"
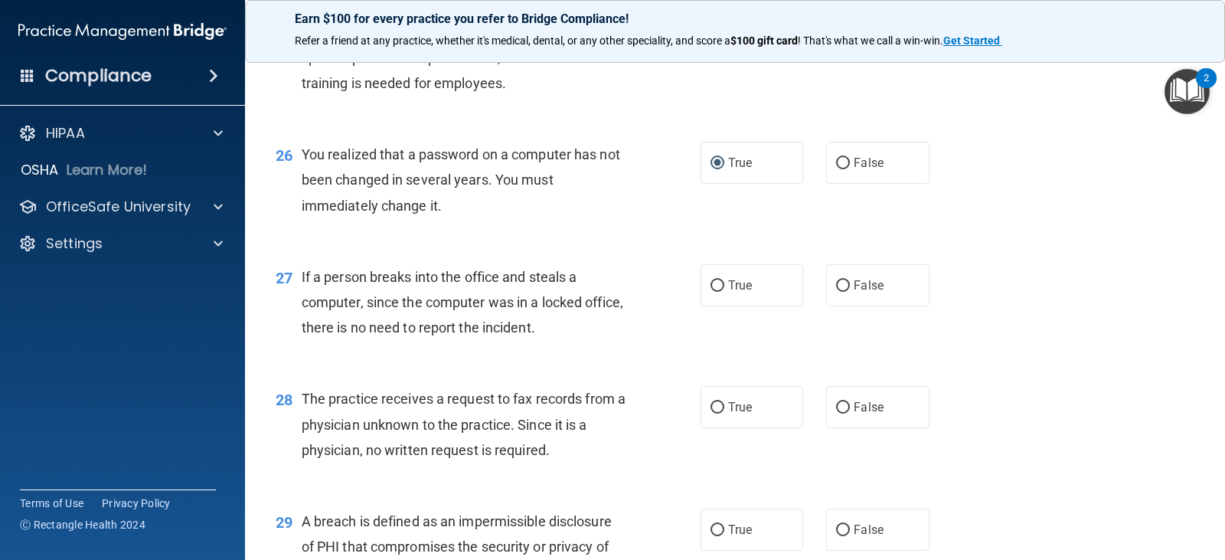
scroll to position [3216, 0]
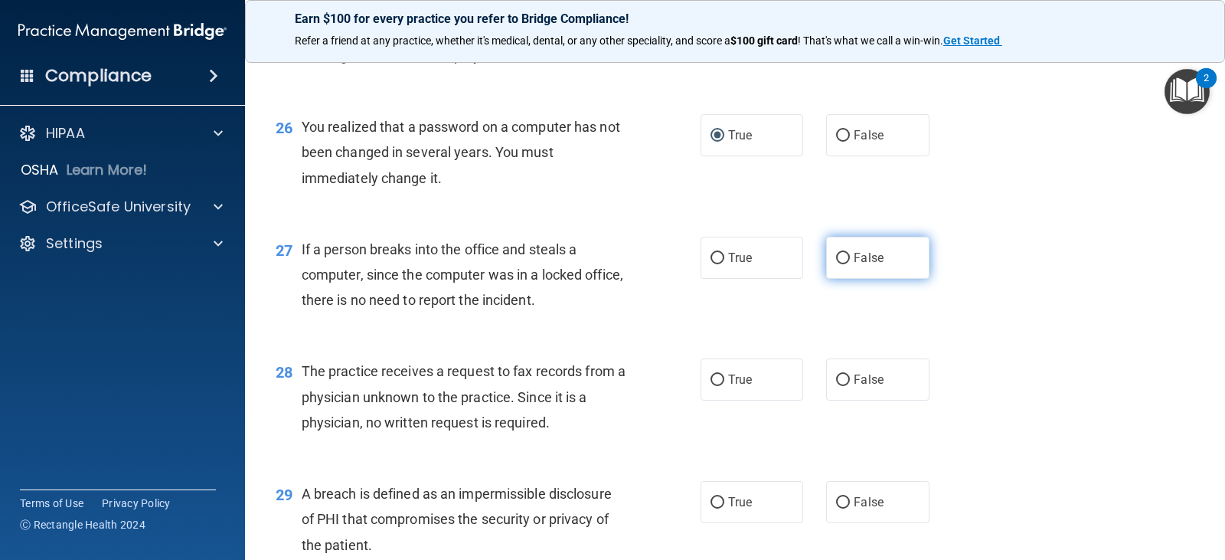
click at [836, 261] on input "False" at bounding box center [843, 258] width 14 height 11
radio input "true"
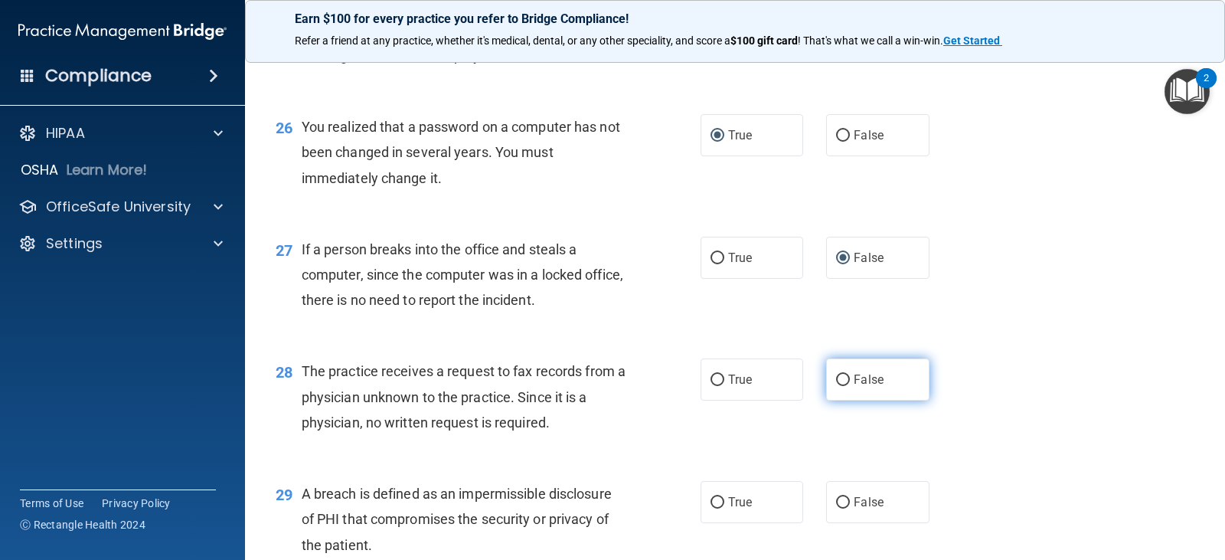
click at [836, 376] on input "False" at bounding box center [843, 379] width 14 height 11
radio input "true"
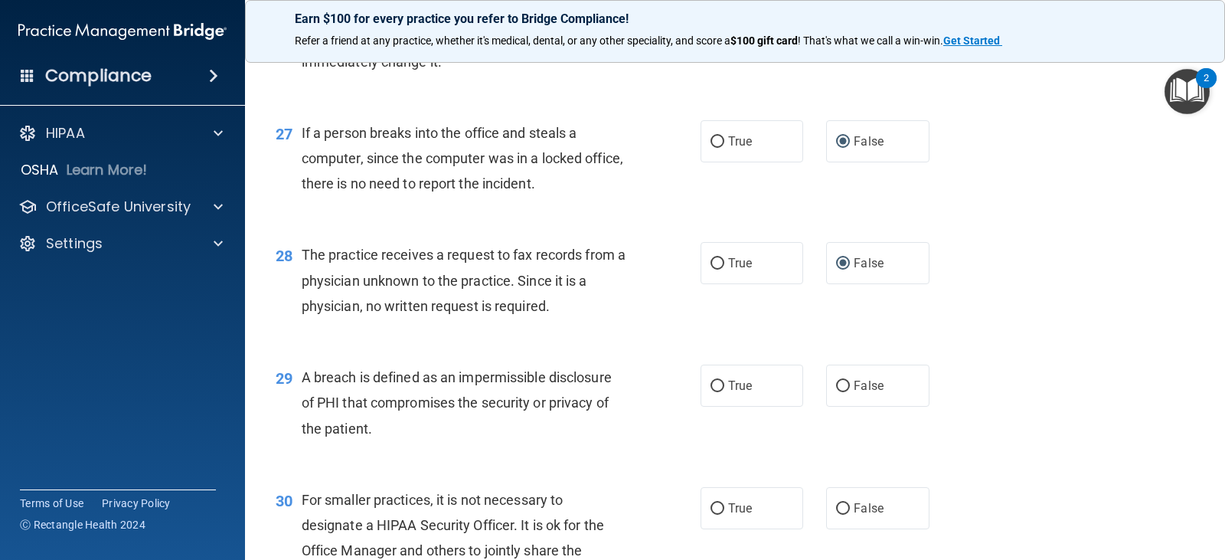
scroll to position [3369, 0]
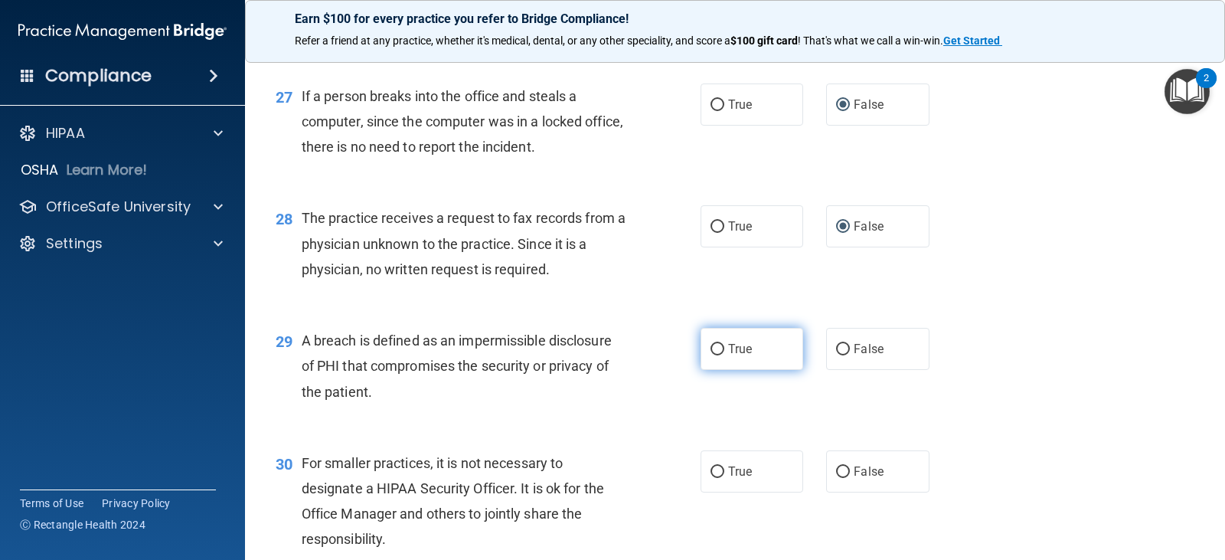
click at [712, 352] on input "True" at bounding box center [718, 349] width 14 height 11
radio input "true"
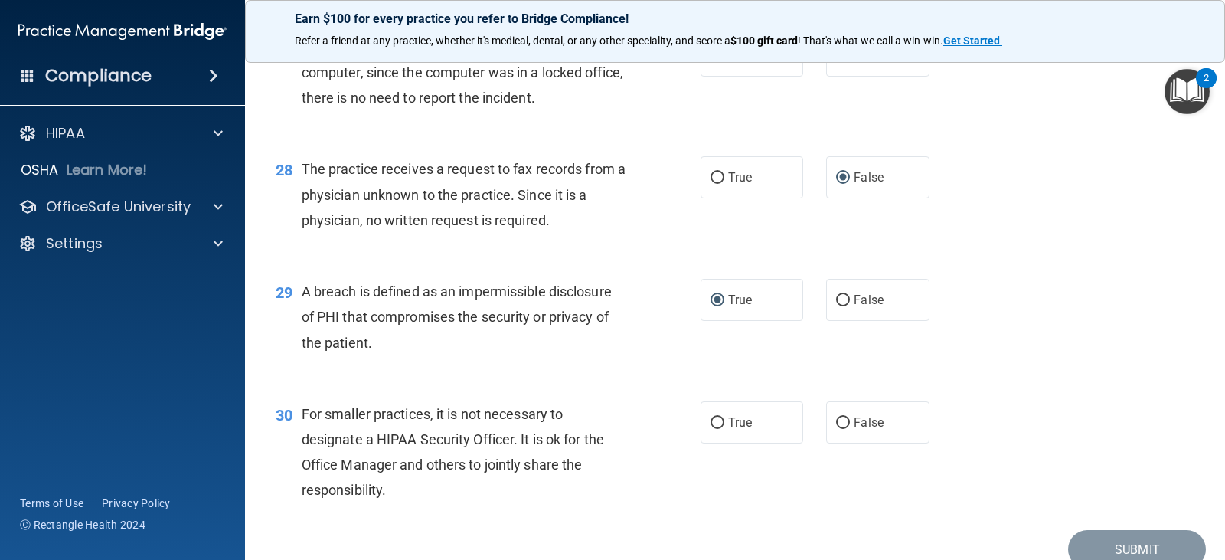
scroll to position [3446, 0]
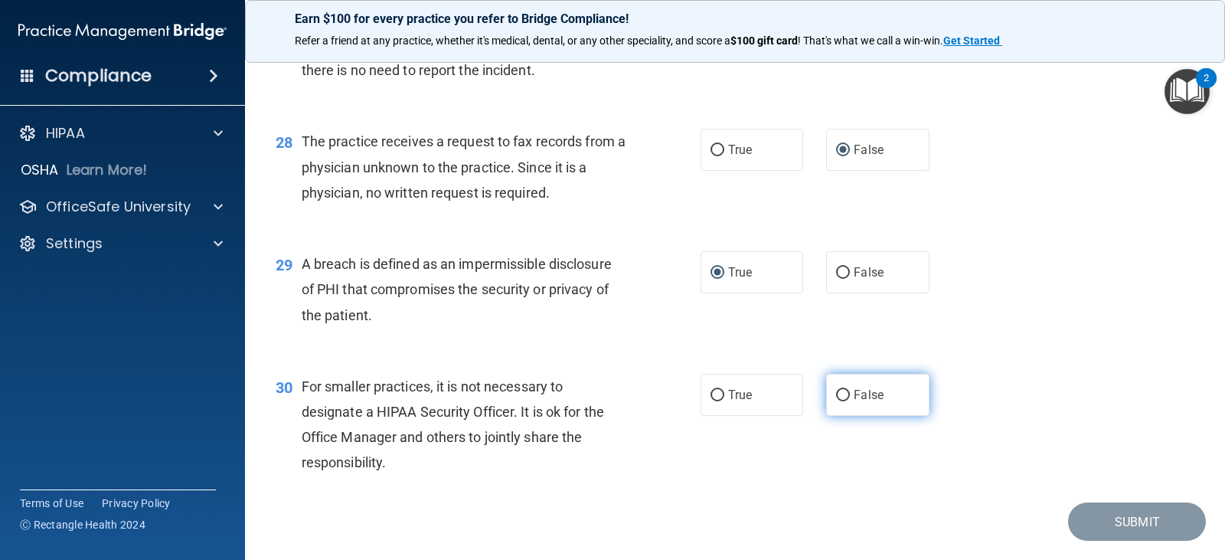
click at [838, 393] on input "False" at bounding box center [843, 395] width 14 height 11
radio input "true"
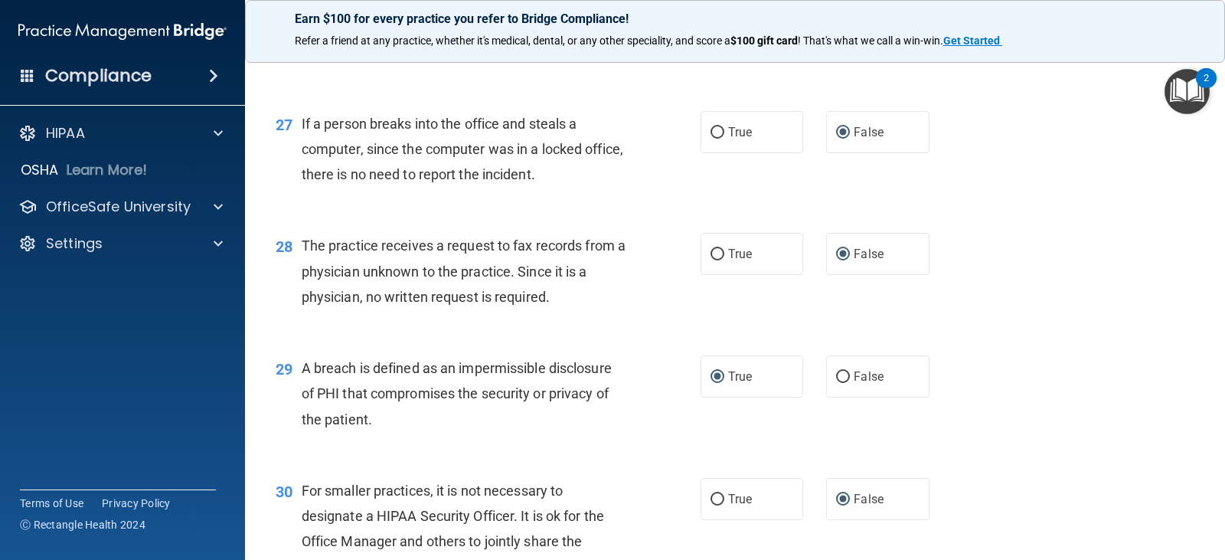
scroll to position [3488, 0]
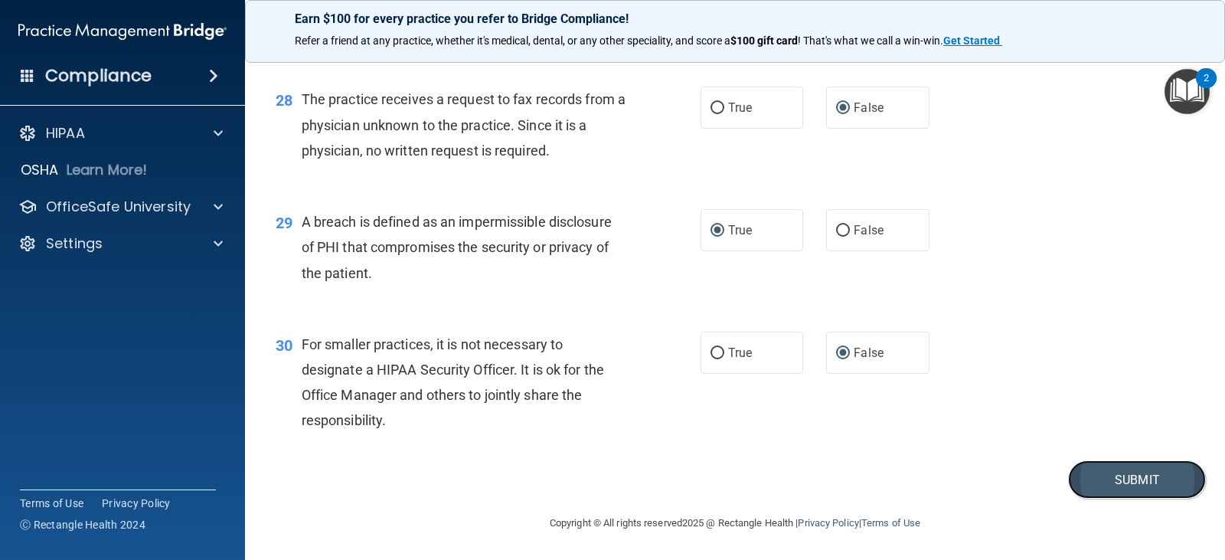
click at [1116, 475] on button "Submit" at bounding box center [1137, 479] width 138 height 39
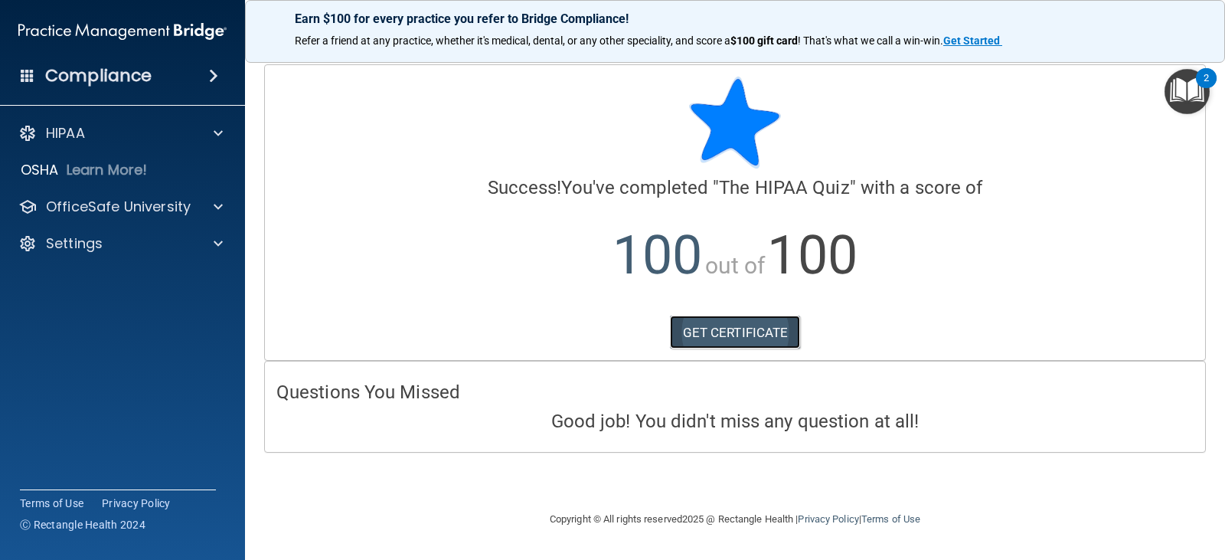
click at [734, 335] on link "GET CERTIFICATE" at bounding box center [735, 332] width 131 height 34
click at [129, 171] on p "Learn More!" at bounding box center [107, 170] width 81 height 18
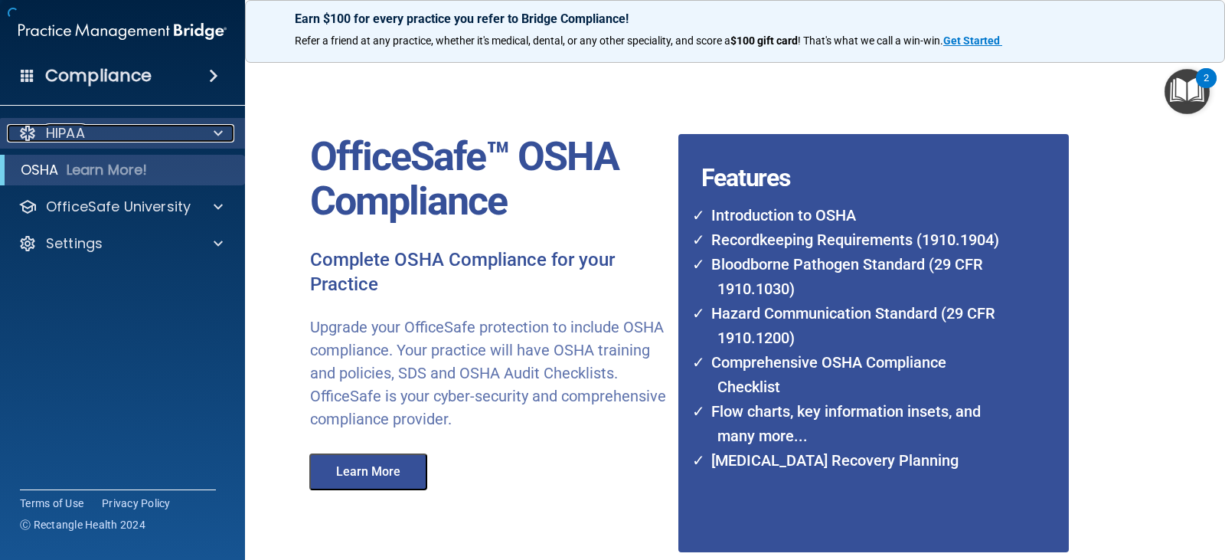
click at [128, 138] on div "HIPAA" at bounding box center [102, 133] width 190 height 18
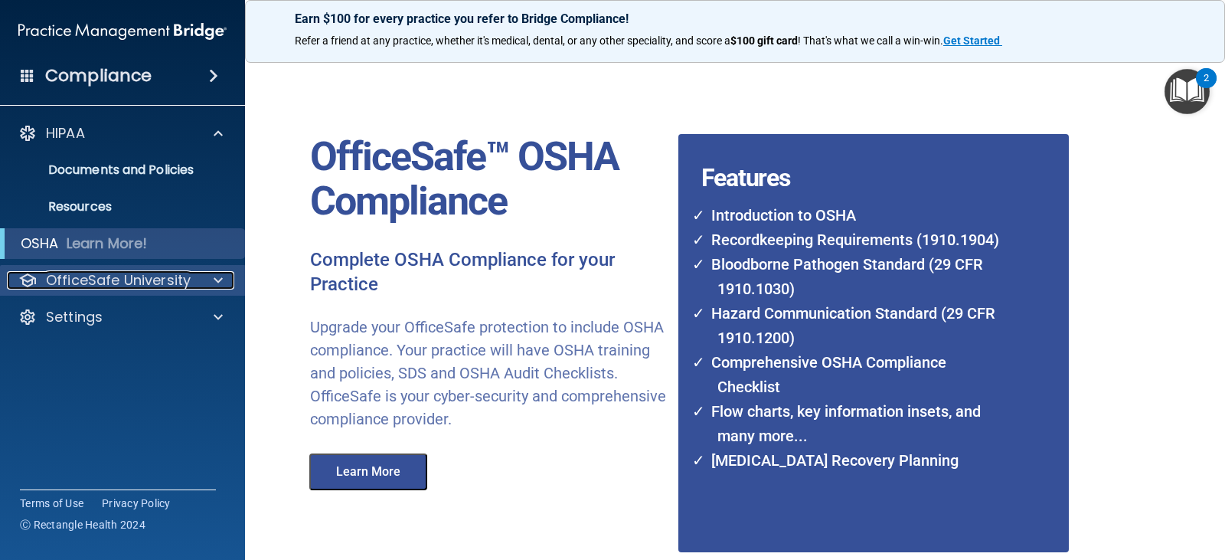
click at [126, 272] on p "OfficeSafe University" at bounding box center [118, 280] width 145 height 18
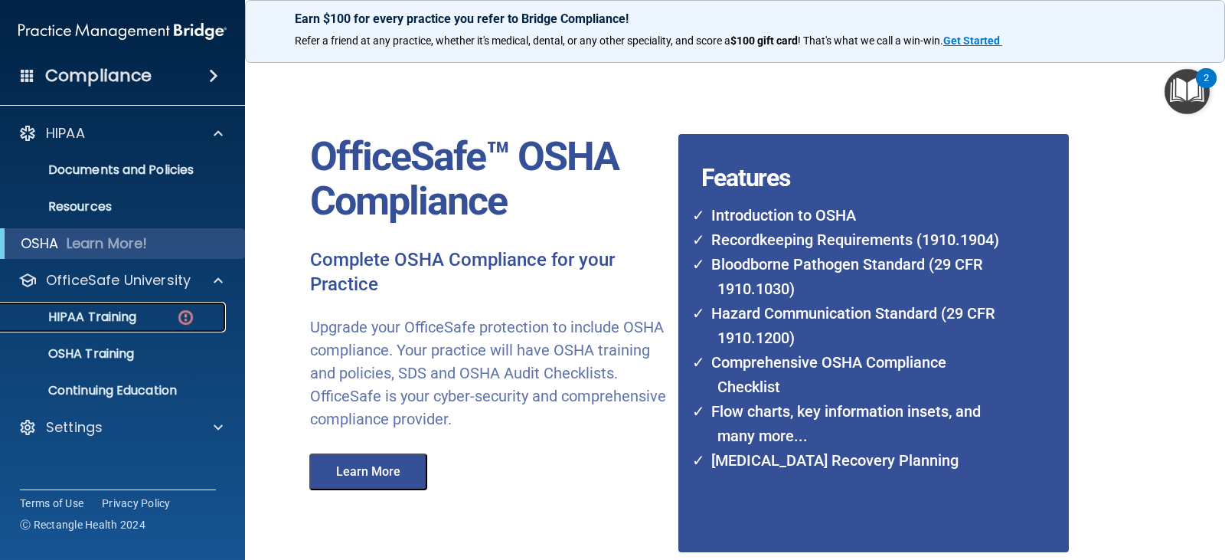
click at [129, 315] on p "HIPAA Training" at bounding box center [73, 316] width 126 height 15
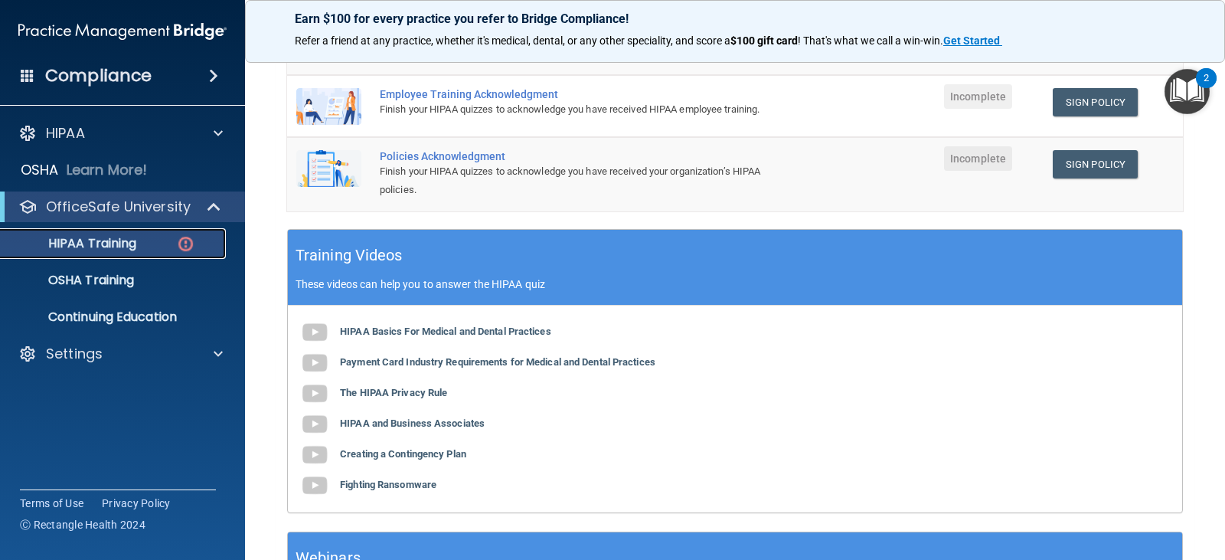
scroll to position [434, 0]
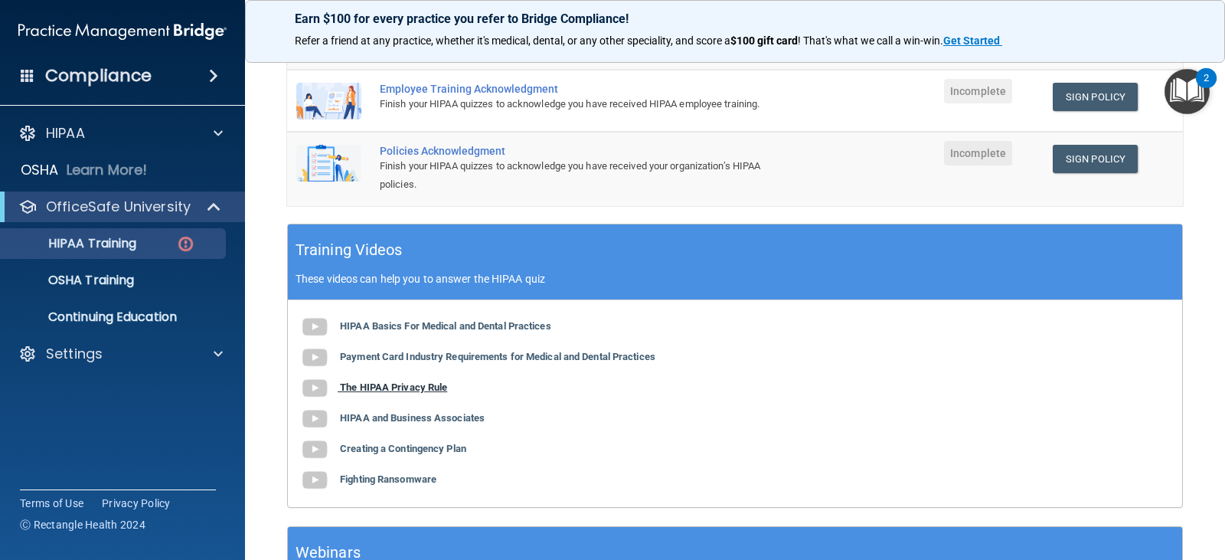
click at [416, 393] on b "The HIPAA Privacy Rule" at bounding box center [393, 386] width 107 height 11
click at [379, 362] on b "Payment Card Industry Requirements for Medical and Dental Practices" at bounding box center [497, 356] width 315 height 11
click at [392, 362] on b "Payment Card Industry Requirements for Medical and Dental Practices" at bounding box center [497, 356] width 315 height 11
click at [412, 393] on b "The HIPAA Privacy Rule" at bounding box center [393, 386] width 107 height 11
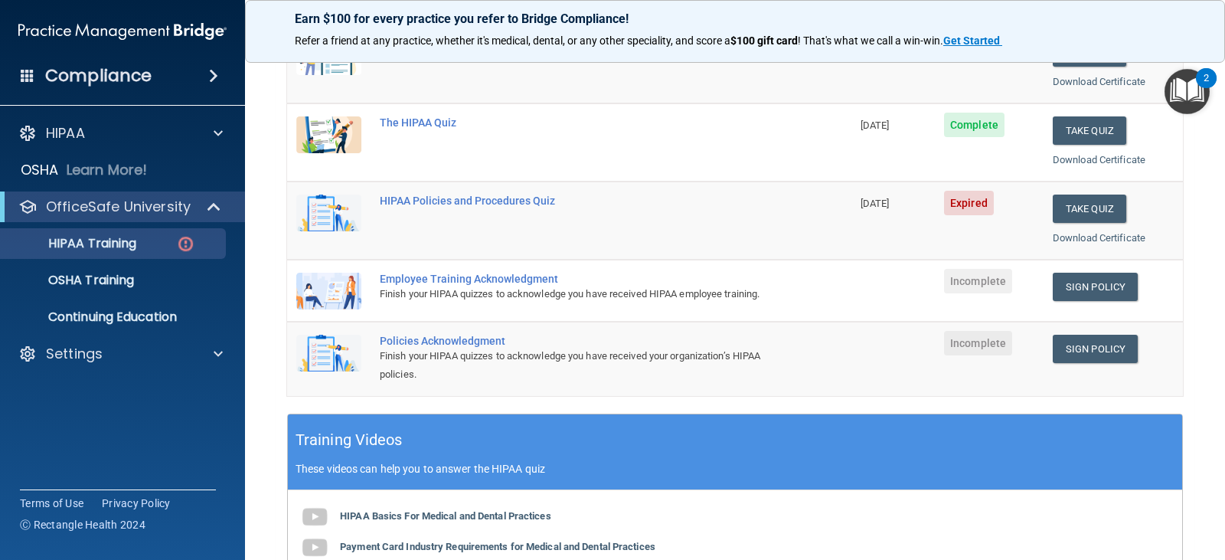
scroll to position [204, 0]
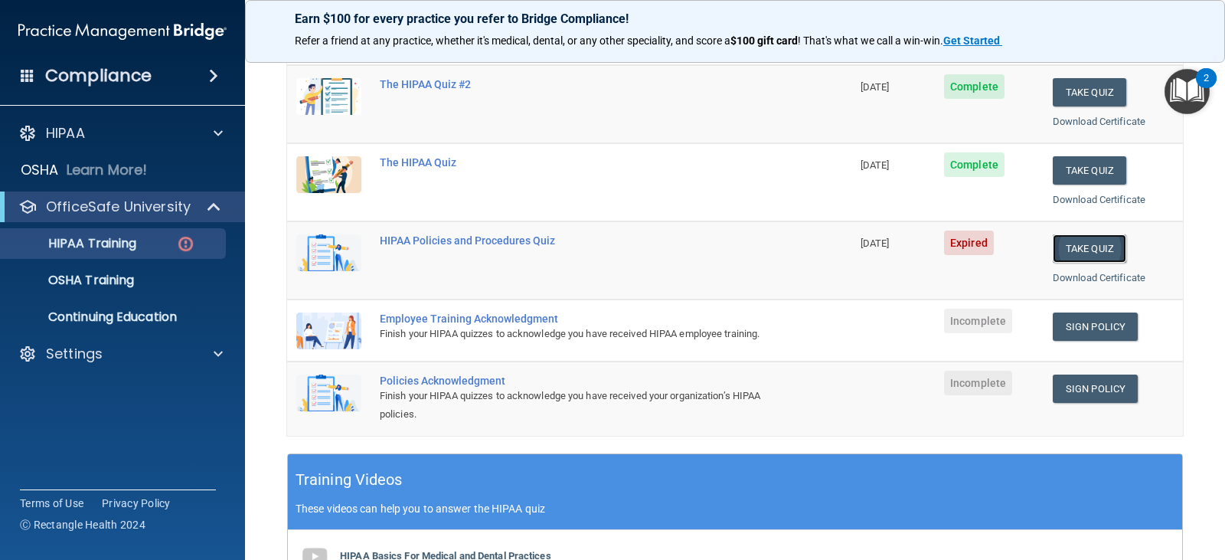
click at [1085, 249] on button "Take Quiz" at bounding box center [1090, 248] width 74 height 28
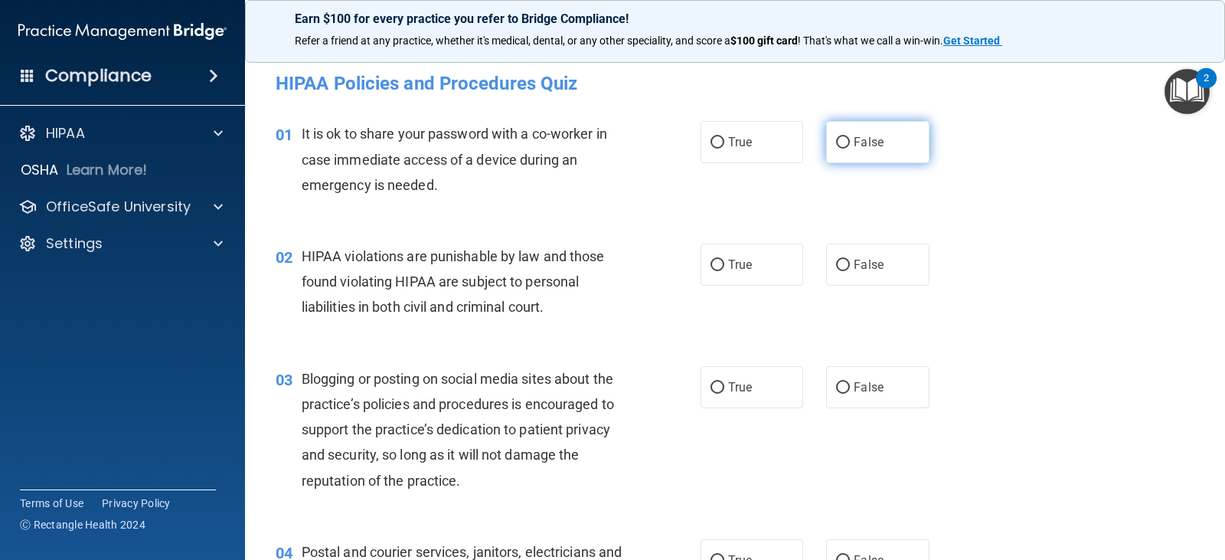
click at [836, 140] on input "False" at bounding box center [843, 142] width 14 height 11
radio input "true"
drag, startPoint x: 714, startPoint y: 261, endPoint x: 798, endPoint y: 341, distance: 115.4
click at [719, 265] on label "True" at bounding box center [752, 264] width 103 height 42
click at [719, 265] on input "True" at bounding box center [718, 265] width 14 height 11
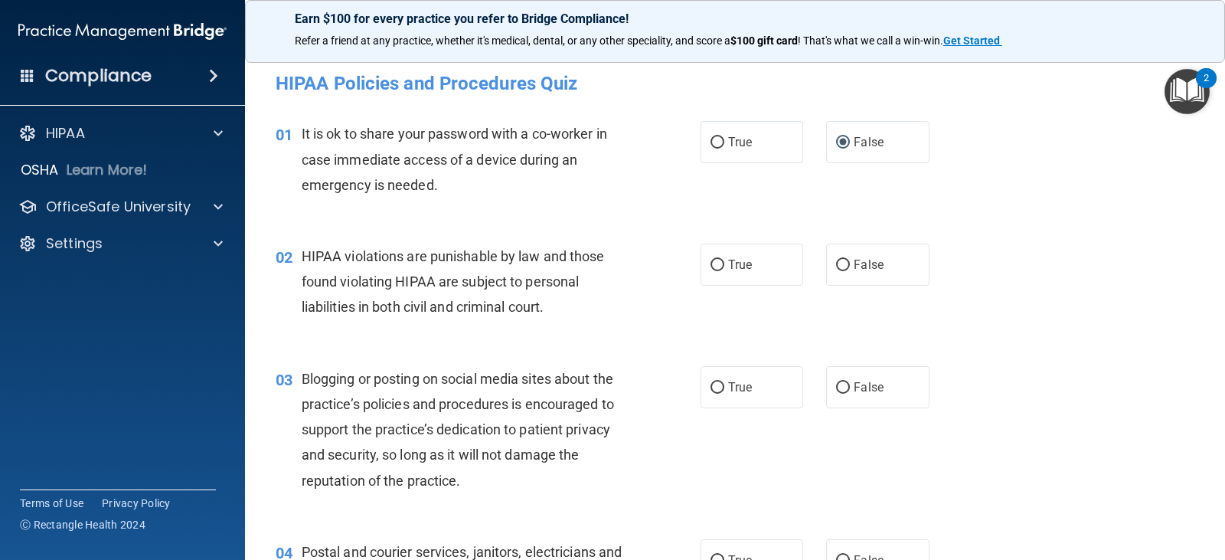
radio input "true"
drag, startPoint x: 832, startPoint y: 385, endPoint x: 883, endPoint y: 408, distance: 55.5
click at [836, 386] on input "False" at bounding box center [843, 387] width 14 height 11
radio input "true"
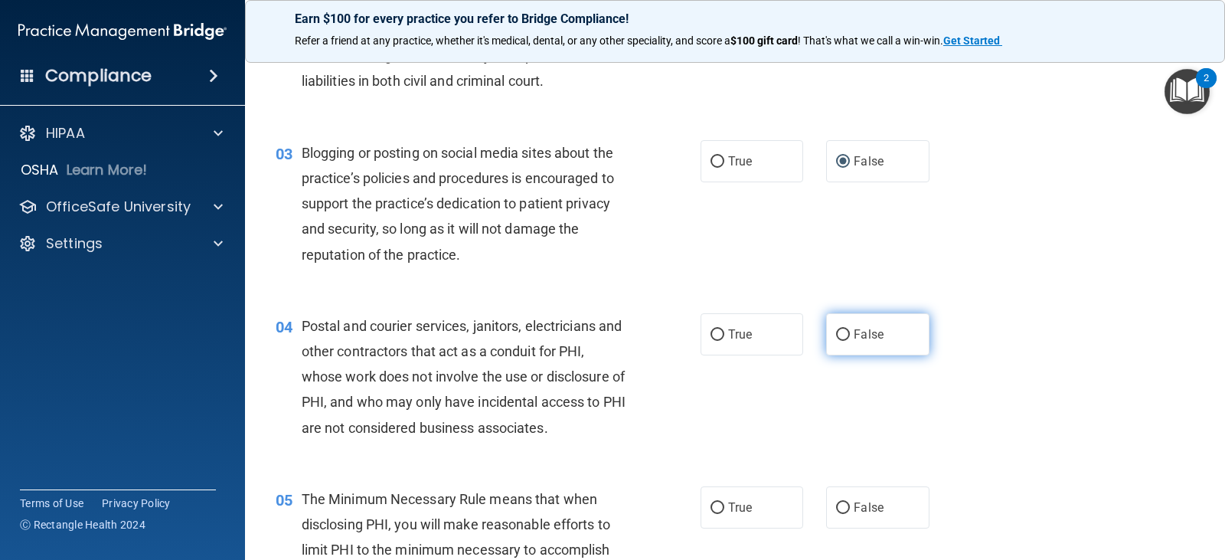
scroll to position [230, 0]
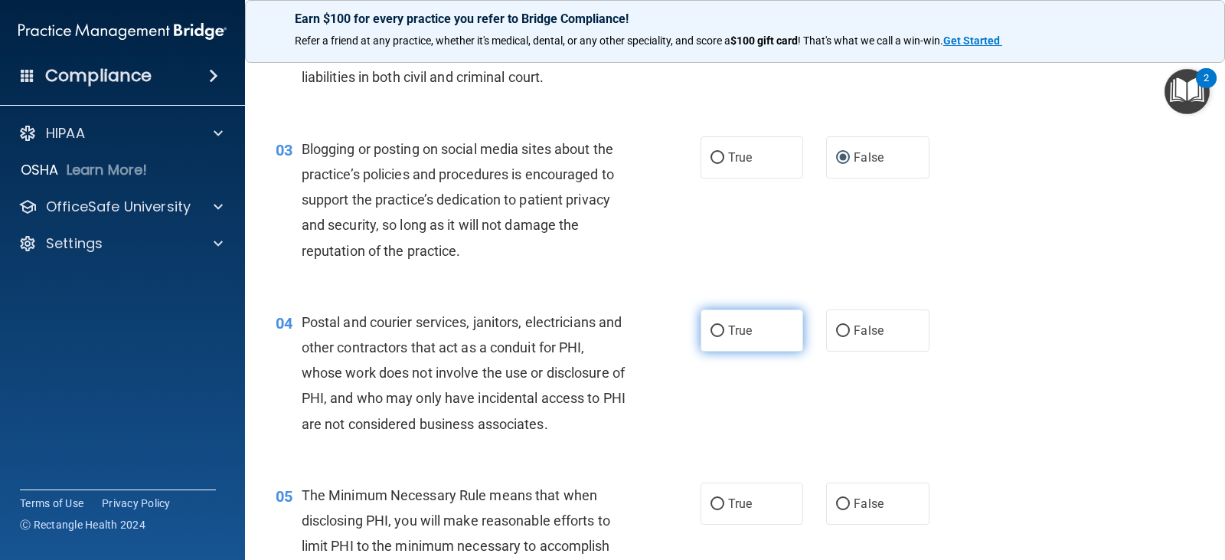
click at [711, 330] on input "True" at bounding box center [718, 330] width 14 height 11
radio input "true"
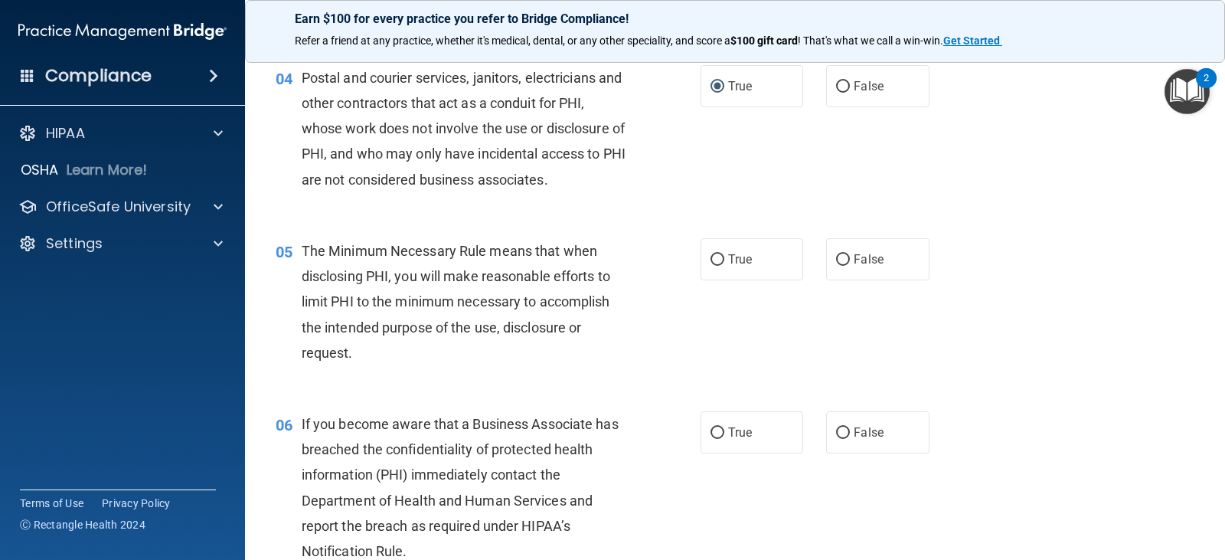
scroll to position [536, 0]
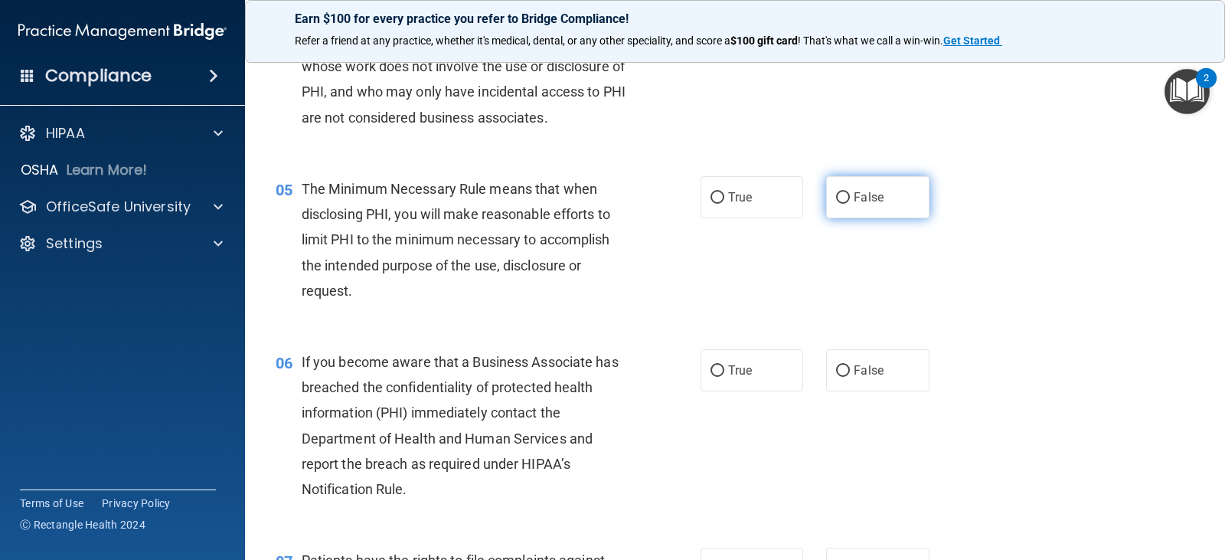
click at [839, 193] on input "False" at bounding box center [843, 197] width 14 height 11
radio input "true"
click at [711, 196] on input "True" at bounding box center [718, 197] width 14 height 11
radio input "true"
radio input "false"
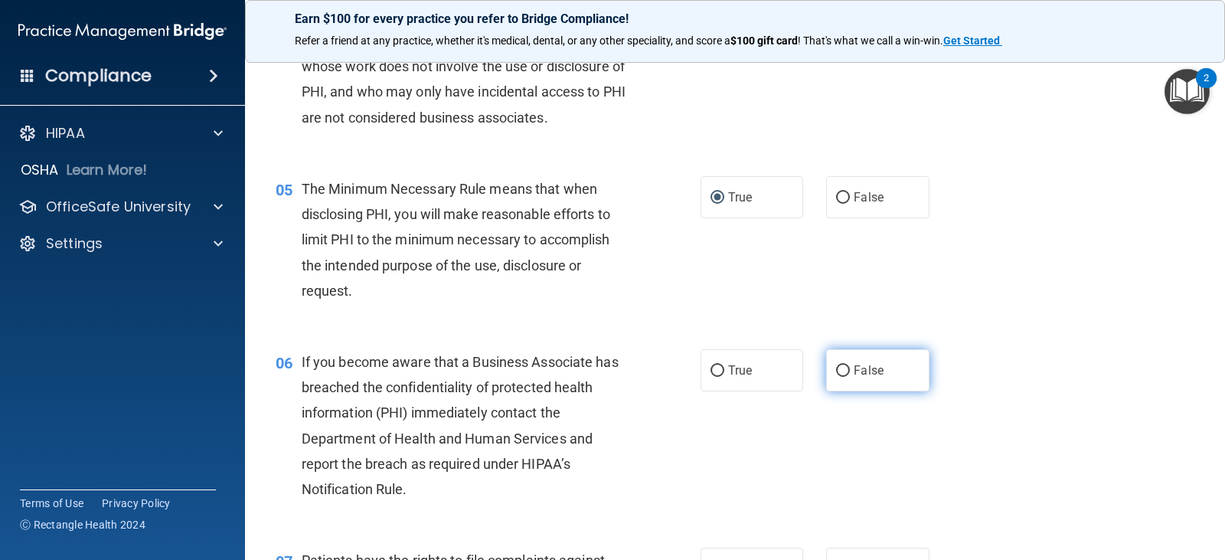
click at [836, 373] on input "False" at bounding box center [843, 370] width 14 height 11
radio input "true"
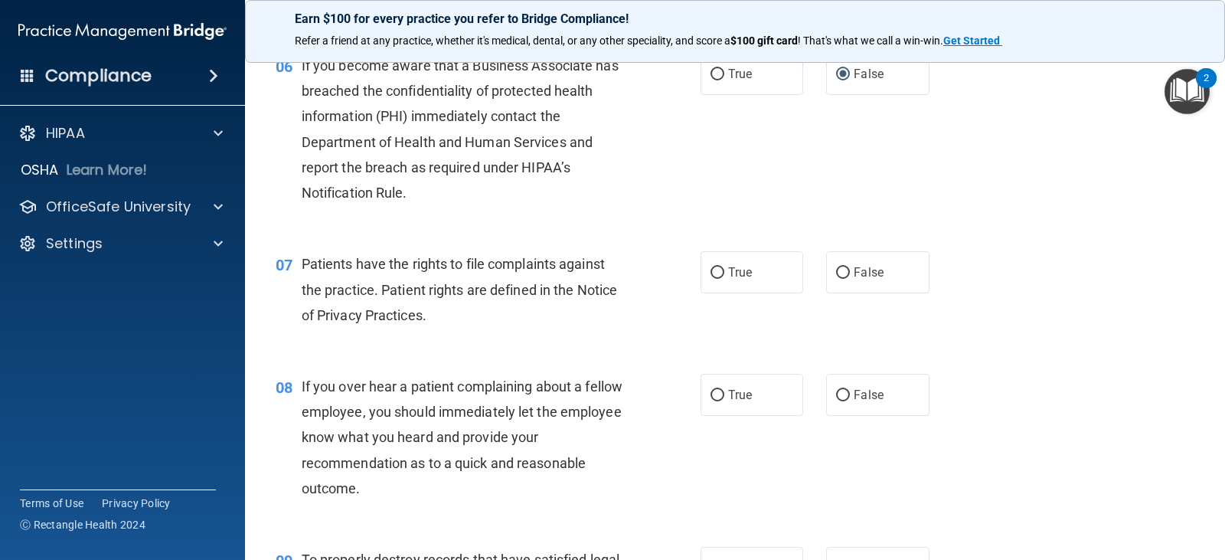
scroll to position [842, 0]
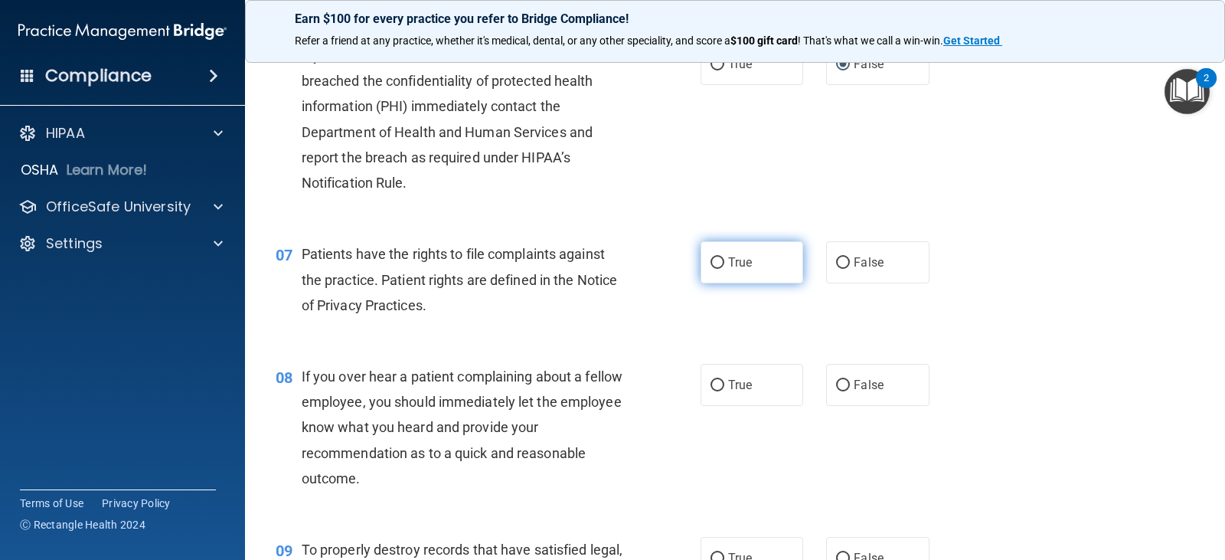
click at [714, 265] on input "True" at bounding box center [718, 262] width 14 height 11
radio input "true"
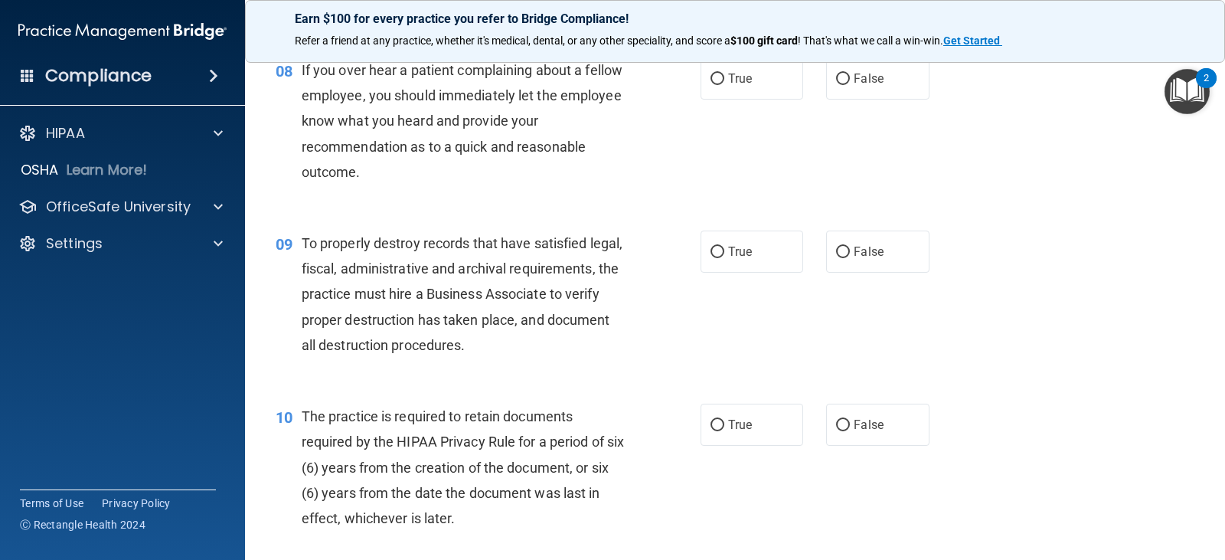
scroll to position [1072, 0]
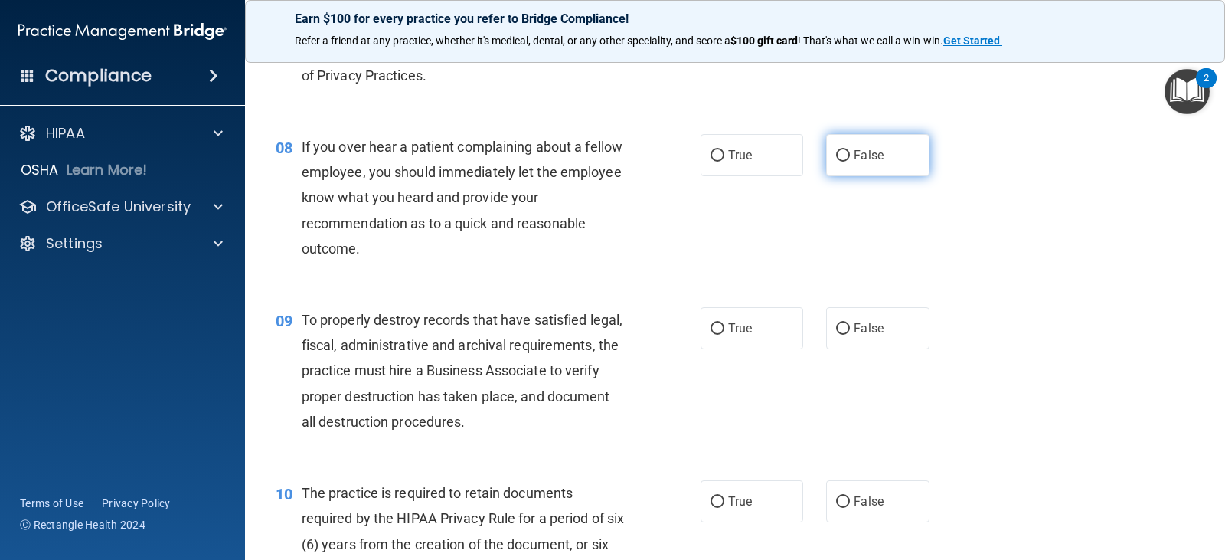
click at [841, 158] on input "False" at bounding box center [843, 155] width 14 height 11
radio input "true"
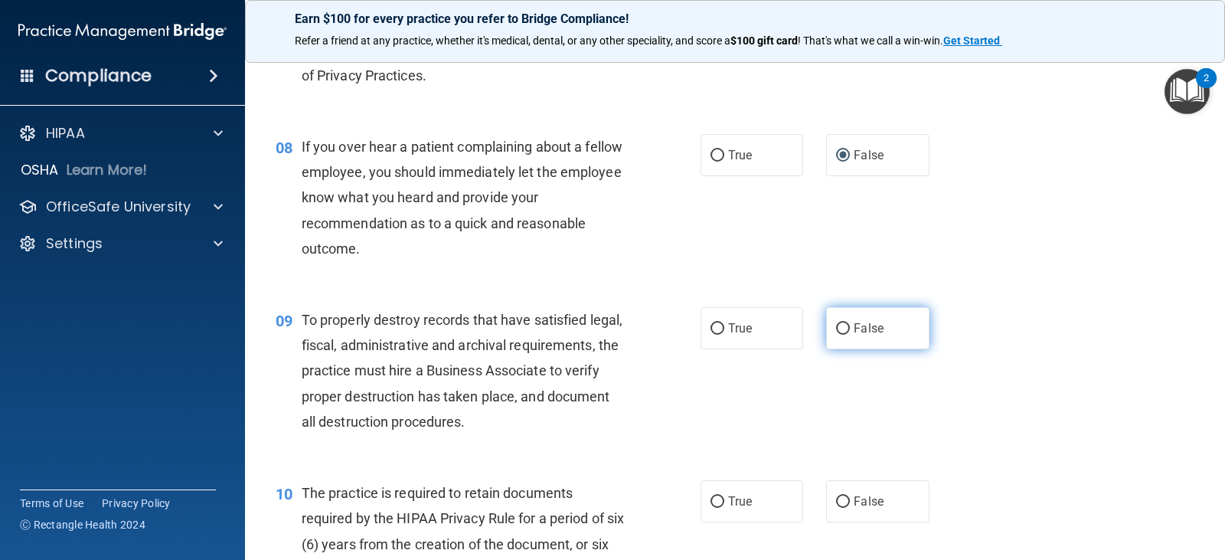
click at [838, 328] on input "False" at bounding box center [843, 328] width 14 height 11
radio input "true"
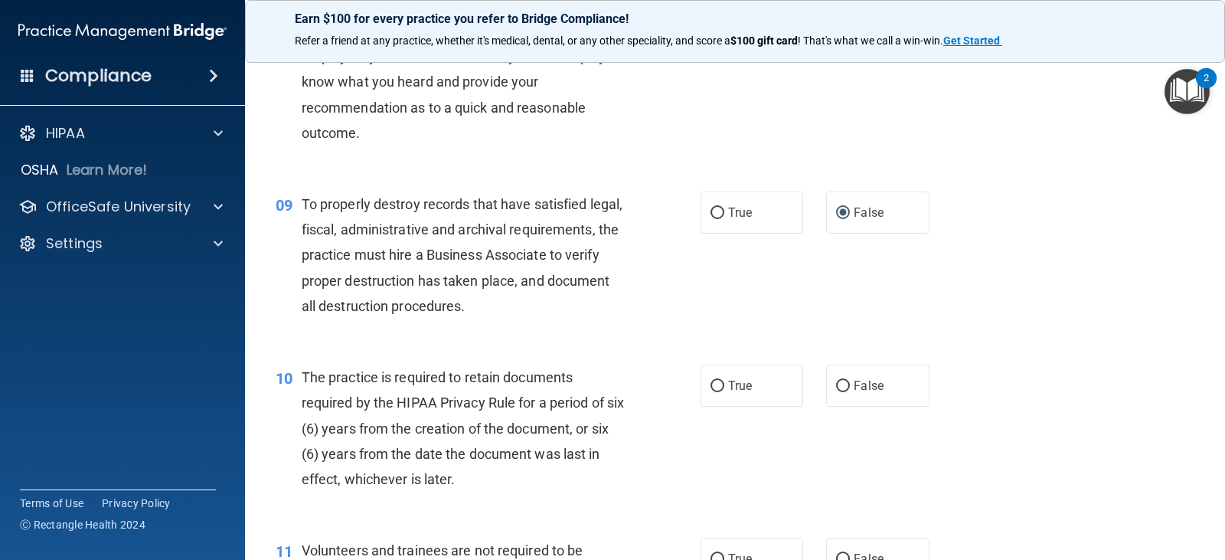
scroll to position [1225, 0]
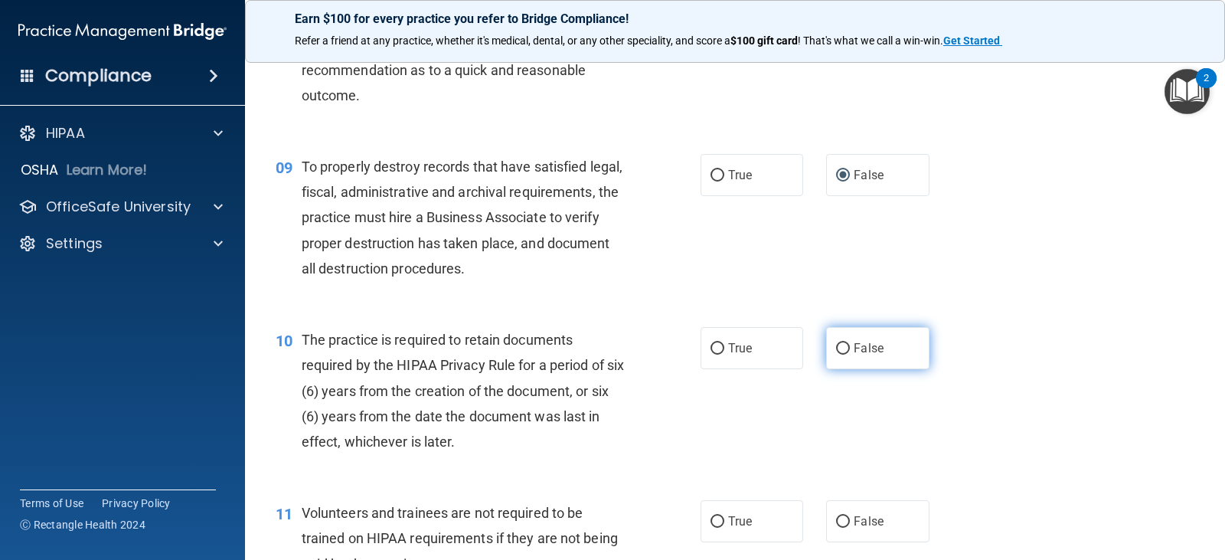
click at [838, 346] on input "False" at bounding box center [843, 348] width 14 height 11
radio input "true"
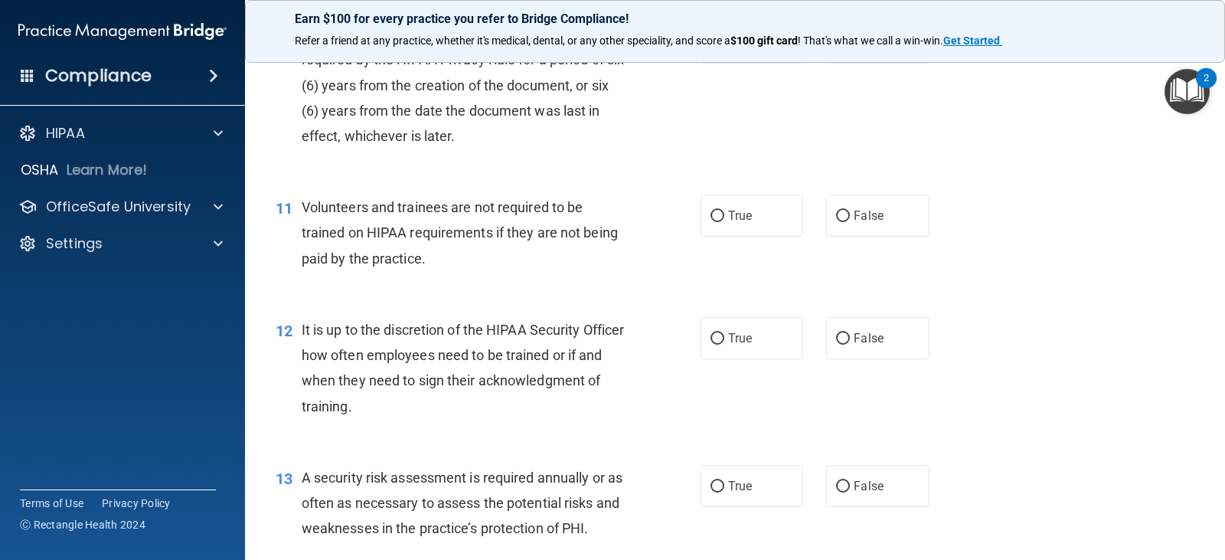
scroll to position [1531, 0]
click at [836, 213] on input "False" at bounding box center [843, 215] width 14 height 11
radio input "true"
click at [836, 336] on input "False" at bounding box center [843, 337] width 14 height 11
radio input "true"
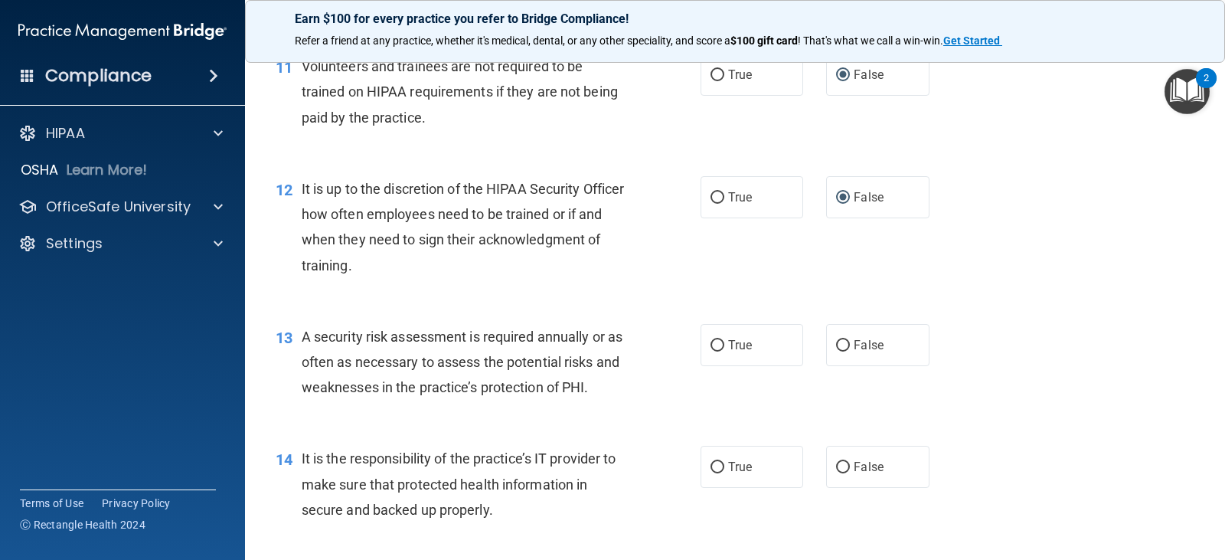
scroll to position [1685, 0]
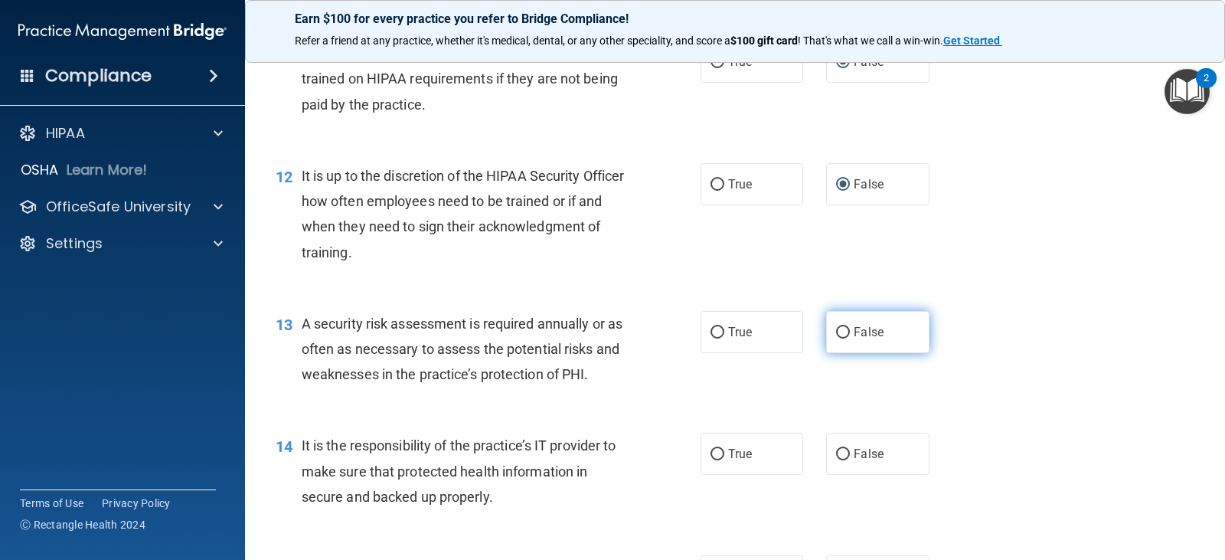
click at [836, 331] on input "False" at bounding box center [843, 332] width 14 height 11
radio input "true"
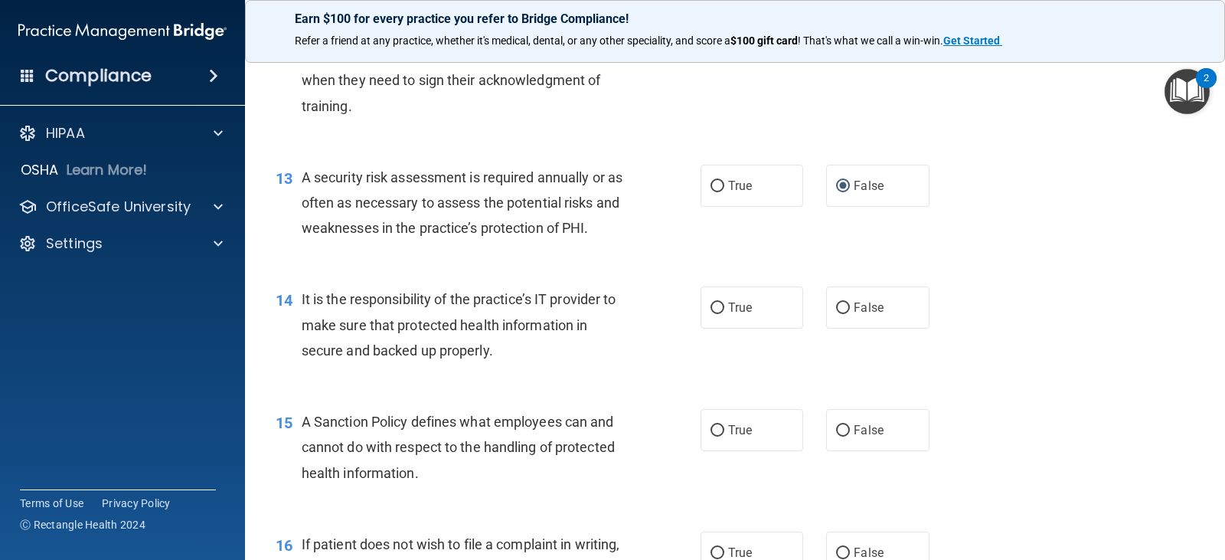
scroll to position [1838, 0]
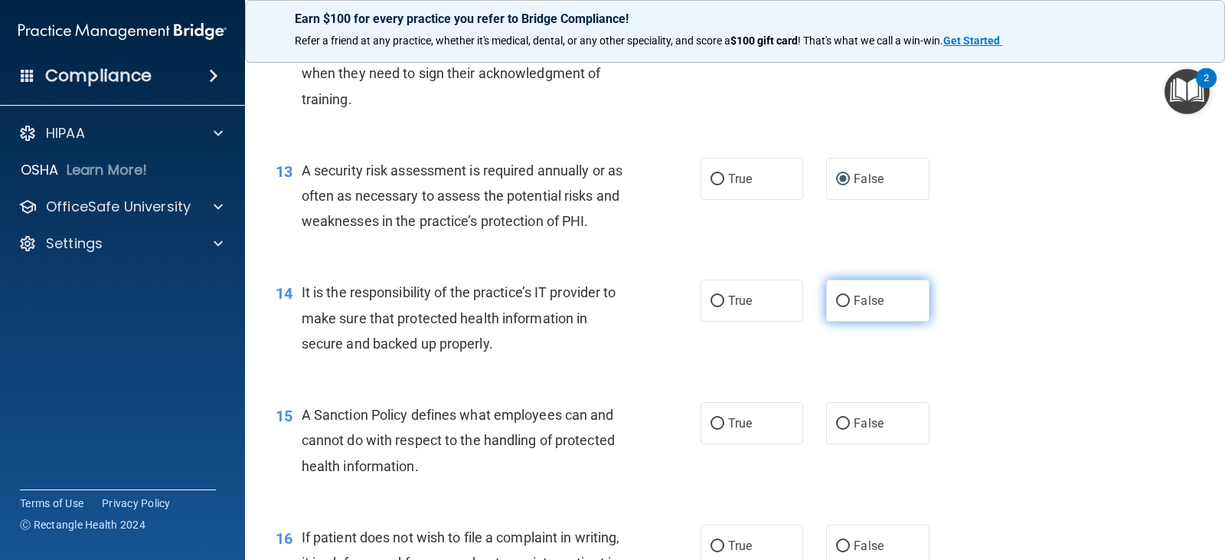
click at [836, 301] on input "False" at bounding box center [843, 301] width 14 height 11
radio input "true"
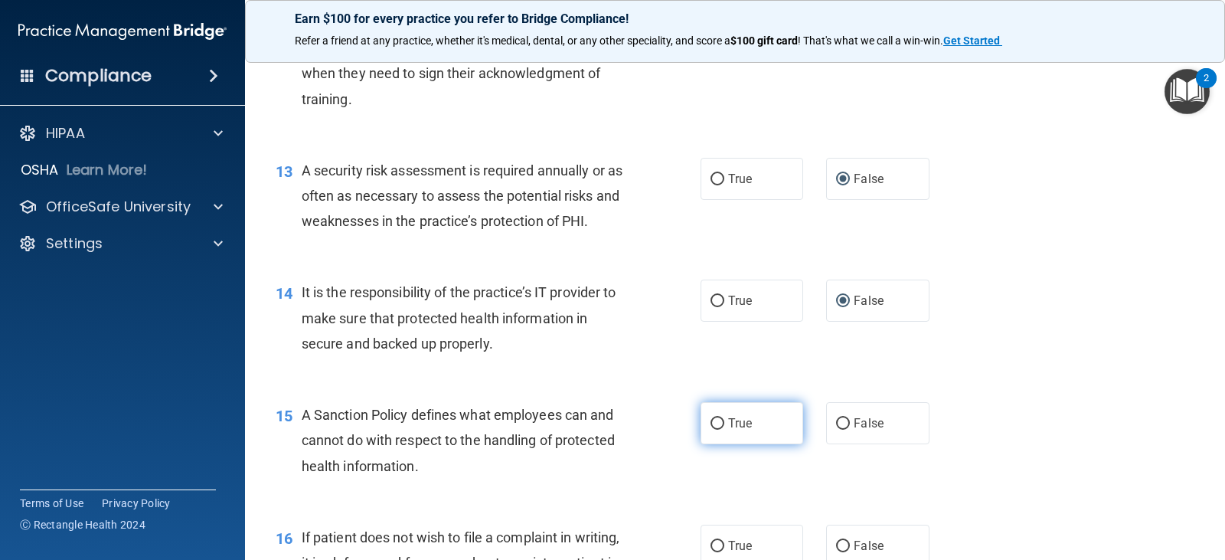
click at [715, 422] on input "True" at bounding box center [718, 423] width 14 height 11
radio input "true"
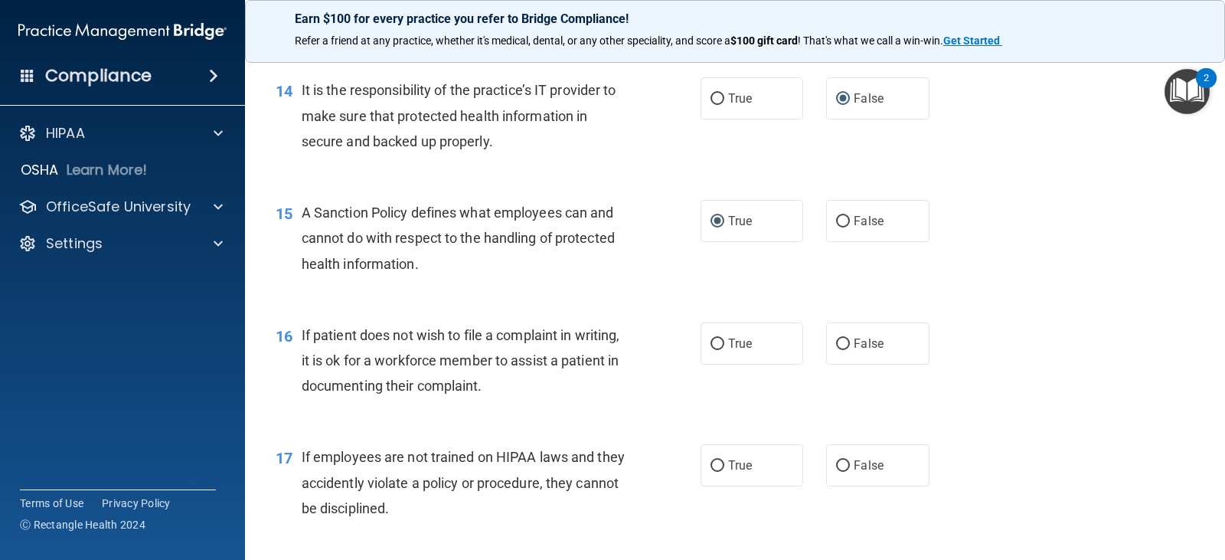
scroll to position [2067, 0]
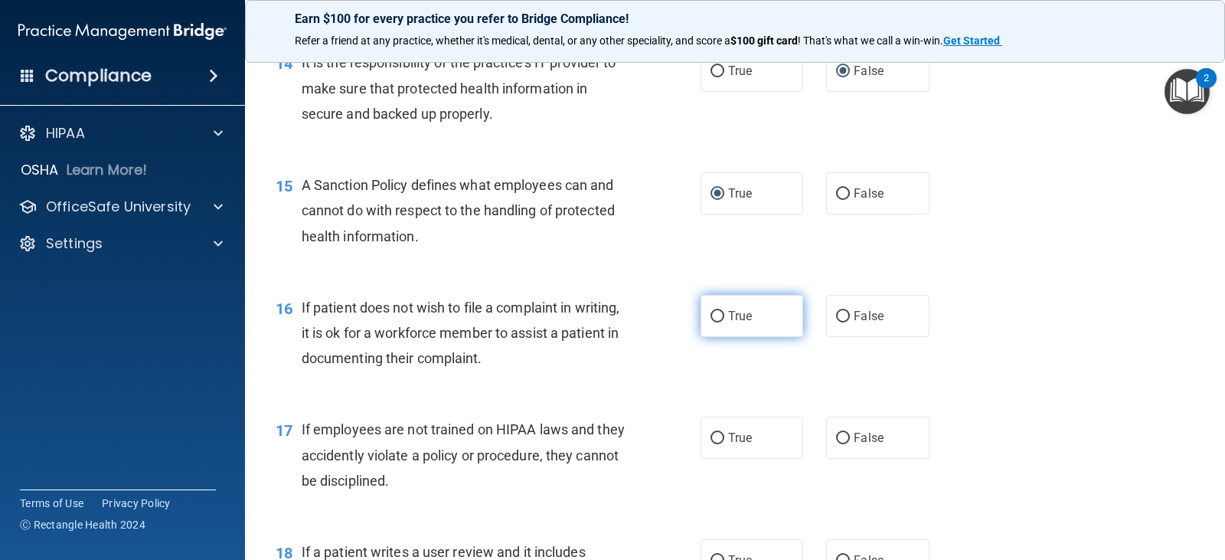
click at [711, 316] on input "True" at bounding box center [718, 316] width 14 height 11
radio input "true"
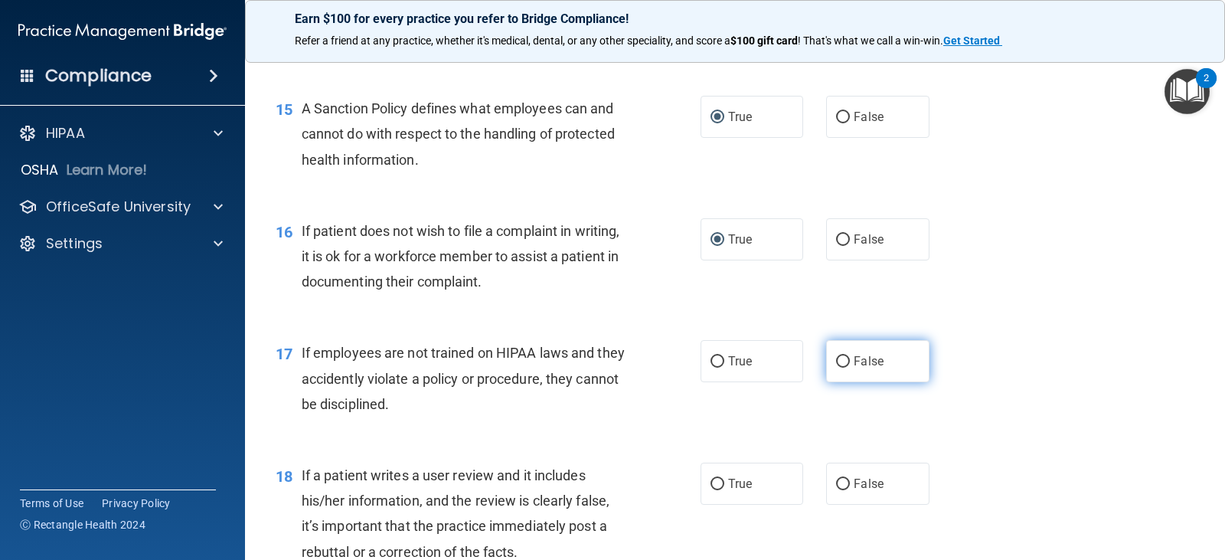
click at [836, 361] on input "False" at bounding box center [843, 361] width 14 height 11
radio input "true"
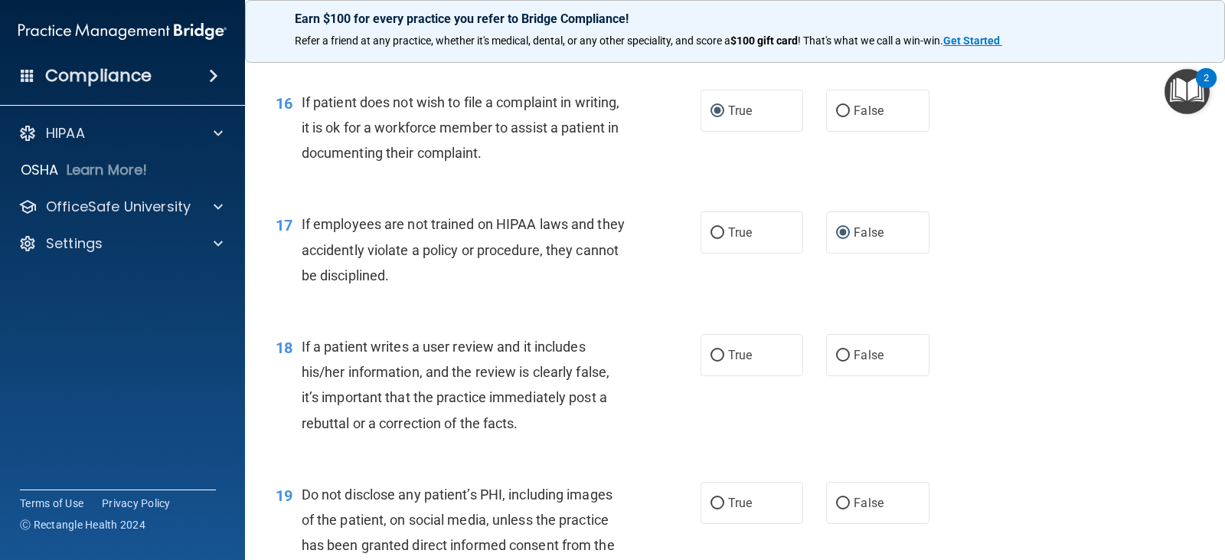
scroll to position [2297, 0]
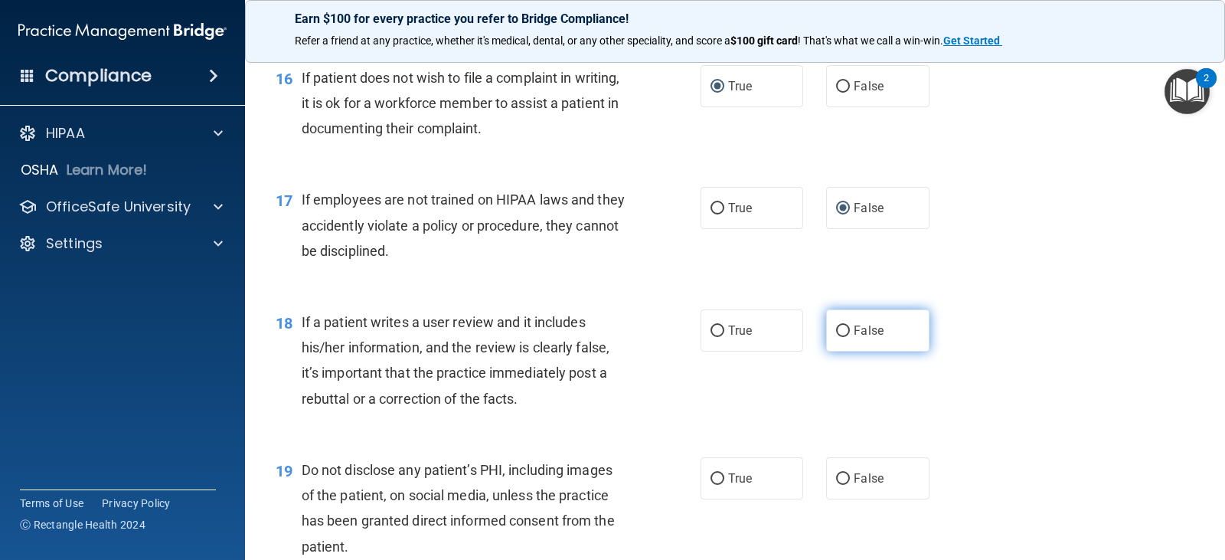
click at [838, 328] on input "False" at bounding box center [843, 330] width 14 height 11
radio input "true"
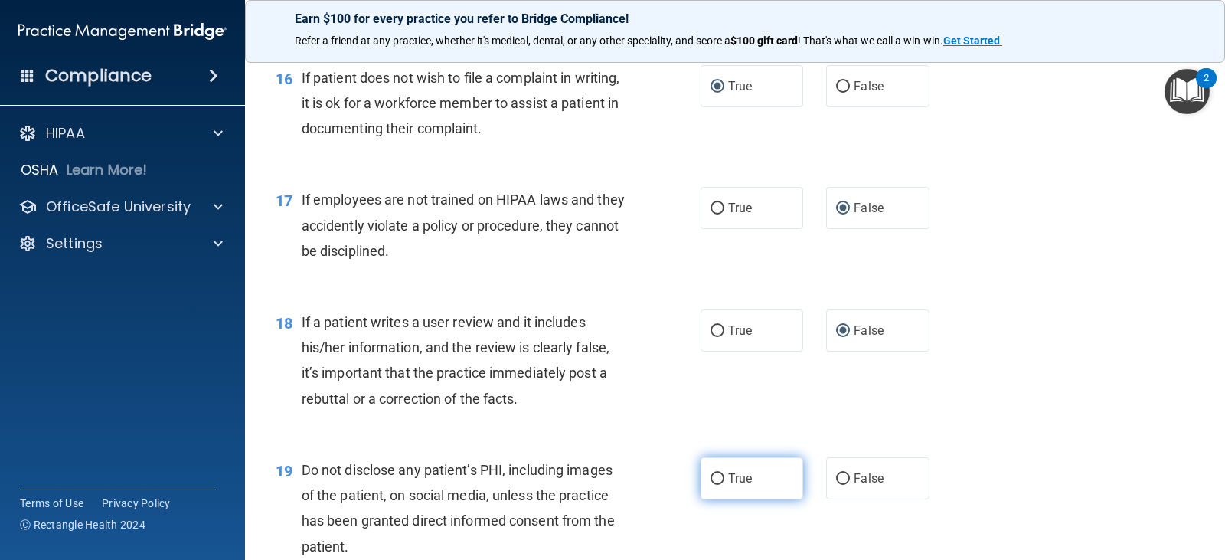
click at [711, 476] on input "True" at bounding box center [718, 478] width 14 height 11
radio input "true"
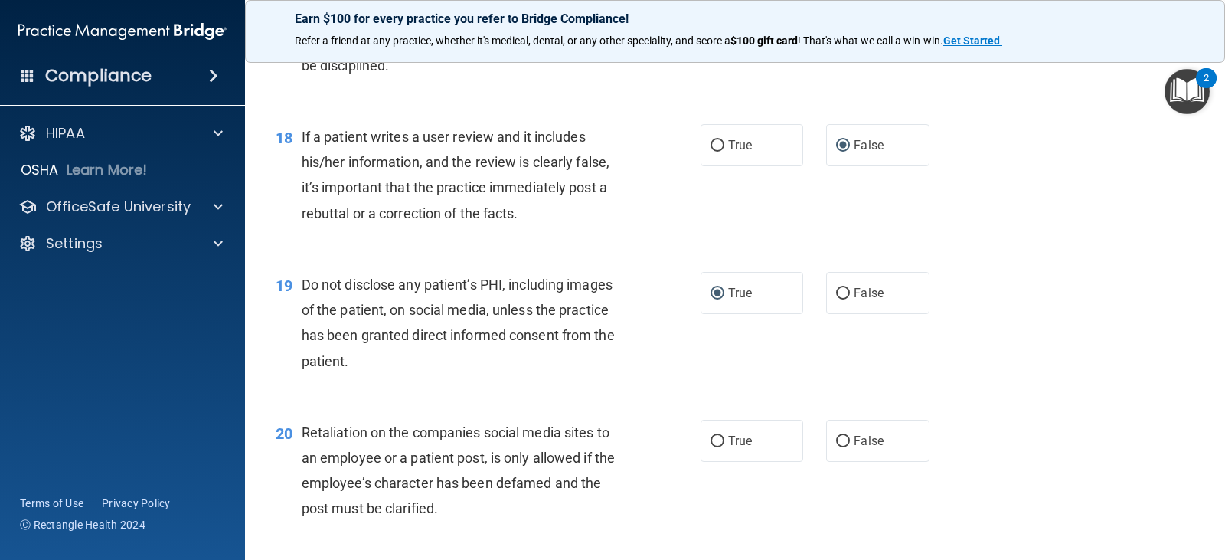
scroll to position [2527, 0]
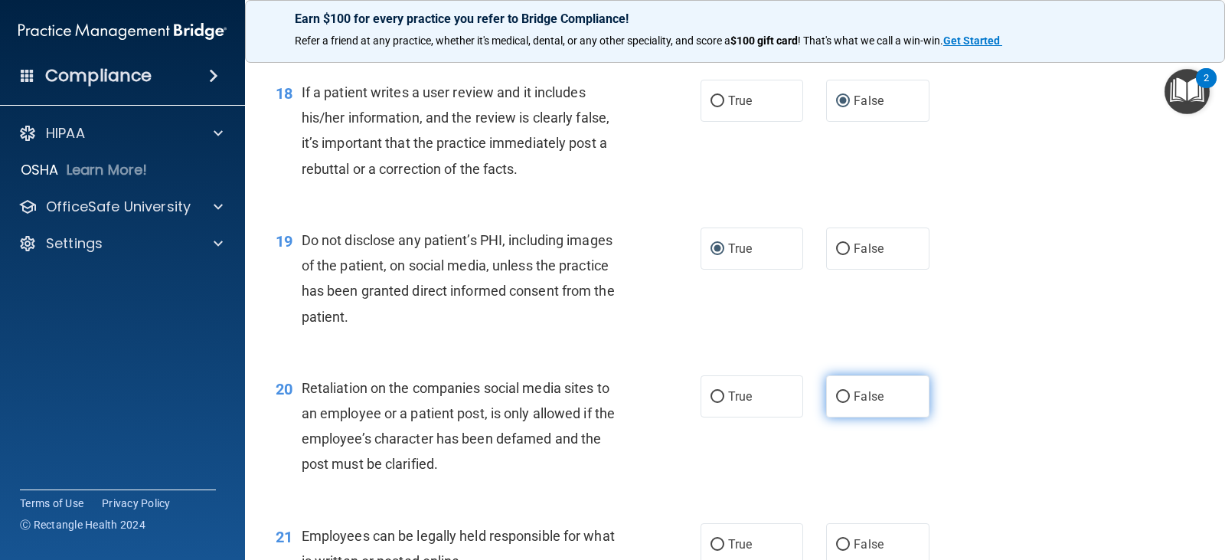
click at [838, 394] on input "False" at bounding box center [843, 396] width 14 height 11
radio input "true"
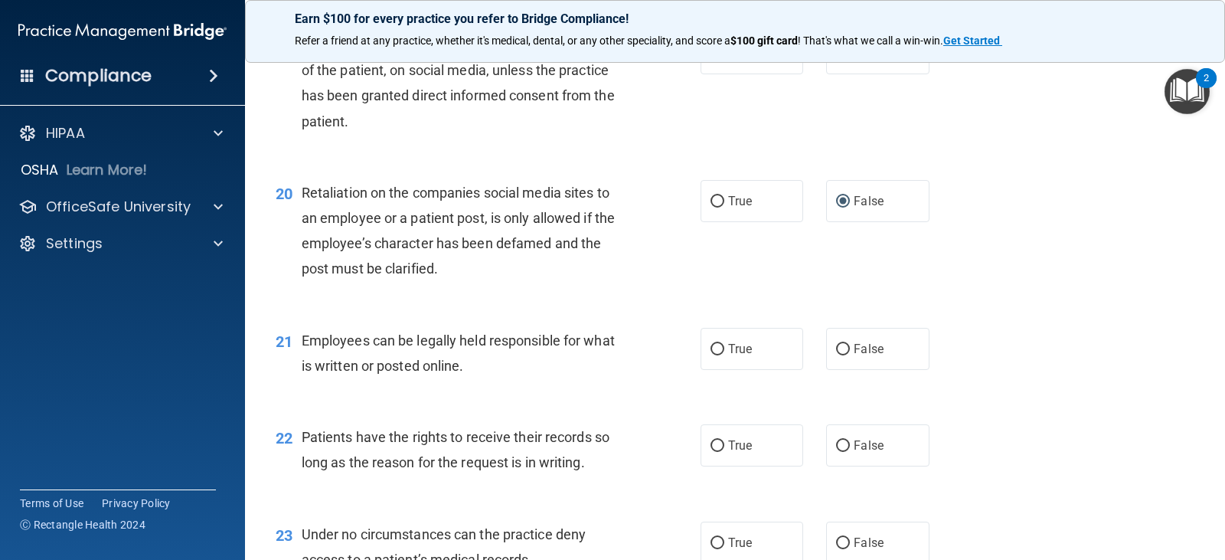
scroll to position [2756, 0]
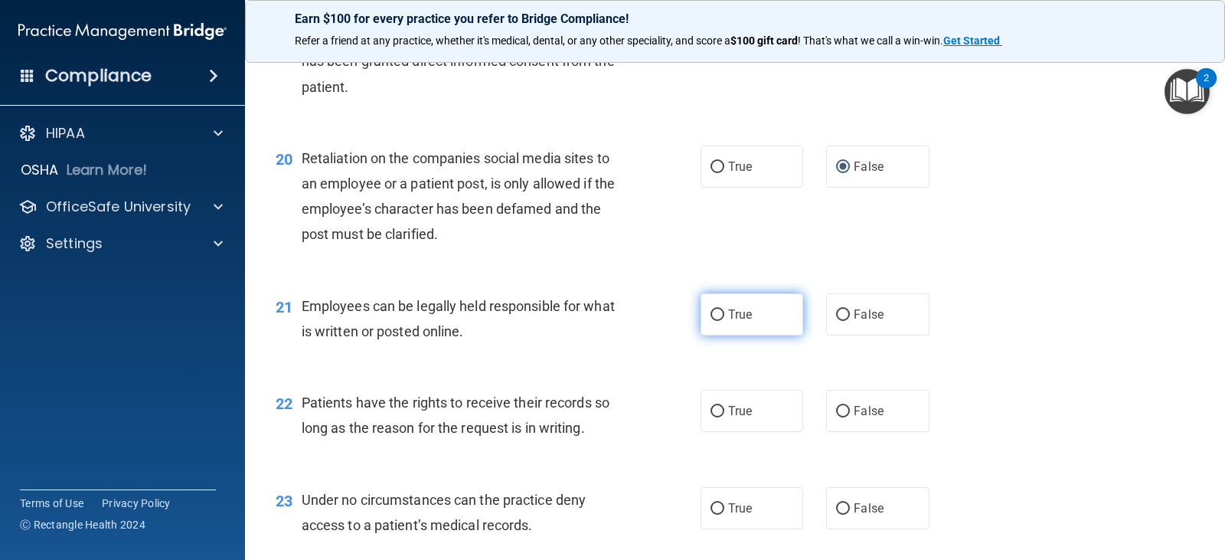
click at [717, 313] on input "True" at bounding box center [718, 314] width 14 height 11
radio input "true"
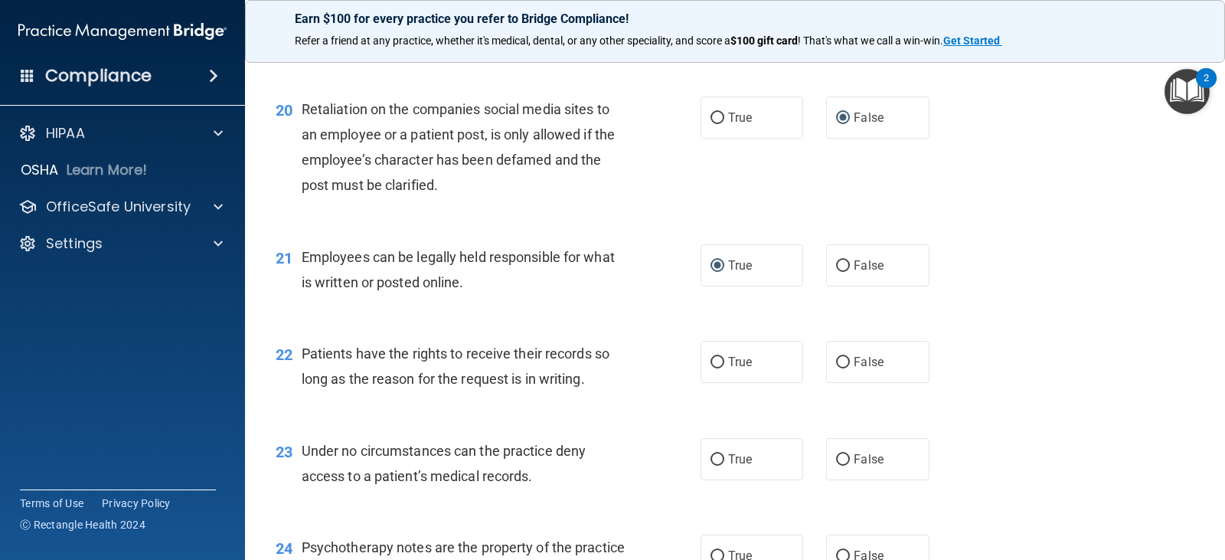
scroll to position [2833, 0]
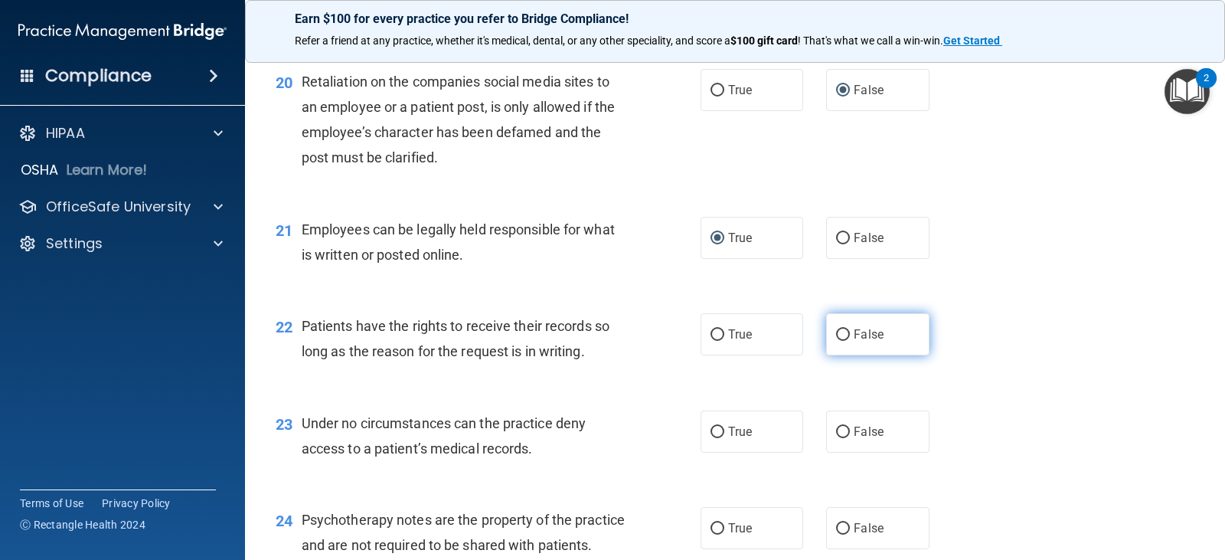
click at [836, 334] on input "False" at bounding box center [843, 334] width 14 height 11
radio input "true"
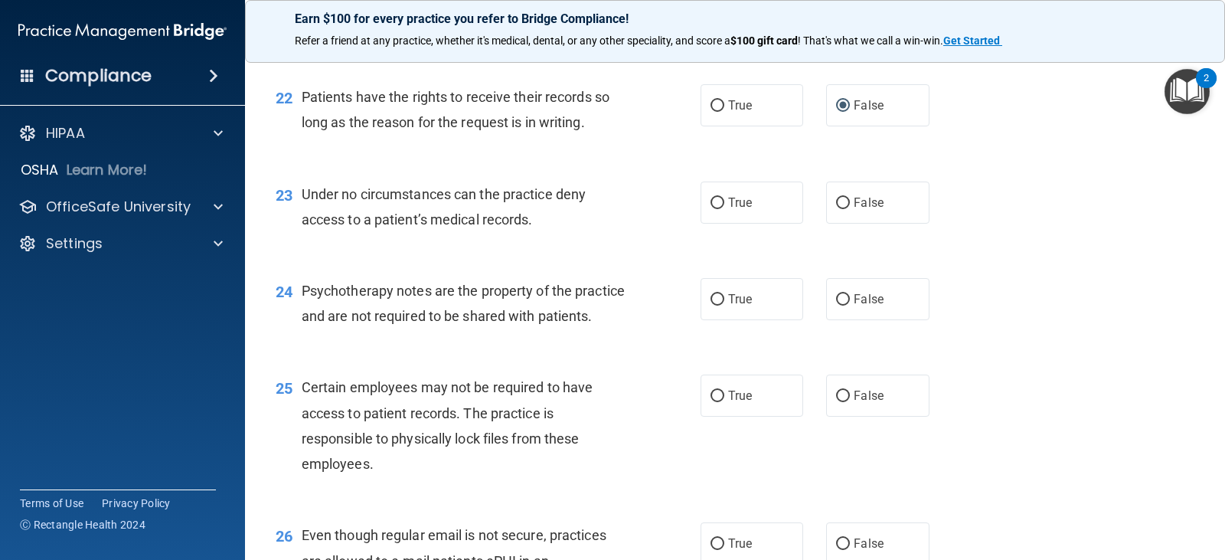
scroll to position [3063, 0]
click at [838, 202] on input "False" at bounding box center [843, 202] width 14 height 11
radio input "true"
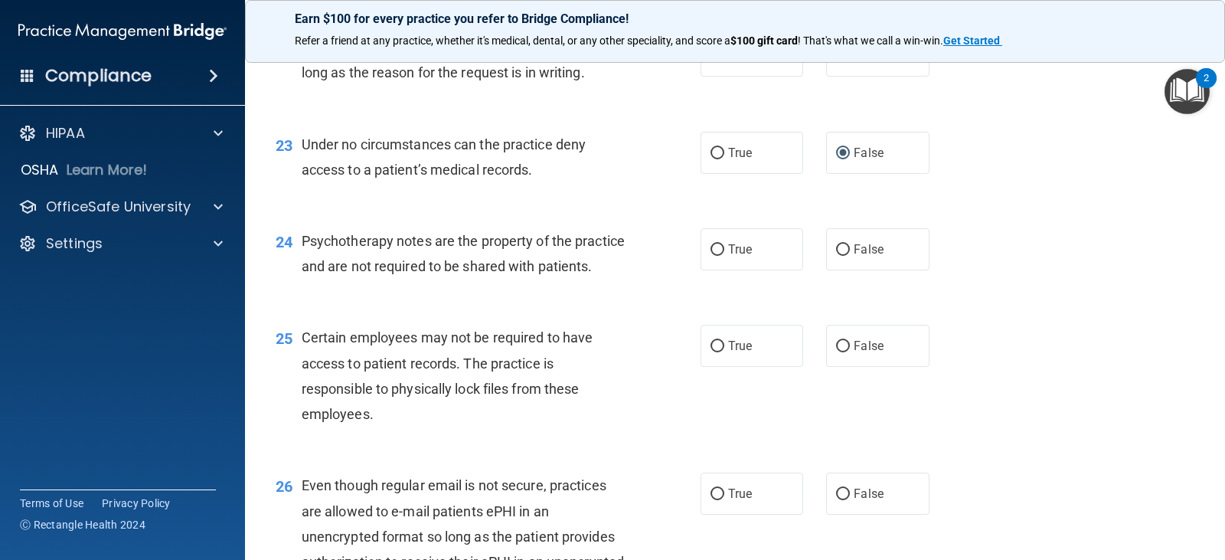
scroll to position [3139, 0]
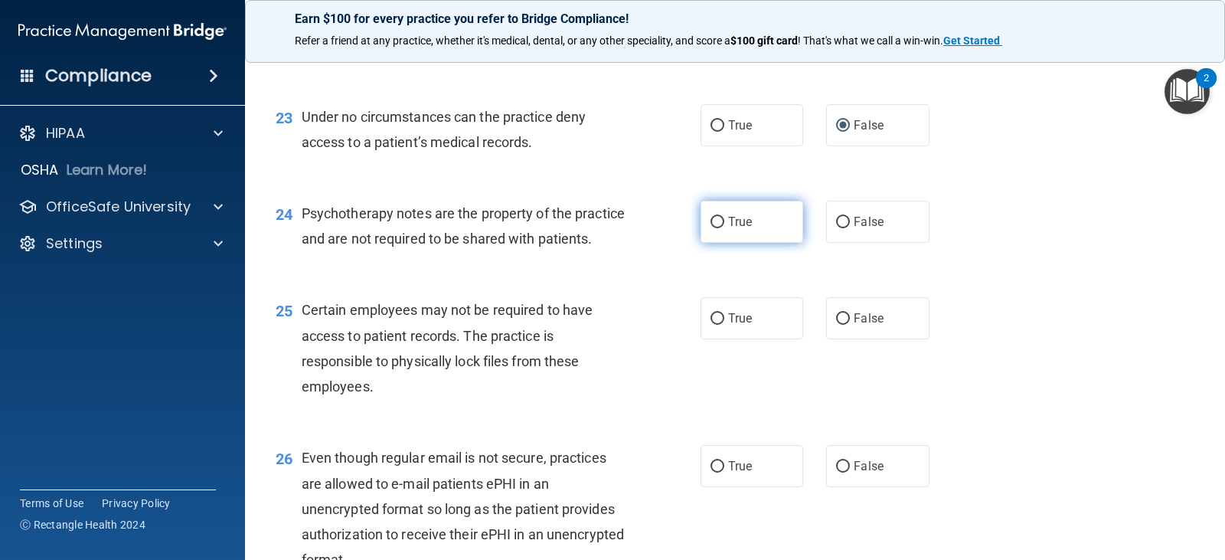
click at [711, 220] on input "True" at bounding box center [718, 222] width 14 height 11
radio input "true"
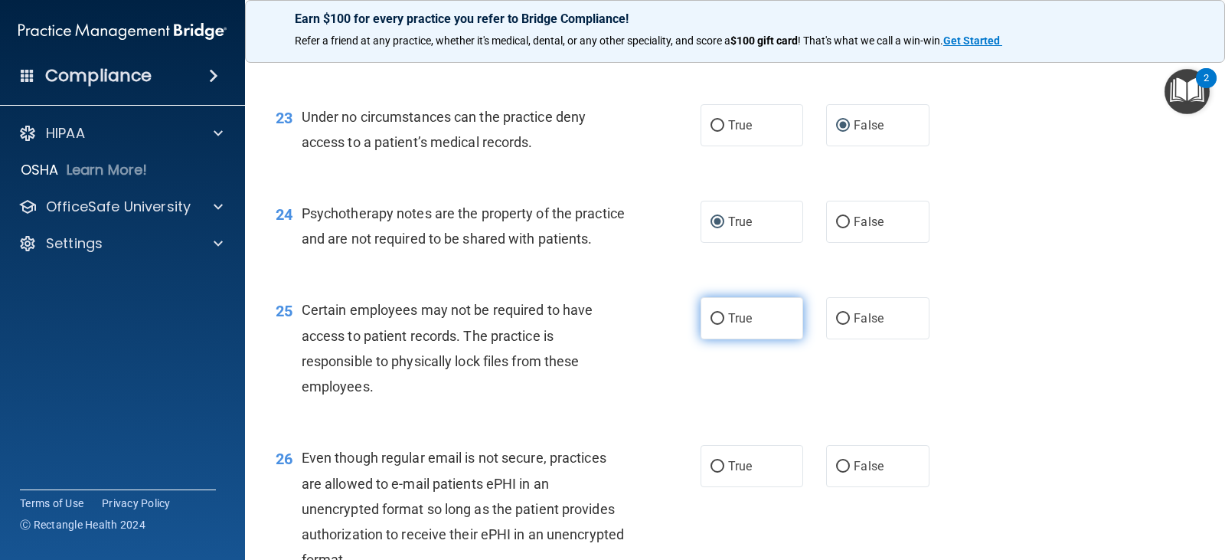
click at [714, 325] on input "True" at bounding box center [718, 318] width 14 height 11
radio input "true"
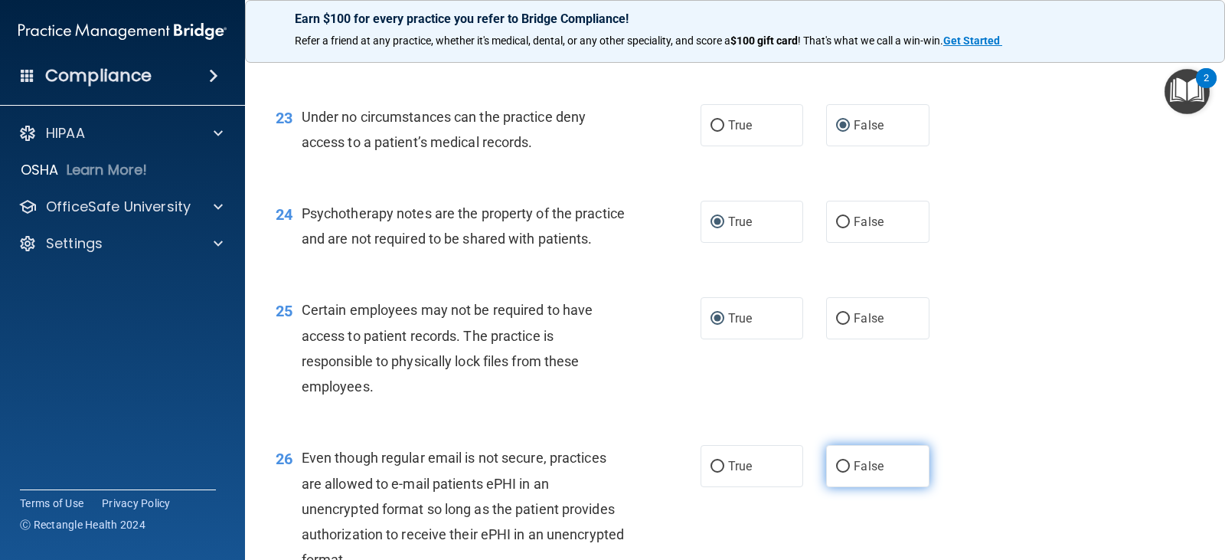
click at [836, 472] on input "False" at bounding box center [843, 466] width 14 height 11
radio input "true"
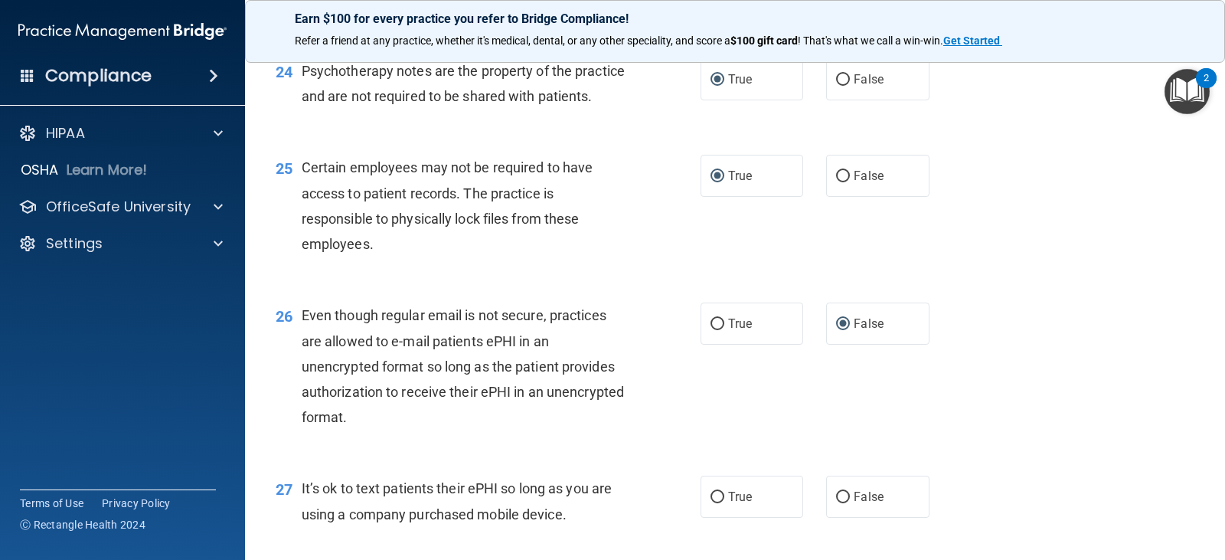
scroll to position [3292, 0]
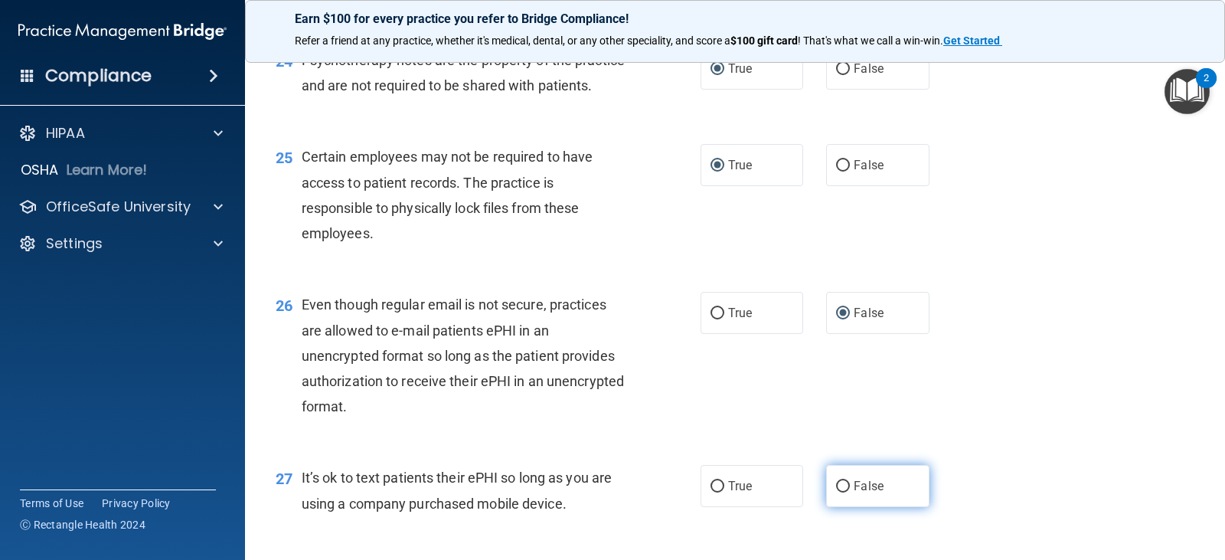
click at [836, 492] on input "False" at bounding box center [843, 486] width 14 height 11
radio input "true"
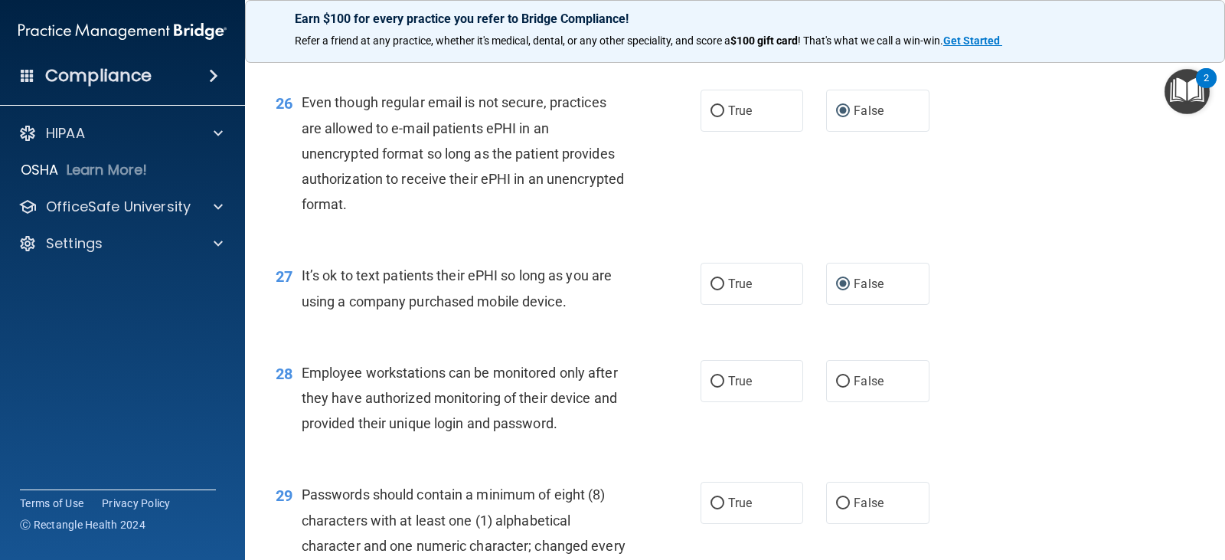
scroll to position [3522, 0]
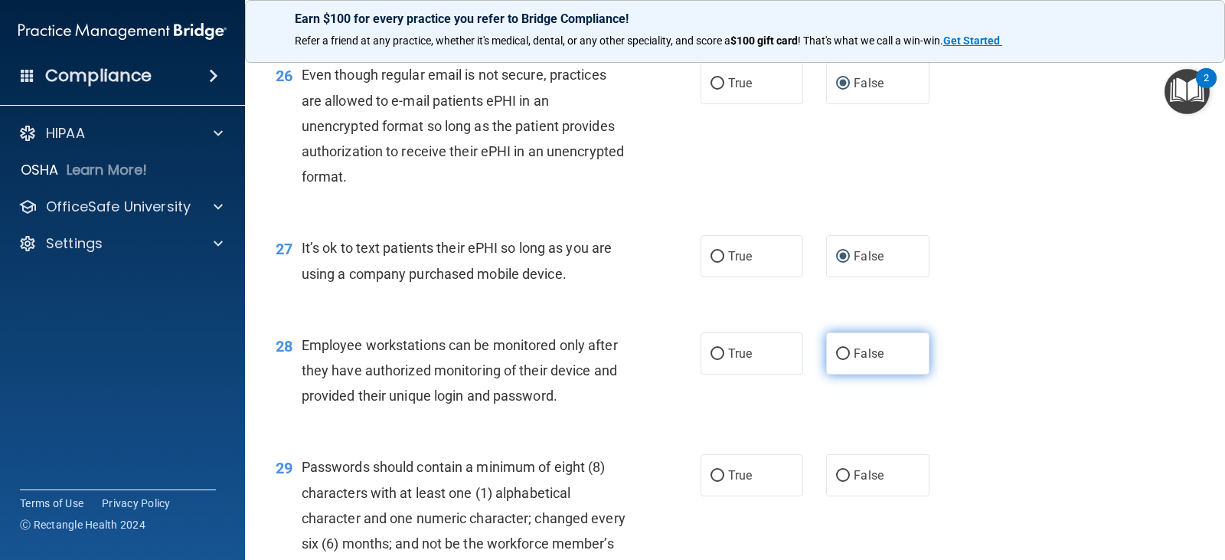
click at [836, 360] on input "False" at bounding box center [843, 353] width 14 height 11
radio input "true"
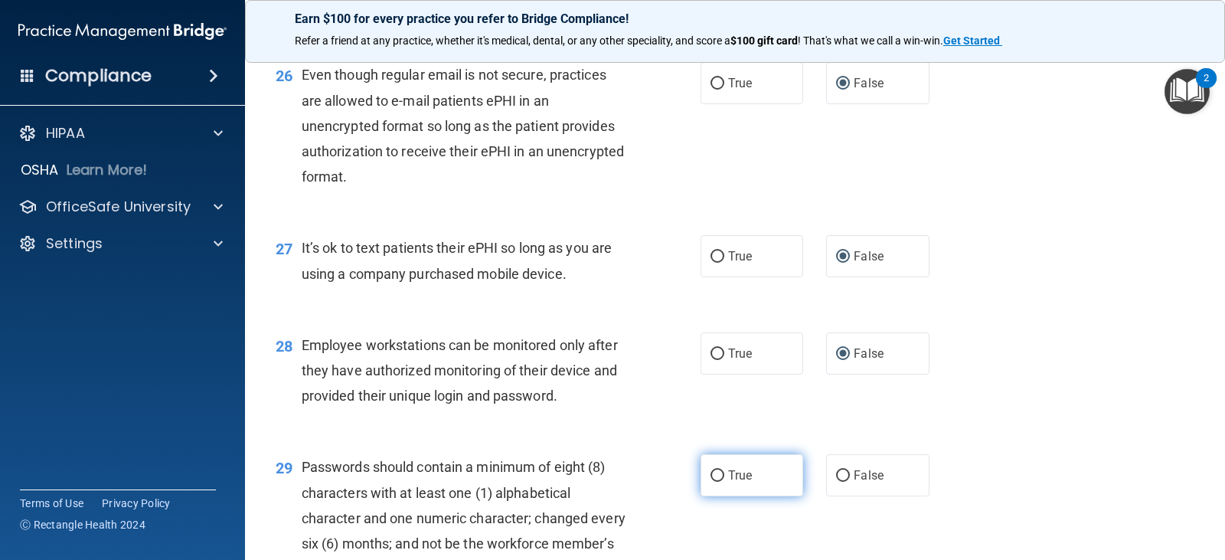
click at [712, 482] on input "True" at bounding box center [718, 475] width 14 height 11
radio input "true"
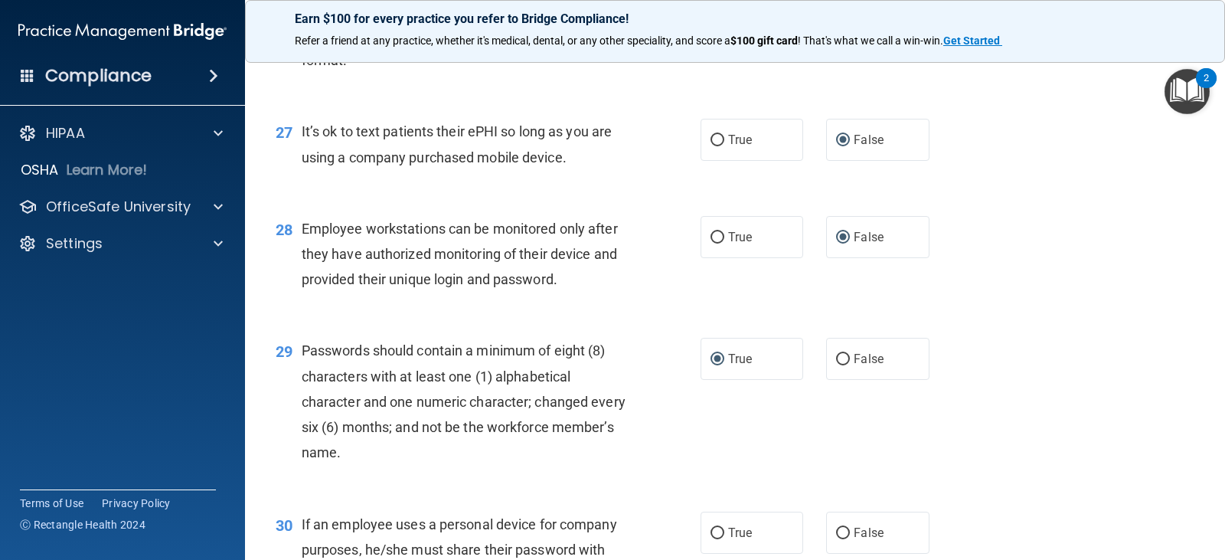
scroll to position [3675, 0]
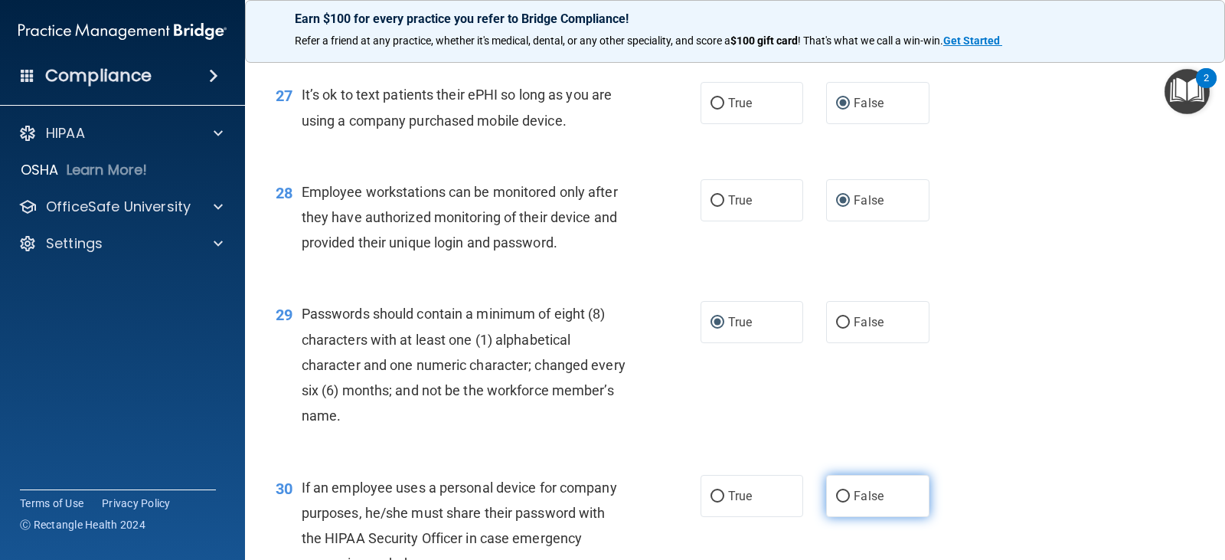
click at [837, 502] on input "False" at bounding box center [843, 496] width 14 height 11
radio input "true"
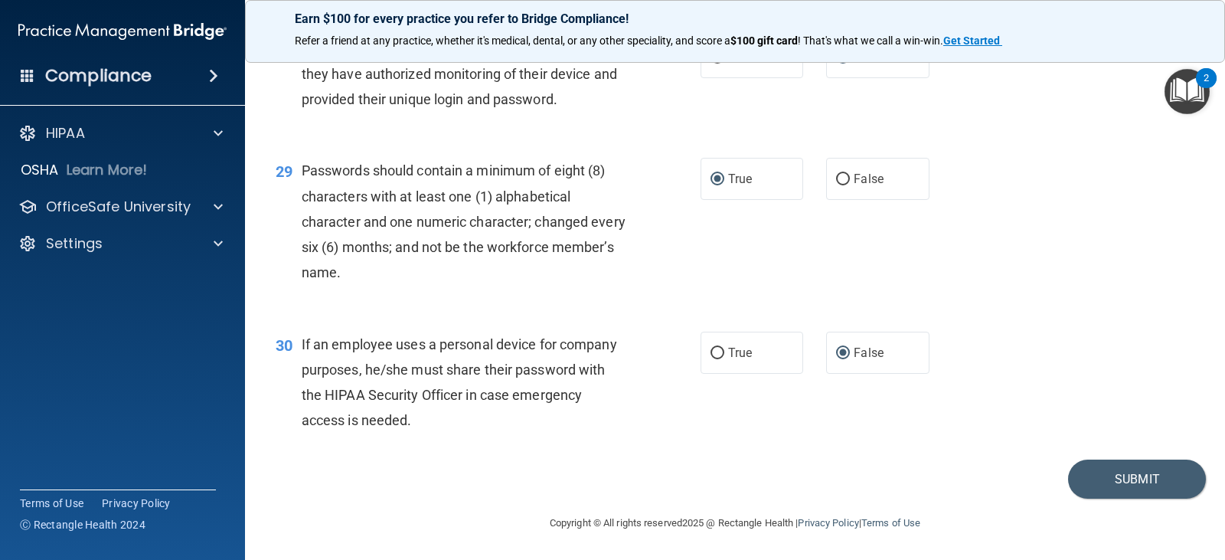
scroll to position [3844, 0]
click at [1126, 476] on button "Submit" at bounding box center [1137, 478] width 138 height 39
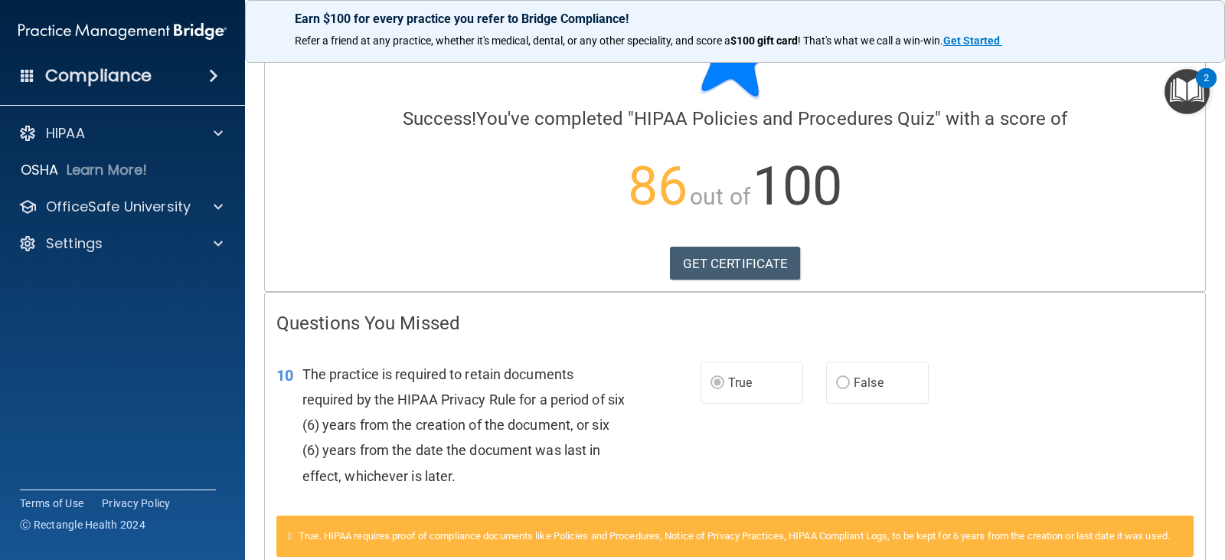
scroll to position [65, 0]
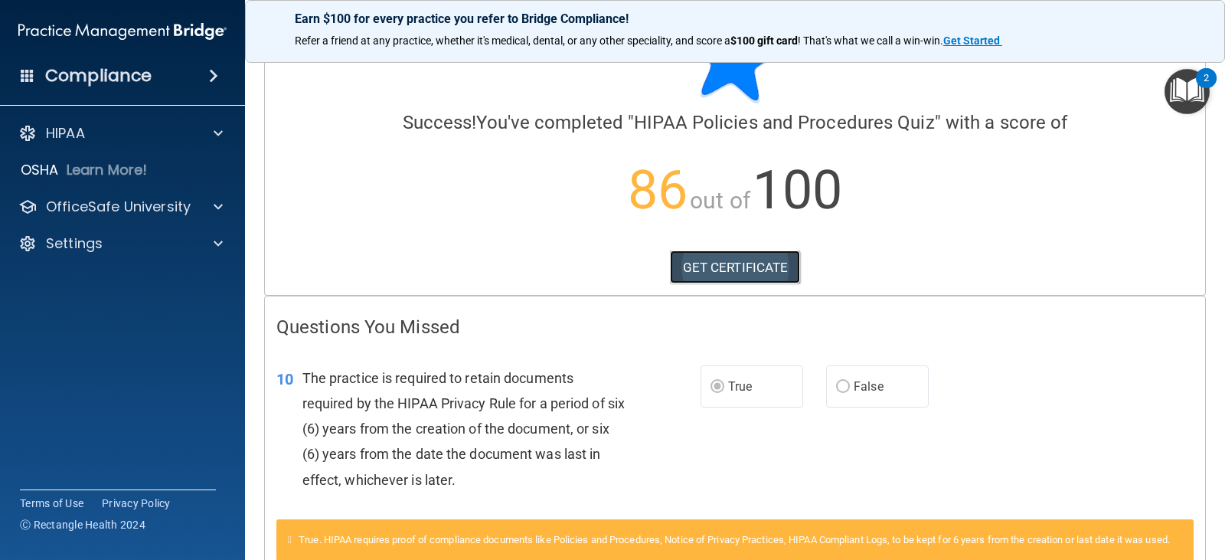
click at [725, 270] on link "GET CERTIFICATE" at bounding box center [735, 267] width 131 height 34
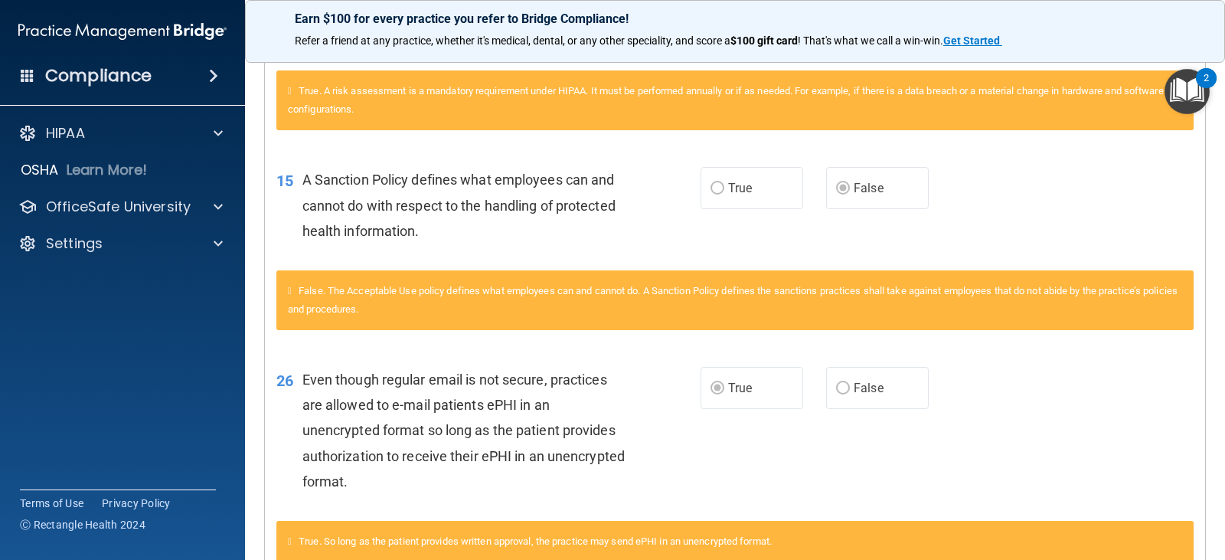
scroll to position [806, 0]
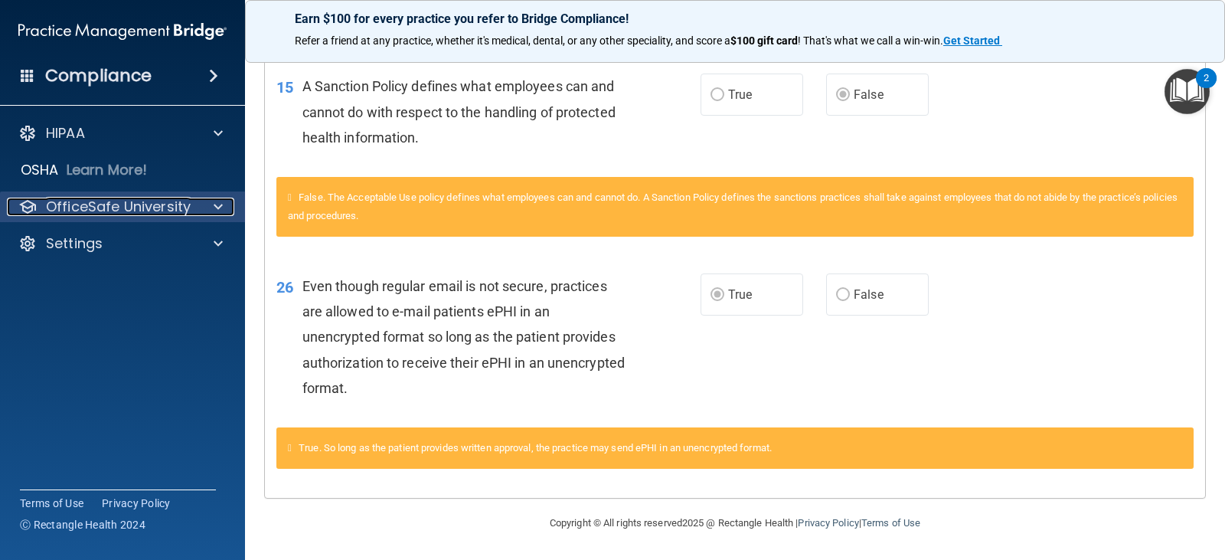
click at [140, 202] on p "OfficeSafe University" at bounding box center [118, 207] width 145 height 18
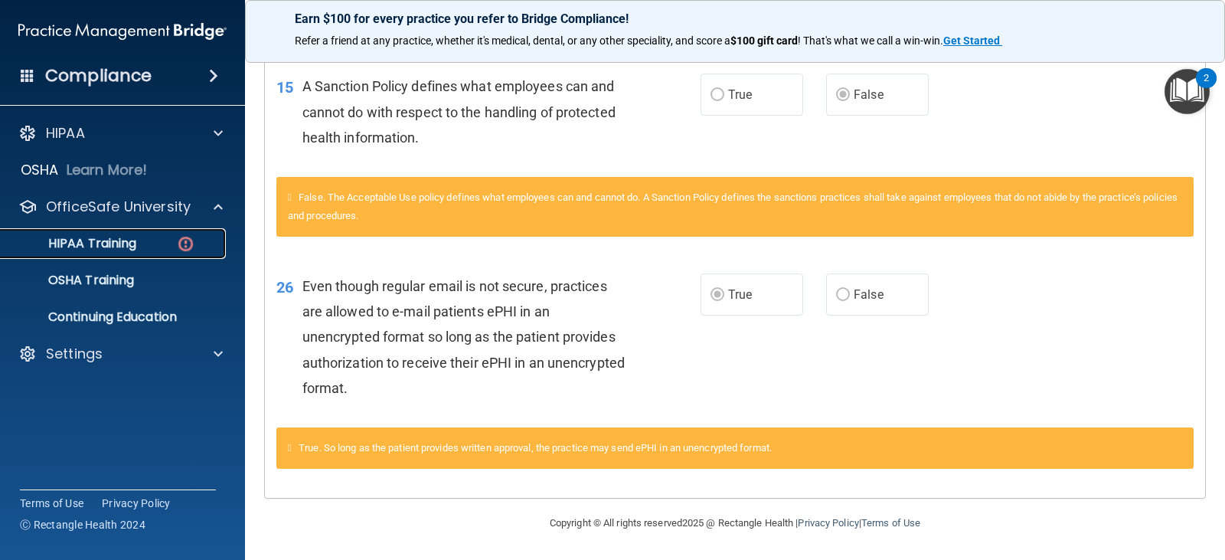
click at [169, 254] on link "HIPAA Training" at bounding box center [105, 243] width 241 height 31
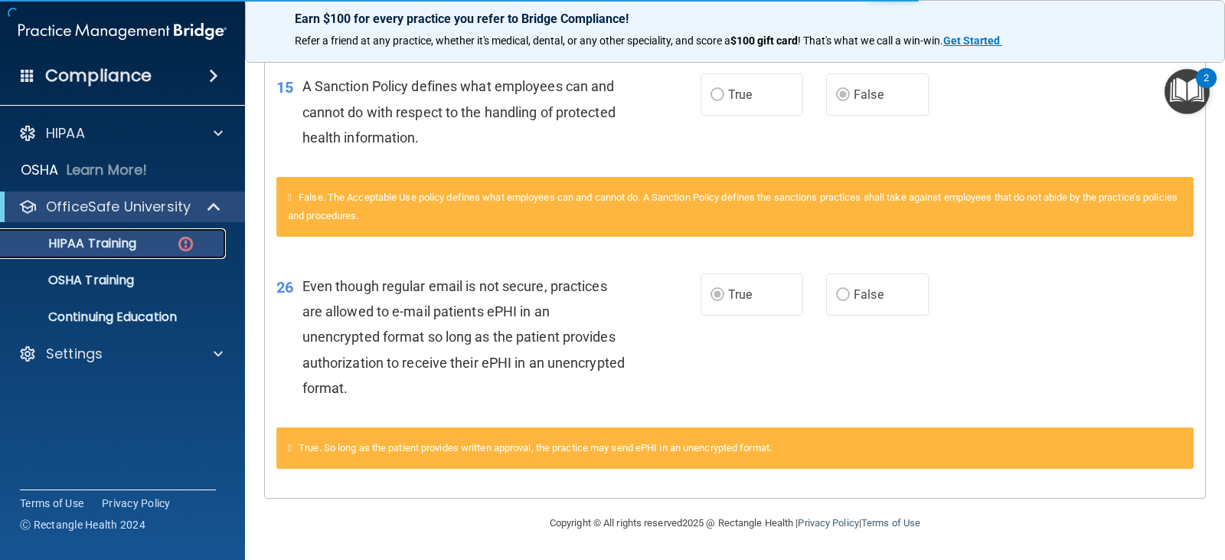
click at [162, 246] on div "HIPAA Training" at bounding box center [114, 243] width 209 height 15
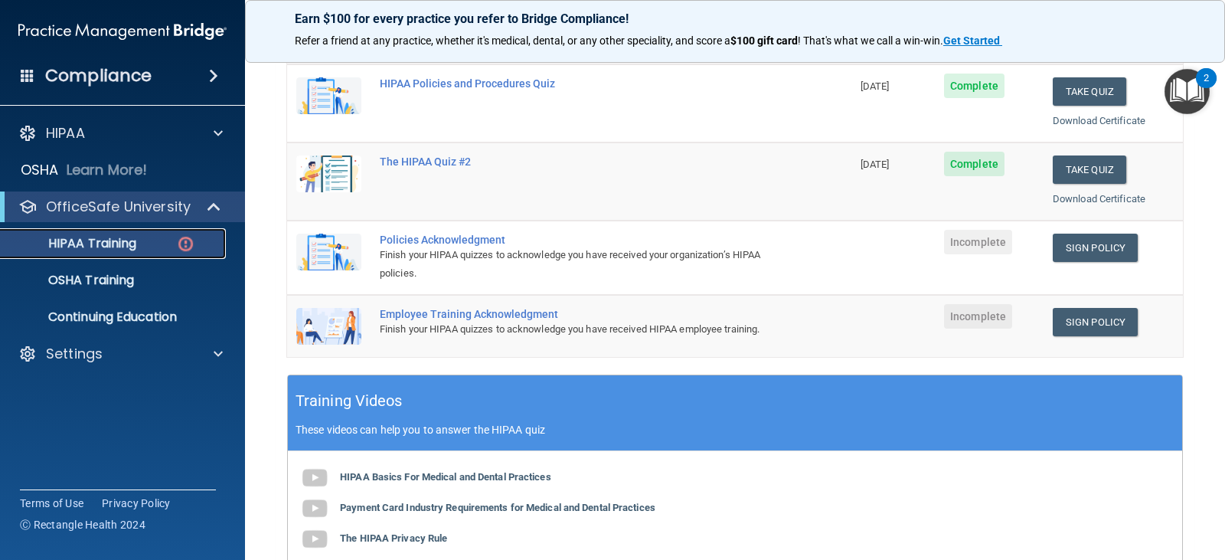
scroll to position [281, 0]
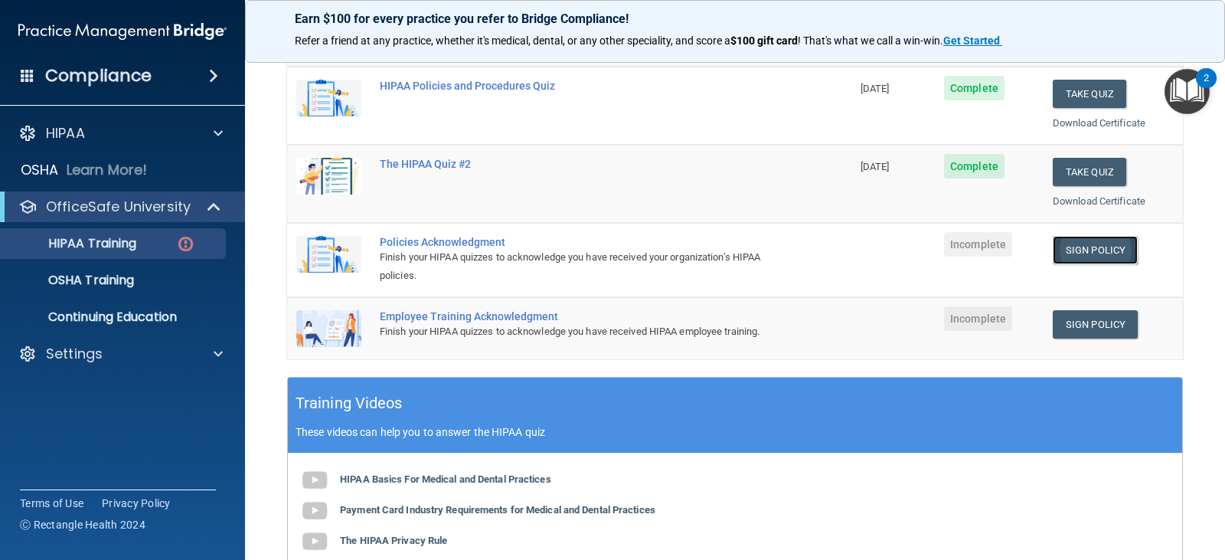
click at [1077, 249] on link "Sign Policy" at bounding box center [1095, 250] width 85 height 28
click at [1089, 327] on link "Sign Policy" at bounding box center [1095, 324] width 85 height 28
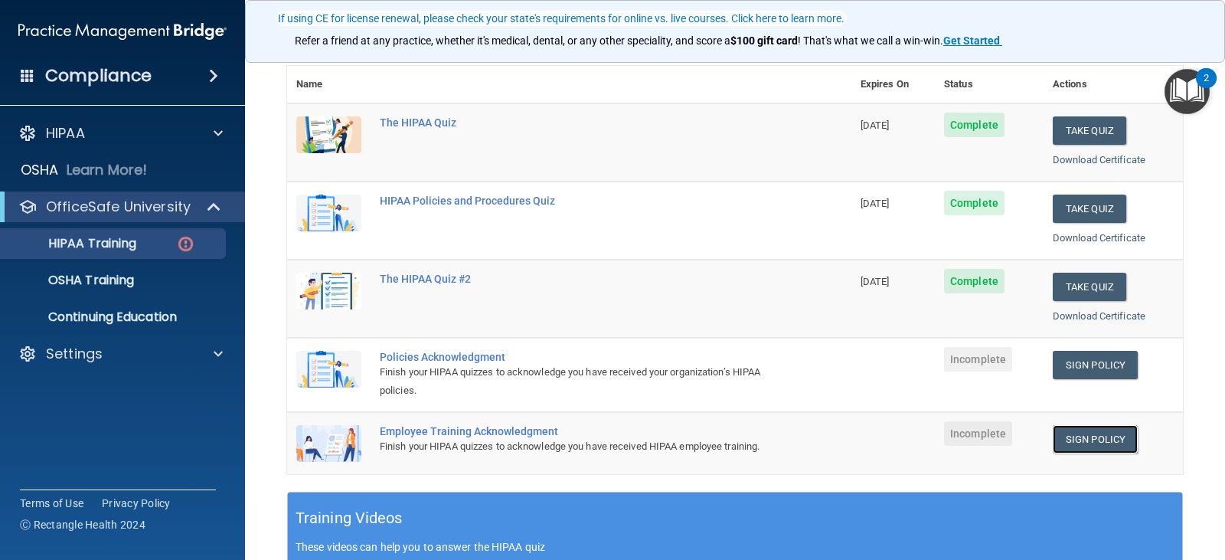
scroll to position [204, 0]
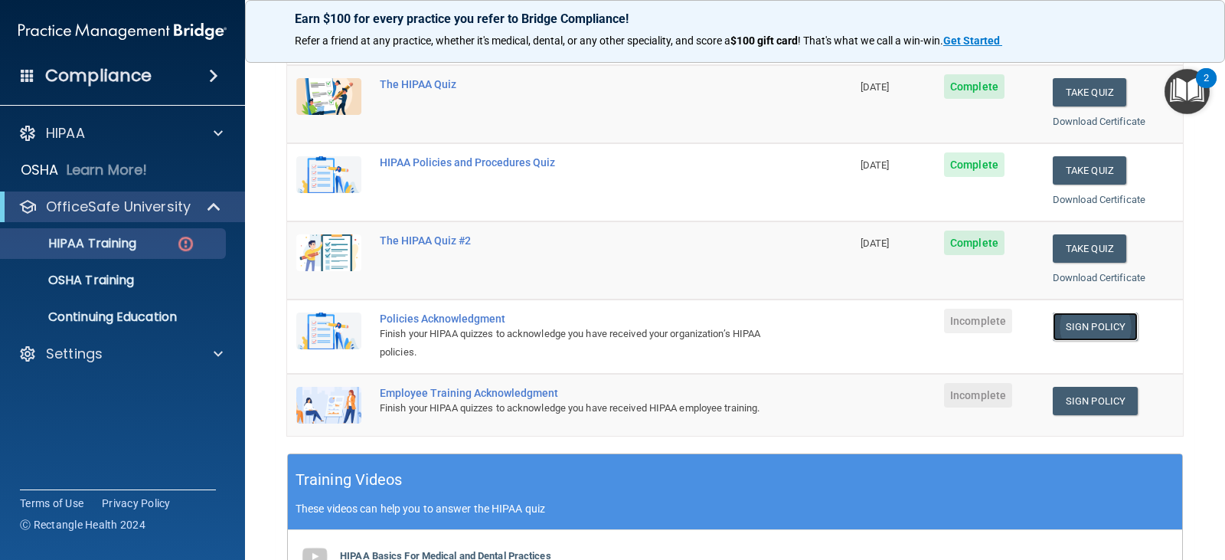
click at [1092, 327] on link "Sign Policy" at bounding box center [1095, 326] width 85 height 28
click at [271, 454] on main "Back Choose one path to get your HIPAA Certification ✓ HIPAA Officer Training ✓…" at bounding box center [735, 304] width 980 height 511
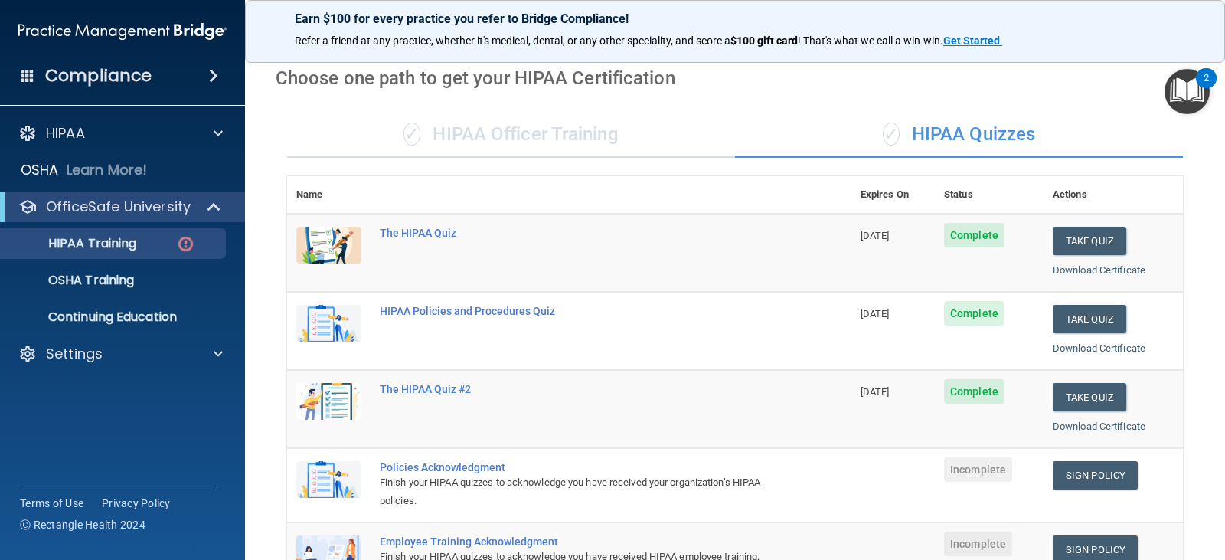
scroll to position [0, 0]
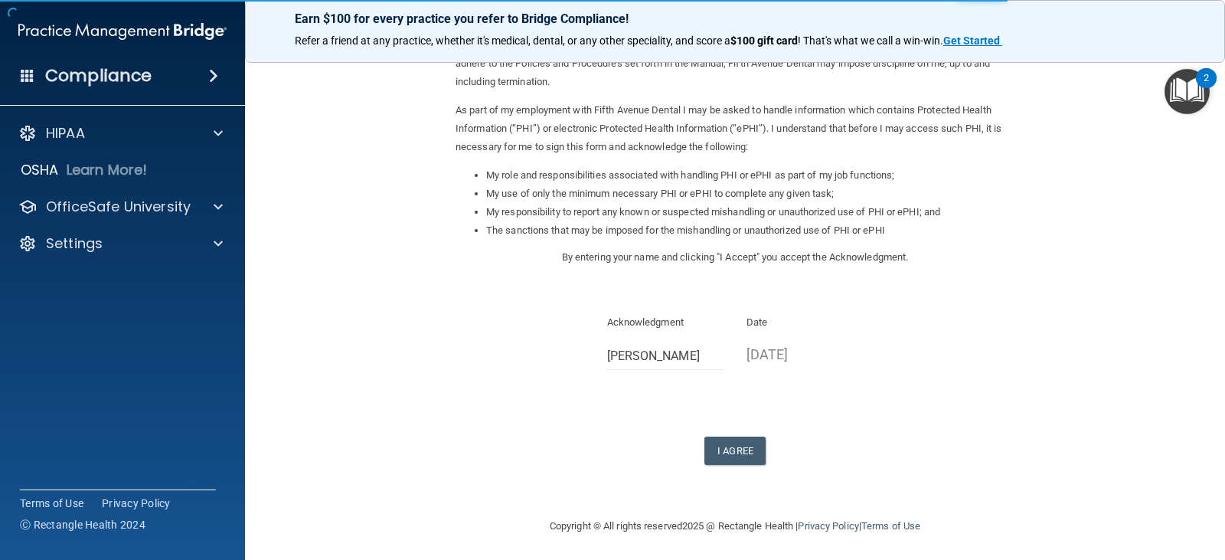
scroll to position [142, 0]
click at [729, 451] on button "I Agree" at bounding box center [734, 447] width 61 height 28
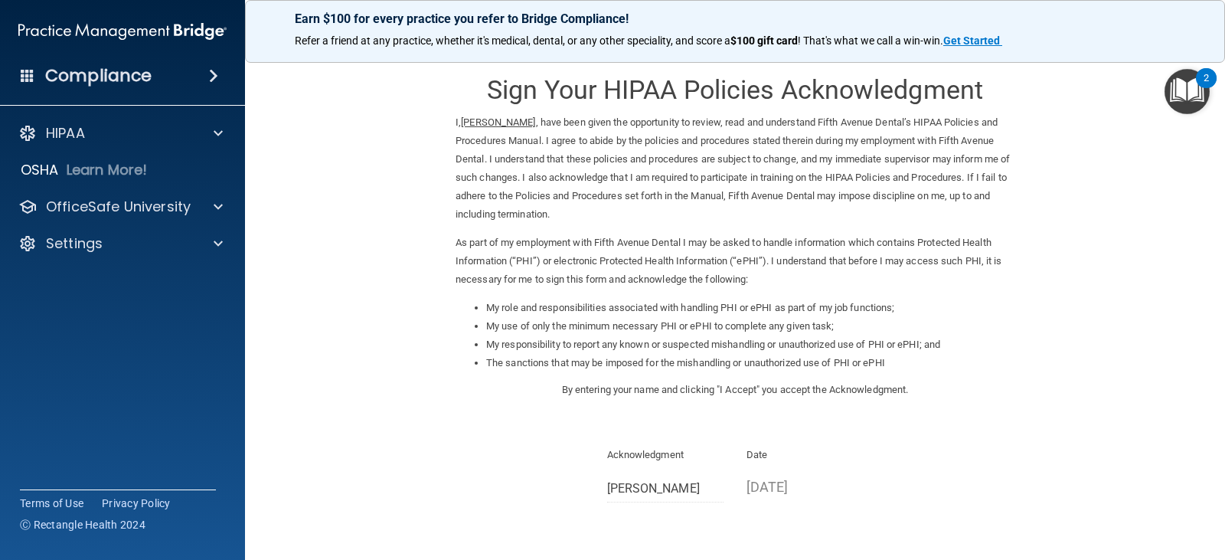
scroll to position [0, 0]
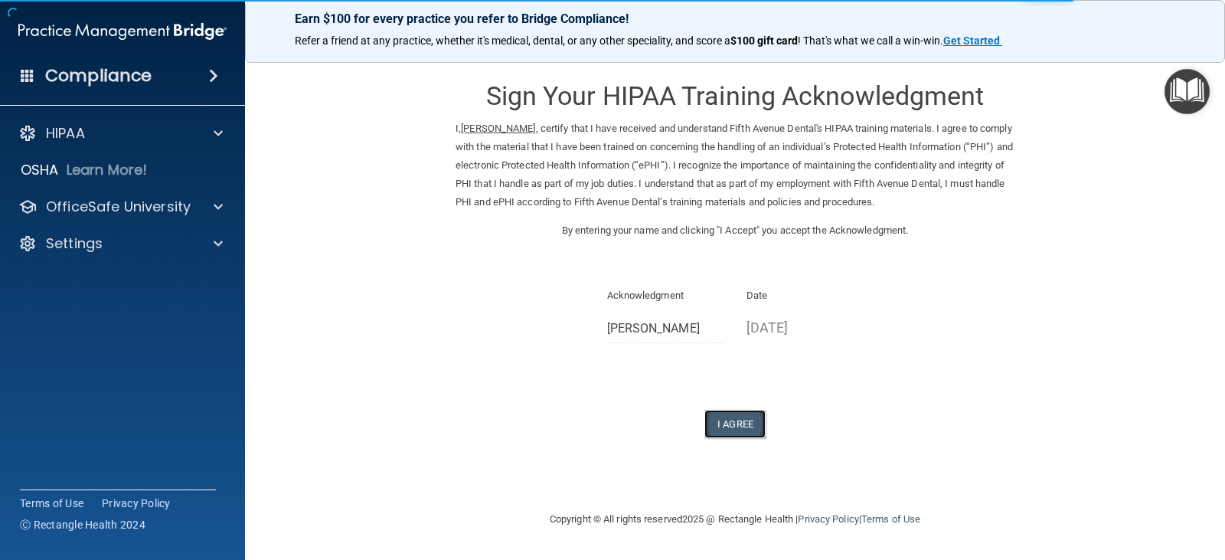
click at [745, 423] on button "I Agree" at bounding box center [734, 424] width 61 height 28
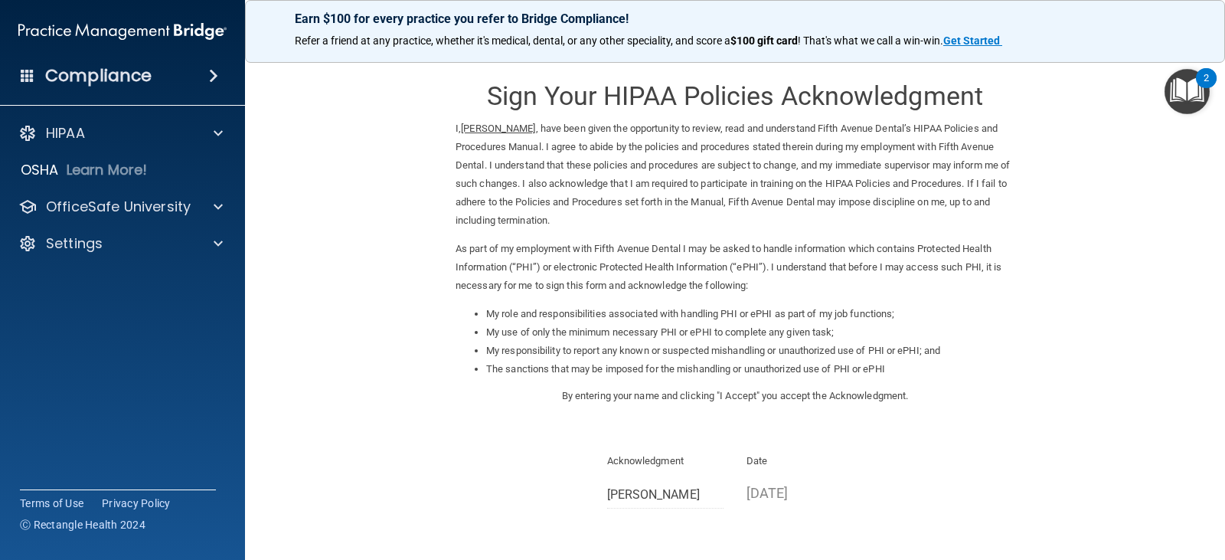
scroll to position [142, 0]
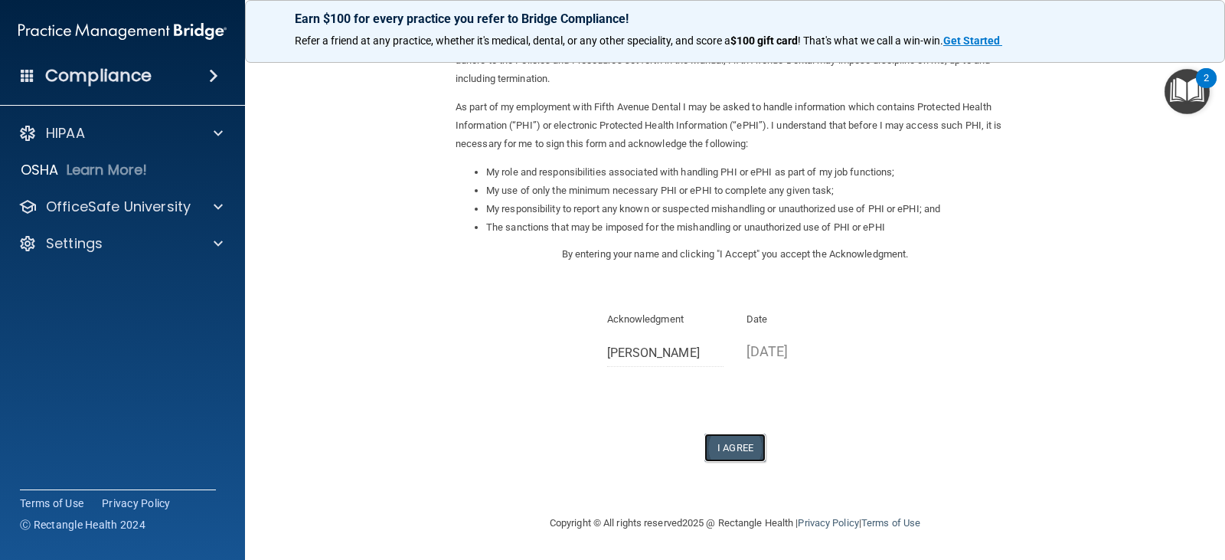
click at [724, 447] on button "I Agree" at bounding box center [734, 447] width 61 height 28
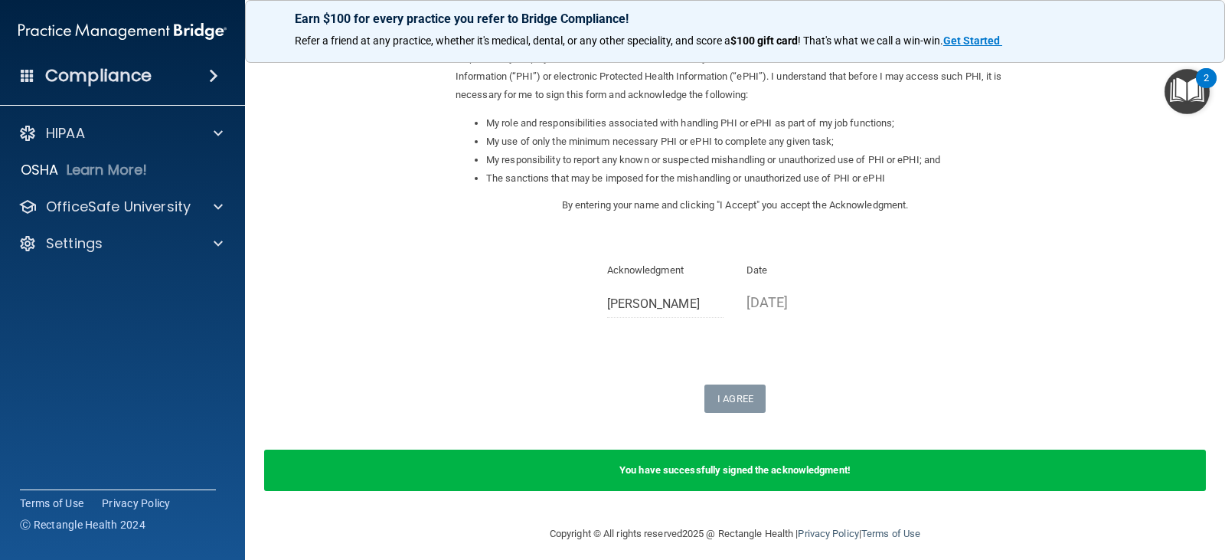
scroll to position [201, 0]
